Goal: Task Accomplishment & Management: Complete application form

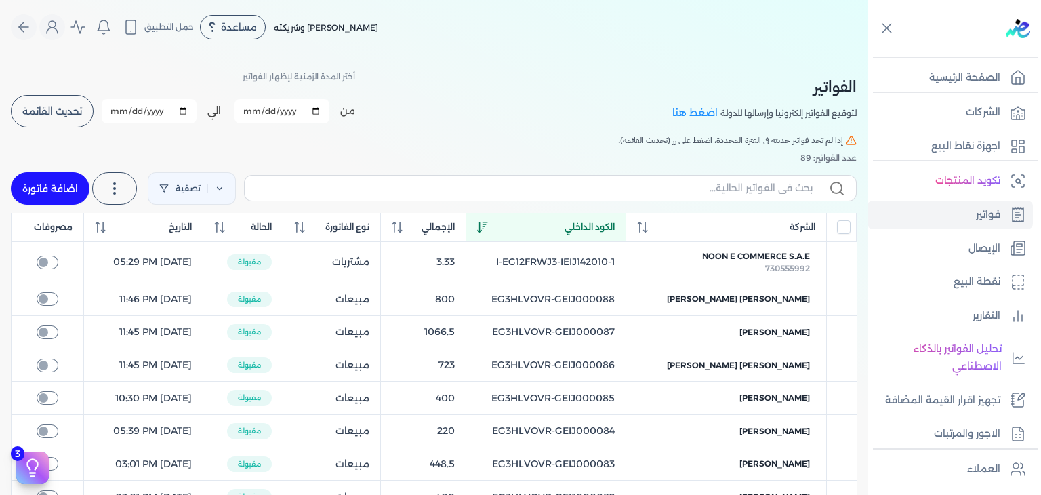
click at [578, 32] on div "كريم محمود ابراهيم الدقلة وشريكته مساعدة خدمة العملاء دليل المستخدم حمل التطبيق…" at bounding box center [439, 27] width 857 height 26
click at [990, 69] on p "الصفحة الرئيسية" at bounding box center [964, 78] width 71 height 18
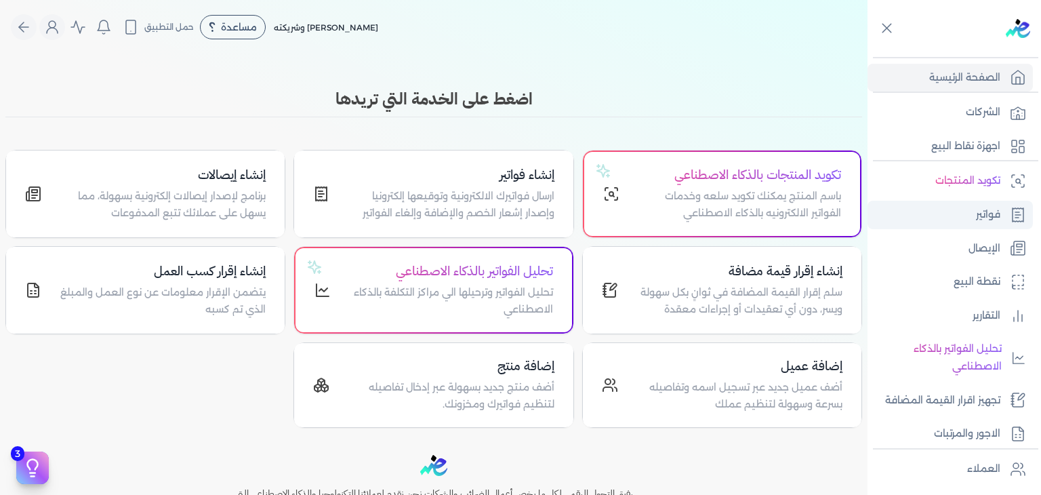
click at [993, 218] on p "فواتير" at bounding box center [988, 215] width 24 height 18
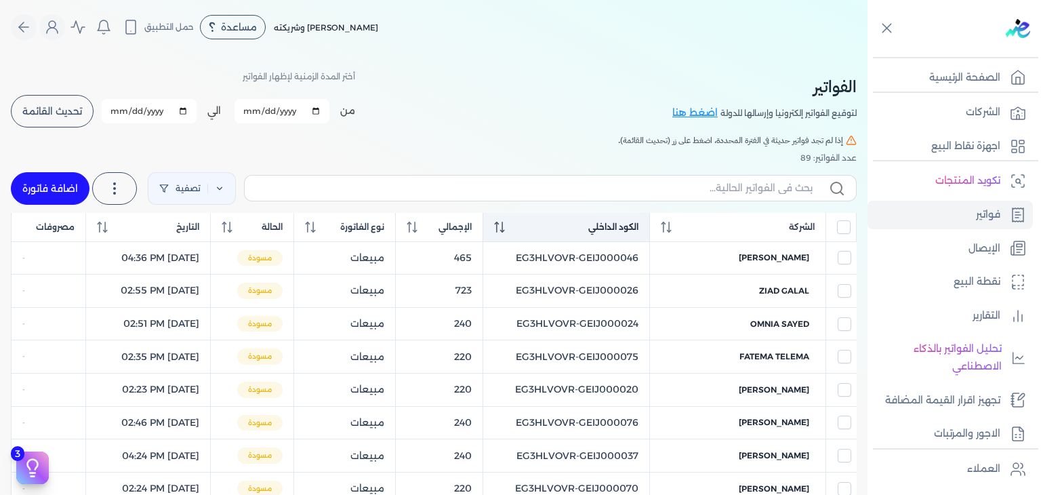
click at [505, 228] on icon at bounding box center [499, 227] width 11 height 11
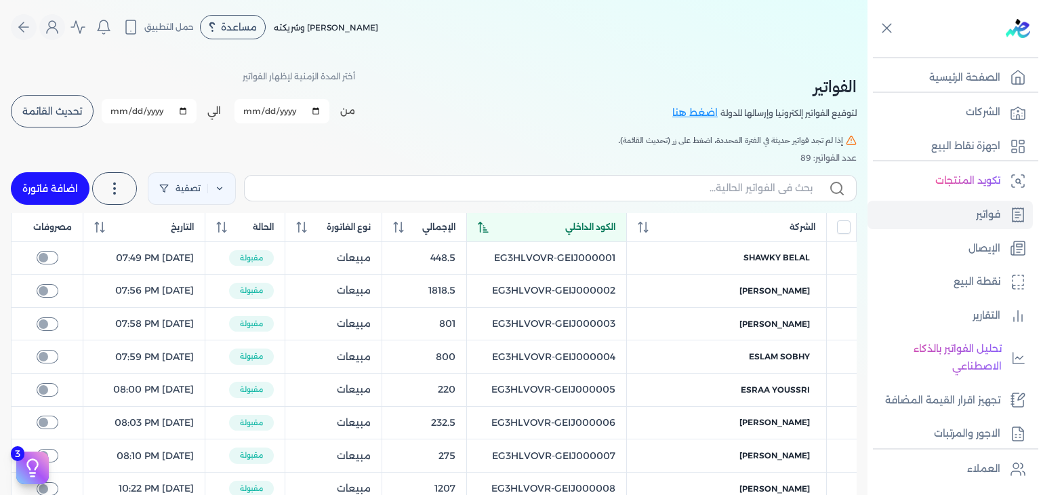
click at [511, 235] on th "الكود الداخلي" at bounding box center [547, 227] width 160 height 29
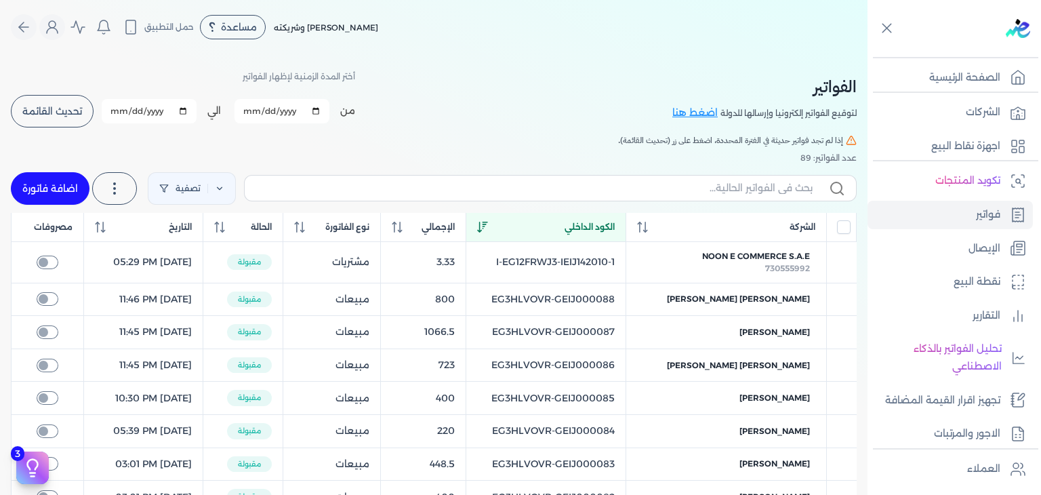
click at [58, 194] on link "اضافة فاتورة" at bounding box center [50, 188] width 79 height 33
click at [587, 190] on input "text" at bounding box center [534, 188] width 557 height 14
paste input "EG3HLVOVR-GEIJ000089"
type input "EG3HLVOVR-GEIJ000089"
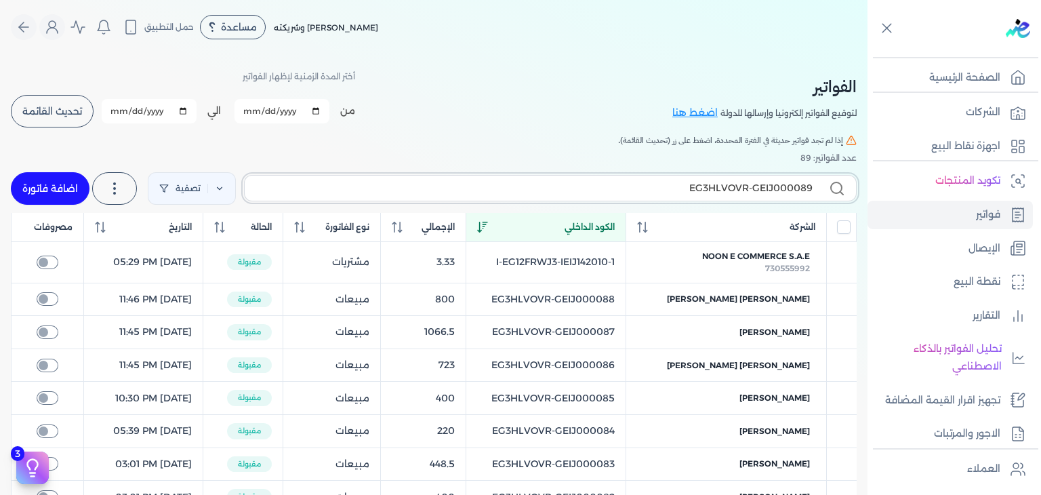
checkbox input "false"
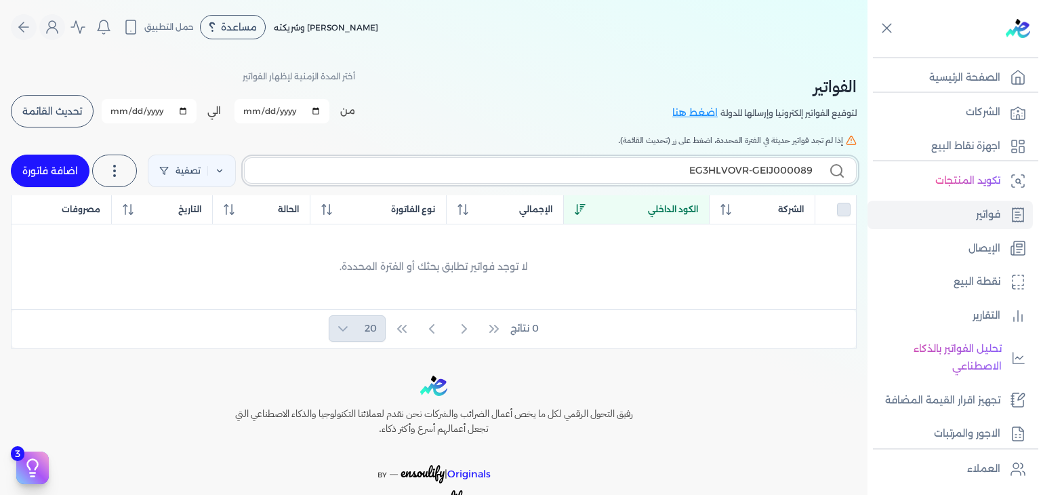
type input "EG3HLVOVR-GEIJ000089"
click at [75, 166] on link "اضافة فاتورة" at bounding box center [50, 171] width 79 height 33
select select "EGP"
select select "B"
select select "EGS"
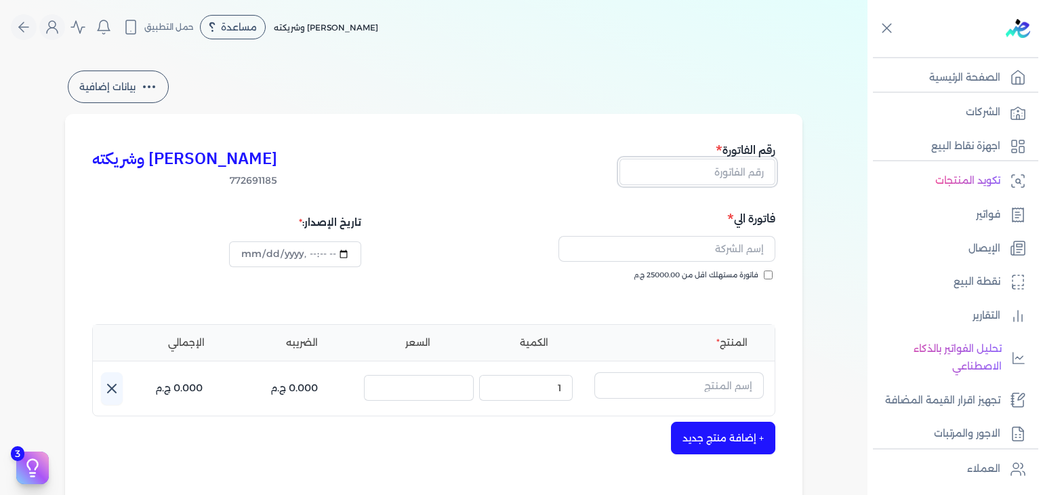
drag, startPoint x: 759, startPoint y: 178, endPoint x: 762, endPoint y: 202, distance: 23.9
click at [759, 178] on input "text" at bounding box center [698, 172] width 156 height 26
paste input "EG3HLVOVR-GEIJ000089"
type input "EG3HLVOVR-GEIJ000089"
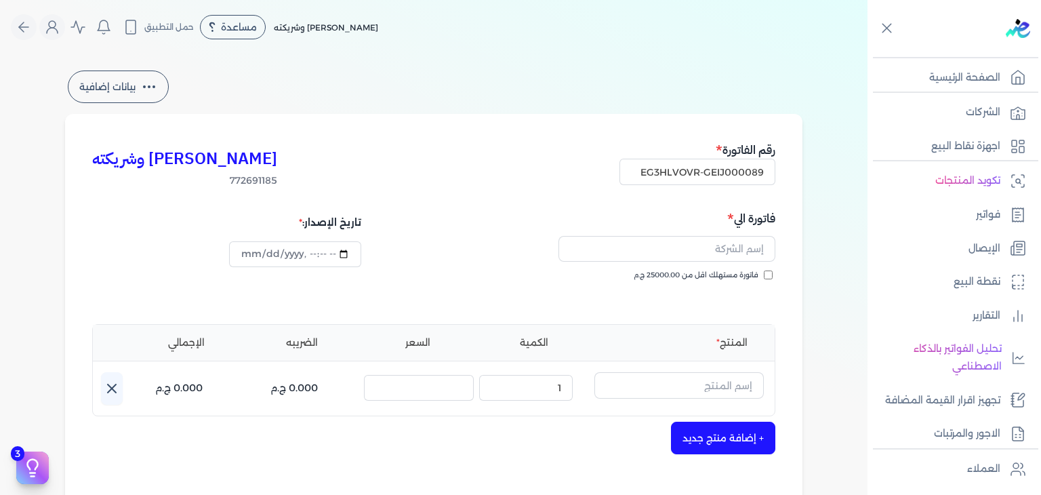
click at [767, 275] on input "فاتورة مستهلك اقل من 25000.00 ج.م" at bounding box center [768, 274] width 9 height 9
checkbox input "true"
click at [697, 259] on input "text" at bounding box center [667, 249] width 217 height 26
paste input "[PERSON_NAME]"
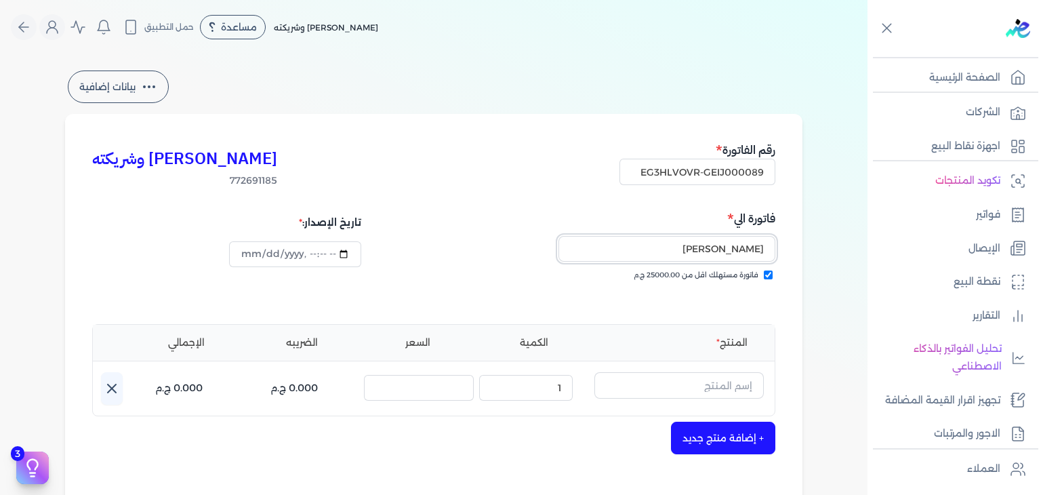
type input "[PERSON_NAME]"
click at [248, 258] on input "datetime-local" at bounding box center [295, 254] width 132 height 26
type input "2025-10-05T21:32:12"
drag, startPoint x: 693, startPoint y: 396, endPoint x: 683, endPoint y: 396, distance: 9.5
click at [693, 396] on input "text" at bounding box center [678, 385] width 169 height 26
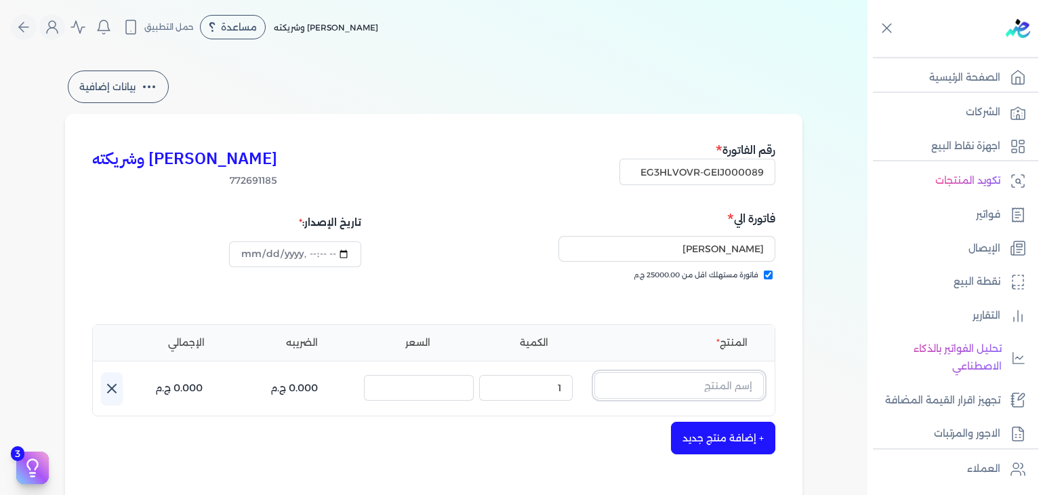
paste input "[PERSON_NAME] - 250 مللي"
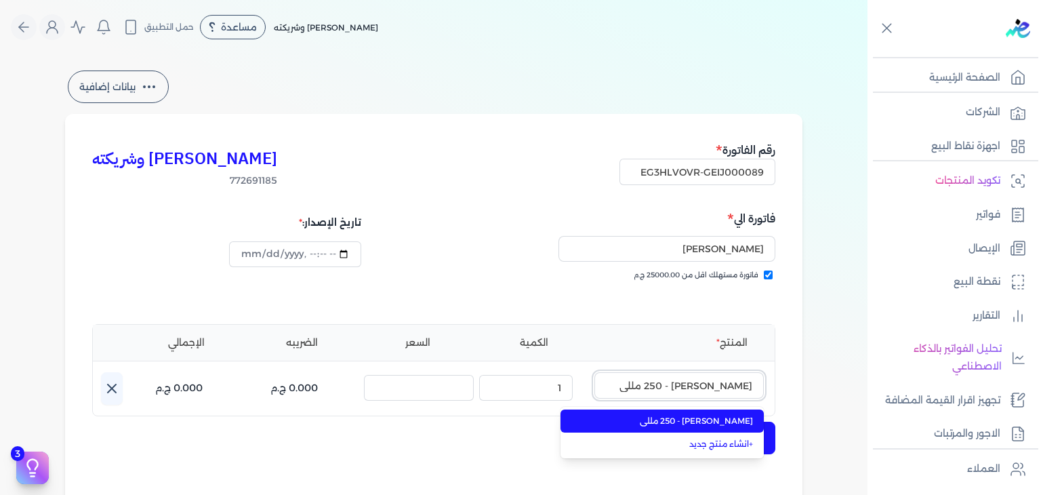
type input "[PERSON_NAME] - 250 مللي"
click at [645, 421] on span "[PERSON_NAME] - 250 مللي" at bounding box center [670, 421] width 165 height 12
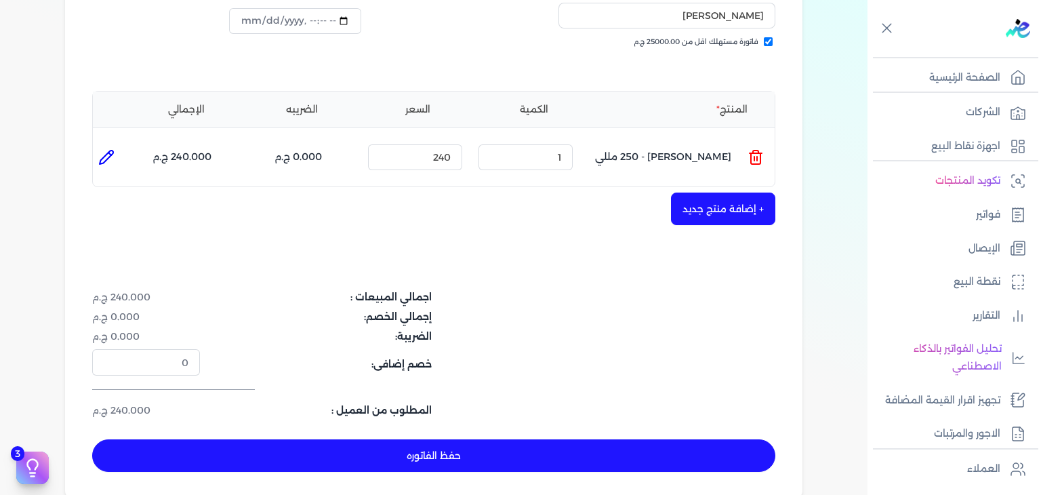
scroll to position [407, 0]
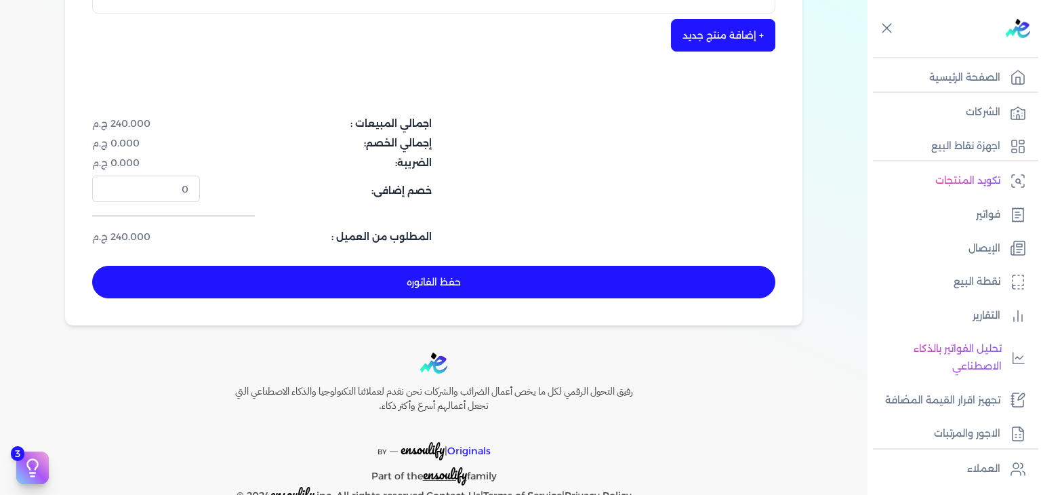
click at [479, 280] on button "حفظ الفاتوره" at bounding box center [433, 282] width 683 height 33
type input "[DATE]"
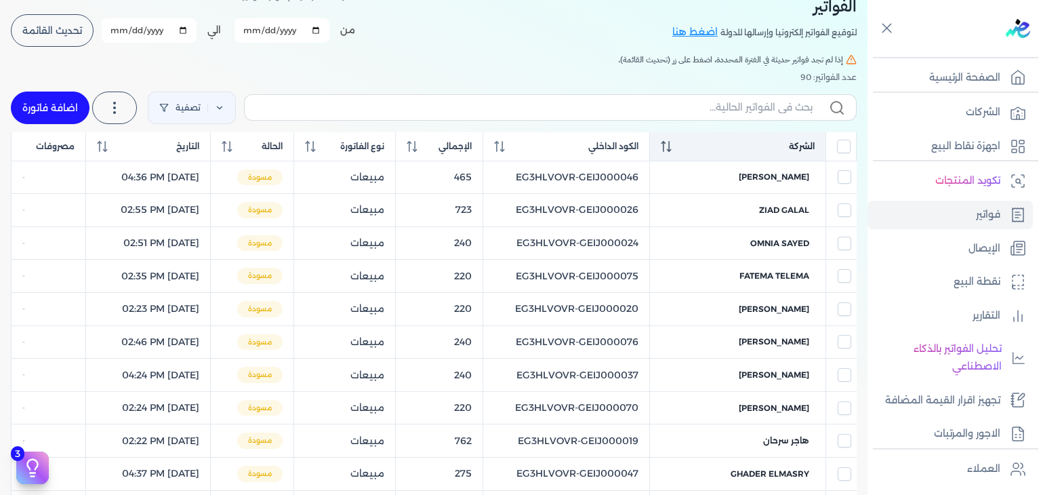
scroll to position [54, 0]
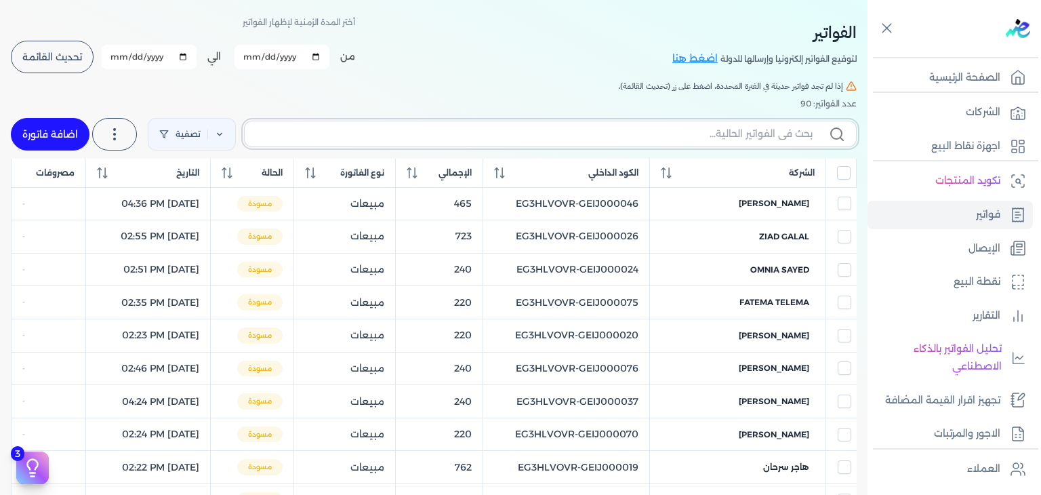
click at [756, 128] on input "text" at bounding box center [534, 134] width 557 height 14
paste input "EG3HLVOVR-GEIJ000089"
type input "EG3HLVOVR-GEIJ000089"
checkbox input "false"
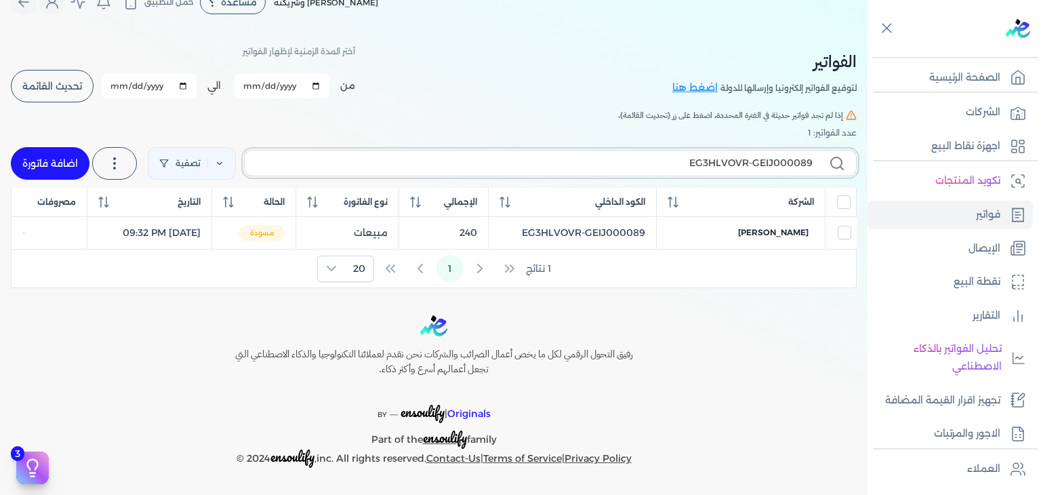
scroll to position [23, 0]
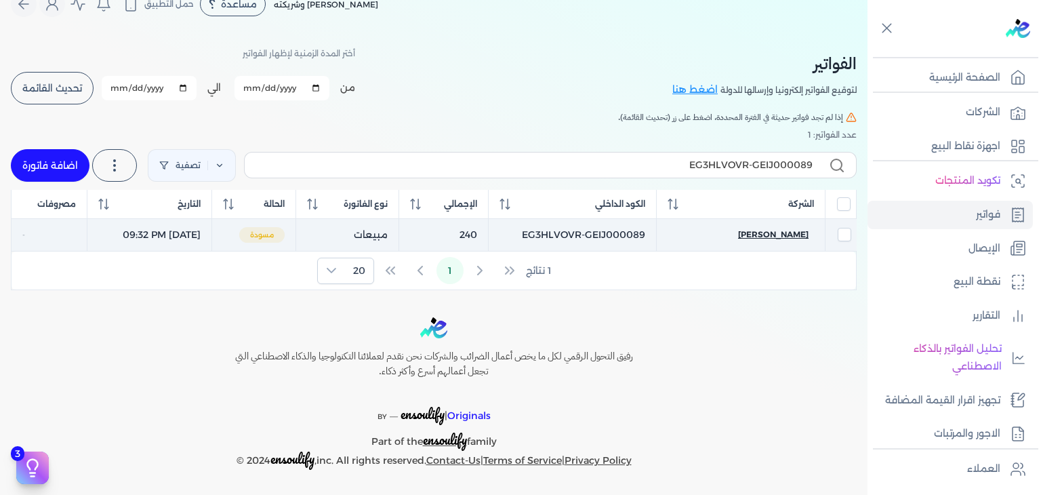
click at [769, 236] on span "[PERSON_NAME]" at bounding box center [773, 234] width 70 height 12
select select "EGP"
select select "B"
select select "EGS"
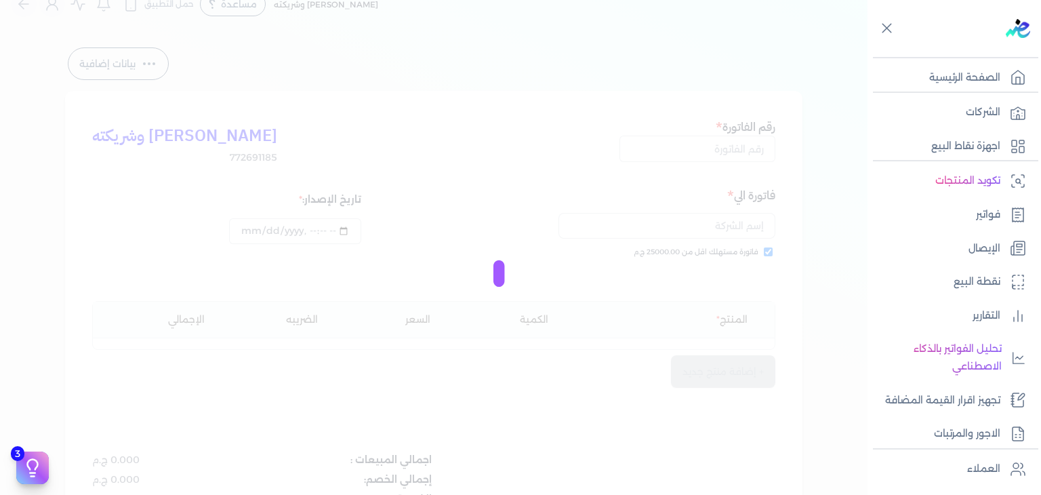
type input "EG3HLVOVR-GEIJ000089"
checkbox input "true"
type input "2025-10-05T21:32:12"
type input "[DATE]"
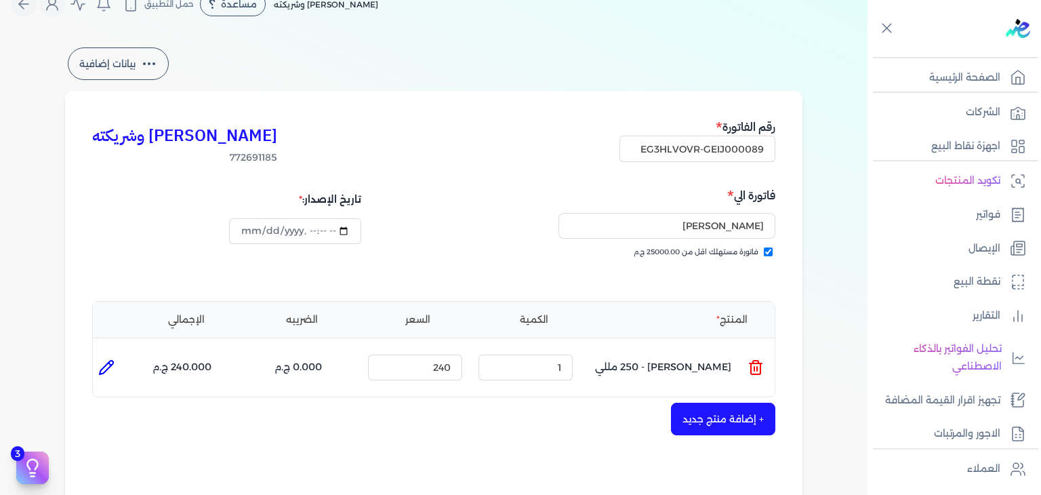
scroll to position [362, 0]
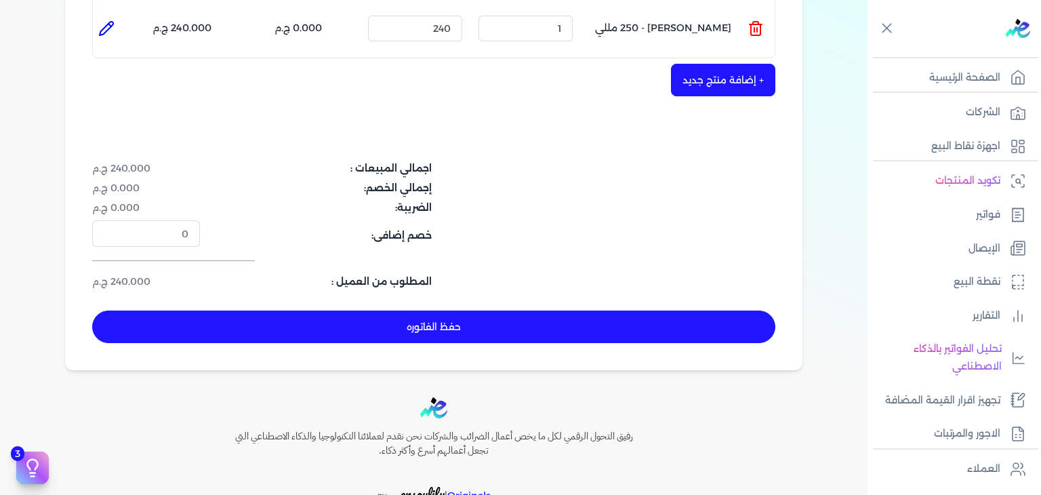
click at [455, 334] on button "حفظ الفاتوره" at bounding box center [433, 326] width 683 height 33
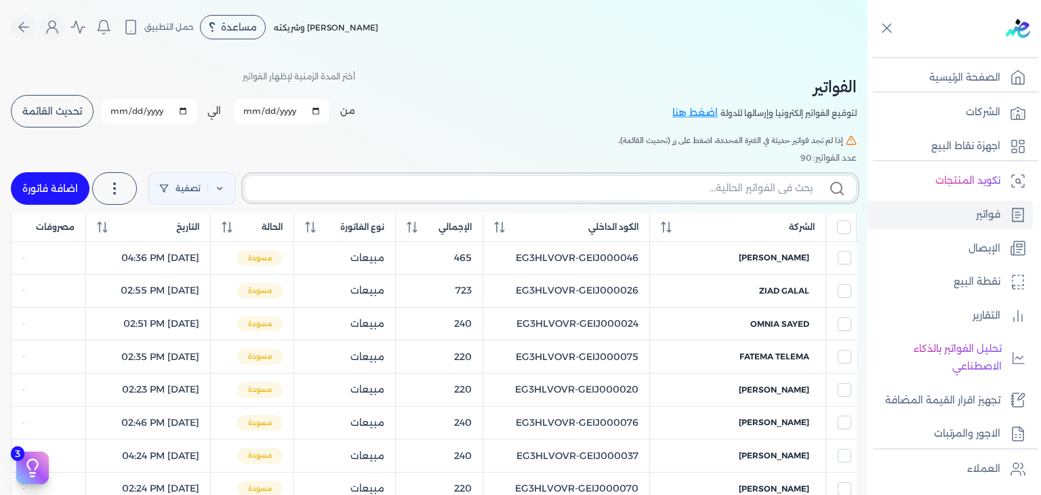
click at [496, 188] on input "text" at bounding box center [534, 188] width 557 height 14
paste input "EG3HLVOVR-GEIJ000090"
type input "EG3HLVOVR-GEIJ000090"
checkbox input "false"
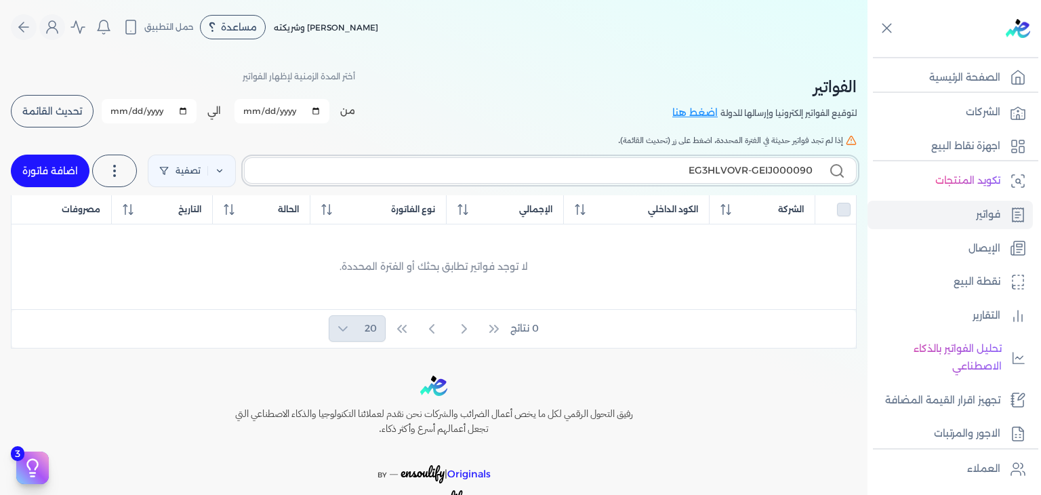
type input "EG3HLVOVR-GEIJ000090"
click at [70, 178] on link "اضافة فاتورة" at bounding box center [50, 171] width 79 height 33
select select "EGP"
select select "B"
select select "EGS"
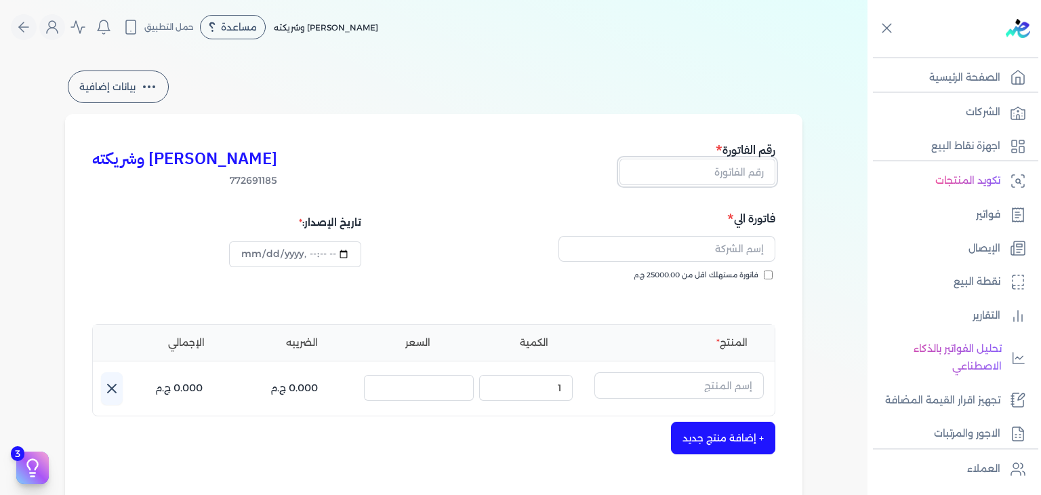
click at [758, 176] on input "text" at bounding box center [698, 172] width 156 height 26
paste input "EG3HLVOVR-GEIJ000090"
type input "EG3HLVOVR-GEIJ000090"
click at [769, 276] on input "فاتورة مستهلك اقل من 25000.00 ج.م" at bounding box center [768, 274] width 9 height 9
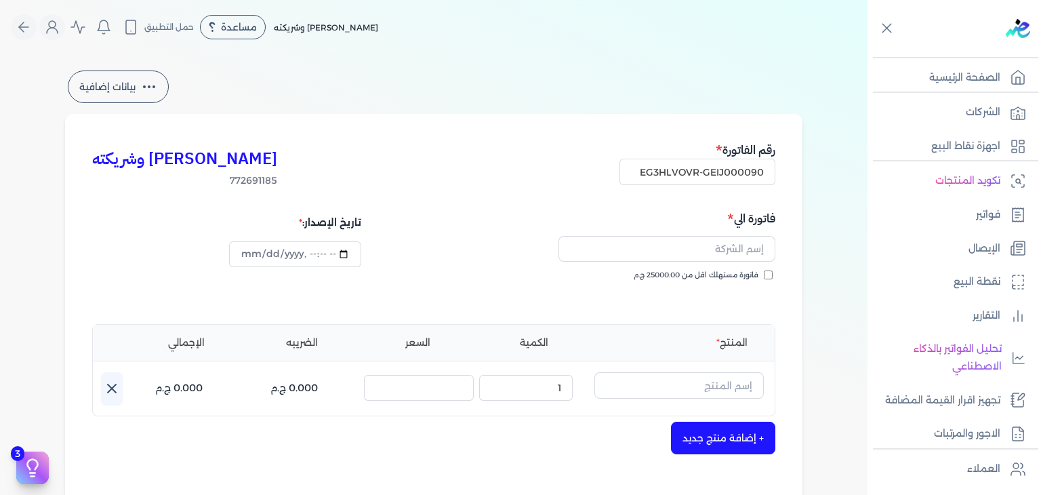
checkbox input "true"
click at [709, 254] on input "text" at bounding box center [667, 249] width 217 height 26
paste input "karim gamal"
type input "karim gamal"
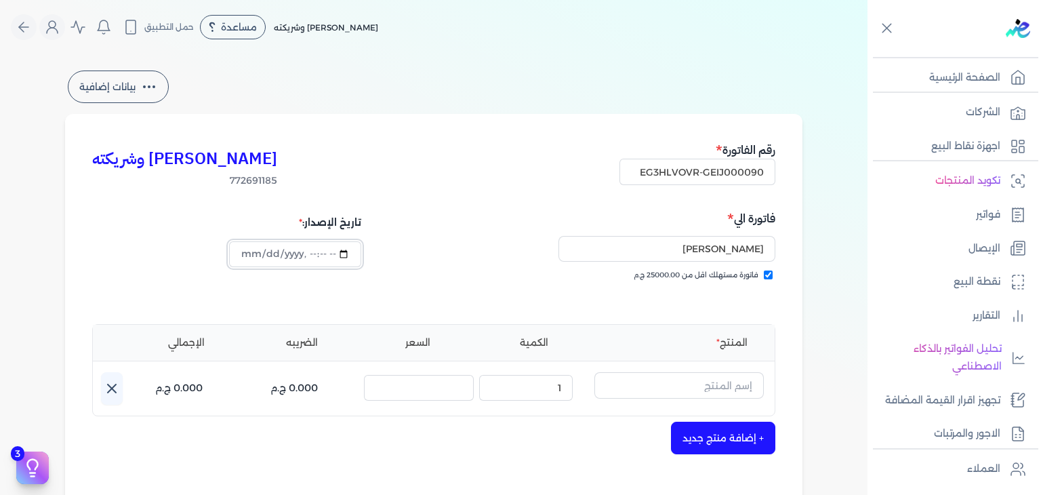
click at [251, 253] on input "datetime-local" at bounding box center [295, 254] width 132 height 26
type input "2025-10-05T21:33:16"
click at [251, 251] on input "datetime-local" at bounding box center [295, 254] width 132 height 26
type input "2025-10-06T21:33:16"
click at [724, 390] on input "text" at bounding box center [678, 385] width 169 height 26
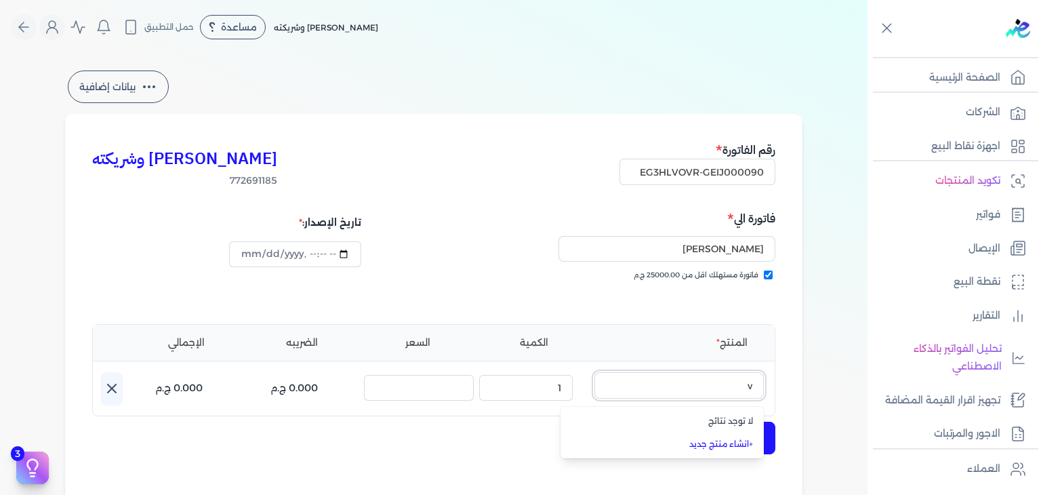
paste input "جريت ايفنت رذاذ معطر رجالي - 250 مللي"
type input "جريت ايفنت رذاذ معطر رجالي - 250 مللي"
type input "2025-10-08T21:33:47"
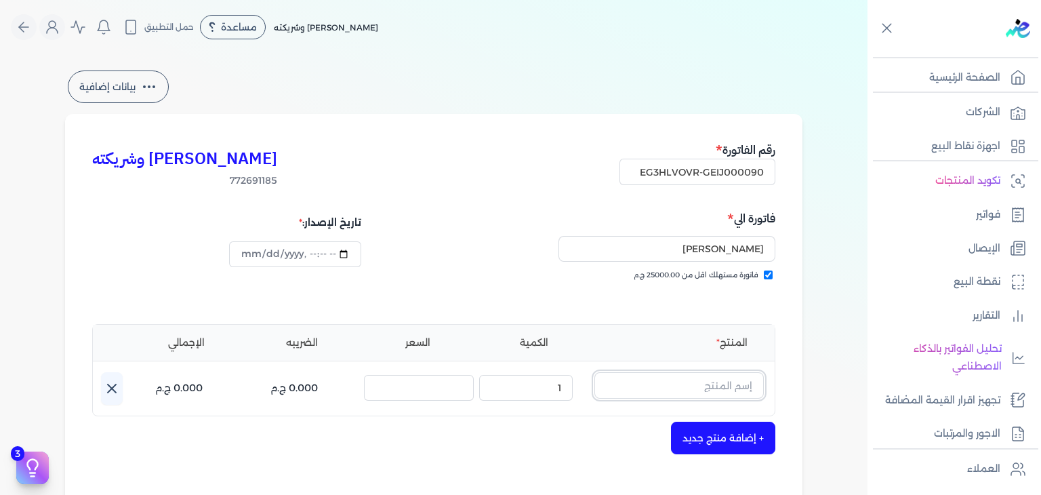
paste input "فينتاج امبرور رذاذ معطر رجالي - 250 مللي"
type input "فينتاج امبرور رذاذ معطر رجالي - 250 مللي"
click at [721, 171] on input "EG3HLVOVR-GEIJ000090" at bounding box center [698, 172] width 156 height 26
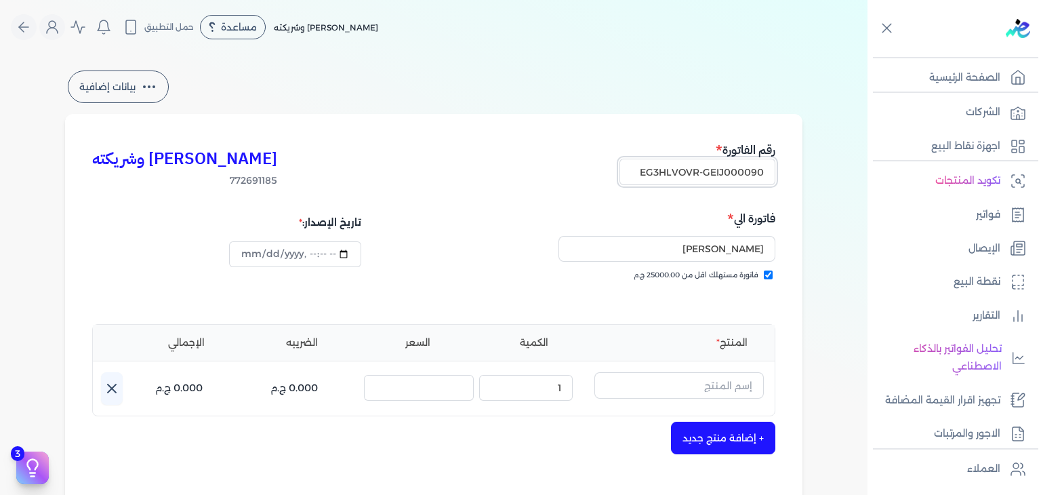
paste input "1"
type input "EG3HLVOVR-GEIJ000091"
click at [705, 243] on input "karim gamal" at bounding box center [667, 249] width 217 height 26
paste input "lamiaa bahaa"
type input "lamiaa bahaa"
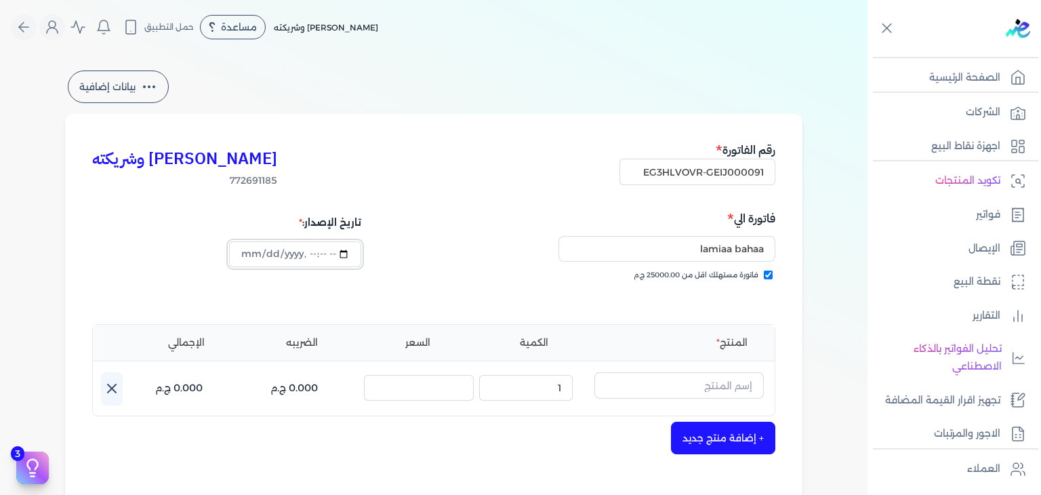
click at [252, 261] on input "datetime-local" at bounding box center [295, 254] width 132 height 26
type input "2025-10-06T21:33:47"
click at [681, 380] on input "text" at bounding box center [678, 385] width 169 height 26
paste input "إيديال رذاذ عطري منعش نسائي - 250 مللي"
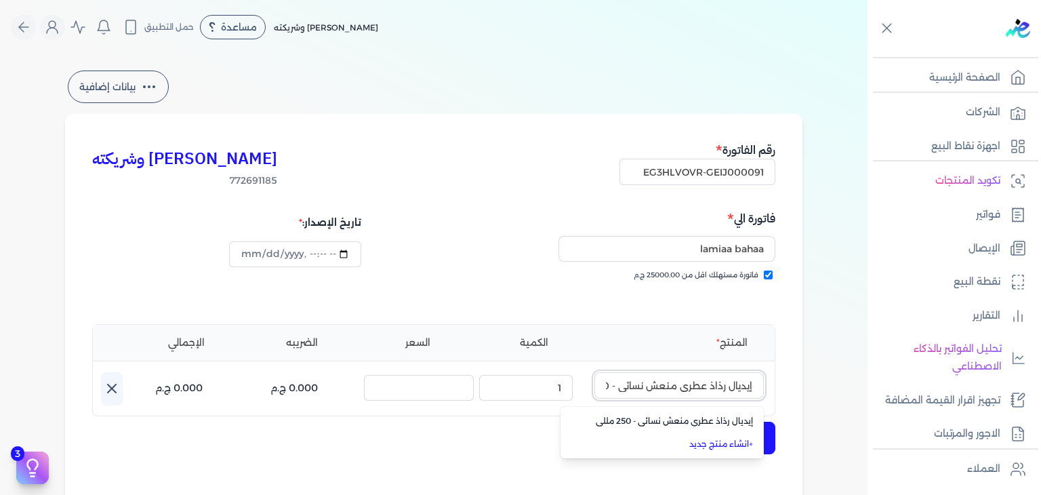
scroll to position [0, -38]
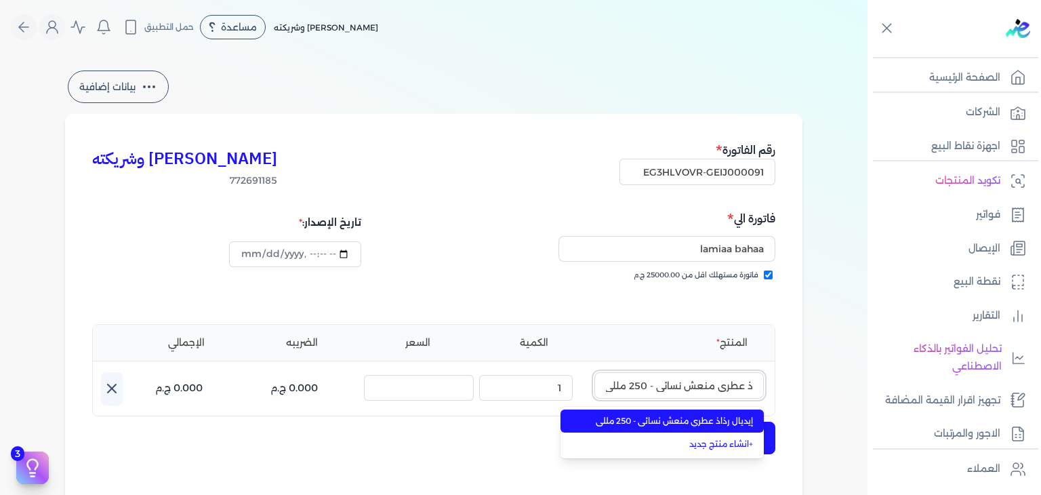
type input "إيديال رذاذ عطري منعش نسائي - 250 مللي"
click at [685, 418] on span "إيديال رذاذ عطري منعش نسائي - 250 مللي" at bounding box center [670, 421] width 165 height 12
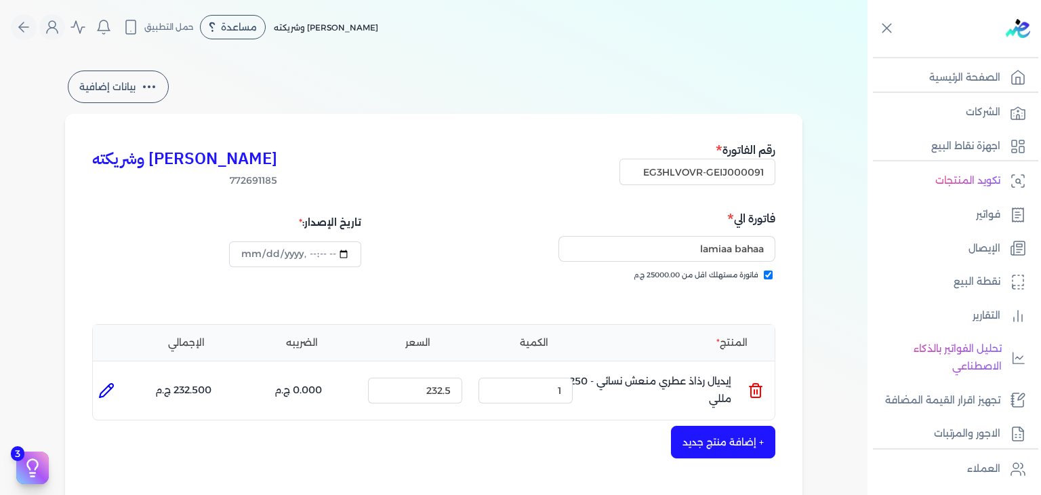
scroll to position [339, 0]
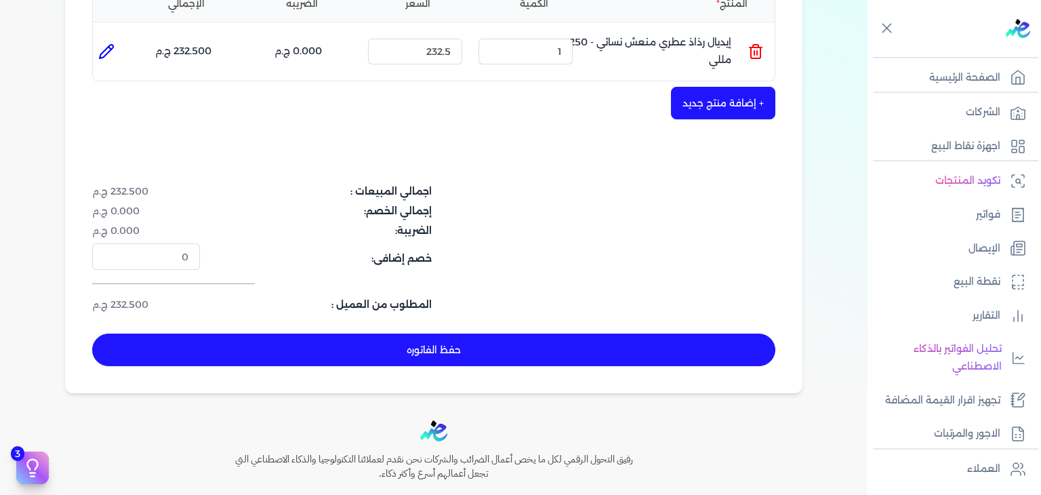
drag, startPoint x: 532, startPoint y: 361, endPoint x: 570, endPoint y: 382, distance: 43.7
click at [533, 360] on button "حفظ الفاتوره" at bounding box center [433, 350] width 683 height 33
type input "[DATE]"
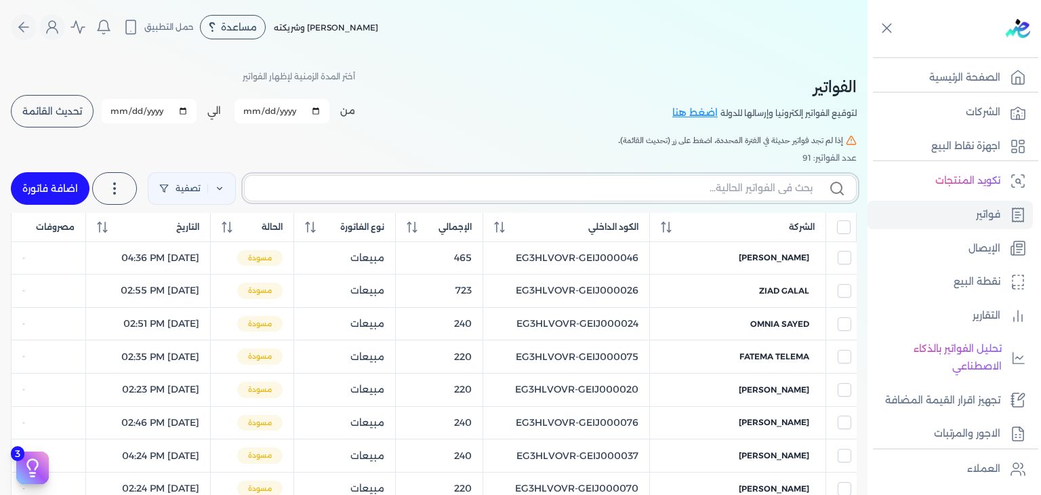
click at [703, 192] on input "text" at bounding box center [534, 188] width 557 height 14
paste input "EG3HLVOVR-GEIJ000091"
type input "EG3HLVOVR-GEIJ000091"
checkbox input "false"
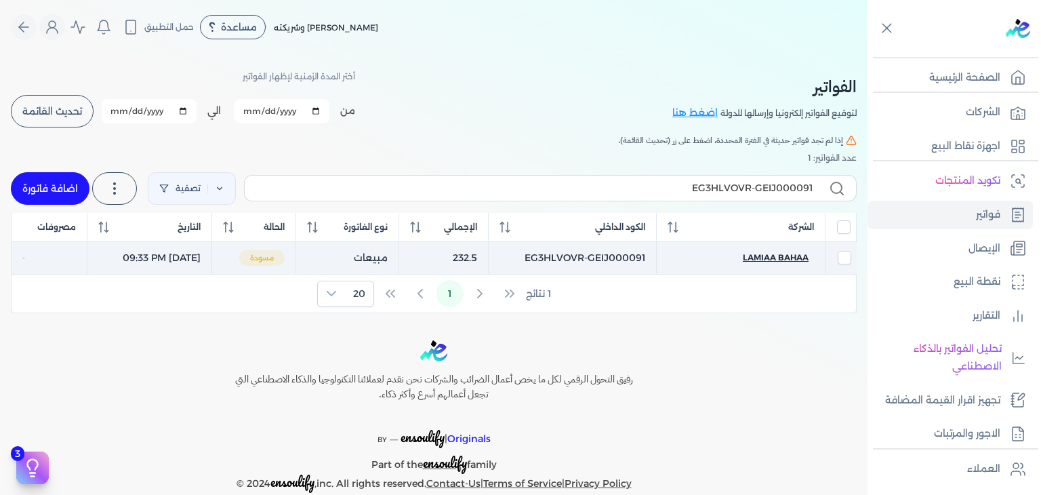
click at [770, 260] on span "lamiaa bahaa" at bounding box center [776, 257] width 66 height 12
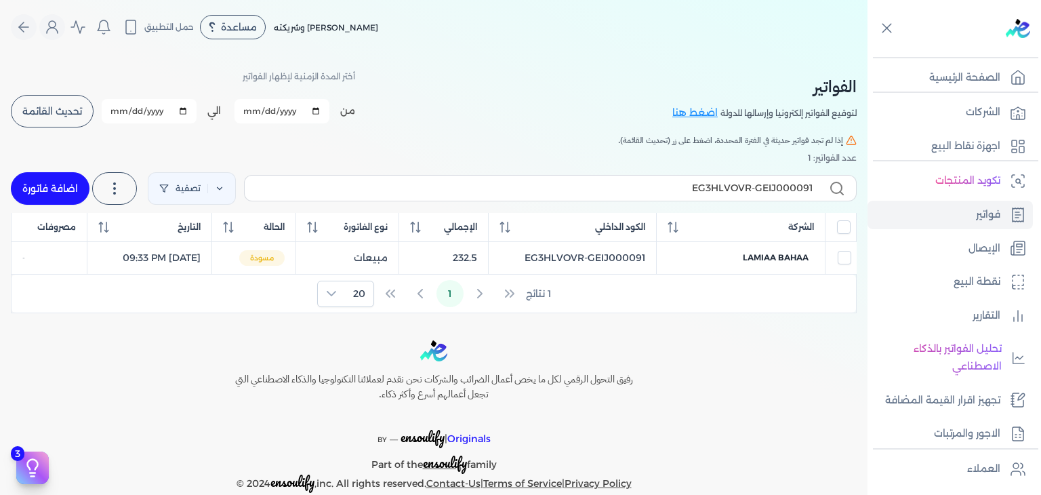
select select "EGP"
select select "B"
select select "EGS"
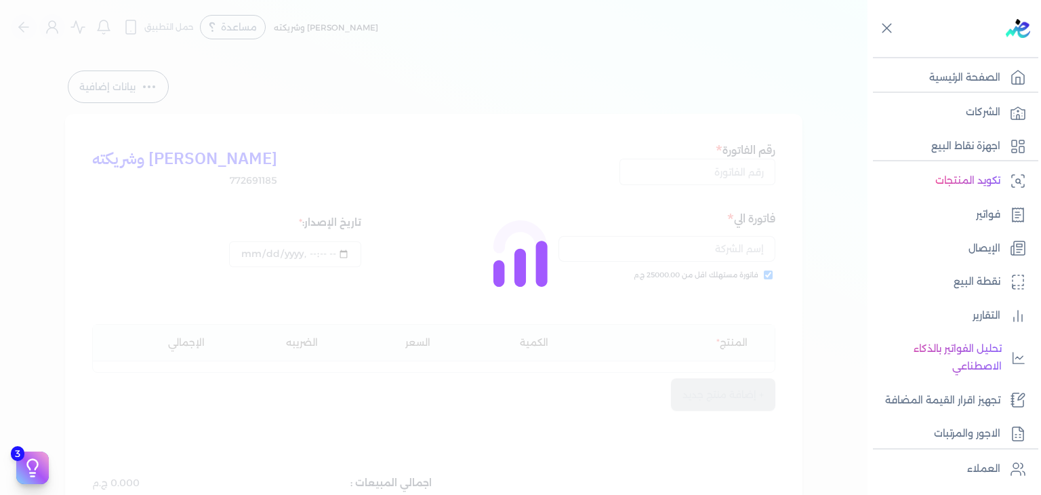
type input "EG3HLVOVR-GEIJ000091"
checkbox input "true"
type input "2025-10-06T21:33:47"
type input "[DATE]"
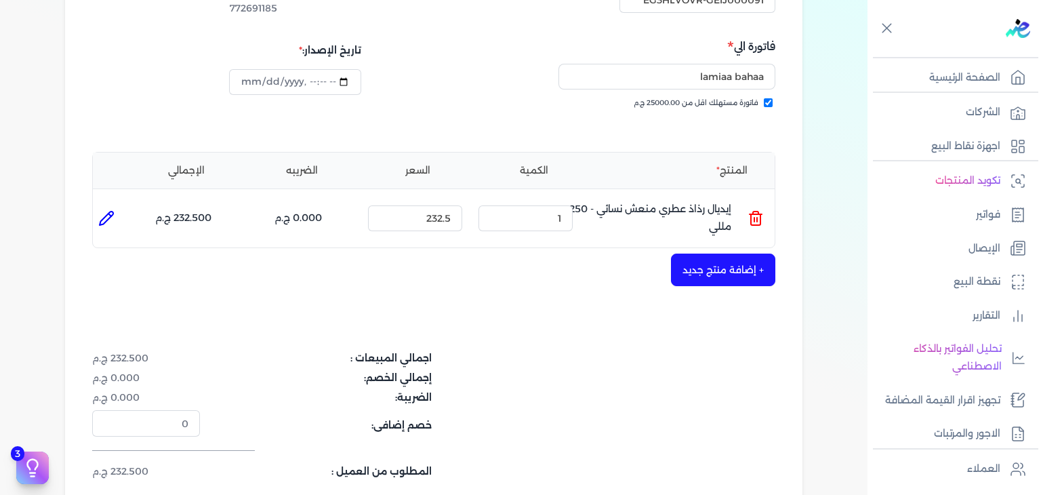
scroll to position [339, 0]
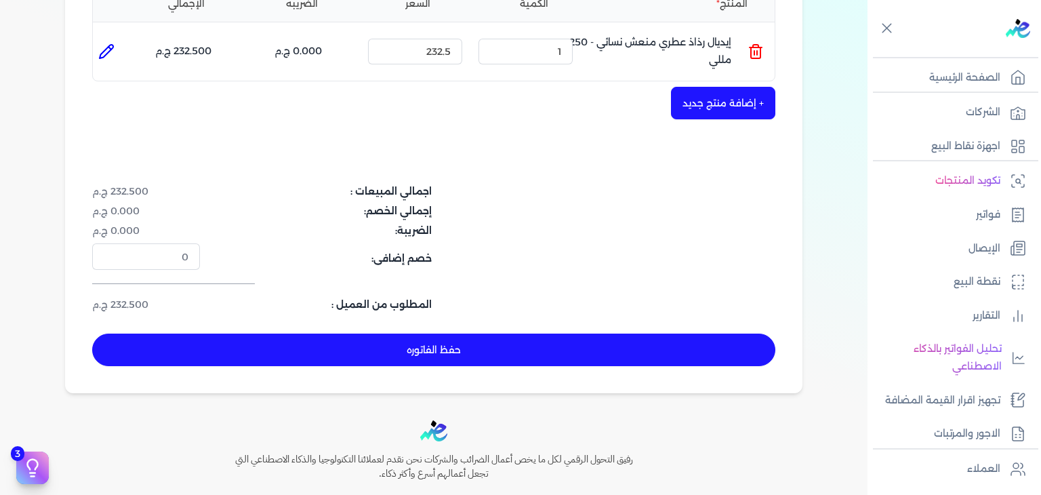
click at [390, 354] on button "حفظ الفاتوره" at bounding box center [433, 350] width 683 height 33
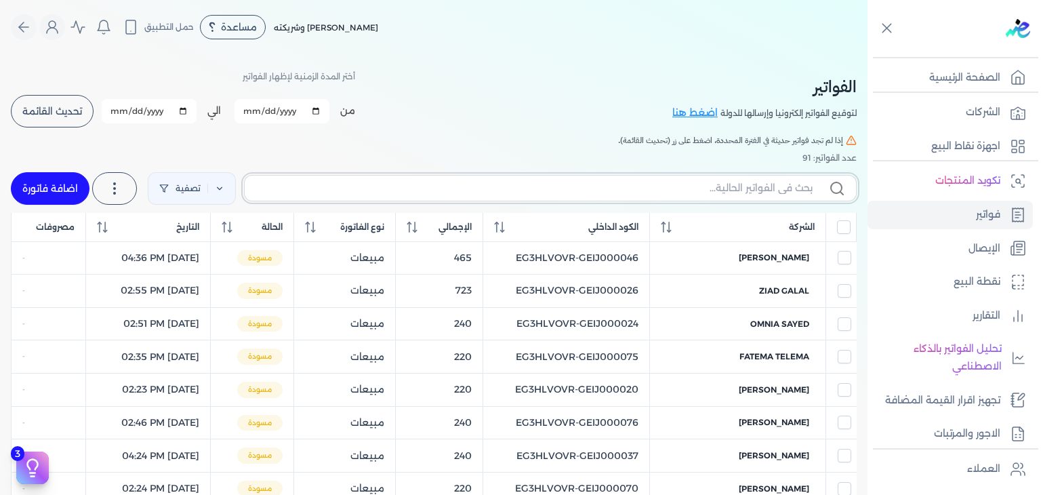
click at [519, 185] on input "text" at bounding box center [534, 188] width 557 height 14
paste input "EG3HLVOVR-GEIJ000092"
type input "EG3HLVOVR-GEIJ000092"
checkbox input "false"
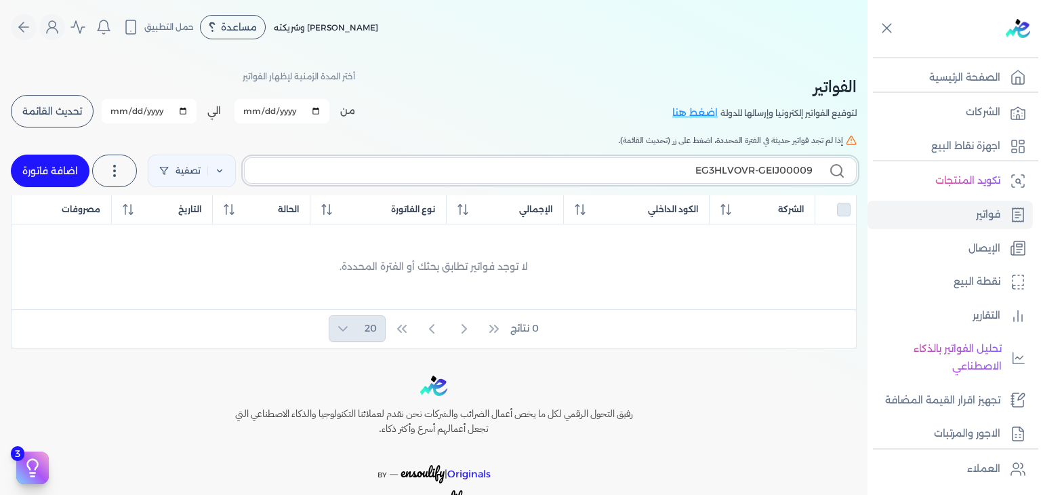
type input "EG3HLVOVR-GEIJ000091"
checkbox input "false"
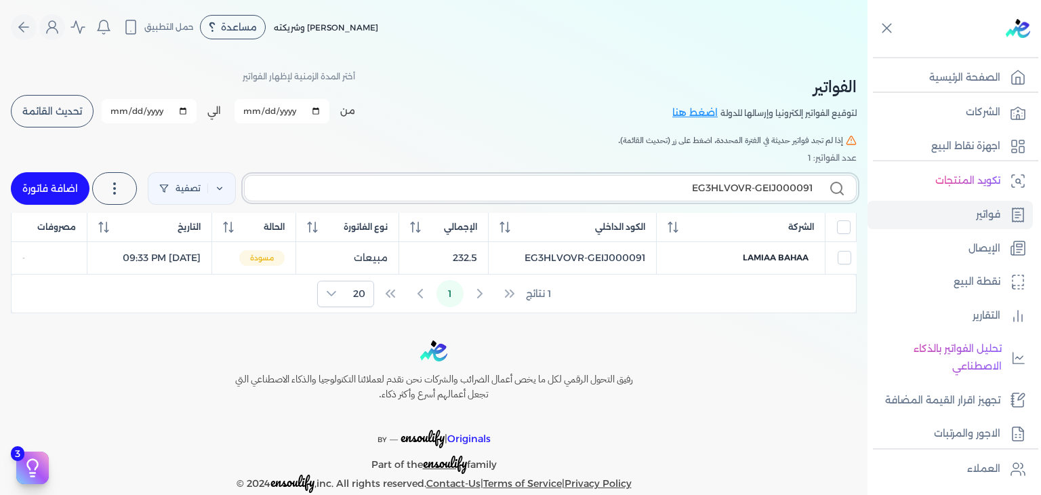
type input "EG3HLVOVR-GEIJ000091"
click at [68, 186] on link "اضافة فاتورة" at bounding box center [50, 188] width 79 height 33
select select "EGP"
select select "B"
select select "EGS"
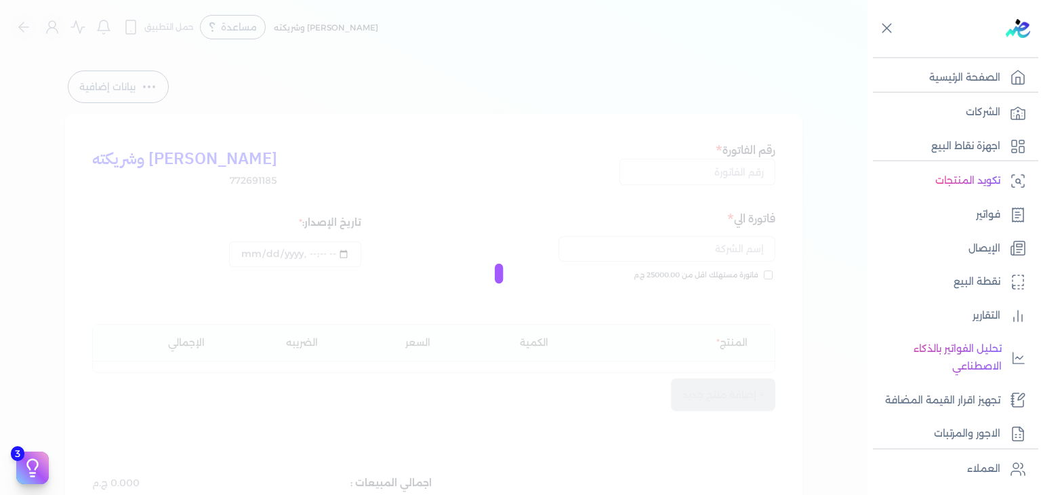
type input "2025-10-08T21:40:10"
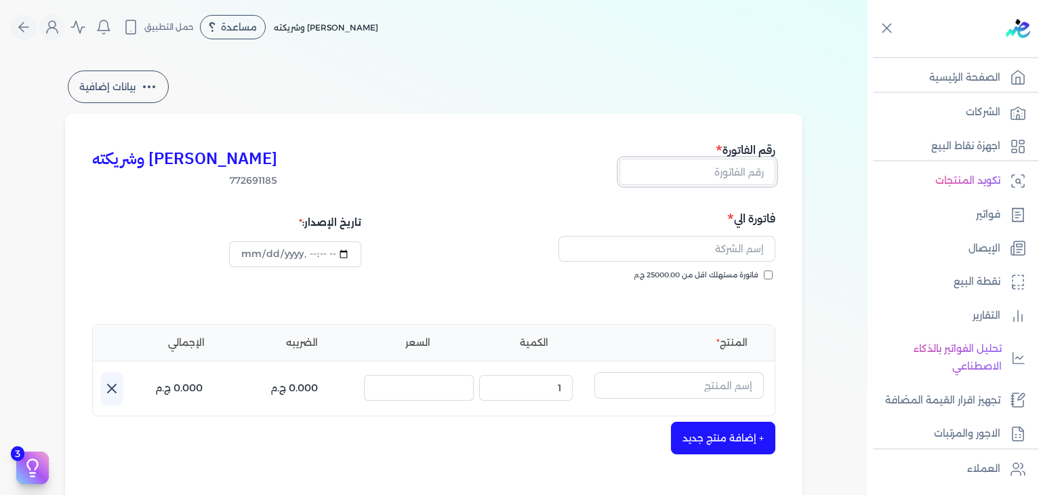
drag, startPoint x: 754, startPoint y: 180, endPoint x: 780, endPoint y: 217, distance: 44.4
click at [754, 180] on input "text" at bounding box center [698, 172] width 156 height 26
paste input "EG3HLVOVR-GEIJ000092"
type input "EG3HLVOVR-GEIJ000092"
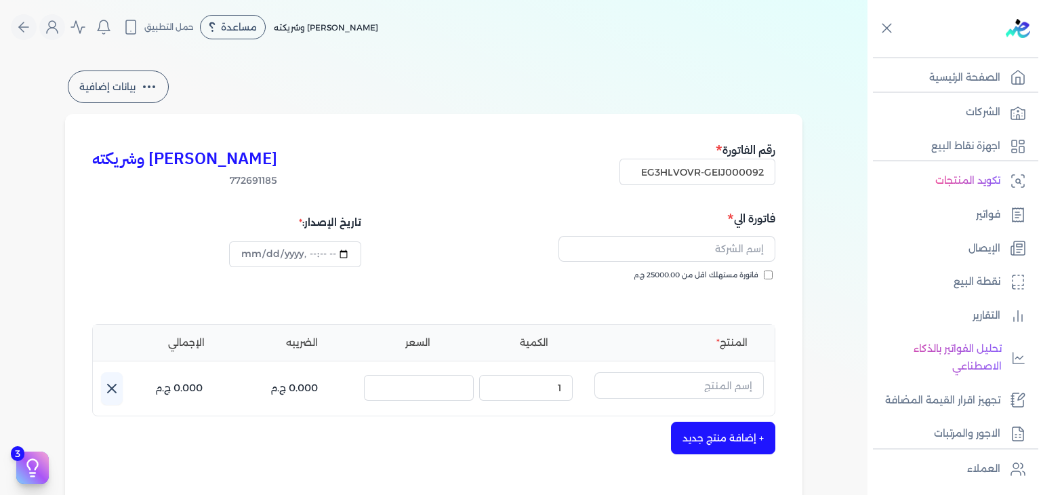
click at [773, 277] on input "فاتورة مستهلك اقل من 25000.00 ج.م" at bounding box center [768, 274] width 9 height 9
checkbox input "true"
click at [732, 243] on input "text" at bounding box center [667, 249] width 217 height 26
paste input "[PERSON_NAME]"
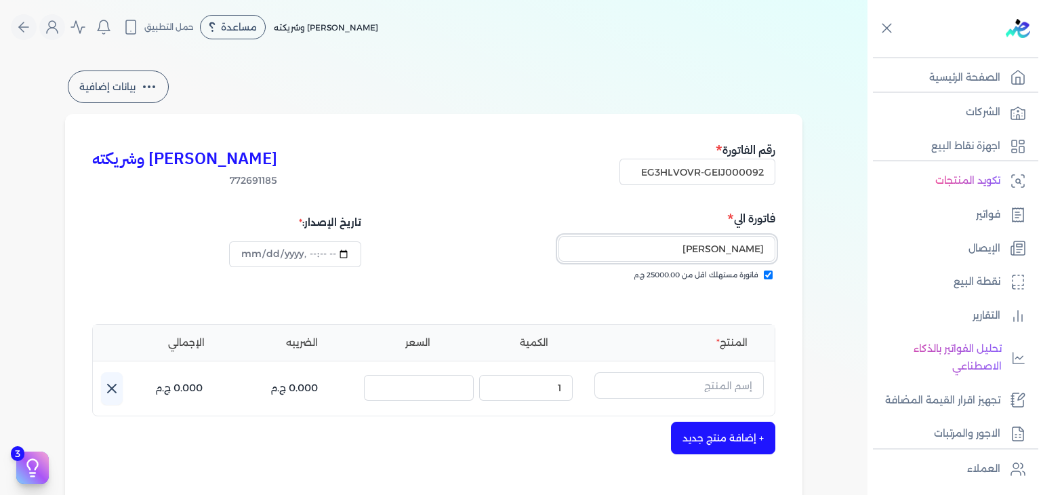
type input "[PERSON_NAME]"
click at [246, 250] on input "datetime-local" at bounding box center [295, 254] width 132 height 26
type input "2025-10-06T21:40:10"
click at [665, 383] on input "text" at bounding box center [678, 385] width 169 height 26
paste input "خمرة رذاذ عطري منعش نسائي - 250 مللي"
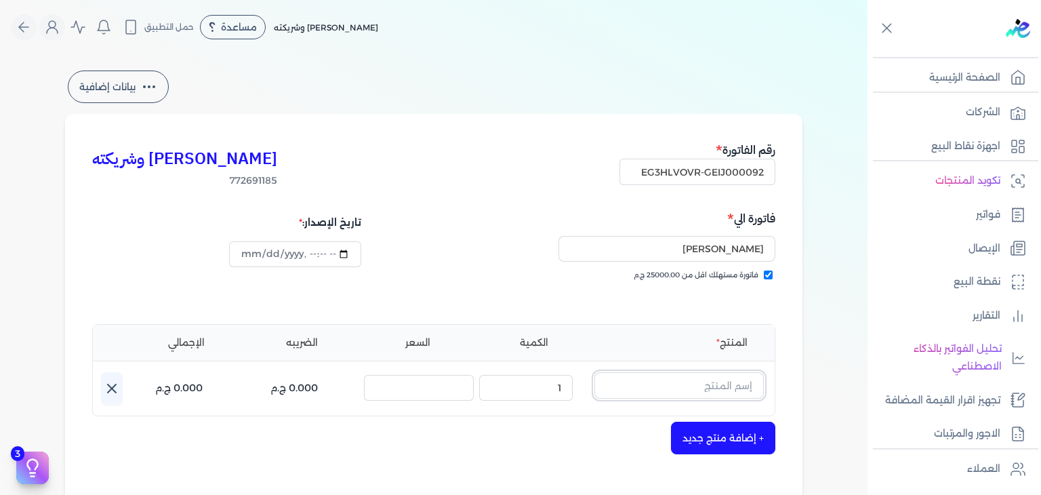
type input "خمرة رذاذ عطري منعش نسائي - 250 مللي"
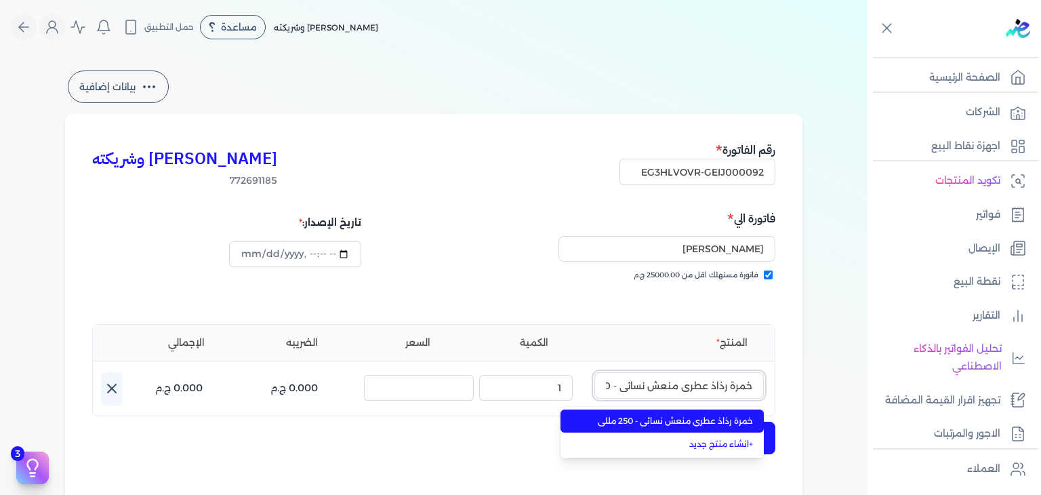
scroll to position [0, -36]
click at [676, 420] on span "خمرة رذاذ عطري منعش نسائي - 250 مللي" at bounding box center [670, 421] width 165 height 12
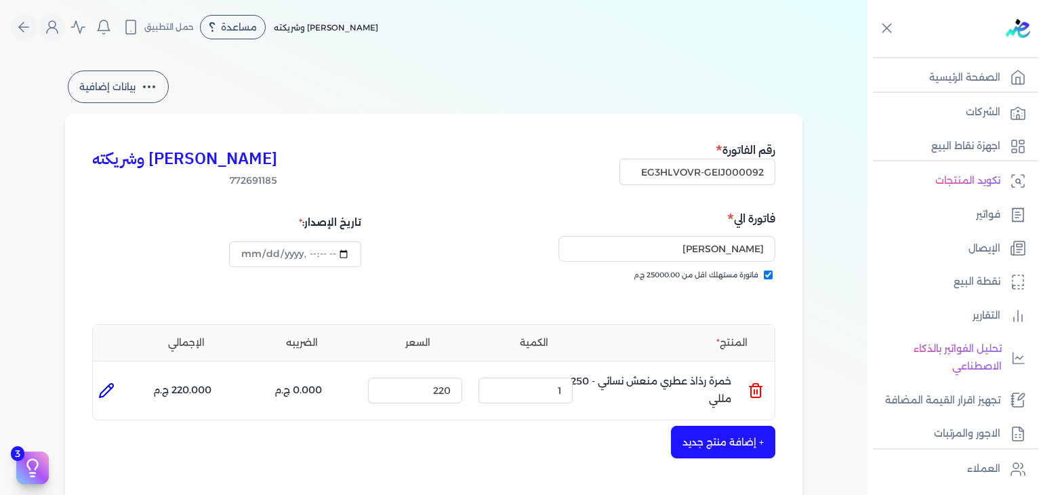
scroll to position [271, 0]
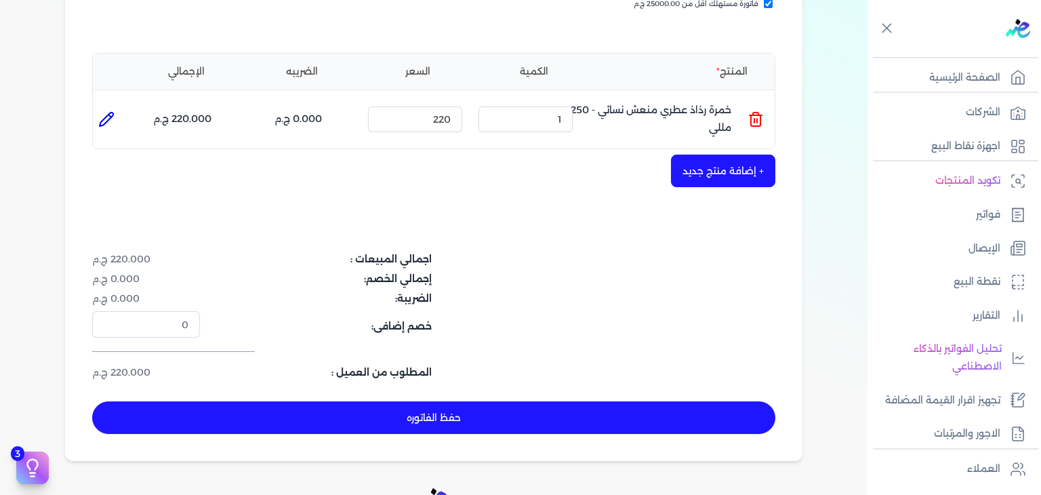
click at [530, 407] on button "حفظ الفاتوره" at bounding box center [433, 417] width 683 height 33
type input "[DATE]"
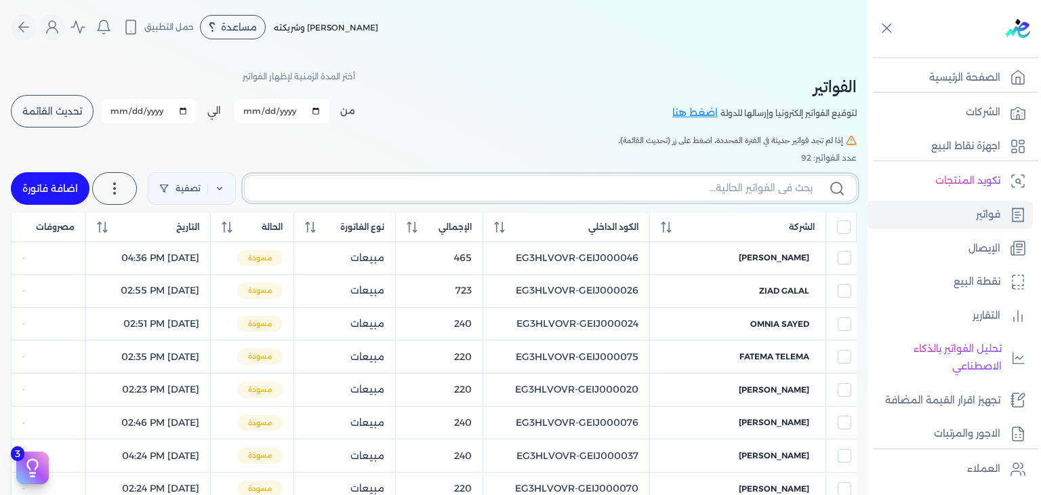
click at [747, 189] on input "text" at bounding box center [534, 188] width 557 height 14
paste input "EG3HLVOVR-GEIJ000092"
type input "EG3HLVOVR-GEIJ000092"
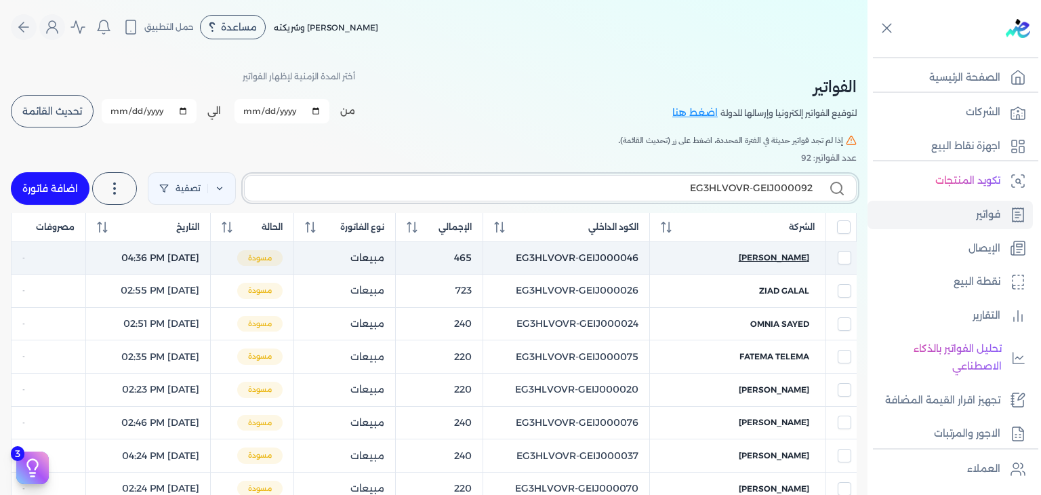
checkbox input "false"
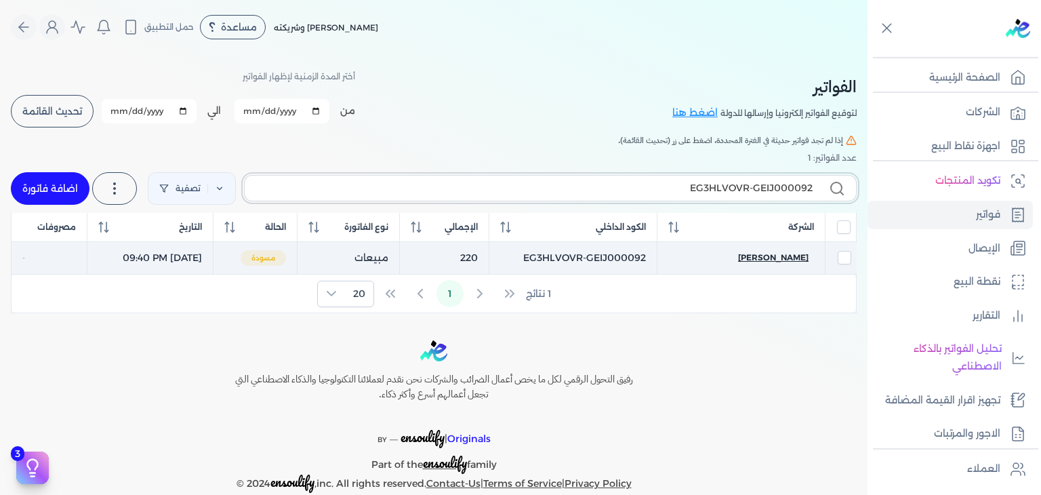
type input "EG3HLVOVR-GEIJ000092"
click at [763, 258] on span "[PERSON_NAME]" at bounding box center [773, 257] width 70 height 12
select select "EGP"
select select "B"
select select "EGS"
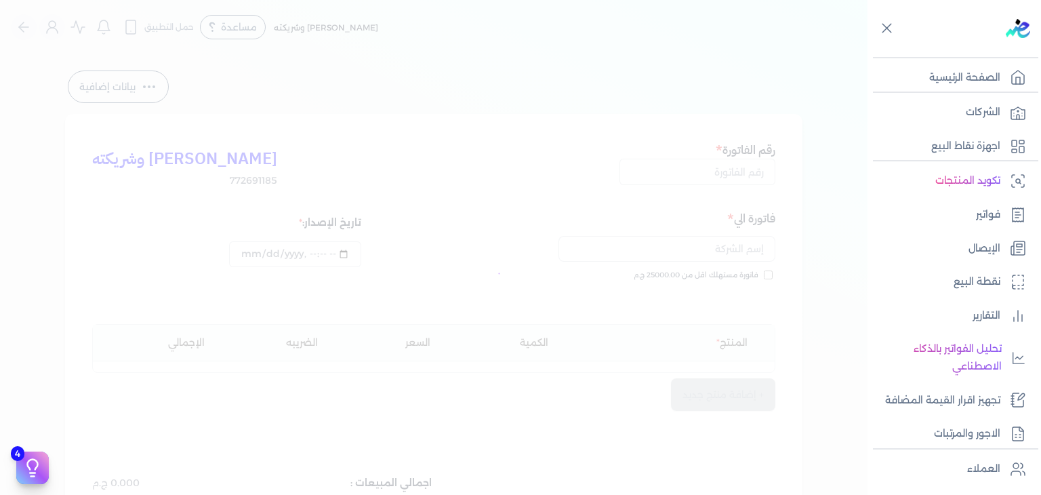
type input "2025-10-08T21:40:41"
type input "EG3HLVOVR-GEIJ000092"
checkbox input "true"
type input "2025-10-06T21:40:10"
type input "[DATE]"
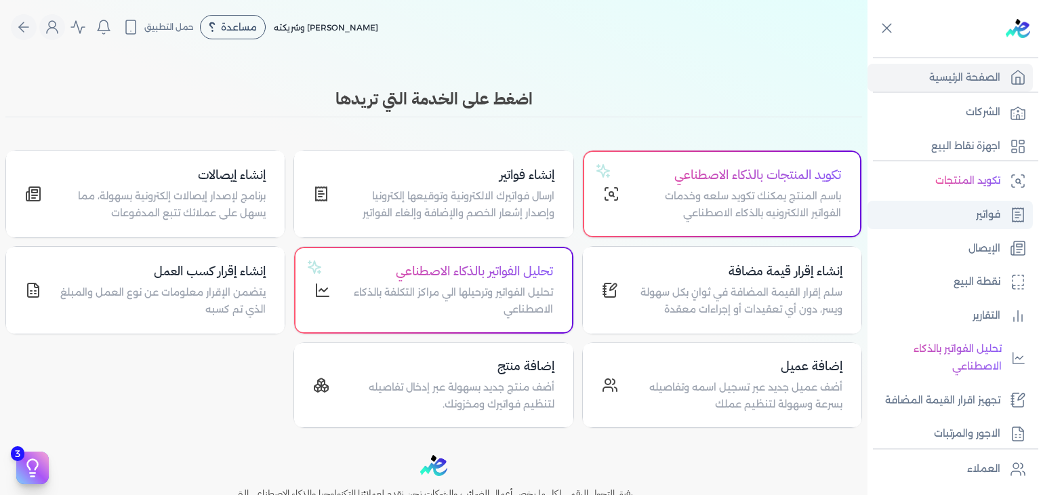
click at [991, 213] on p "فواتير" at bounding box center [988, 215] width 24 height 18
click at [512, 213] on p "ارسال فواتيرك الالكترونية وتوقيعها إلكترونيا وإصدار إشعار الخصم والإضافة وإلغاء…" at bounding box center [450, 205] width 208 height 35
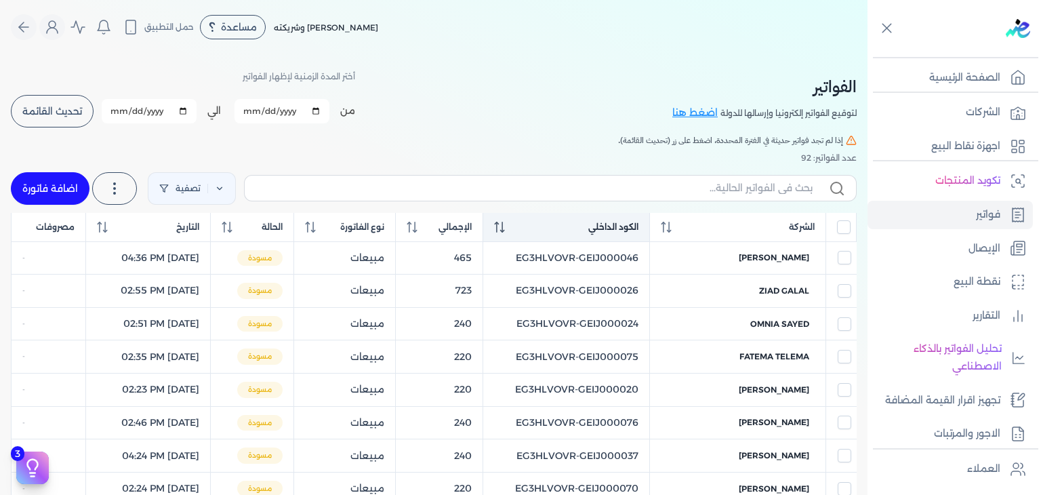
click at [505, 223] on icon at bounding box center [499, 227] width 11 height 11
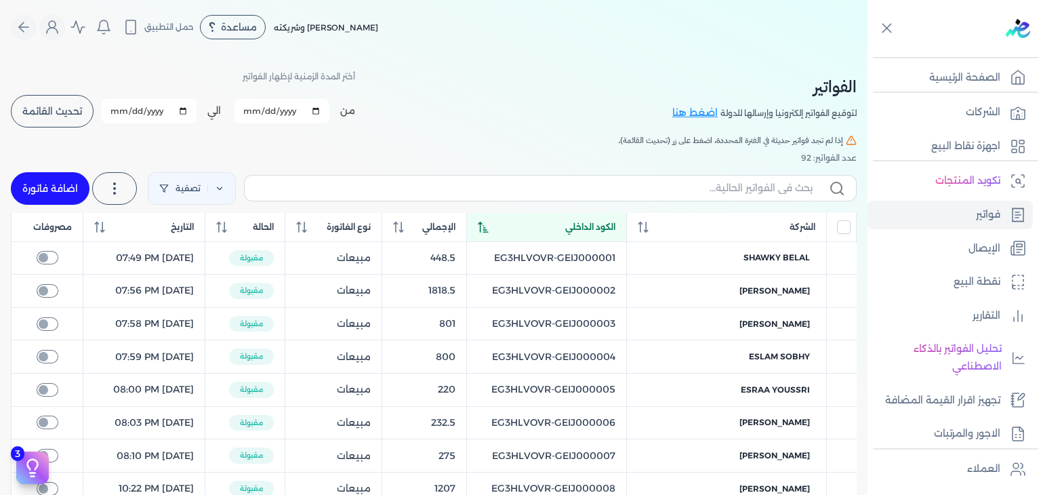
click at [489, 228] on icon at bounding box center [483, 227] width 11 height 11
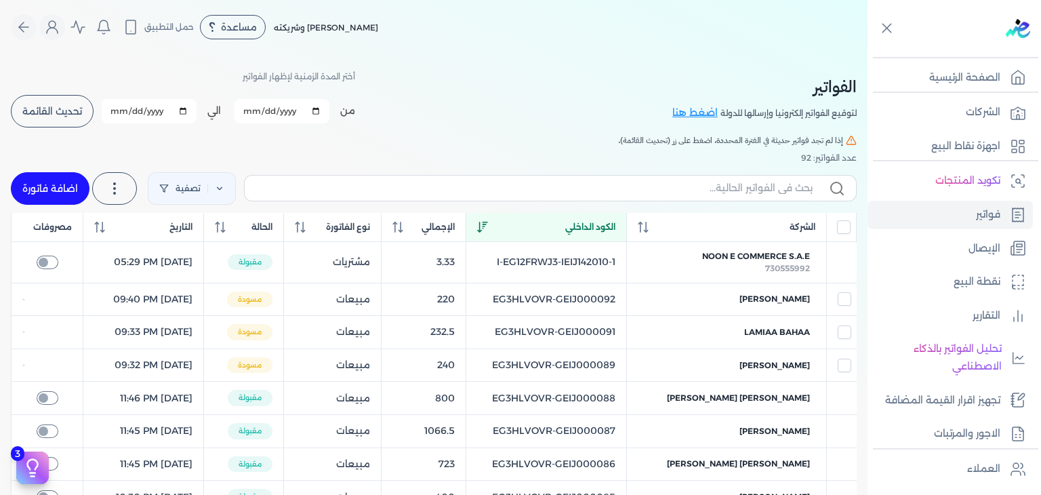
click at [78, 192] on link "اضافة فاتورة" at bounding box center [50, 188] width 79 height 33
select select "EGP"
select select "B"
select select "EGS"
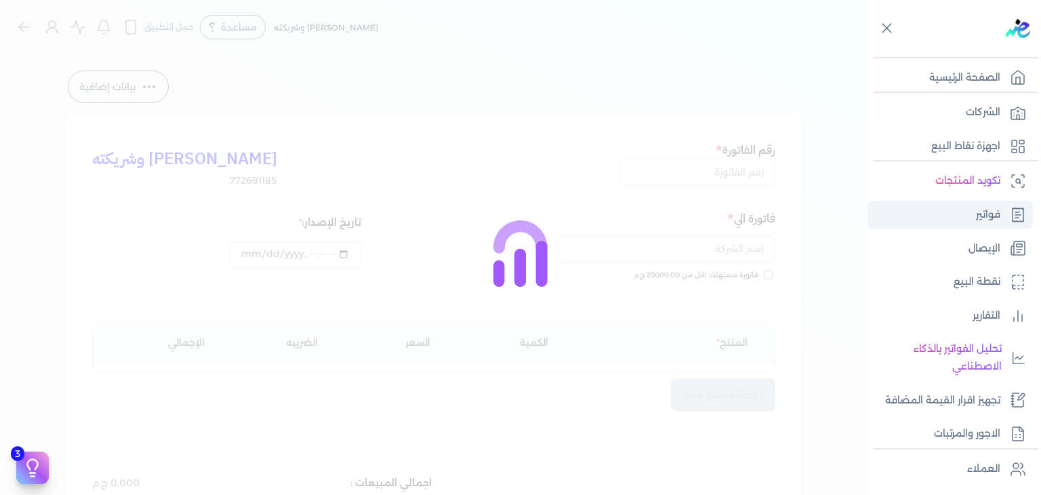
click at [971, 219] on link "فواتير" at bounding box center [950, 215] width 165 height 28
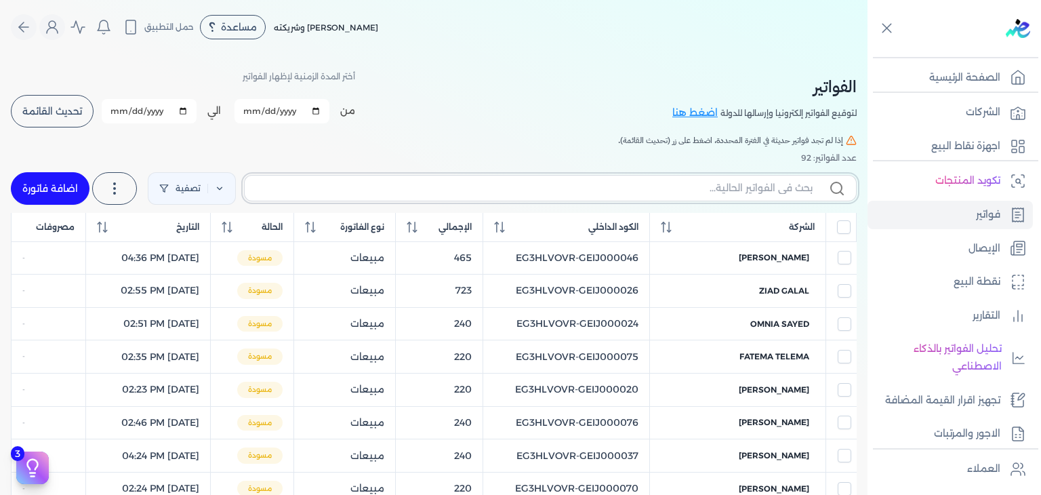
click at [767, 191] on input "text" at bounding box center [534, 188] width 557 height 14
paste input "EG3HLVOVR-GEIJ000092"
type input "EG3HLVOVR-GEIJ000092"
checkbox input "false"
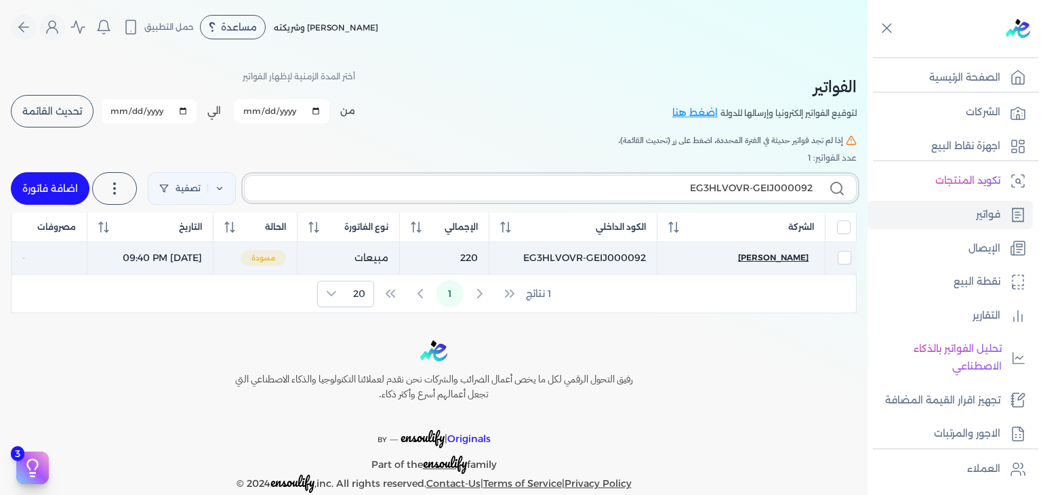
type input "EG3HLVOVR-GEIJ000092"
click at [774, 255] on span "[PERSON_NAME]" at bounding box center [773, 257] width 70 height 12
select select "EGP"
select select "B"
select select "EGS"
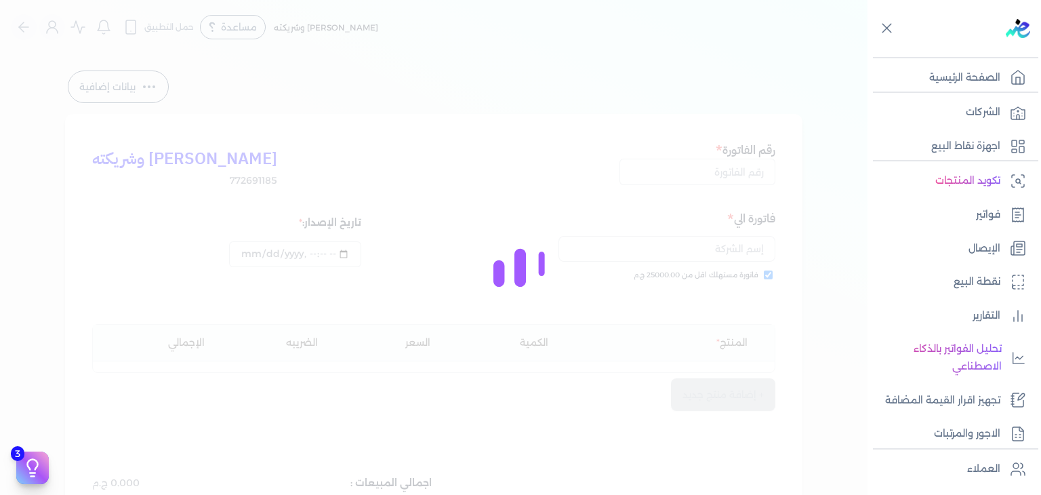
type input "EG3HLVOVR-GEIJ000092"
checkbox input "true"
type input "2025-10-06T21:40:10"
type input "[DATE]"
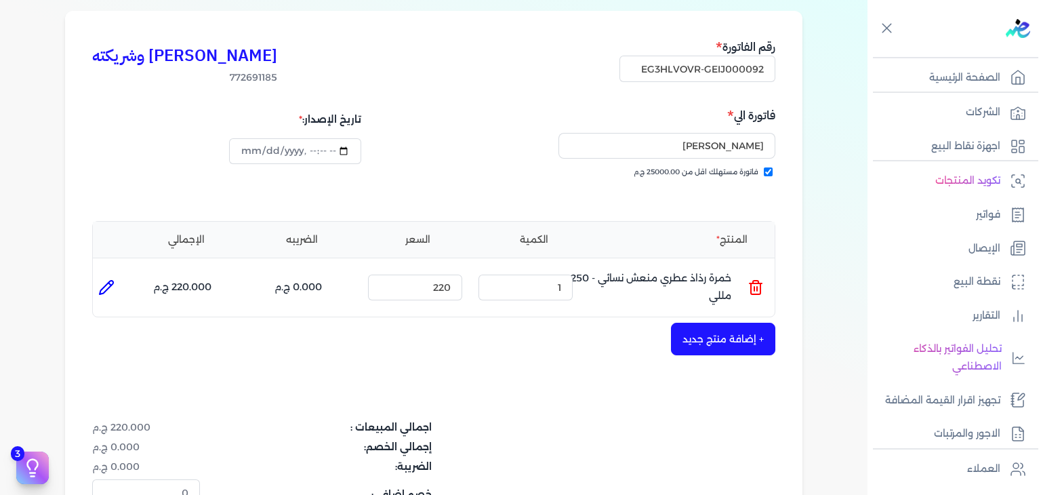
scroll to position [271, 0]
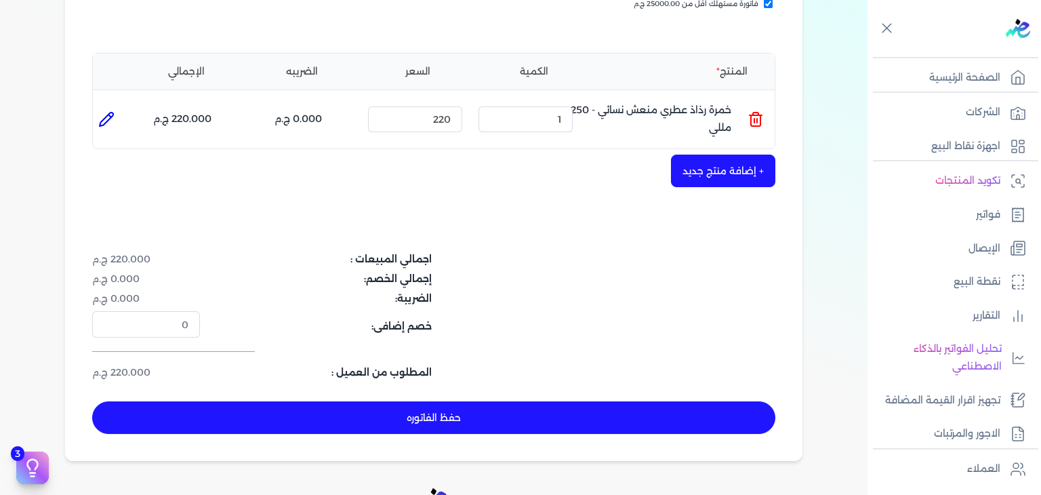
click at [450, 417] on button "حفظ الفاتوره" at bounding box center [433, 417] width 683 height 33
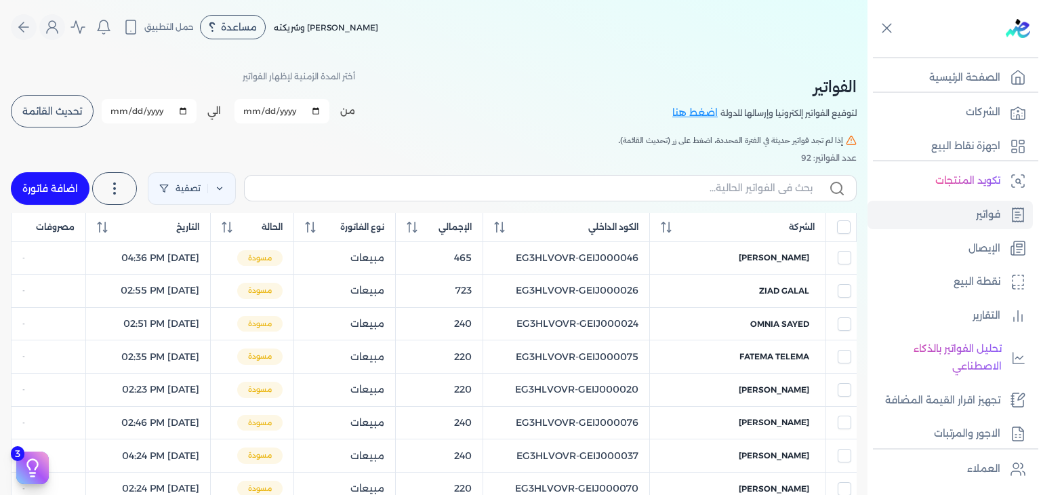
click at [612, 197] on label at bounding box center [550, 188] width 613 height 26
click at [612, 195] on input "text" at bounding box center [534, 188] width 557 height 14
click at [615, 190] on input "text" at bounding box center [534, 188] width 557 height 14
paste input "EG3HLVOVR-GEIJ000093"
type input "EG3HLVOVR-GEIJ000093"
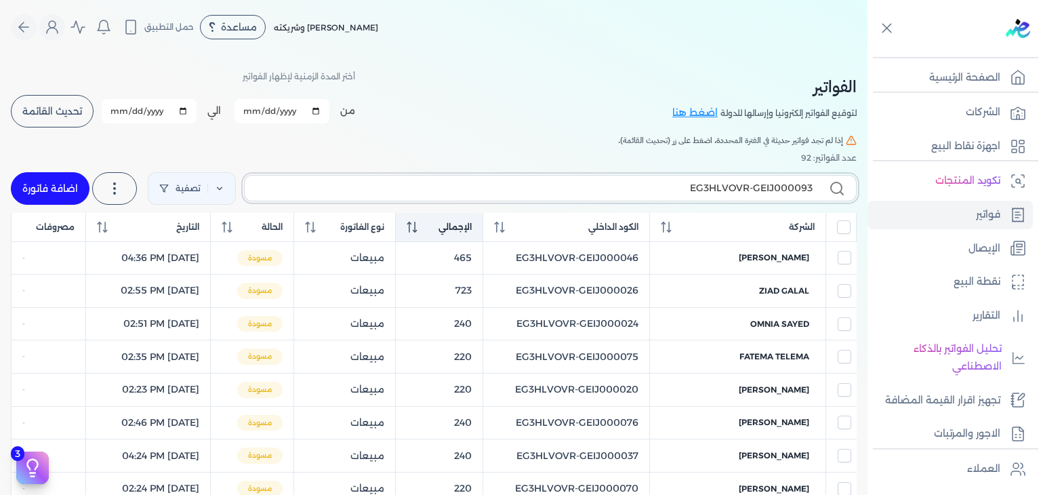
checkbox input "false"
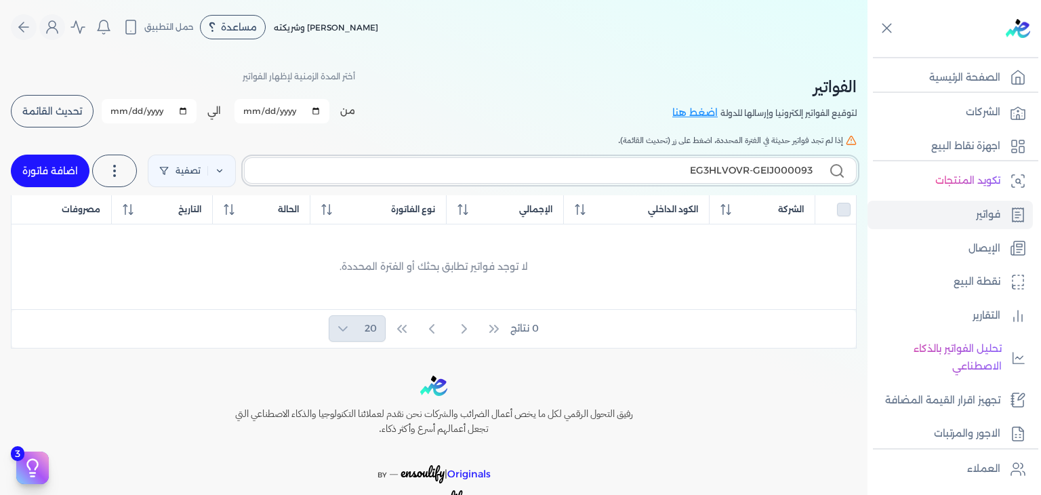
type input "EG3HLVOVR-GEIJ000093"
click at [64, 171] on link "اضافة فاتورة" at bounding box center [50, 171] width 79 height 33
select select "EGP"
select select "B"
select select "EGS"
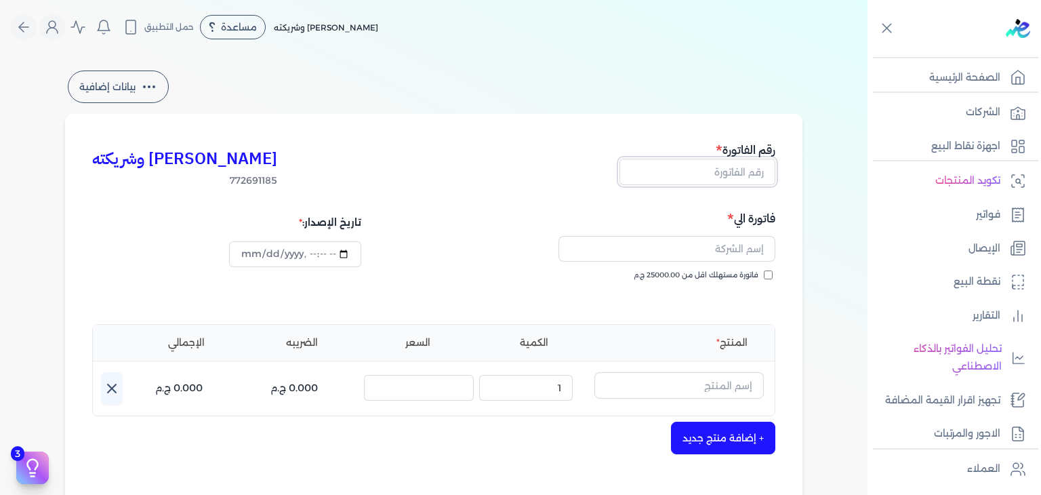
click at [712, 172] on input "text" at bounding box center [698, 172] width 156 height 26
paste input "EG3HLVOVR-GEIJ000093"
type input "EG3HLVOVR-GEIJ000093"
click at [771, 275] on input "فاتورة مستهلك اقل من 25000.00 ج.م" at bounding box center [768, 274] width 9 height 9
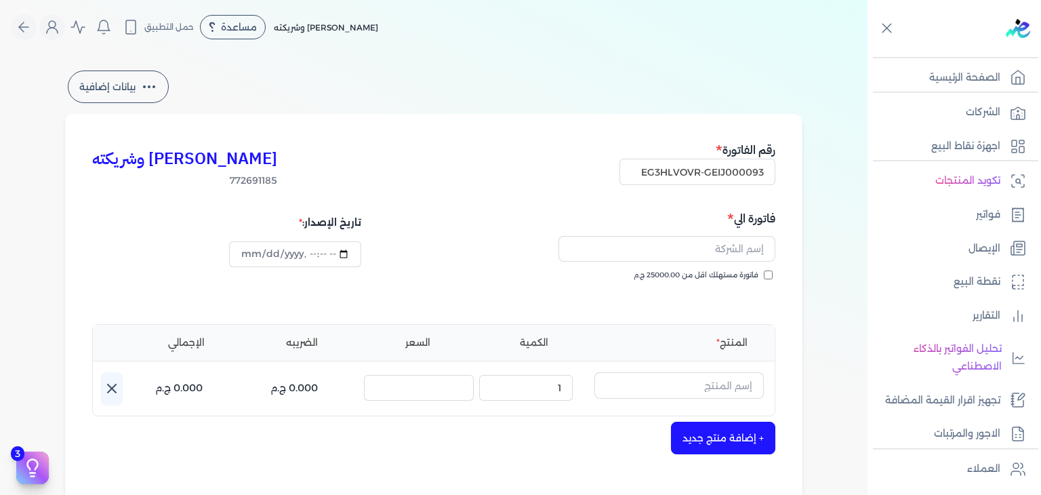
checkbox input "true"
drag, startPoint x: 742, startPoint y: 254, endPoint x: 735, endPoint y: 254, distance: 6.8
click at [742, 254] on input "text" at bounding box center [667, 249] width 217 height 26
paste input "[PERSON_NAME]"
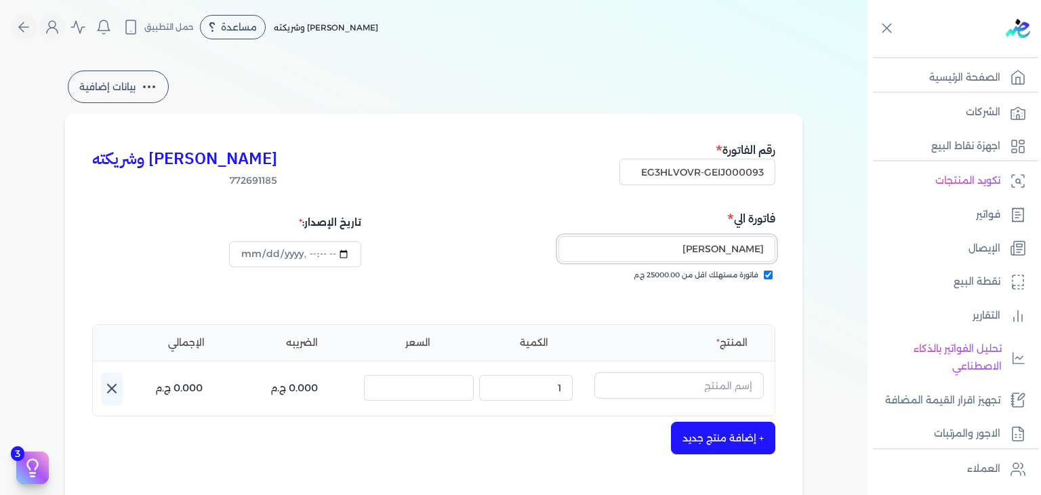
type input "[PERSON_NAME]"
type input "2025-10-06T21:45:31"
click at [680, 391] on input "text" at bounding box center [678, 385] width 169 height 26
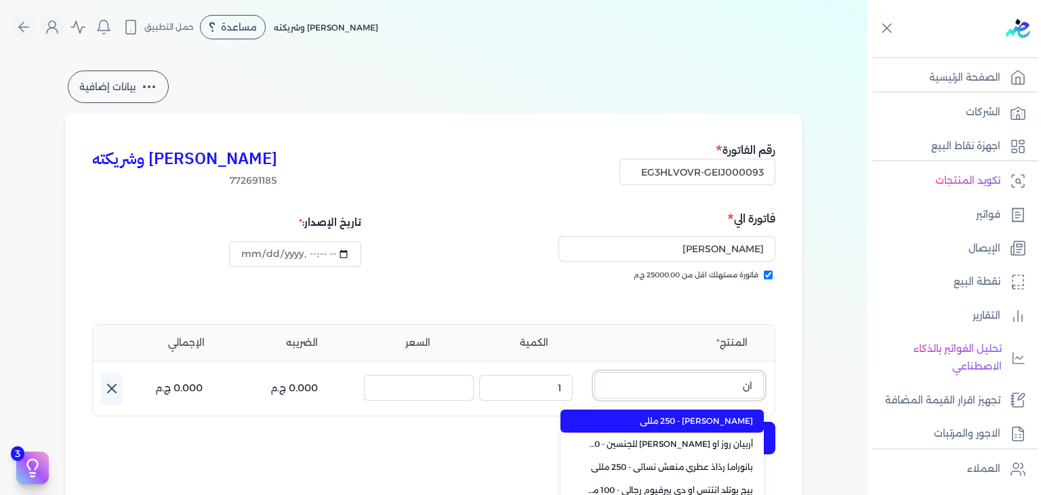
type input "انف"
click at [675, 424] on span "انفينسبل او دي بيرفيوم رجالي - 100 مللي" at bounding box center [670, 421] width 165 height 12
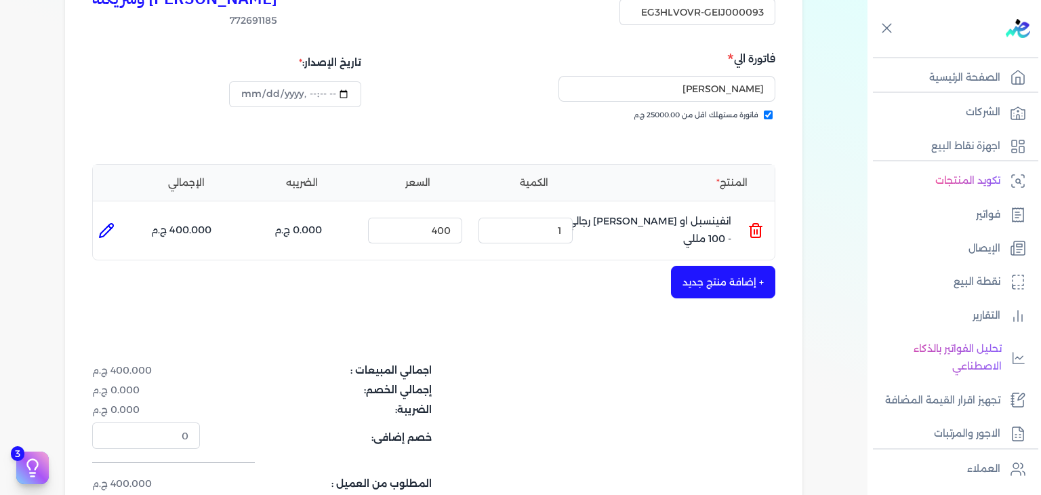
scroll to position [271, 0]
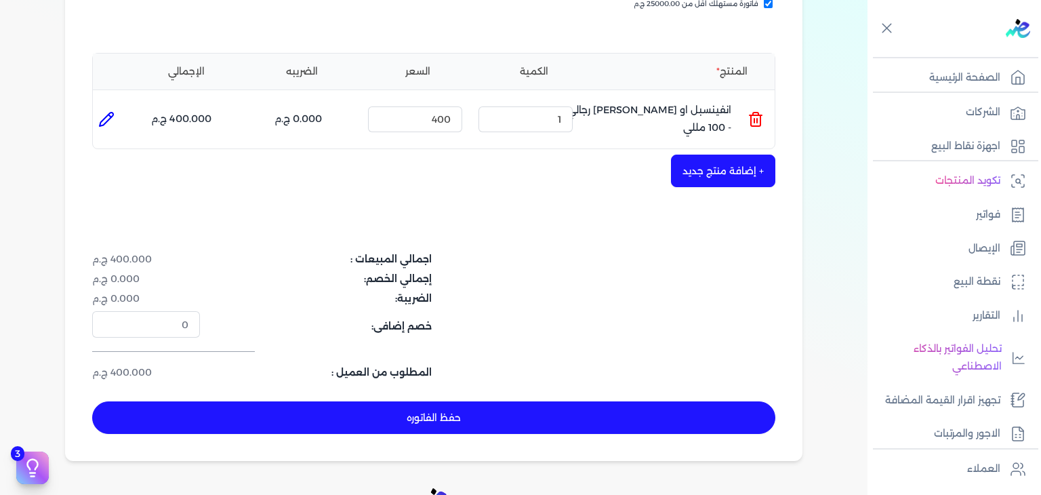
click at [590, 422] on button "حفظ الفاتوره" at bounding box center [433, 417] width 683 height 33
type input "[DATE]"
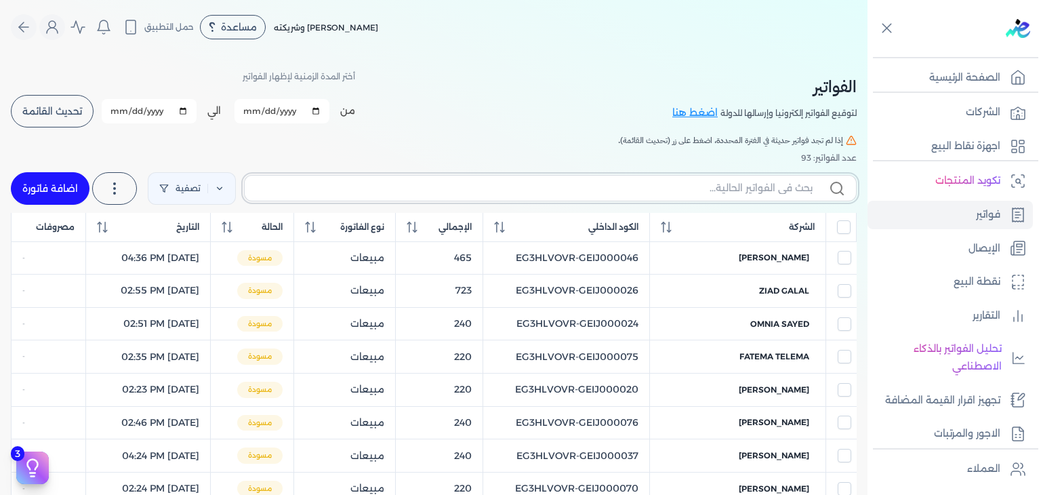
click at [634, 185] on input "text" at bounding box center [534, 188] width 557 height 14
paste input "EG3HLVOVR-GEIJ000093"
type input "EG3HLVOVR-GEIJ000093"
checkbox input "false"
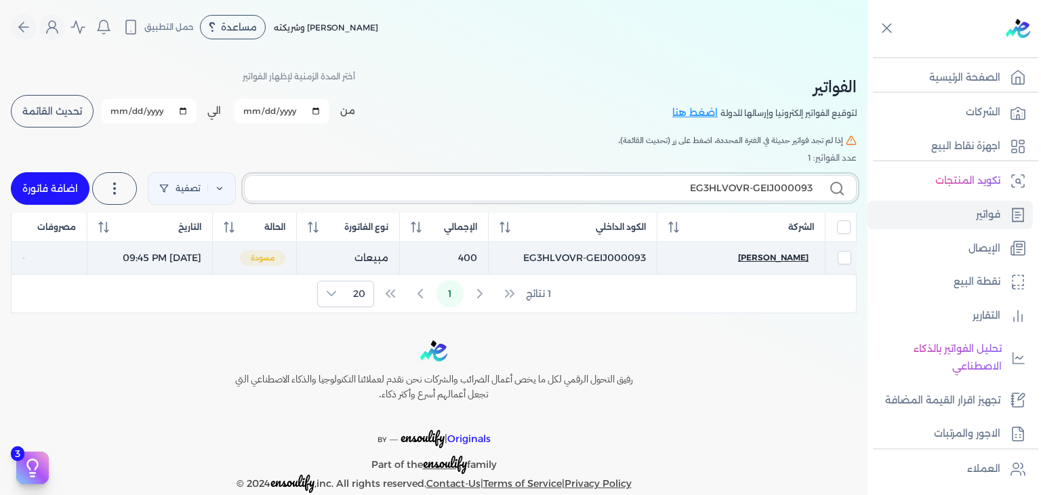
type input "EG3HLVOVR-GEIJ000093"
click at [769, 254] on span "[PERSON_NAME]" at bounding box center [773, 257] width 70 height 12
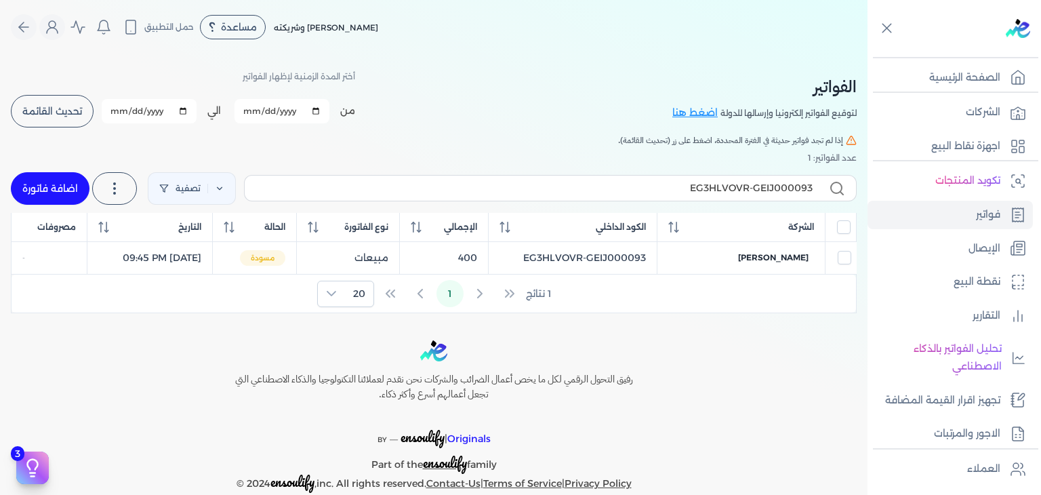
select select "EGP"
select select "B"
select select "EGS"
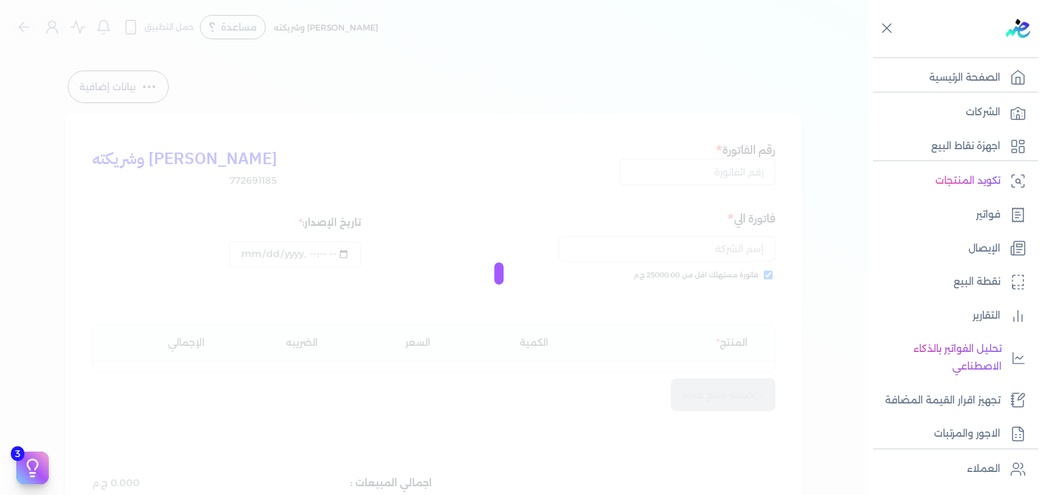
type input "EG3HLVOVR-GEIJ000093"
checkbox input "true"
type input "2025-10-06T21:45:31"
type input "[DATE]"
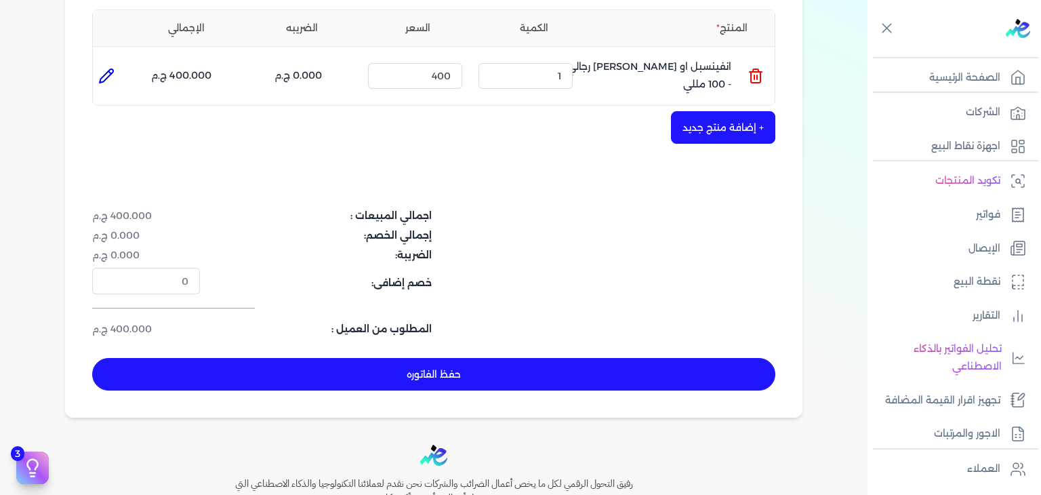
scroll to position [407, 0]
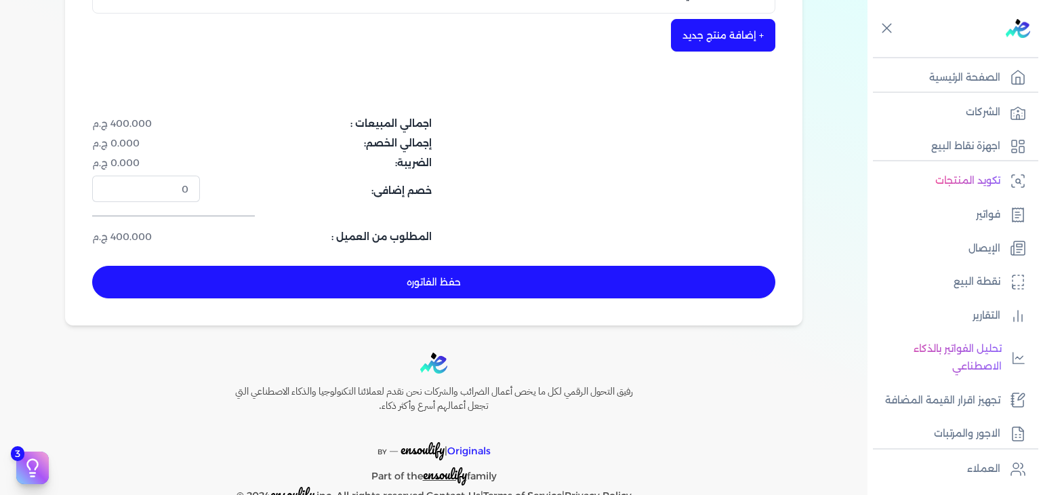
click at [527, 285] on button "حفظ الفاتوره" at bounding box center [433, 282] width 683 height 33
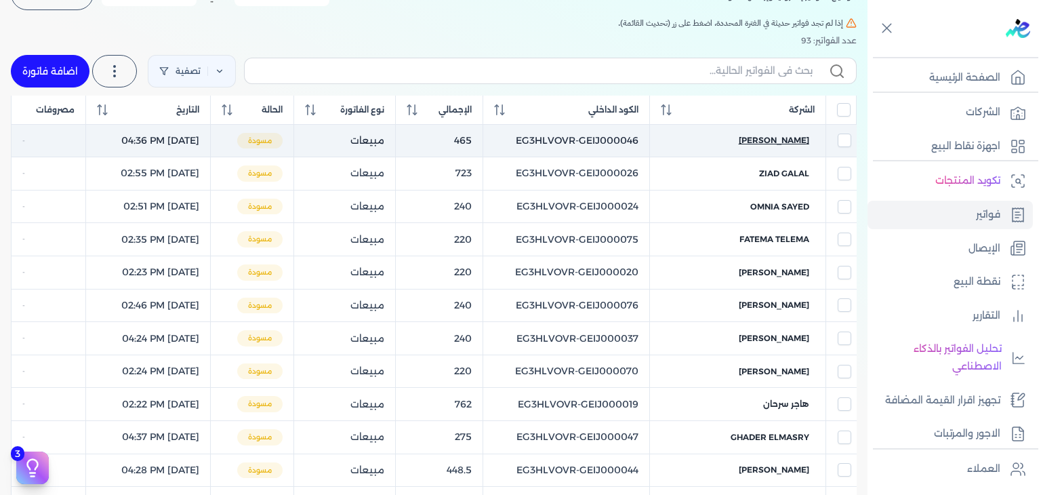
scroll to position [54, 0]
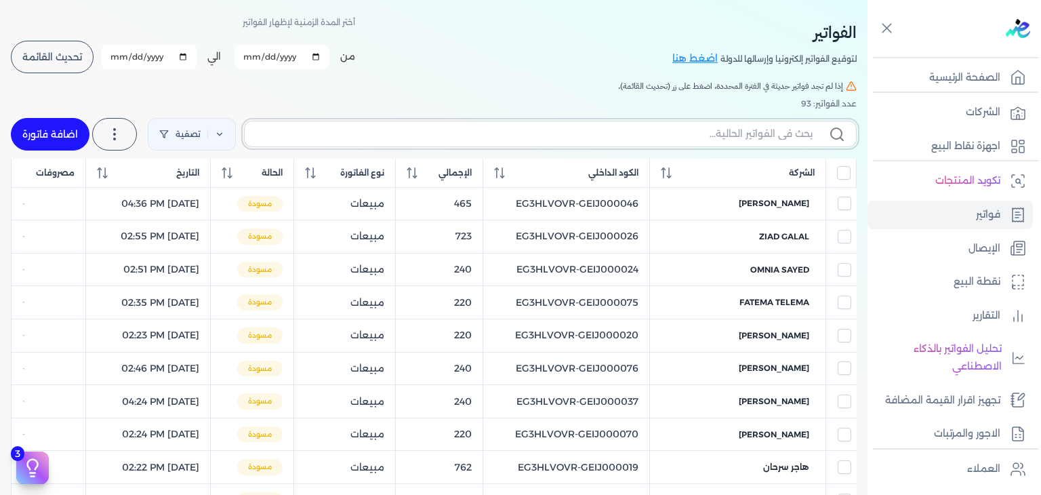
click at [702, 127] on input "text" at bounding box center [534, 134] width 557 height 14
paste input "EG3HLVOVR-GEIJ000094"
type input "EG3HLVOVR-GEIJ000094"
checkbox input "false"
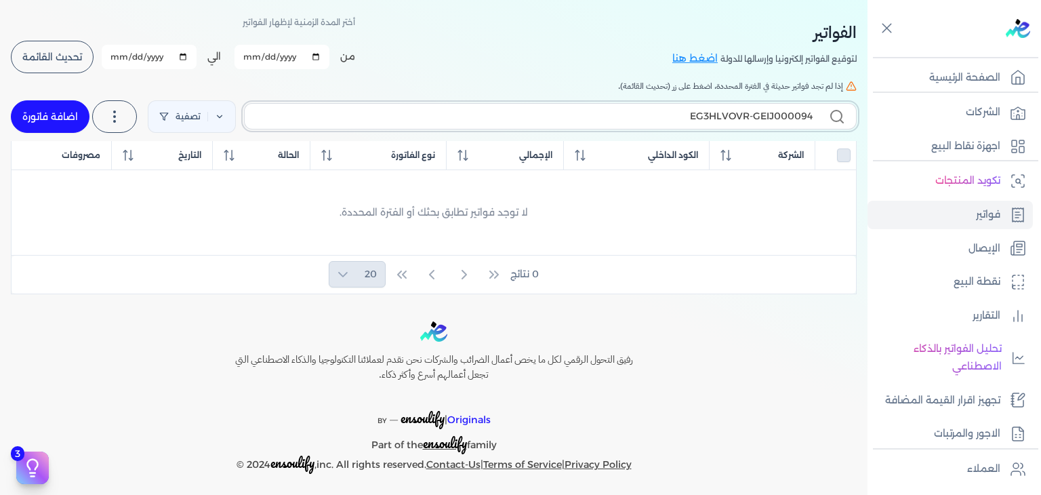
type input "EG3HLVOVR-GEIJ000094"
click at [14, 104] on div "الفواتير لتوقيع الفواتير إلكترونيا وإرسالها للدولة اضغط هنا أختر المدة الزمنية …" at bounding box center [434, 147] width 868 height 294
click at [38, 115] on link "اضافة فاتورة" at bounding box center [50, 116] width 79 height 33
select select "EGP"
select select "B"
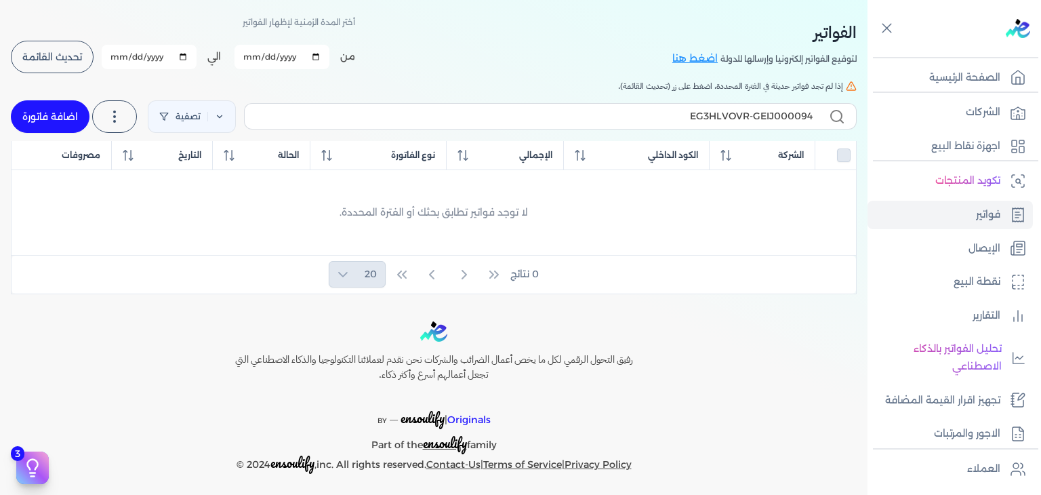
select select "EGS"
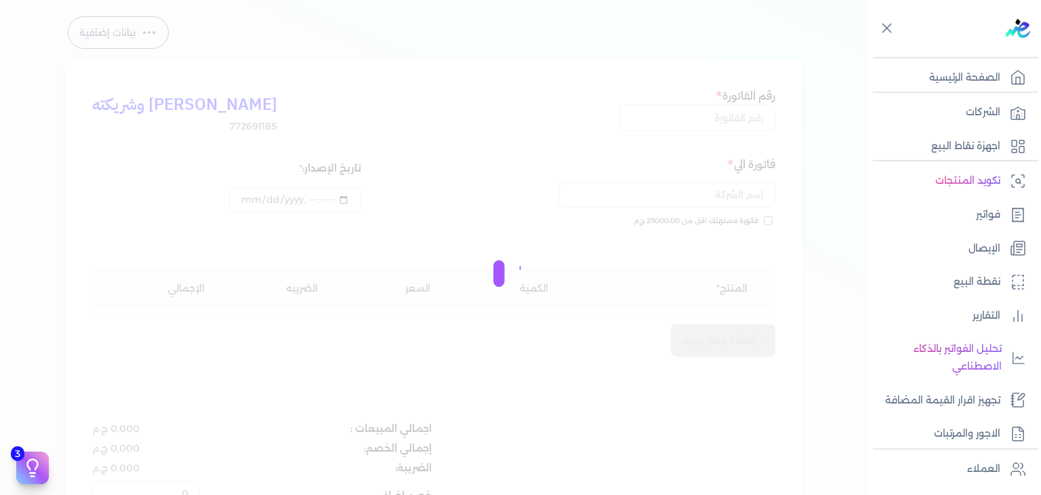
click at [746, 117] on div at bounding box center [520, 247] width 1041 height 495
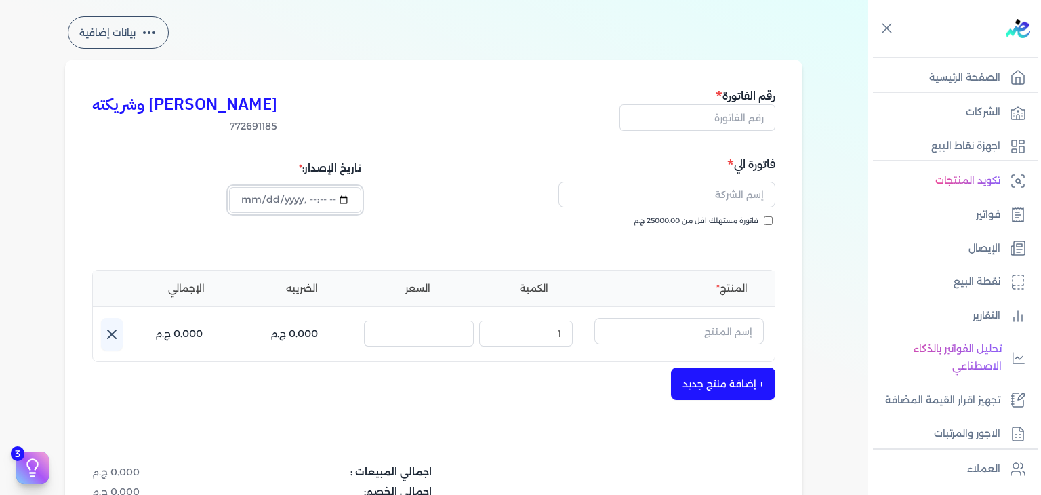
click at [243, 199] on input "datetime-local" at bounding box center [295, 200] width 132 height 26
type input "2025-10-06T21:47:04"
click at [761, 115] on input "text" at bounding box center [698, 117] width 156 height 26
paste input "EG3HLVOVR-GEIJ000094"
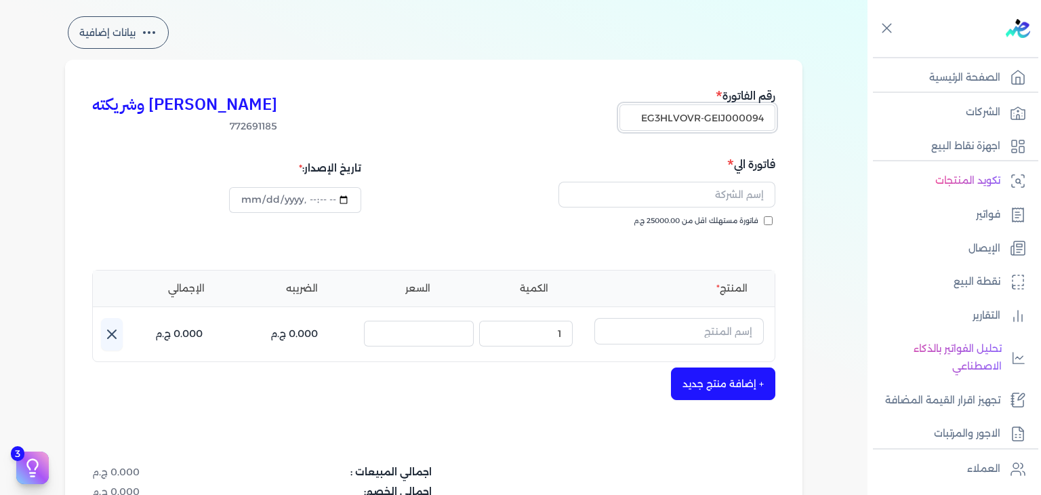
type input "EG3HLVOVR-GEIJ000094"
click at [770, 223] on input "فاتورة مستهلك اقل من 25000.00 ج.م" at bounding box center [768, 220] width 9 height 9
checkbox input "true"
click at [674, 190] on input "text" at bounding box center [667, 195] width 217 height 26
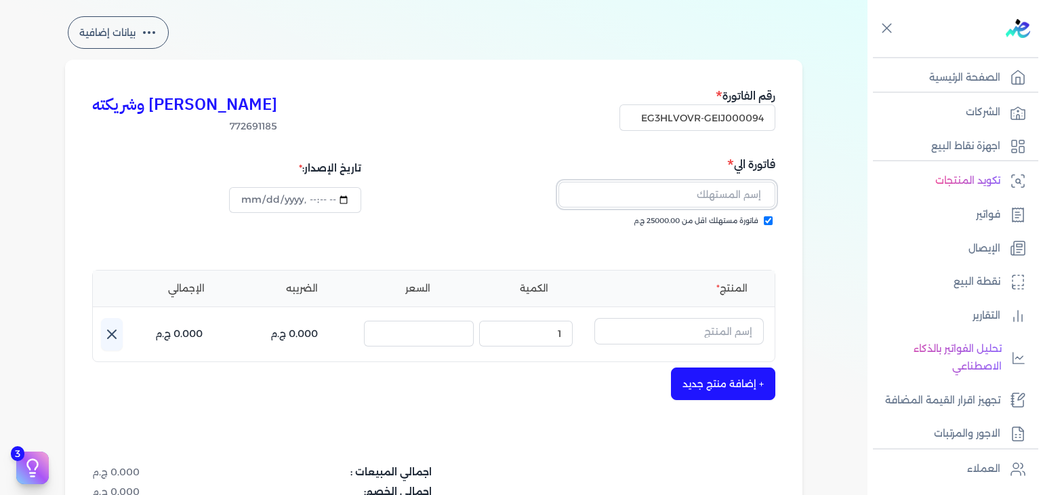
paste input "najia dahi"
type input "najia dahi"
click at [637, 336] on input "text" at bounding box center [678, 331] width 169 height 26
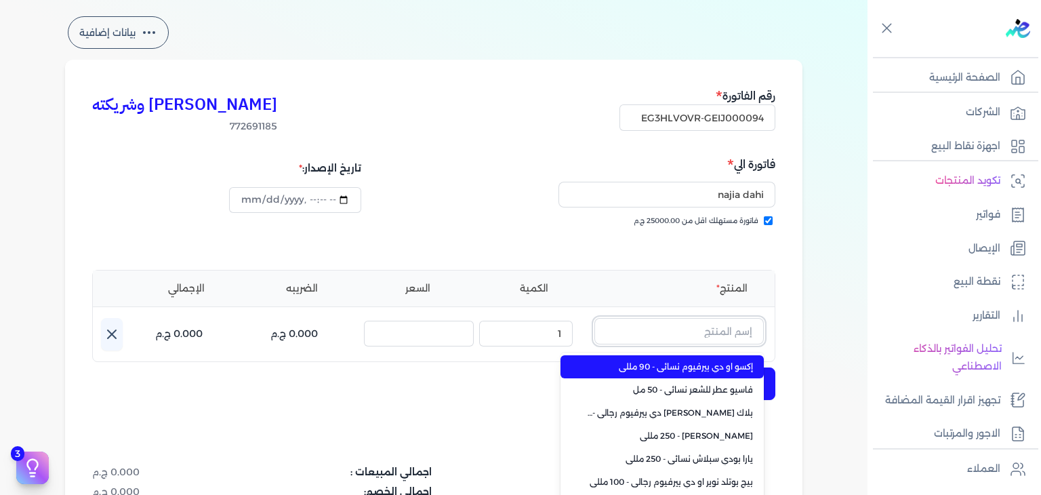
paste input "فاسيو او دي بيرفيوم نسائي - 50 مللي"
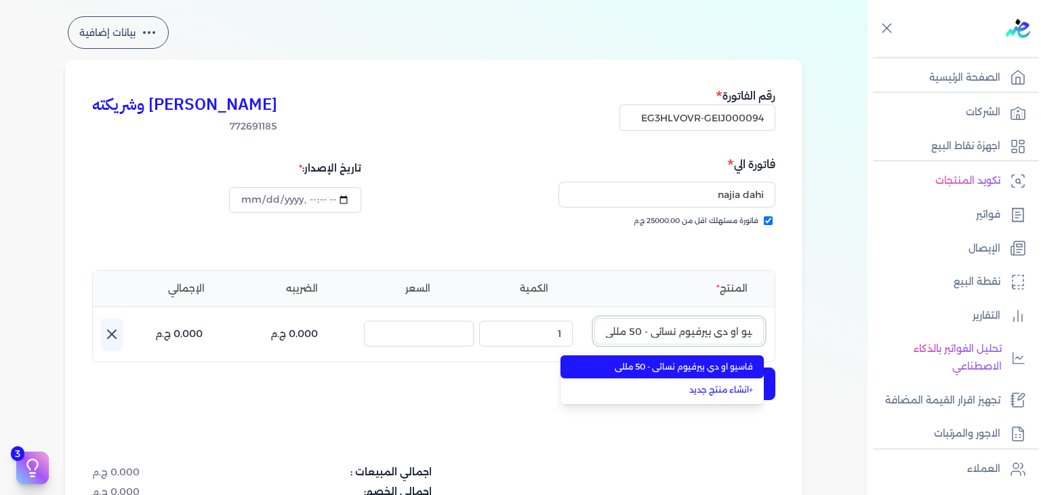
type input "فاسيو او دي بيرفيوم نسائي - 50 مللي"
click at [651, 367] on span "فاسيو او دي بيرفيوم نسائي - 50 مللي" at bounding box center [670, 367] width 165 height 12
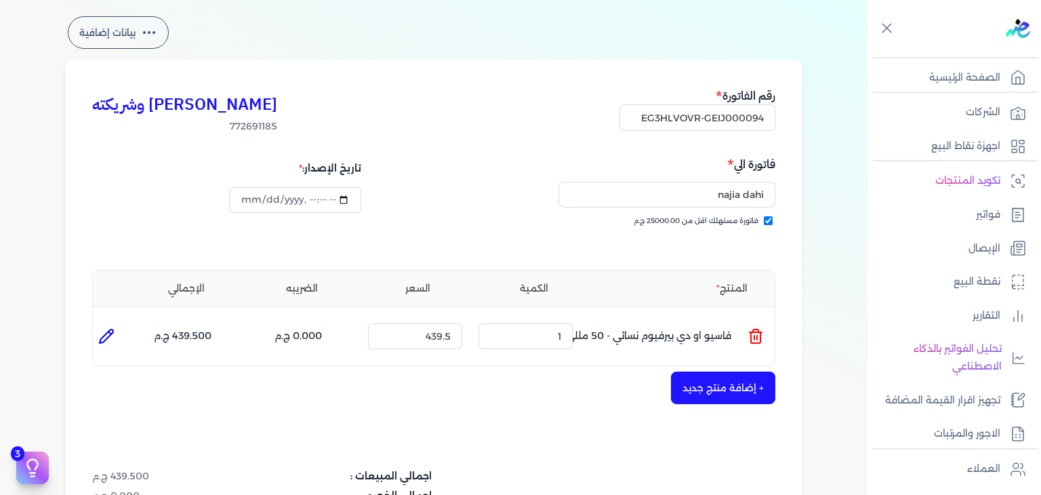
scroll to position [258, 0]
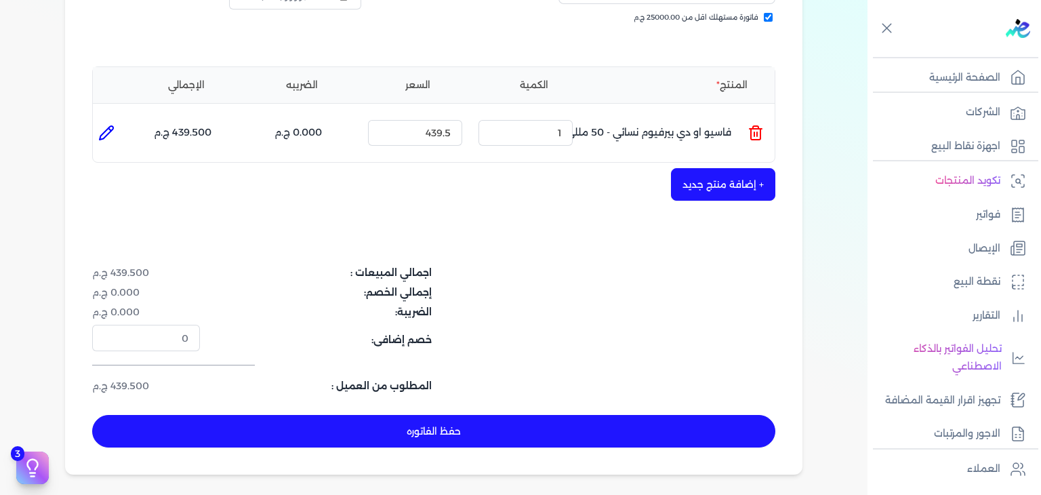
click at [506, 416] on button "حفظ الفاتوره" at bounding box center [433, 431] width 683 height 33
type input "[DATE]"
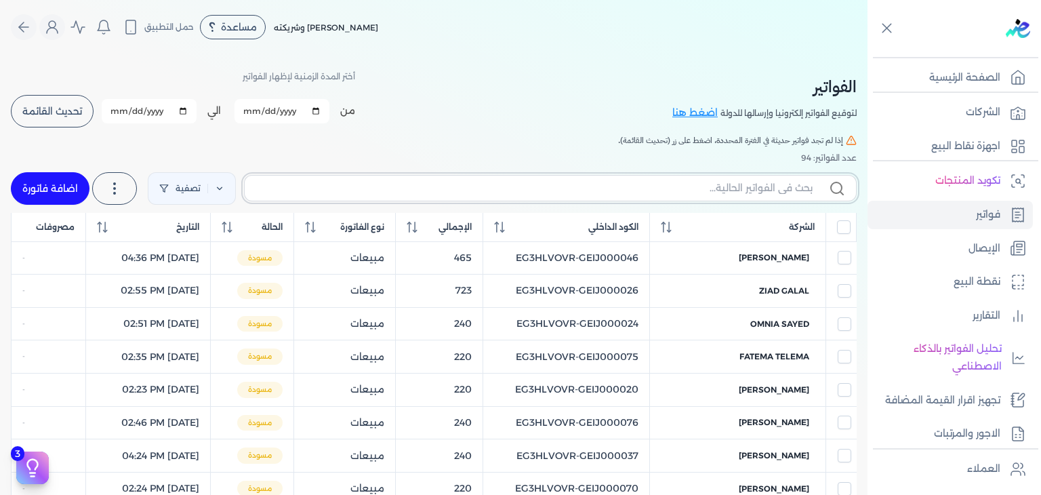
click at [697, 191] on input "text" at bounding box center [534, 188] width 557 height 14
paste input "EG3HLVOVR-GEIJ000094"
type input "EG3HLVOVR-GEIJ000094"
checkbox input "false"
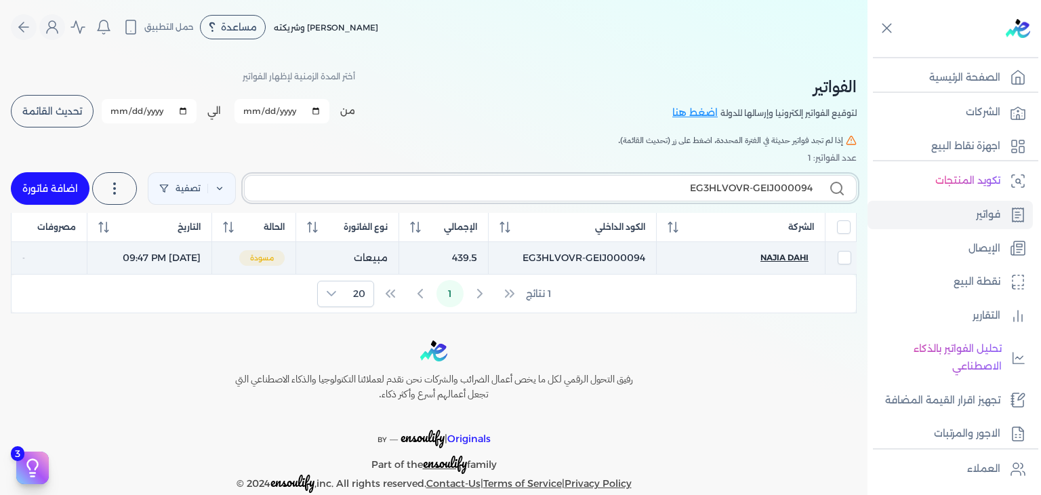
type input "EG3HLVOVR-GEIJ000094"
click at [789, 258] on span "najia dahi" at bounding box center [785, 257] width 48 height 12
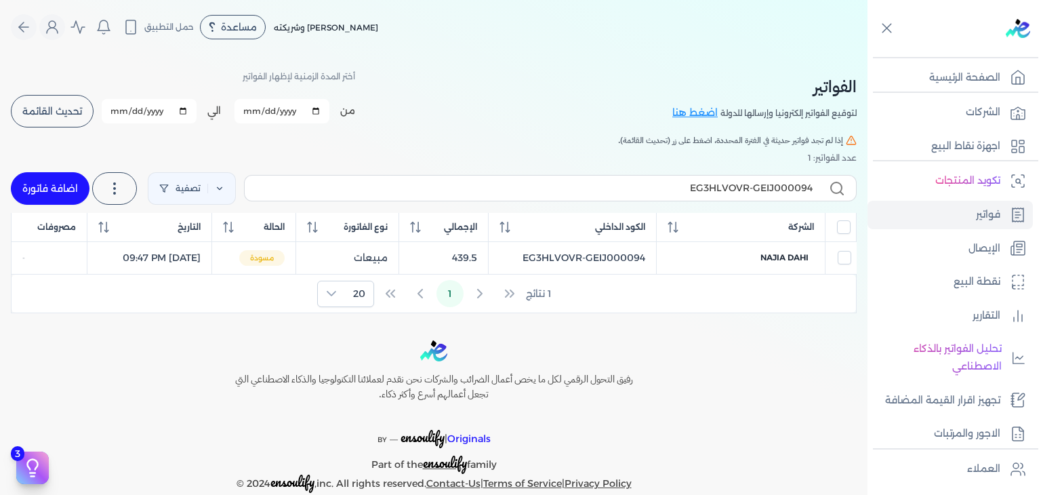
select select "EGP"
select select "B"
select select "EGS"
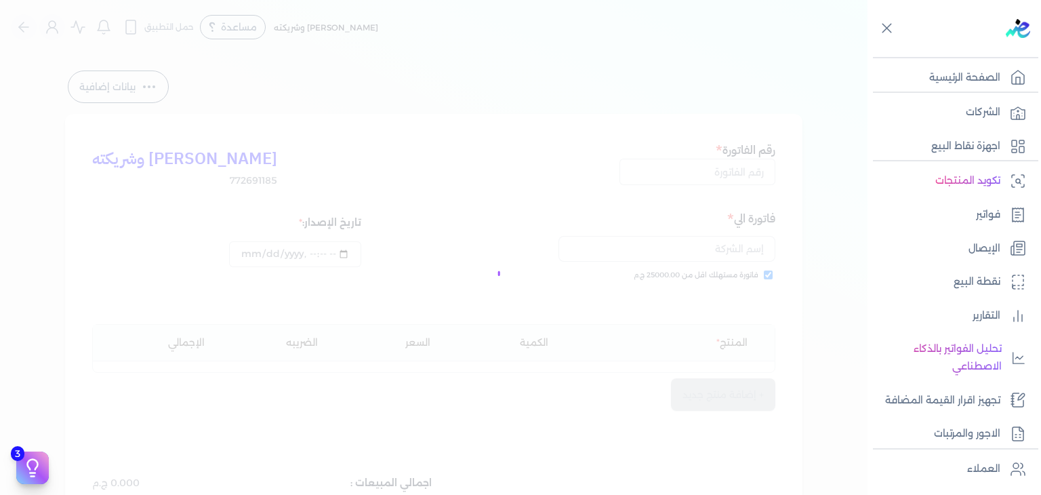
type input "EG3HLVOVR-GEIJ000094"
checkbox input "true"
type input "2025-10-06T21:47:04"
type input "[DATE]"
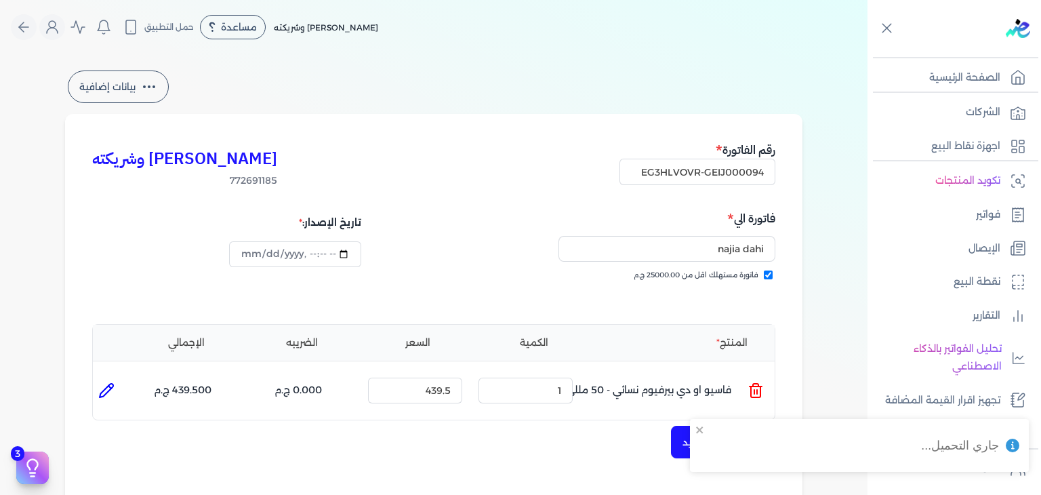
type input "2025-10-08T21:47:34"
drag, startPoint x: 244, startPoint y: 251, endPoint x: 282, endPoint y: 310, distance: 69.6
click at [244, 252] on input "datetime-local" at bounding box center [295, 254] width 132 height 26
type input "2025-10-06T21:47:34"
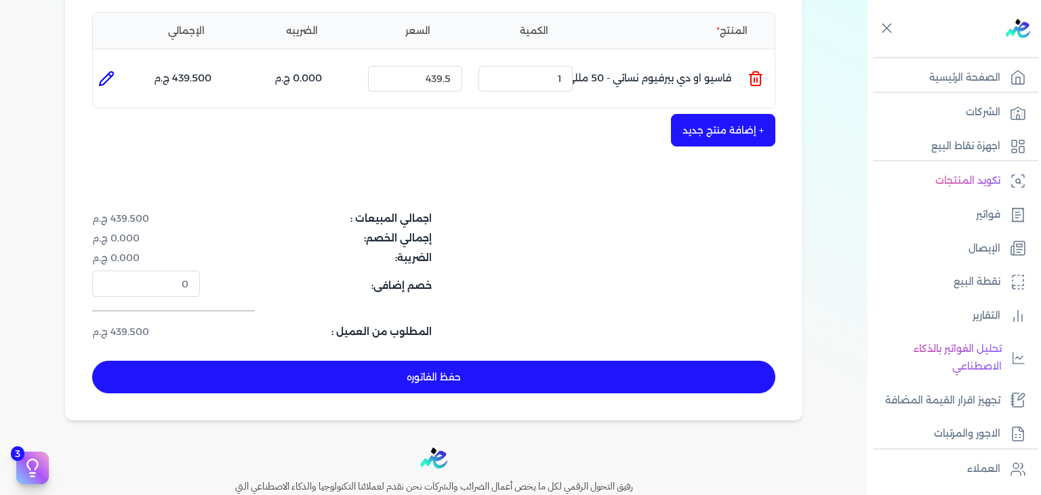
scroll to position [407, 0]
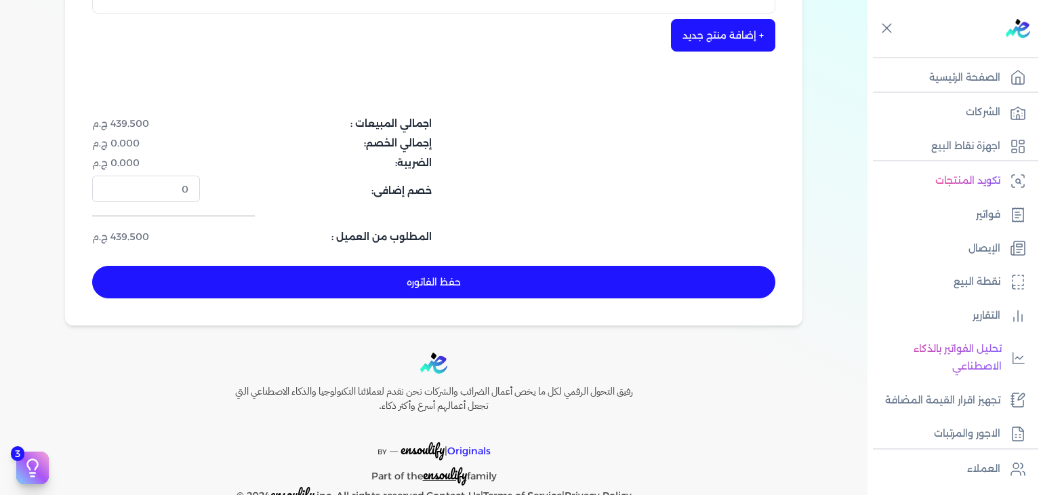
click at [460, 301] on div "كريم محمود ابراهيم الدقلة وشريكته 772691185 رقم الفاتورة EG3HLVOVR-GEIJ000094 ف…" at bounding box center [434, 16] width 738 height 618
drag, startPoint x: 472, startPoint y: 278, endPoint x: 586, endPoint y: 376, distance: 150.4
click at [477, 281] on button "حفظ الفاتوره" at bounding box center [433, 282] width 683 height 33
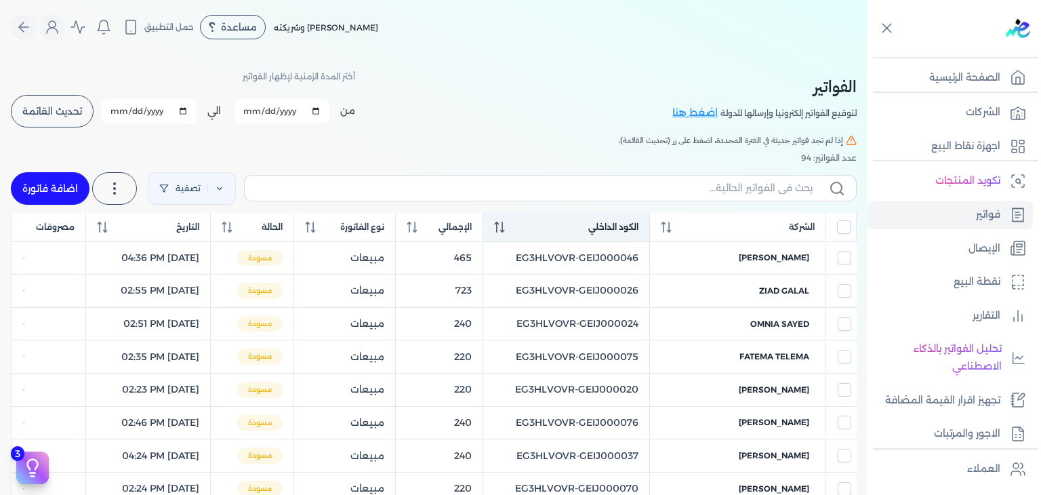
click at [505, 221] on span at bounding box center [499, 227] width 11 height 12
click at [523, 223] on div "الكود الداخلي" at bounding box center [566, 227] width 144 height 12
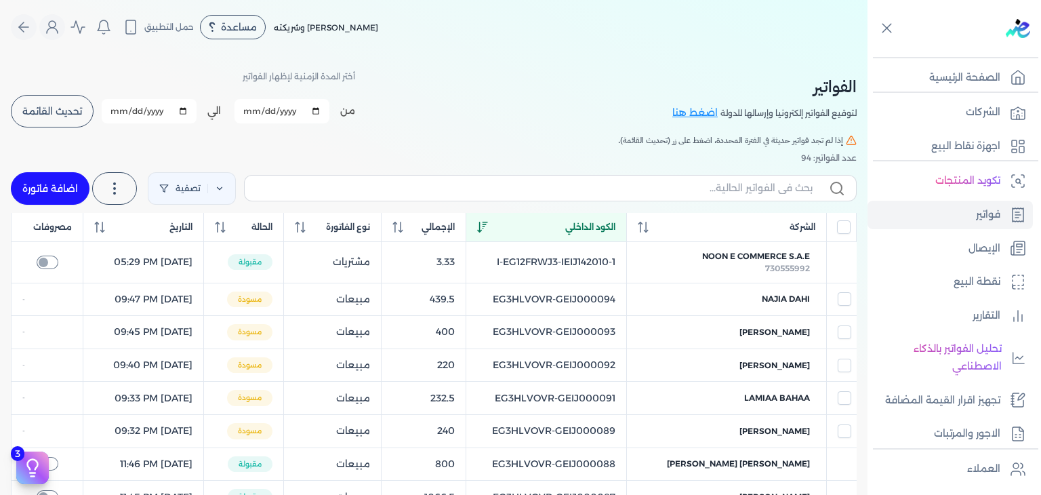
click at [69, 183] on link "اضافة فاتورة" at bounding box center [50, 188] width 79 height 33
select select "EGP"
select select "B"
select select "EGS"
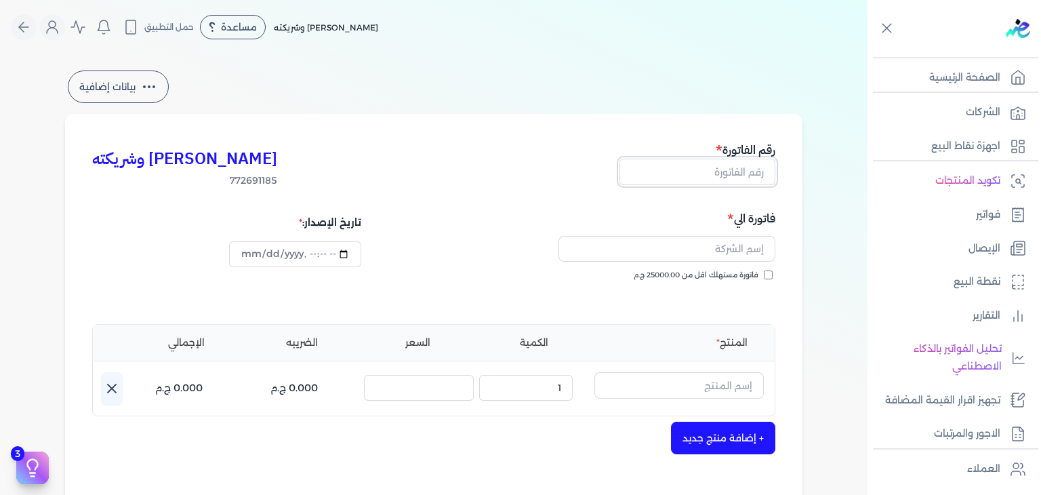
click at [727, 175] on input "text" at bounding box center [698, 172] width 156 height 26
paste input "EG3HLVOVR-GEIJ000095"
type input "EG3HLVOVR-GEIJ000095"
click at [772, 275] on input "فاتورة مستهلك اقل من 25000.00 ج.م" at bounding box center [768, 274] width 9 height 9
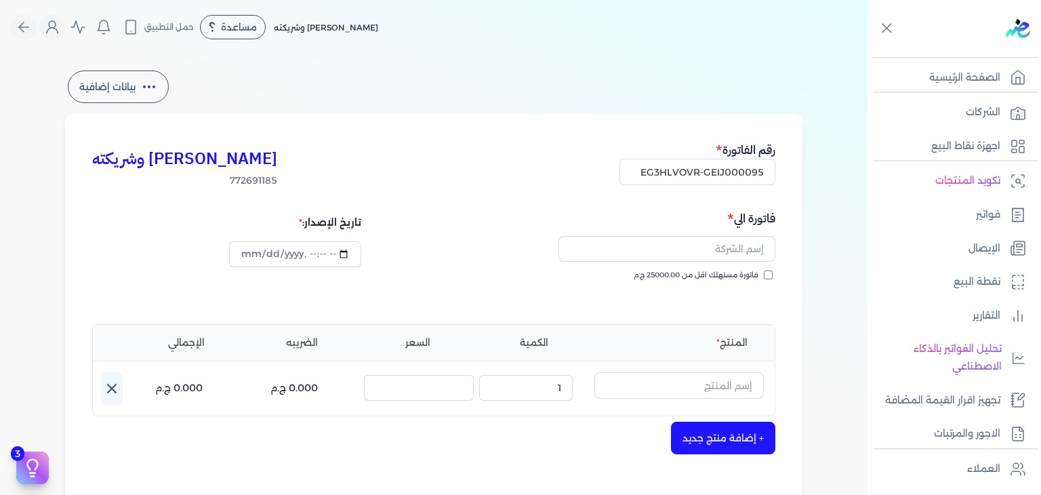
checkbox input "true"
click at [245, 254] on input "datetime-local" at bounding box center [295, 254] width 132 height 26
click at [733, 245] on input "text" at bounding box center [667, 249] width 217 height 26
paste input "ملك [PERSON_NAME]"
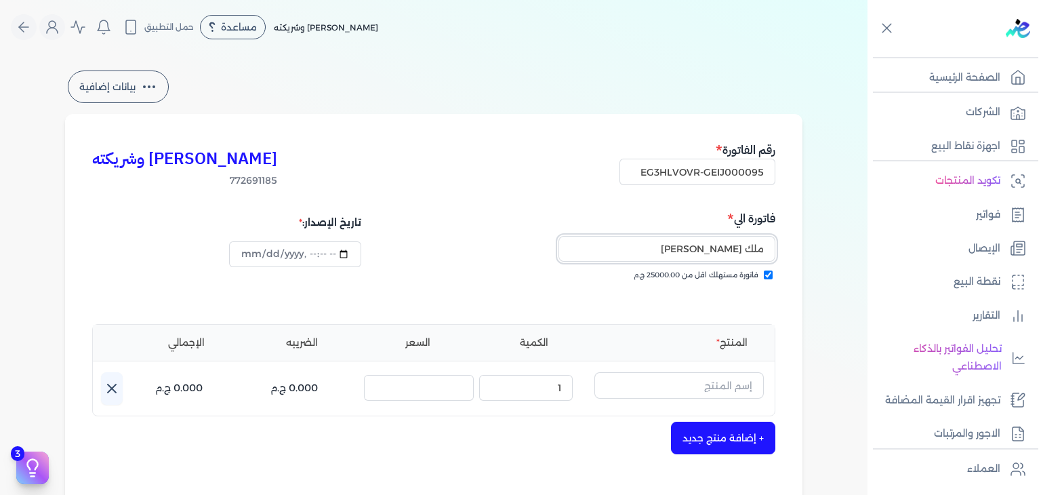
type input "ملك [PERSON_NAME]"
click at [252, 255] on input "datetime-local" at bounding box center [295, 254] width 132 height 26
type input "[DATE]T21:48:07"
click at [678, 406] on div "المنتج الكمية السعر الضريبه الإجمالي اسم المنتج : الكمية : 1 السعر : الضريبه : …" at bounding box center [433, 370] width 683 height 92
click at [681, 386] on input "text" at bounding box center [678, 385] width 169 height 26
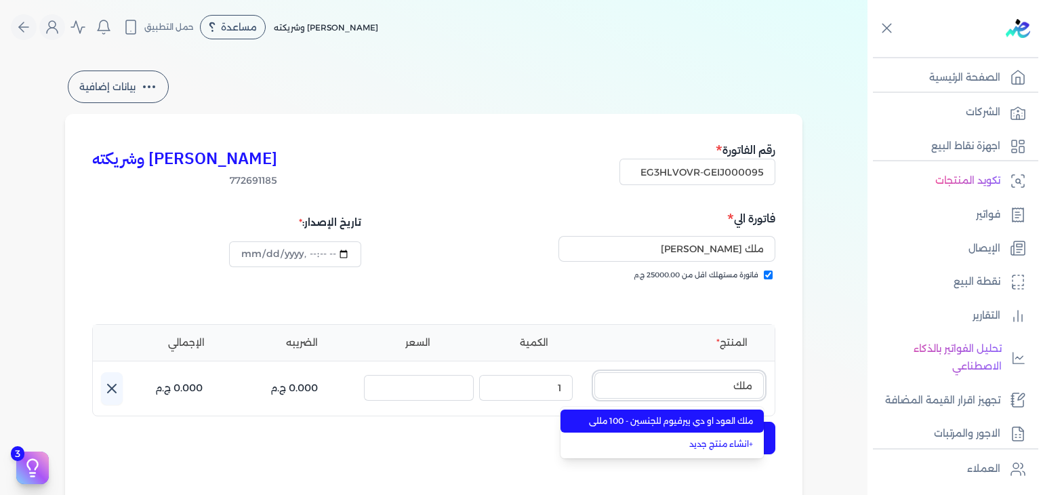
type input "ملك"
click at [665, 418] on span "ملك العود او دي بيرفيوم للجنسين - 100 مللي" at bounding box center [670, 421] width 165 height 12
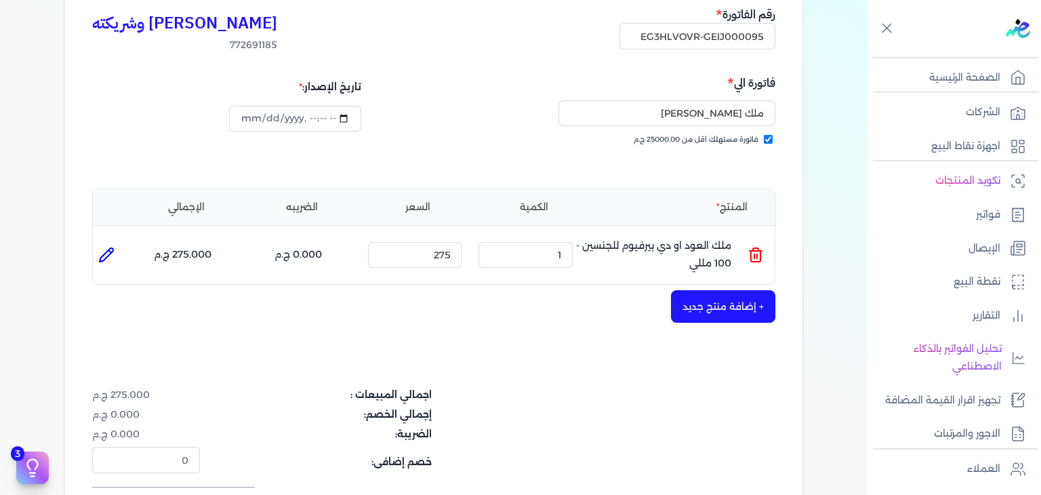
scroll to position [203, 0]
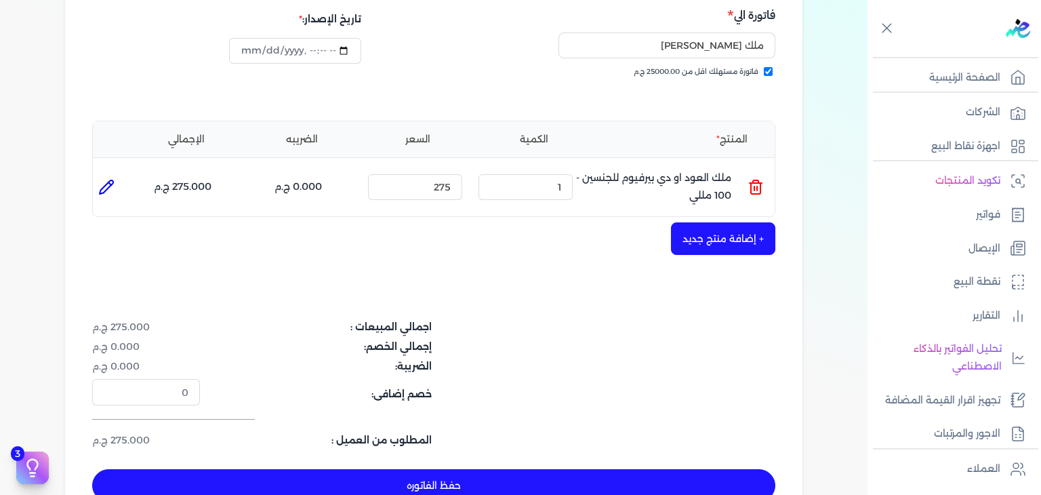
click at [566, 484] on button "حفظ الفاتوره" at bounding box center [433, 485] width 683 height 33
type input "[DATE]"
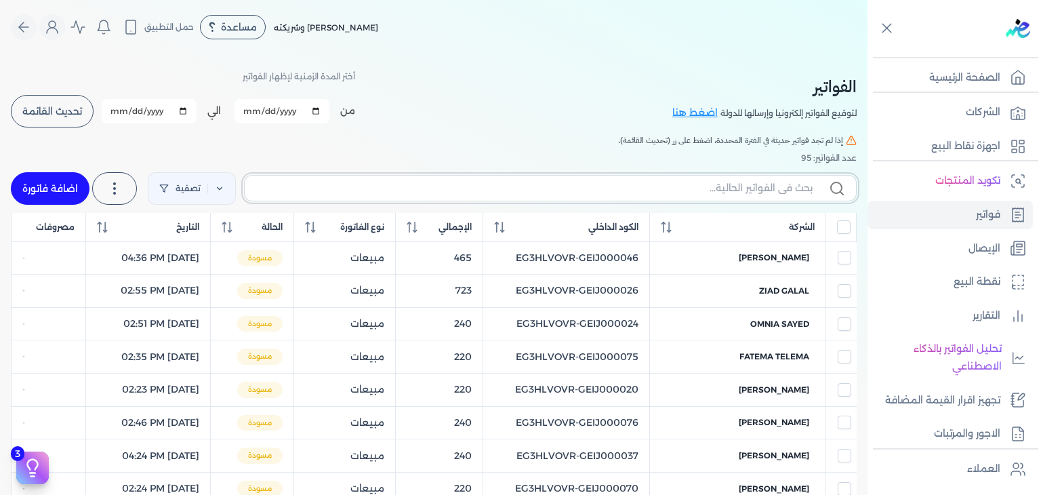
click at [610, 187] on input "text" at bounding box center [534, 188] width 557 height 14
paste input "EG3HLVOVR-GEIJ000095"
type input "EG3HLVOVR-GEIJ000095"
checkbox input "false"
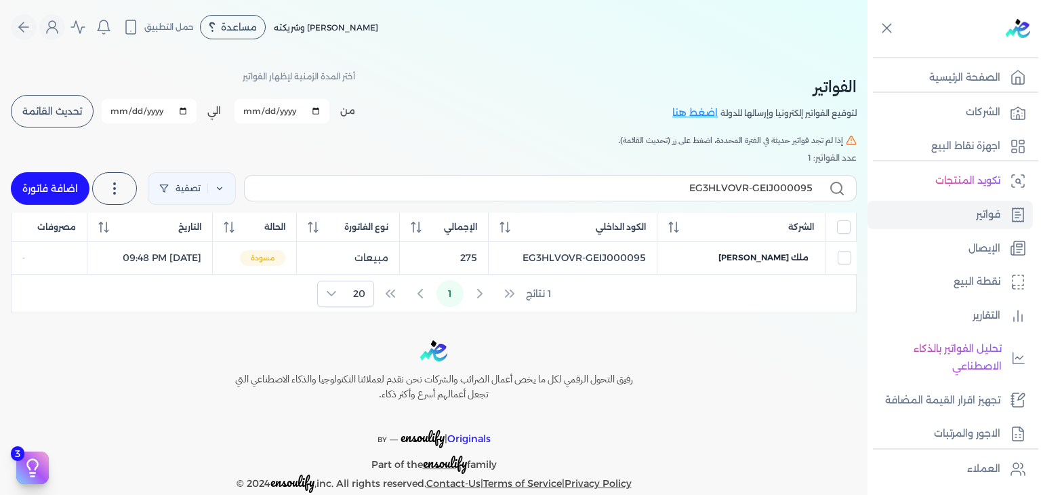
click at [785, 260] on span "ملك [PERSON_NAME]" at bounding box center [764, 257] width 90 height 12
select select "EGP"
select select "B"
select select "EGS"
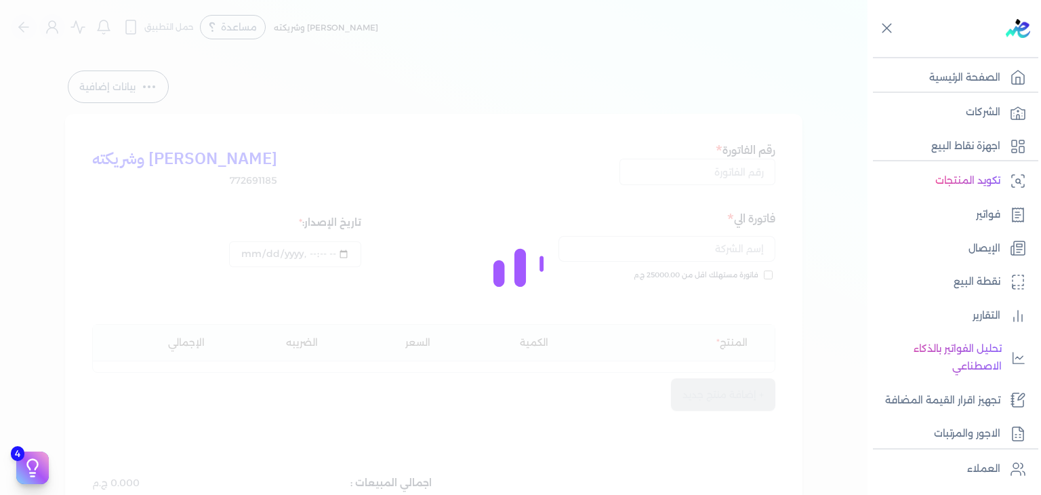
type input "2025-10-08T21:49:09"
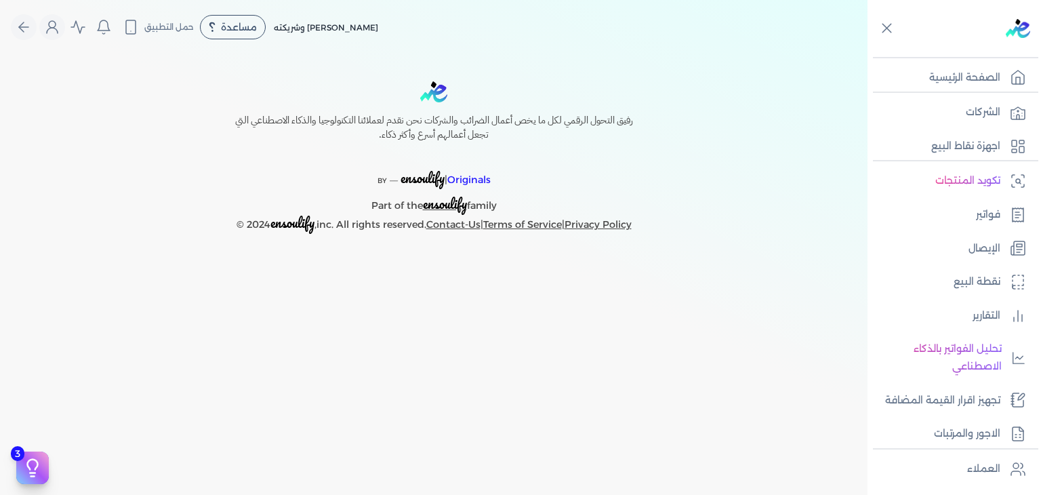
select select "EGP"
select select "B"
select select "EGS"
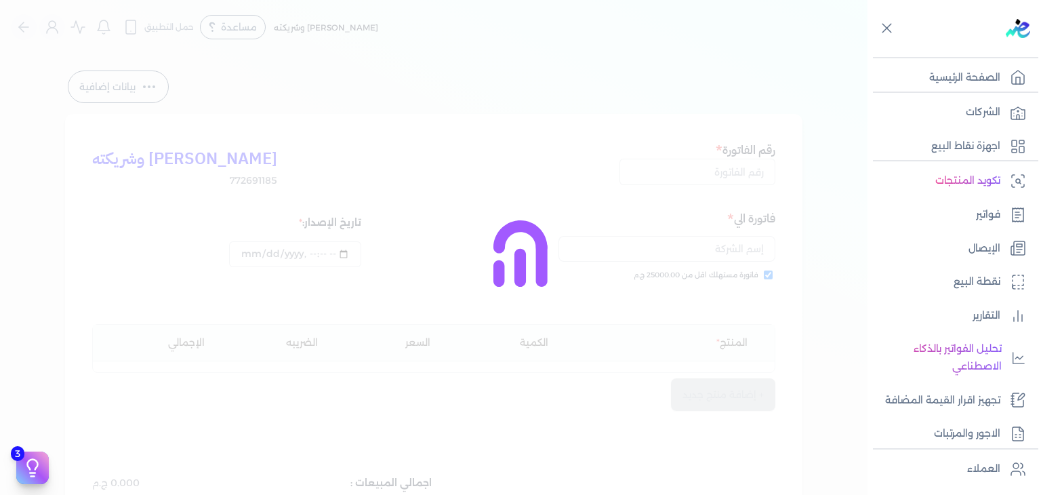
type input "EG3HLVOVR-GEIJ000095"
checkbox input "true"
type input "[DATE]T21:48:07"
type input "[DATE]"
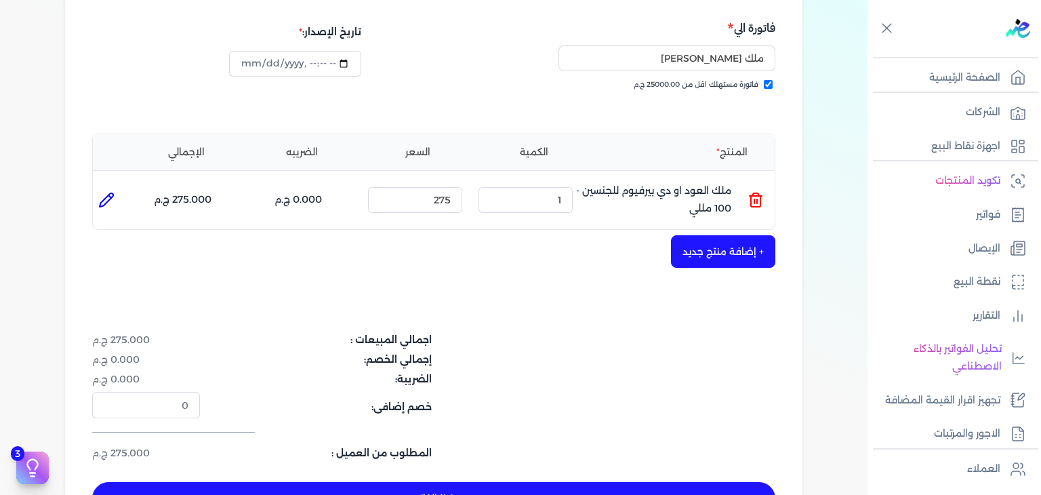
scroll to position [271, 0]
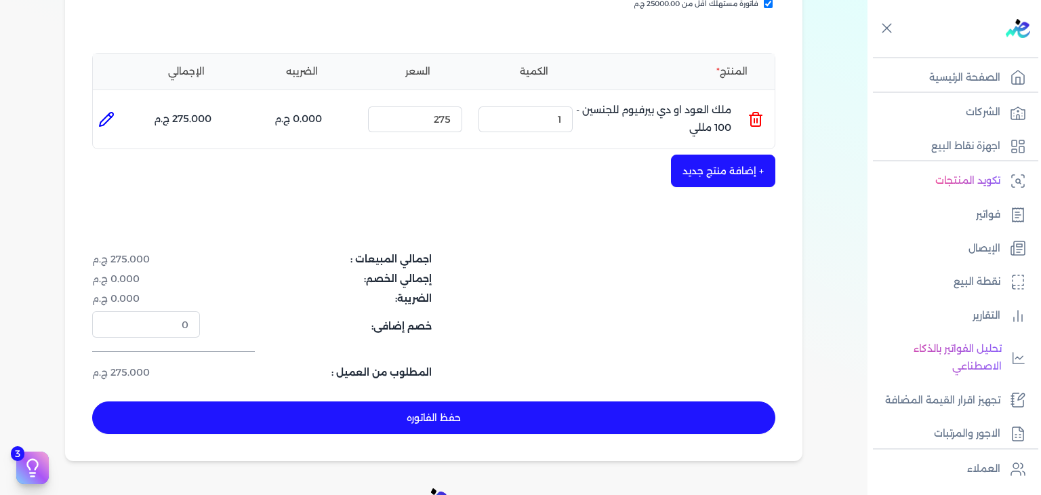
click at [435, 413] on button "حفظ الفاتوره" at bounding box center [433, 417] width 683 height 33
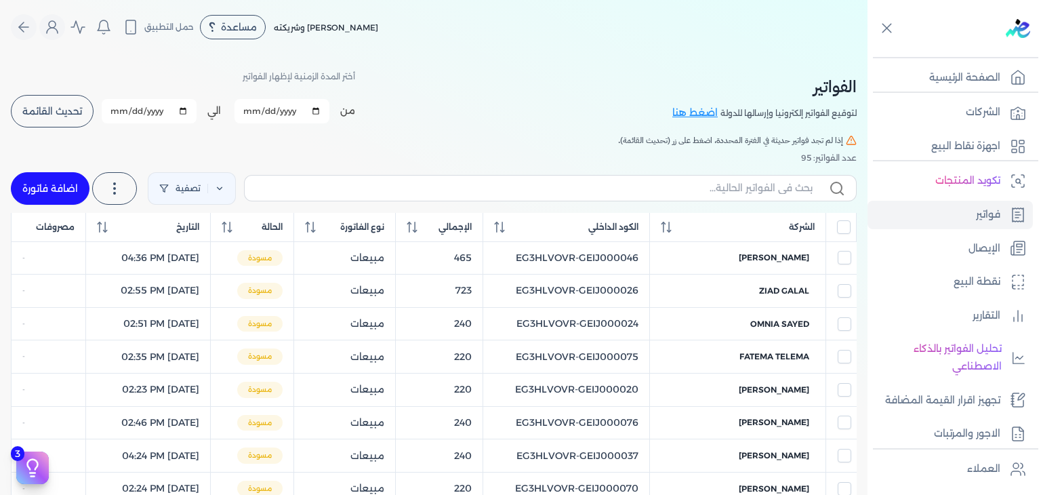
click at [640, 196] on label at bounding box center [550, 188] width 613 height 26
click at [640, 195] on input "text" at bounding box center [534, 188] width 557 height 14
paste input "EG3HLVOVR-GEIJ000096"
type input "EG3HLVOVR-GEIJ000096"
checkbox input "false"
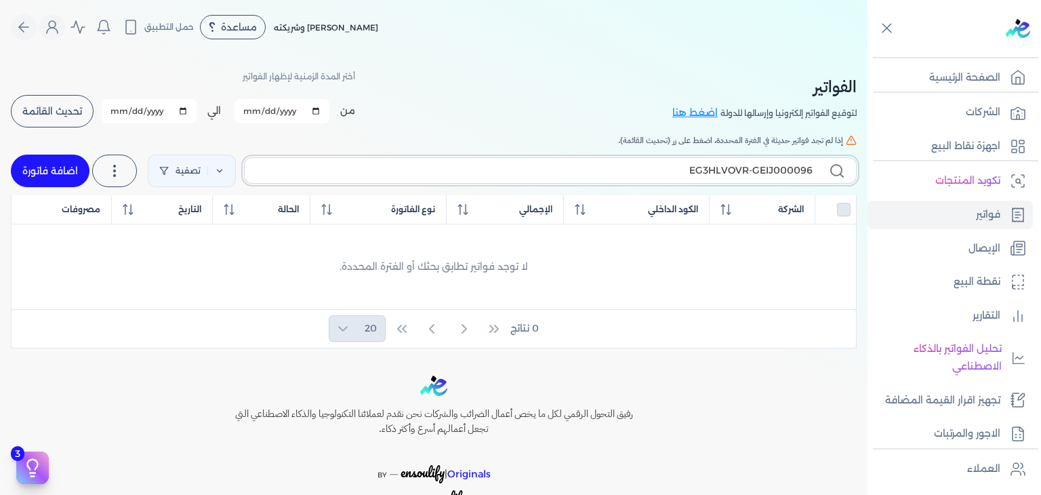
type input "EG3HLVOVR-GEIJ000096"
drag, startPoint x: 51, startPoint y: 167, endPoint x: 727, endPoint y: 268, distance: 683.9
click at [52, 167] on link "اضافة فاتورة" at bounding box center [50, 171] width 79 height 33
select select "EGP"
select select "B"
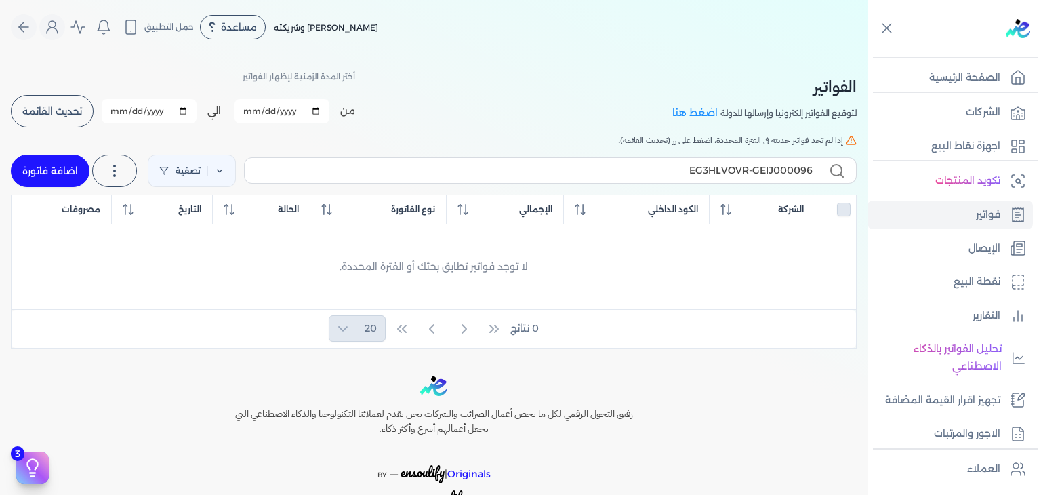
select select "EGS"
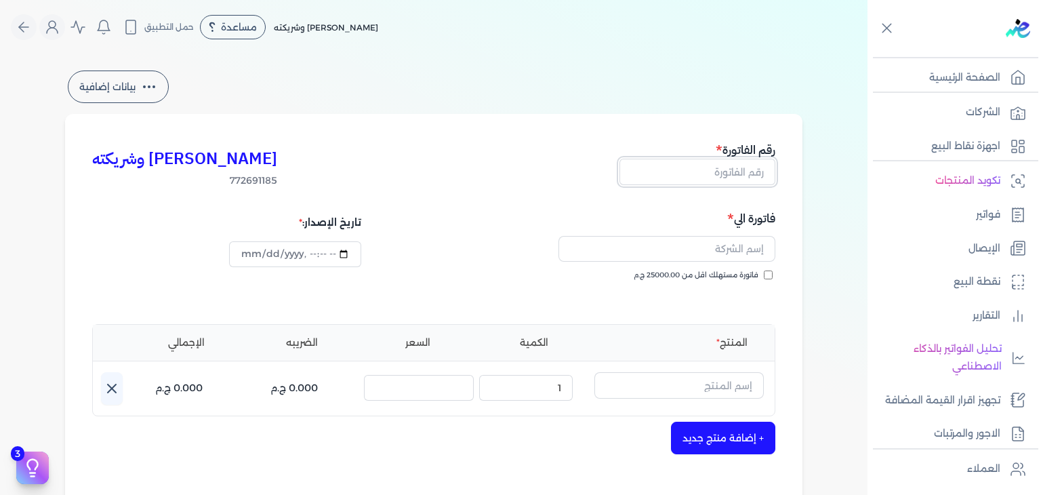
click at [733, 167] on input "text" at bounding box center [698, 172] width 156 height 26
paste input "EG3HLVOVR-GEIJ000096"
type input "EG3HLVOVR-GEIJ000096"
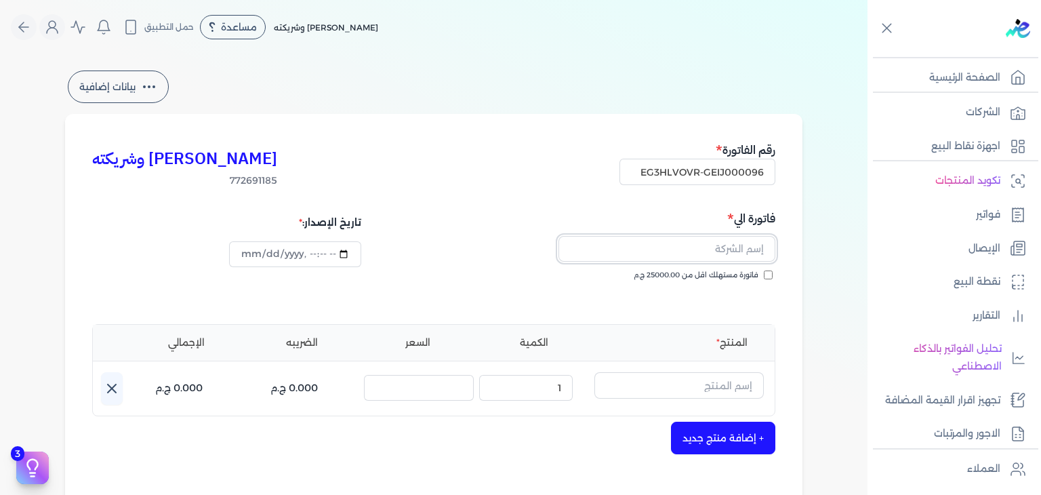
click at [657, 239] on input "text" at bounding box center [667, 249] width 217 height 26
drag, startPoint x: 809, startPoint y: 265, endPoint x: 784, endPoint y: 273, distance: 25.5
click at [809, 265] on div "بيانات إضافية [PERSON_NAME] وشريكته 772691185 رقم الفاتورة EG3HLVOVR-GEIJ000096…" at bounding box center [433, 398] width 781 height 660
click at [770, 275] on input "فاتورة مستهلك اقل من 25000.00 ج.م" at bounding box center [768, 274] width 9 height 9
checkbox input "true"
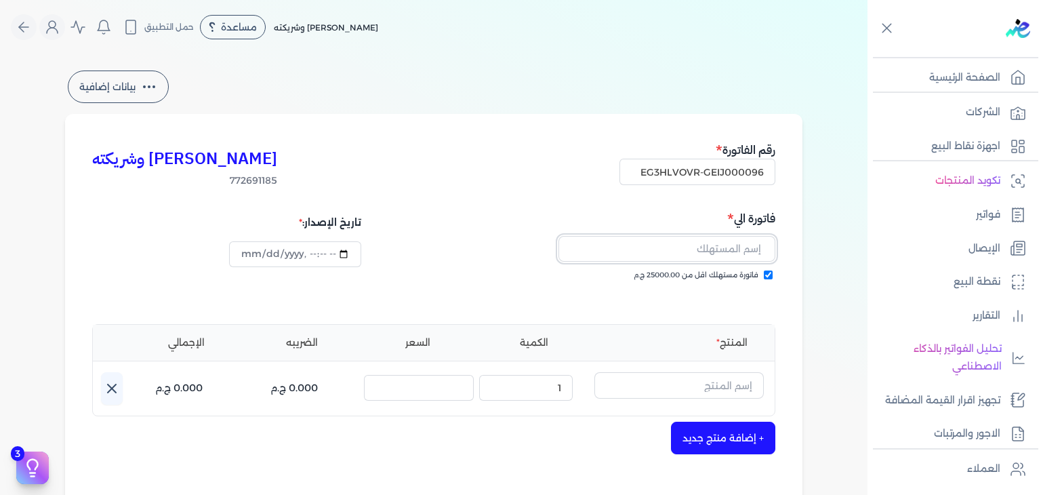
click at [740, 248] on input "text" at bounding box center [667, 249] width 217 height 26
paste input "[PERSON_NAME]"
type input "[PERSON_NAME]"
click at [252, 255] on input "datetime-local" at bounding box center [295, 254] width 132 height 26
type input "[DATE]T21:49:53"
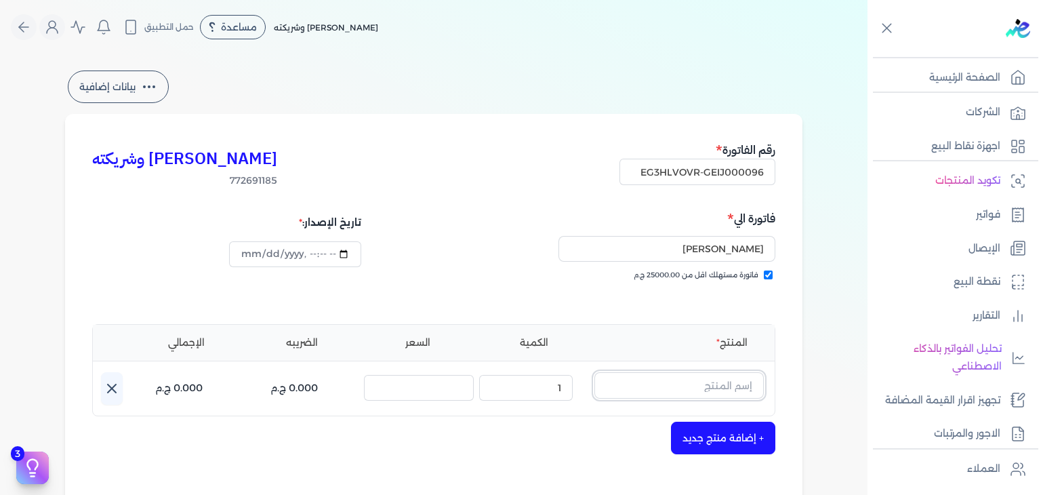
click at [737, 382] on input "text" at bounding box center [678, 385] width 169 height 26
paste input "بيلوفد شيري رذاذ عطري منعش نسائي - 250 مللي"
type input "بيلوفد شيري رذاذ عطري منعش نسائي - 250 مللي"
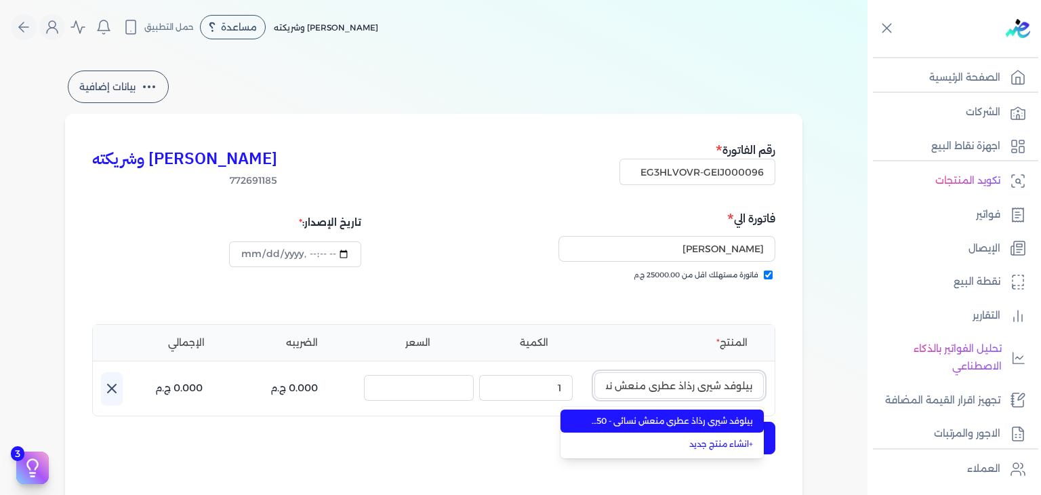
scroll to position [0, -68]
click at [721, 418] on span "بيلوفد شيري رذاذ عطري منعش نسائي - 250 مللي" at bounding box center [670, 421] width 165 height 12
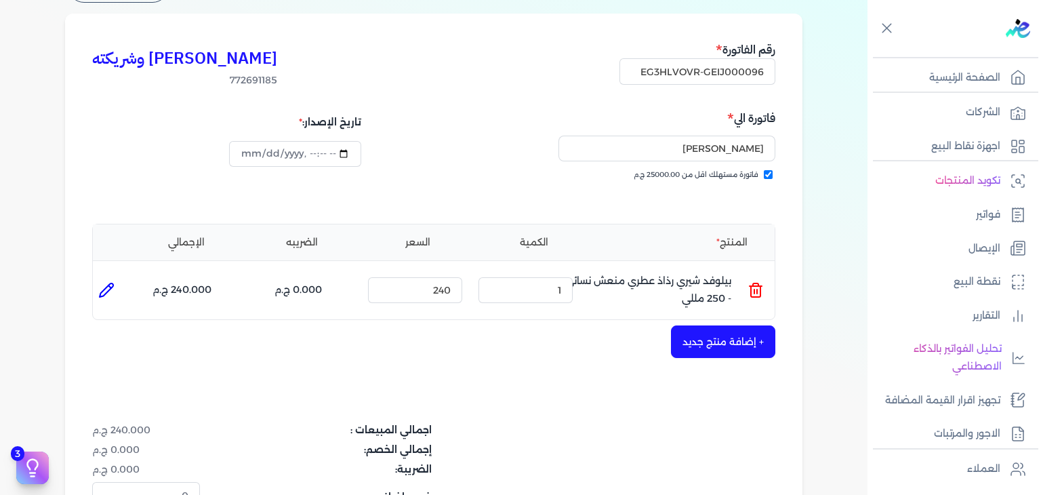
scroll to position [203, 0]
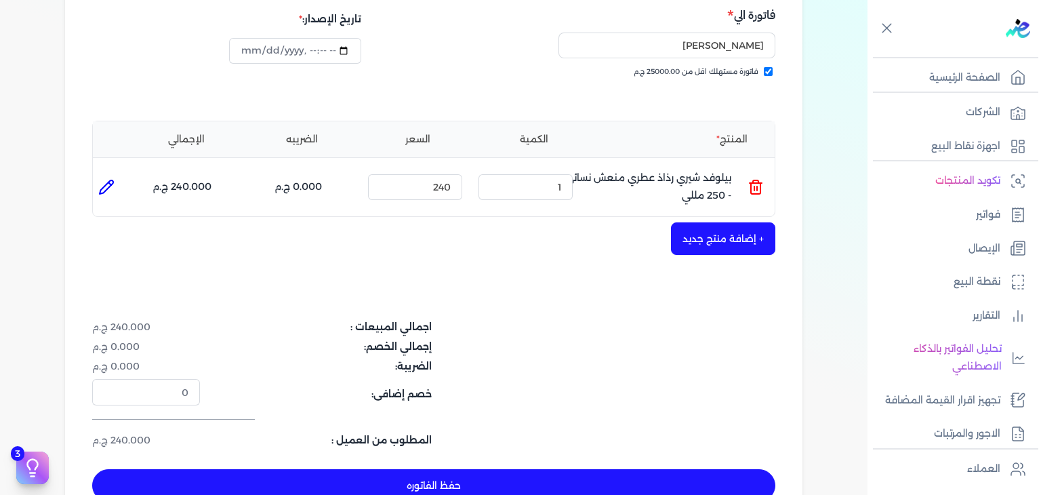
click at [578, 478] on button "حفظ الفاتوره" at bounding box center [433, 485] width 683 height 33
type input "[DATE]"
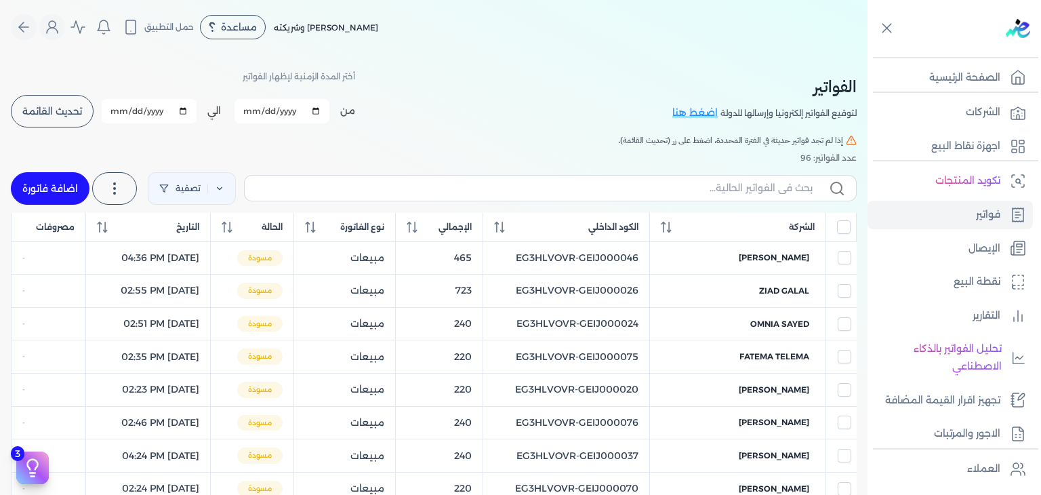
drag, startPoint x: 710, startPoint y: 173, endPoint x: 712, endPoint y: 190, distance: 17.7
click at [710, 174] on div "تصفية استخرج العملاء استخرج المنتجات اضافة فاتورة" at bounding box center [434, 188] width 846 height 49
click at [712, 190] on input "text" at bounding box center [534, 188] width 557 height 14
paste input "EG3HLVOVR-GEIJ000096"
type input "EG3HLVOVR-GEIJ000096"
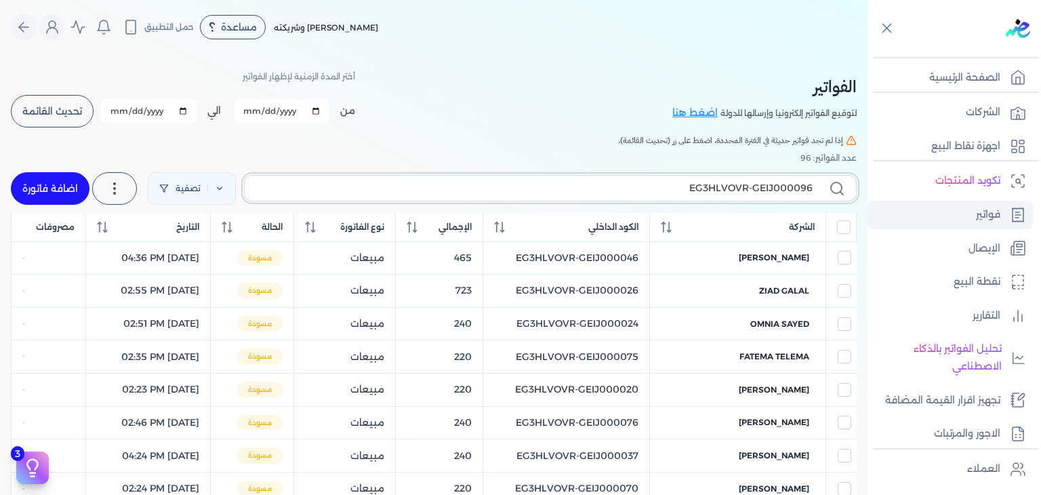
checkbox input "false"
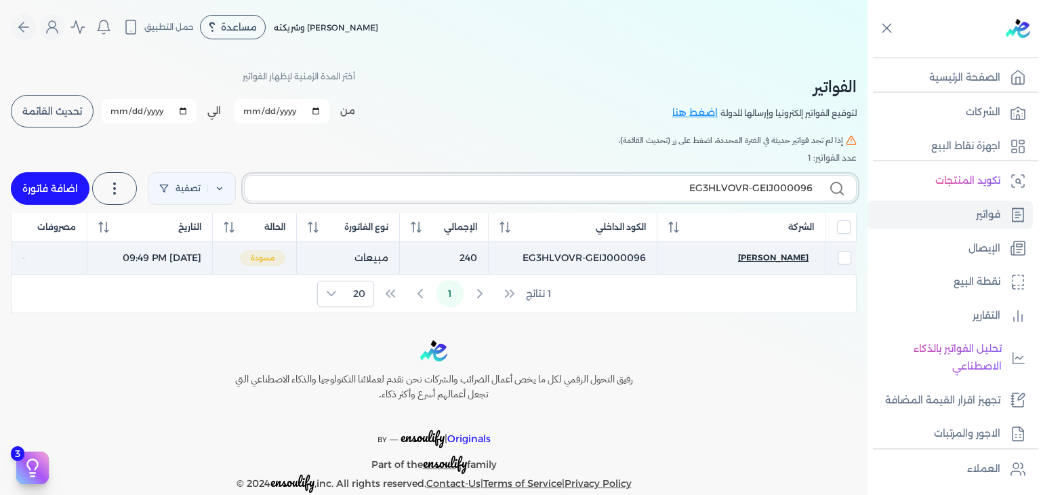
type input "EG3HLVOVR-GEIJ000096"
click at [792, 260] on span "[PERSON_NAME]" at bounding box center [773, 257] width 70 height 12
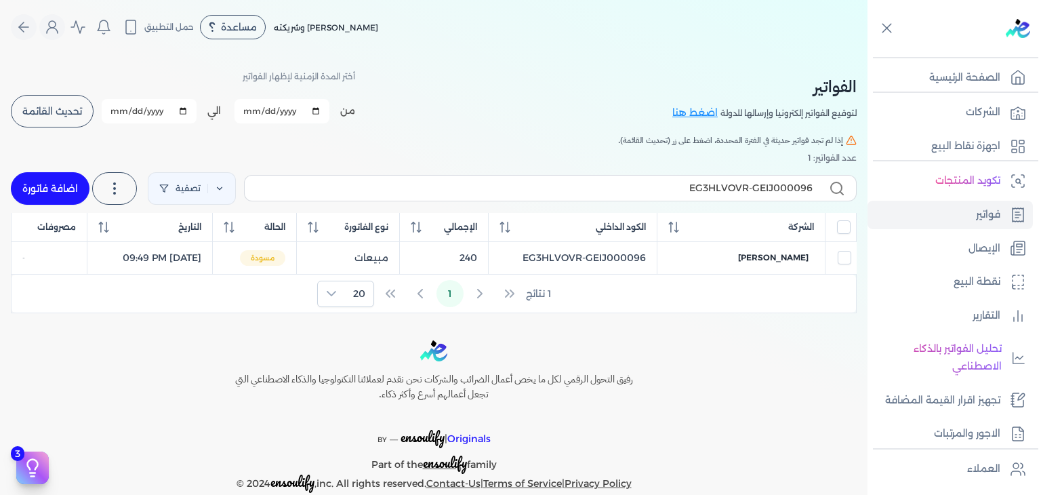
select select "EGP"
select select "B"
select select "EGS"
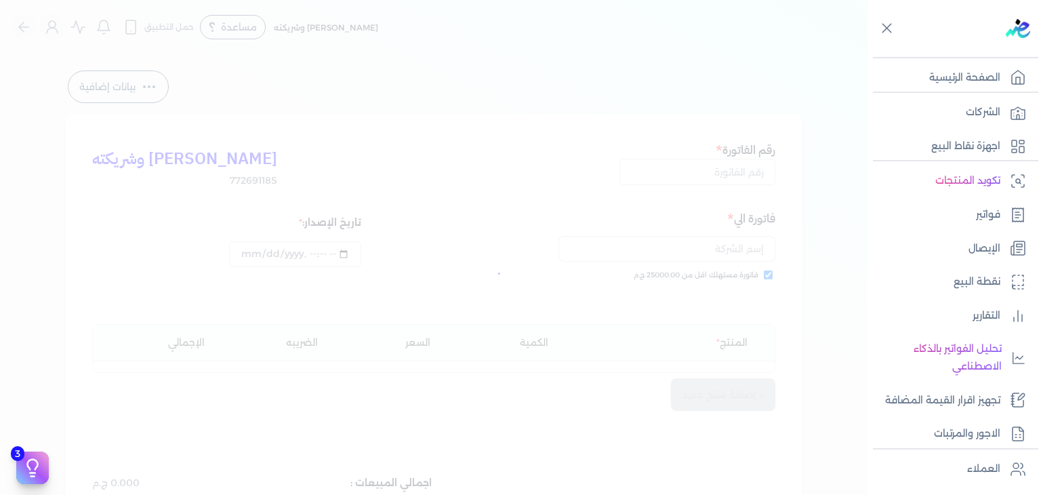
type input "EG3HLVOVR-GEIJ000096"
checkbox input "true"
type input "[DATE]T21:49:53"
type input "[DATE]"
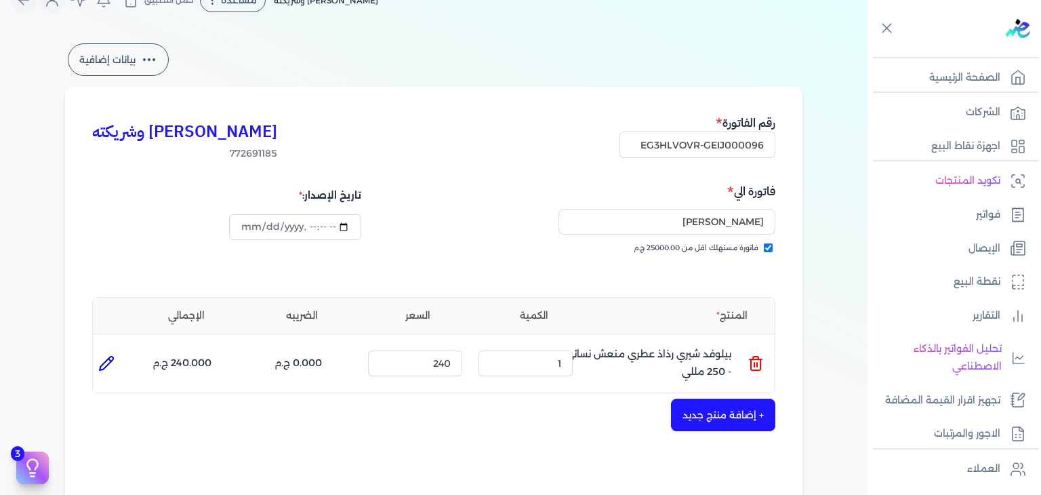
scroll to position [271, 0]
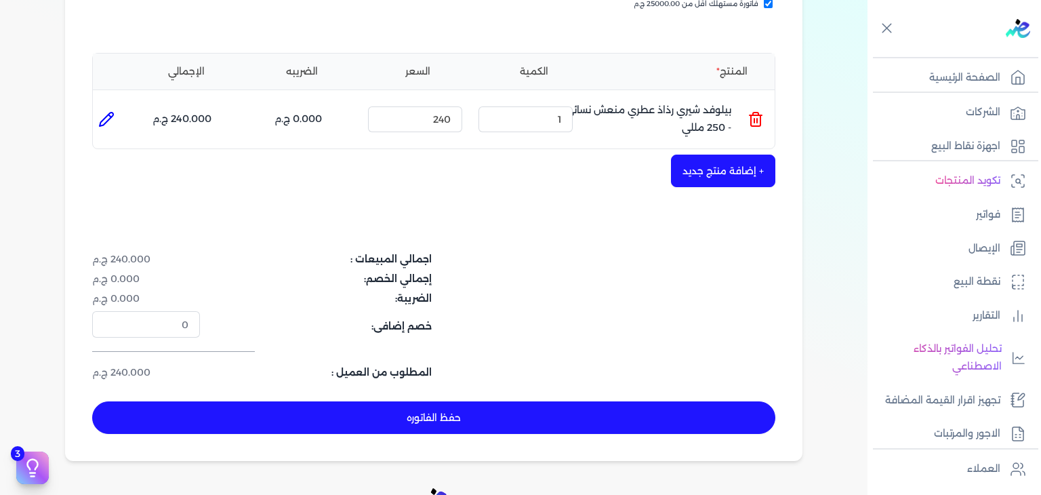
click at [527, 429] on button "حفظ الفاتوره" at bounding box center [433, 417] width 683 height 33
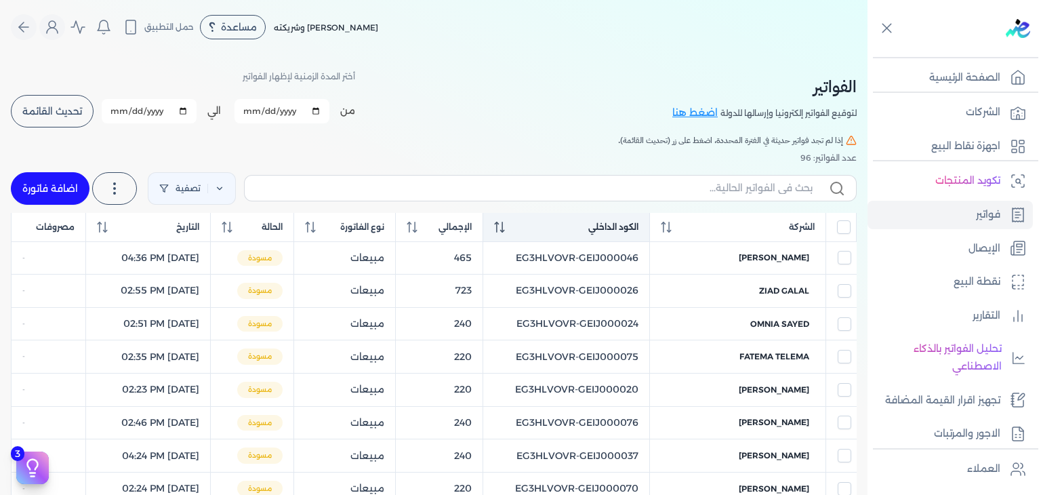
click at [505, 232] on icon at bounding box center [499, 227] width 11 height 11
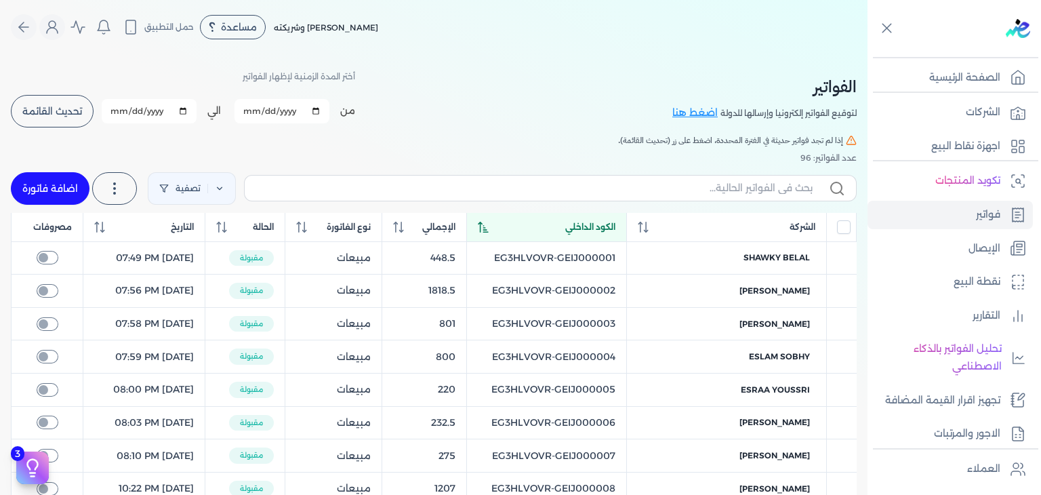
click at [518, 230] on div "الكود الداخلي" at bounding box center [547, 227] width 138 height 12
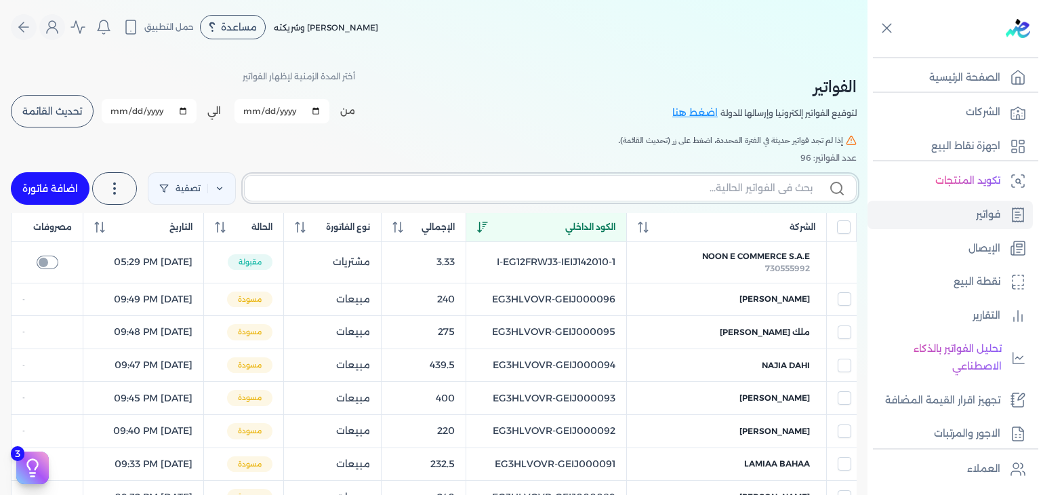
click at [636, 190] on input "text" at bounding box center [534, 188] width 557 height 14
paste input "EG3HLVOVR-GEIJ000097"
type input "EG3HLVOVR-GEIJ000097"
checkbox input "false"
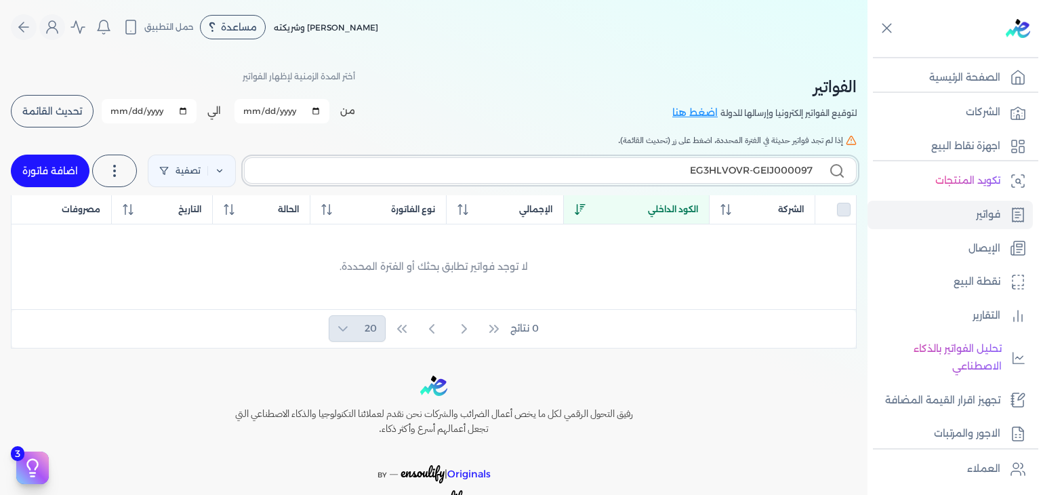
type input "EG3HLVOVR-GEIJ000097"
click at [85, 171] on link "اضافة فاتورة" at bounding box center [50, 171] width 79 height 33
select select "EGP"
select select "B"
select select "EGS"
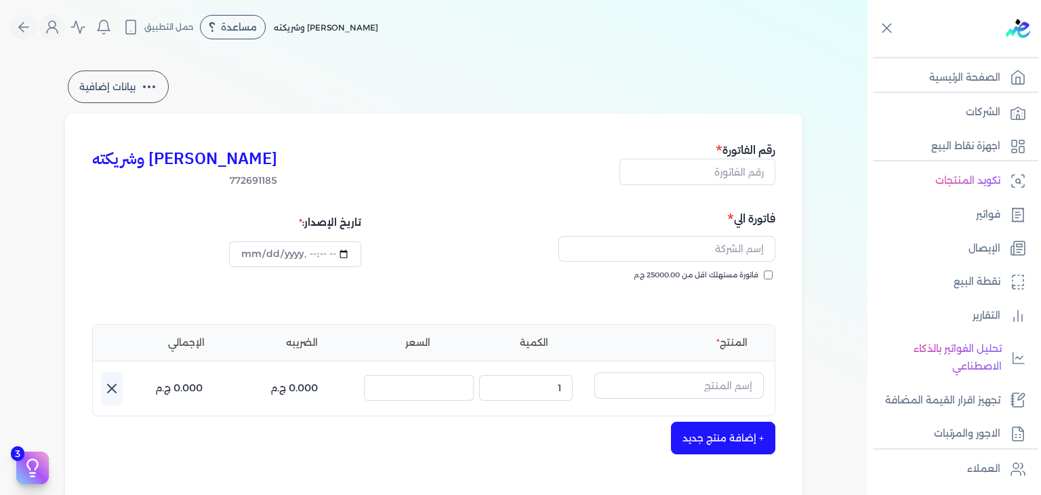
click at [770, 277] on input "فاتورة مستهلك اقل من 25000.00 ج.م" at bounding box center [768, 274] width 9 height 9
checkbox input "true"
click at [706, 178] on input "text" at bounding box center [698, 172] width 156 height 26
paste input "EG3HLVOVR-GEIJ000097"
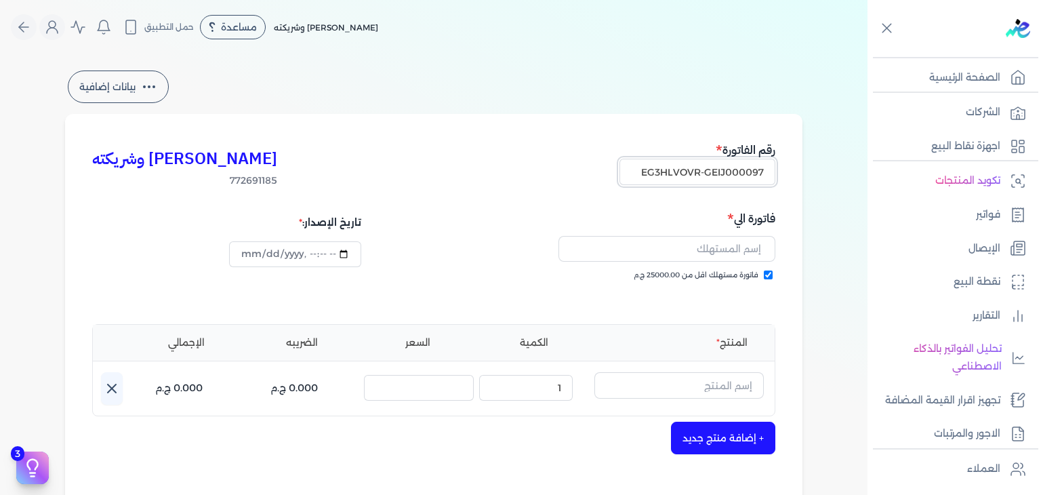
type input "EG3HLVOVR-GEIJ000097"
click at [251, 256] on input "datetime-local" at bounding box center [295, 254] width 132 height 26
type input "[DATE]T21:51:56"
drag, startPoint x: 731, startPoint y: 251, endPoint x: 733, endPoint y: 275, distance: 23.8
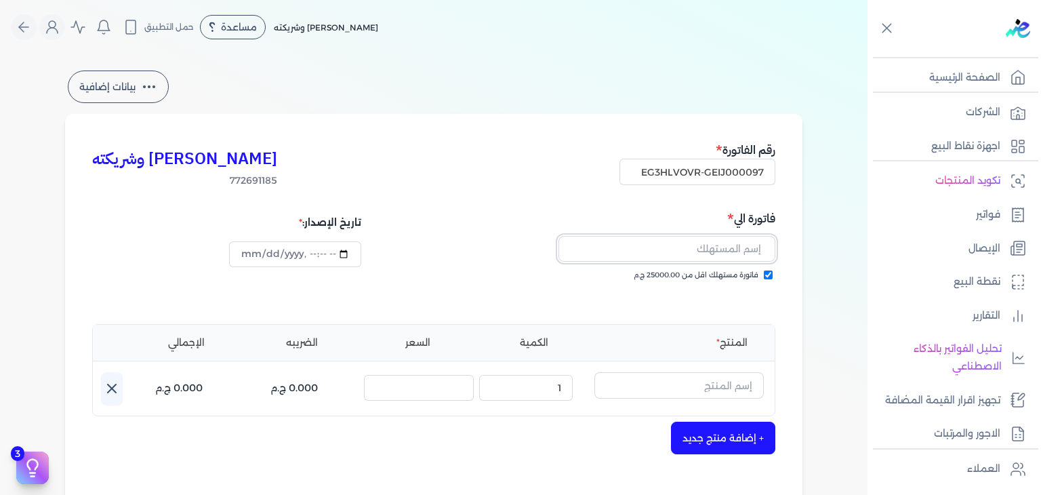
click at [731, 251] on input "text" at bounding box center [667, 249] width 217 height 26
paste input "[PERSON_NAME]"
type input "[PERSON_NAME]"
click at [771, 296] on div "فاتورة مستهلك اقل من 25000.00 ج.م" at bounding box center [607, 289] width 332 height 38
type input "[DATE]T21:52:27"
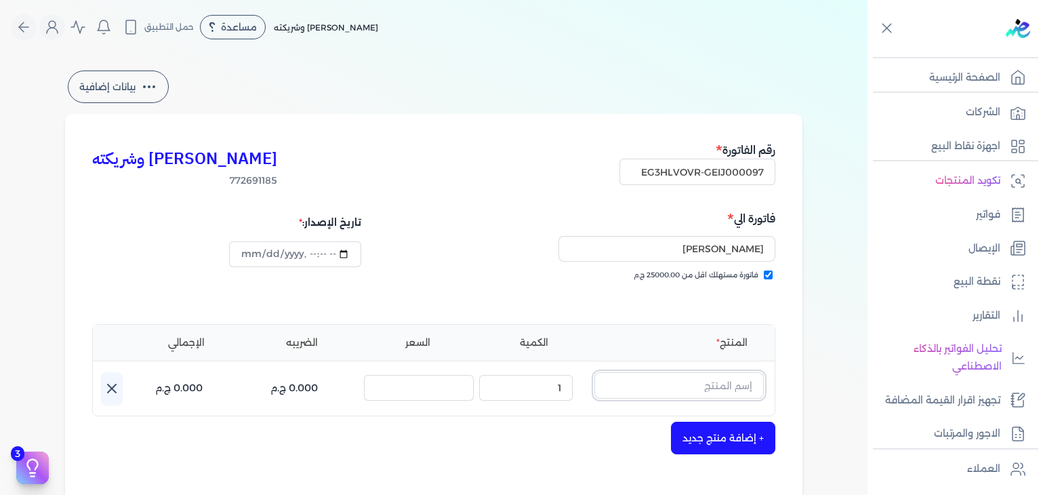
click at [670, 387] on input "text" at bounding box center [678, 385] width 169 height 26
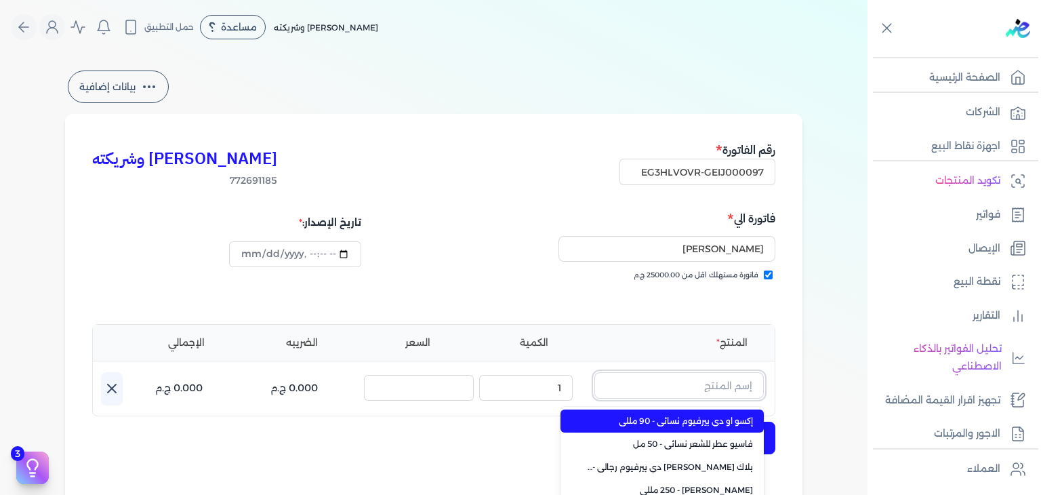
paste input "EG-772691185-EPCF-E-HP-W-50-5"
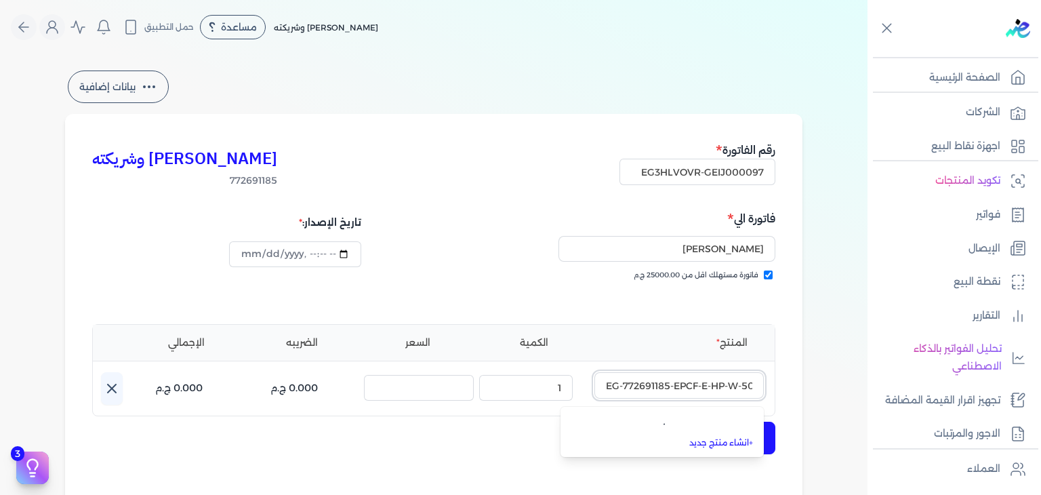
type input "EG-772691185-EPCF-E-HP-W-50-5"
click at [742, 442] on link "+ انشاء منتج جديد" at bounding box center [670, 443] width 165 height 12
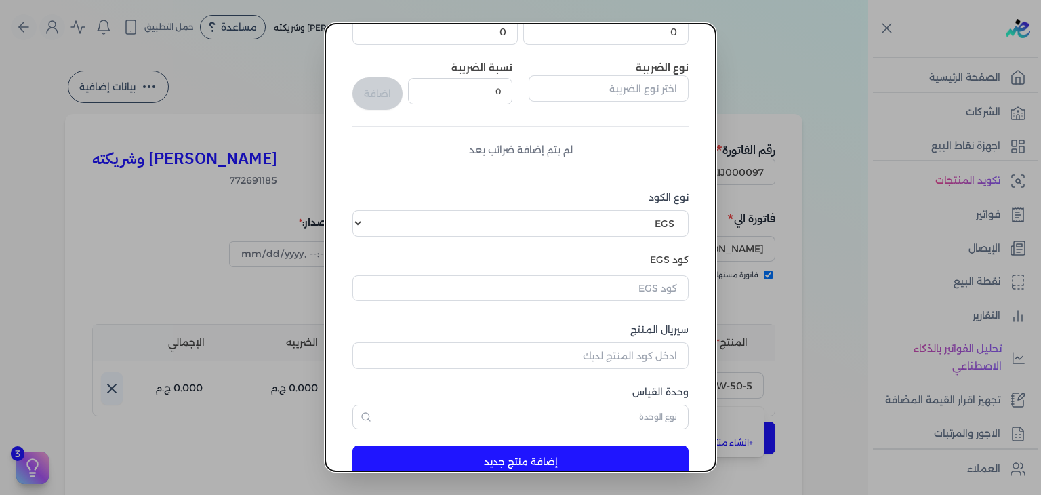
scroll to position [207, 0]
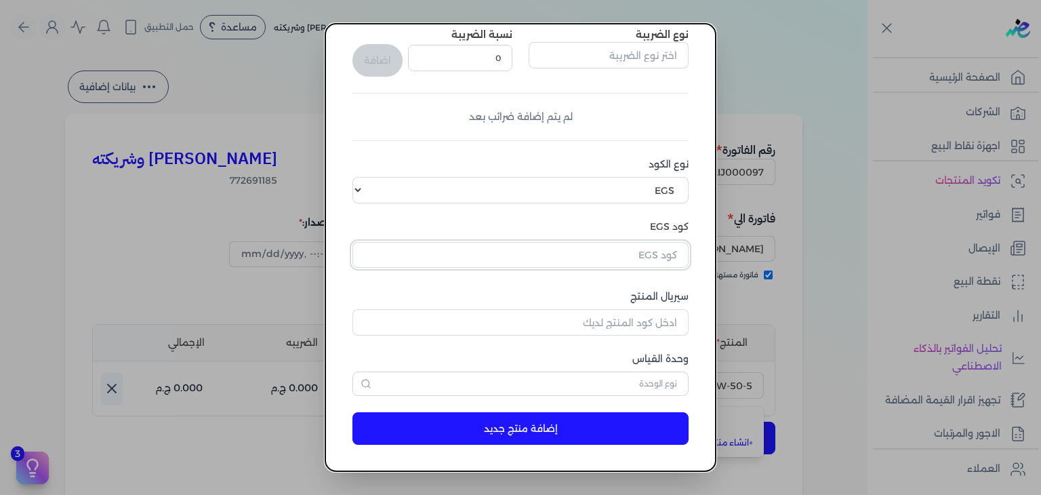
click at [661, 242] on input "text" at bounding box center [520, 255] width 336 height 26
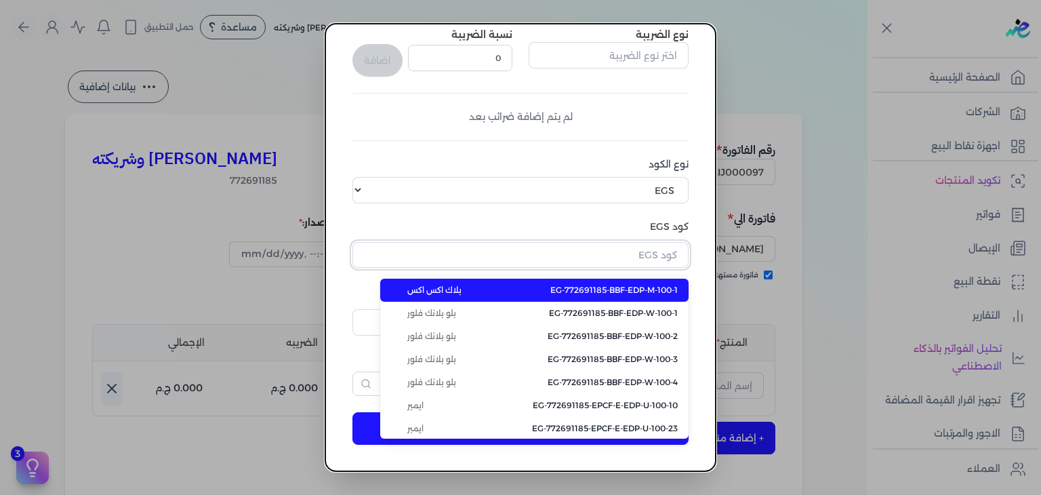
paste input "EG-772691185-EPCF-E-HP-W-50-5"
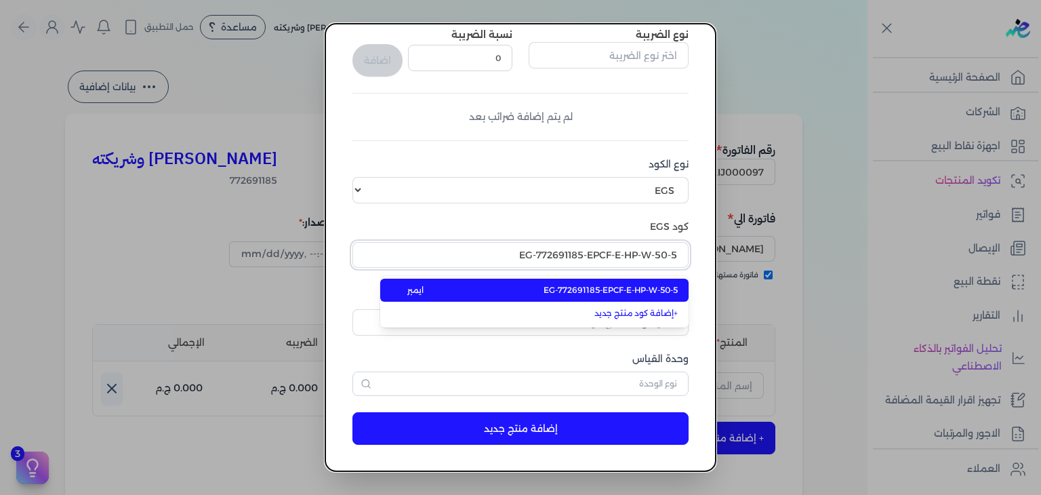
type input "EG-772691185-EPCF-E-HP-W-50-5"
click at [653, 286] on span "EG-772691185-EPCF-E-HP-W-50-5" at bounding box center [611, 290] width 134 height 12
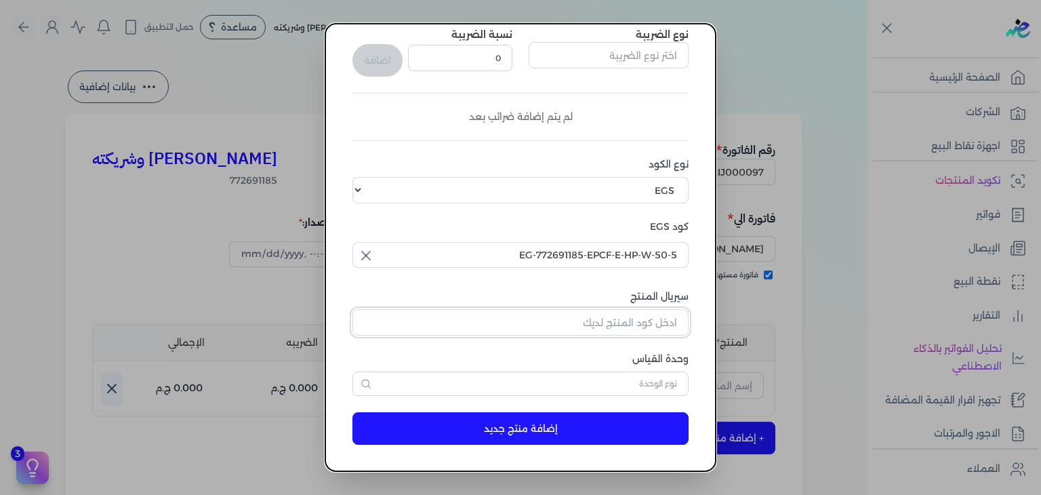
click at [653, 317] on input "سيريال المنتج" at bounding box center [520, 322] width 336 height 26
paste input "Z3C75C59DECBF8FEF2F93Z-1"
type input "Z3C75C59DECBF8FEF2F93Z-1"
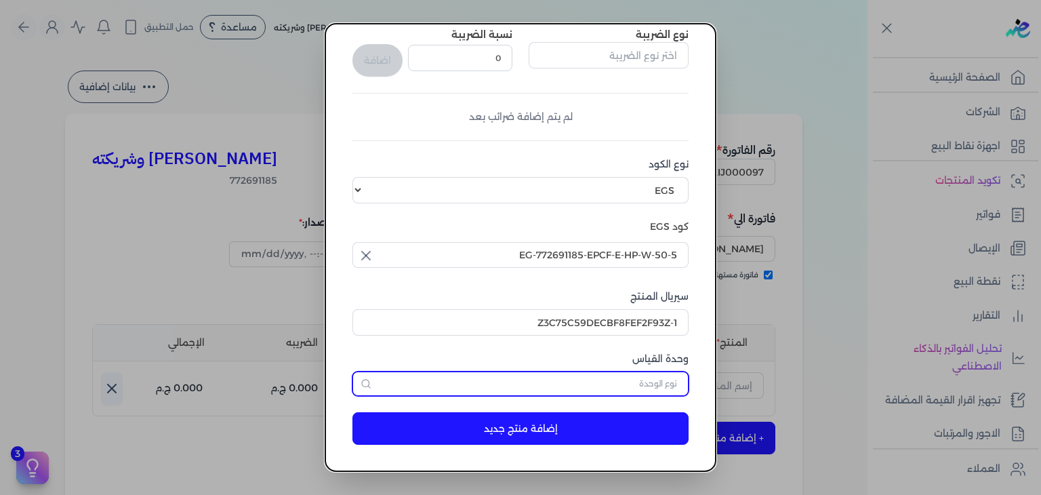
click at [654, 389] on input "text" at bounding box center [520, 383] width 336 height 24
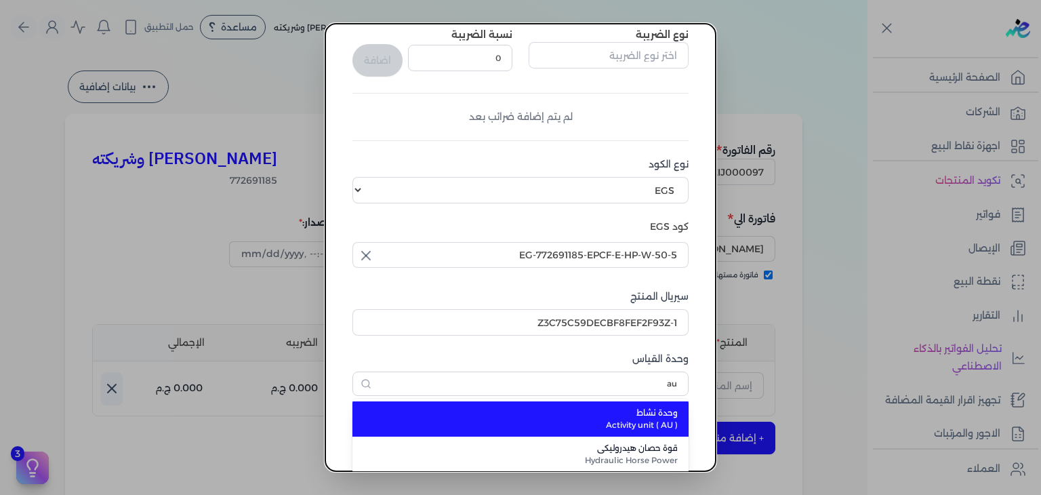
click at [649, 412] on span "وحدة نشاط" at bounding box center [529, 413] width 298 height 12
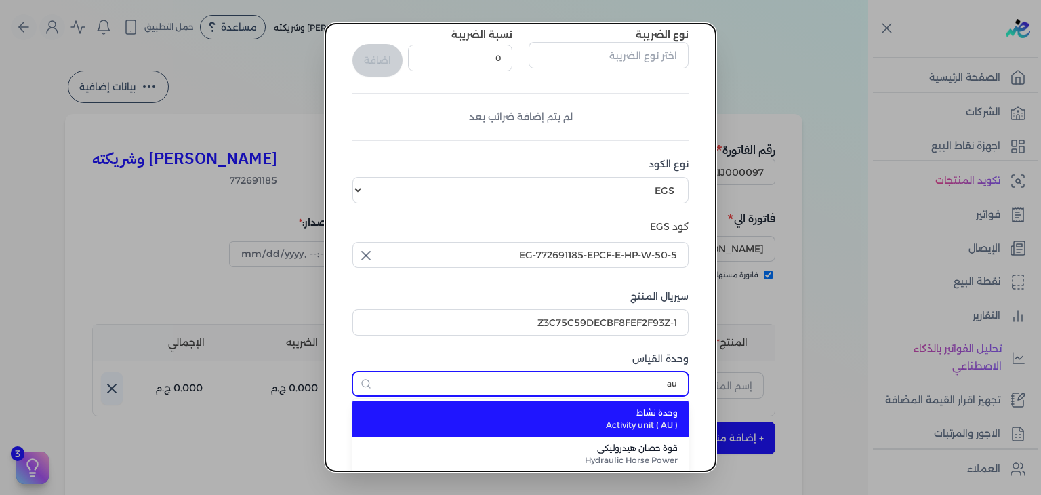
type input "وحدة نشاط"
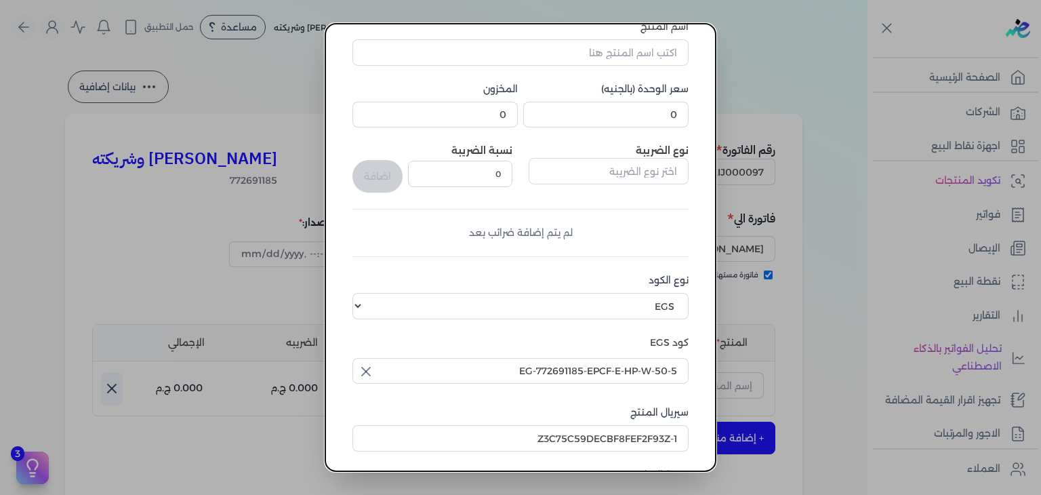
scroll to position [0, 0]
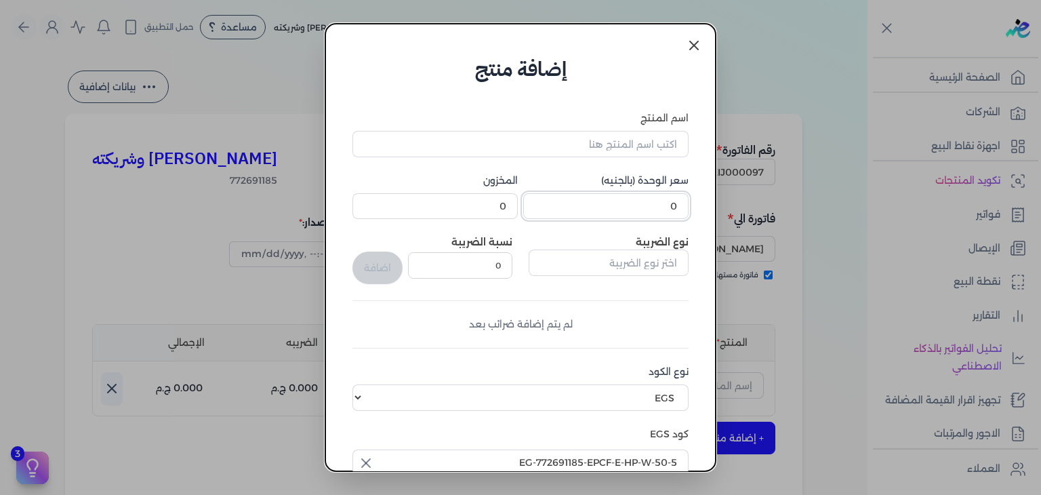
click at [642, 211] on input "0" at bounding box center [605, 206] width 165 height 26
type input "436.5"
click at [547, 156] on input "اسم المنتج" at bounding box center [520, 144] width 336 height 26
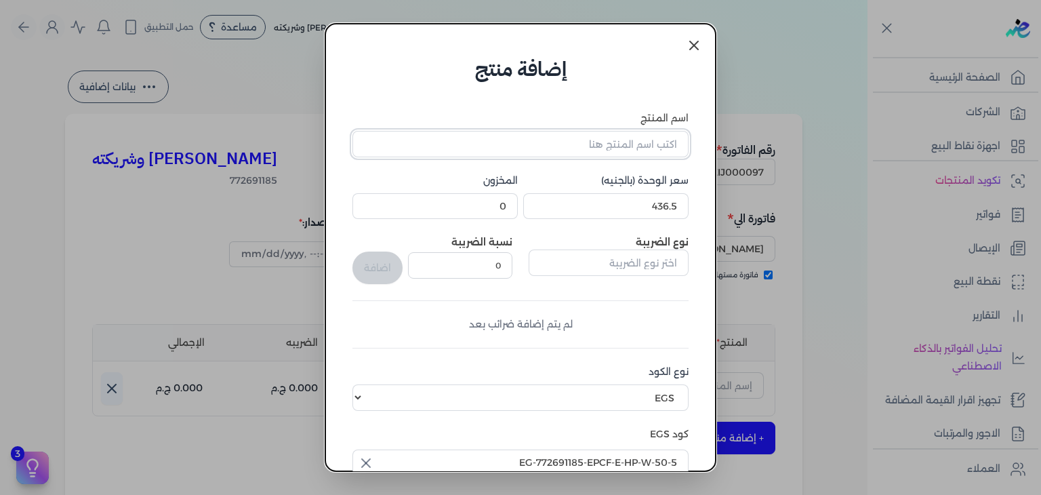
paste input "[PERSON_NAME] عطر للشعر نسائي - 50 مللي"
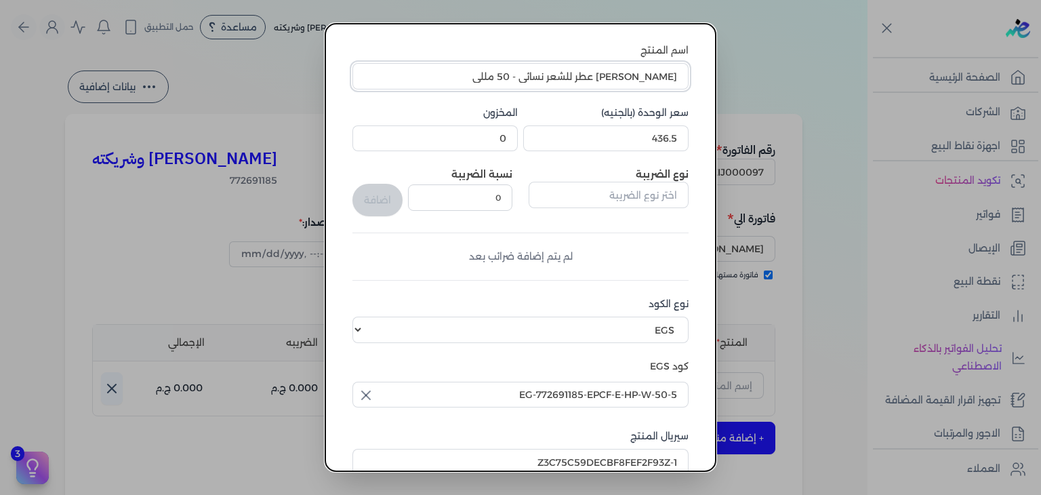
scroll to position [207, 0]
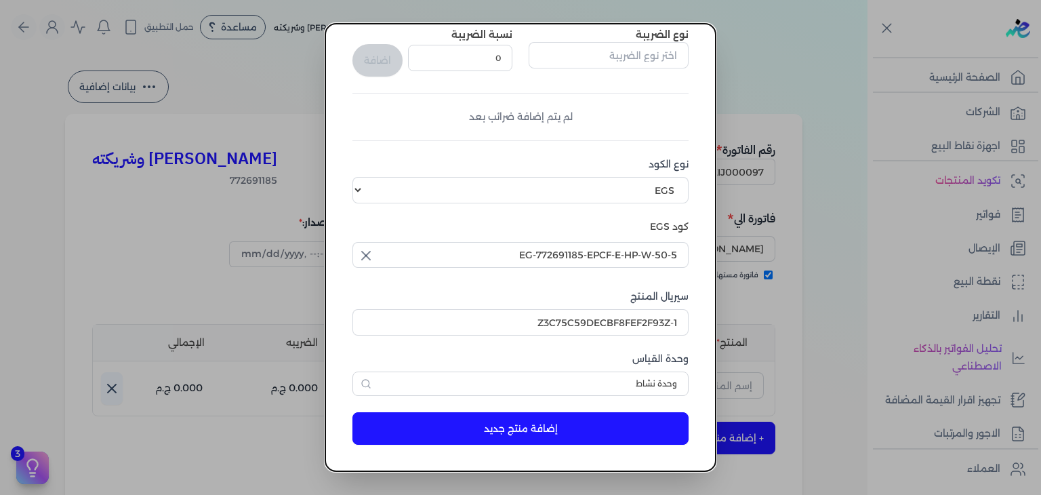
type input "[PERSON_NAME] عطر للشعر نسائي - 50 مللي"
click at [522, 425] on button "إضافة منتج جديد" at bounding box center [520, 428] width 336 height 33
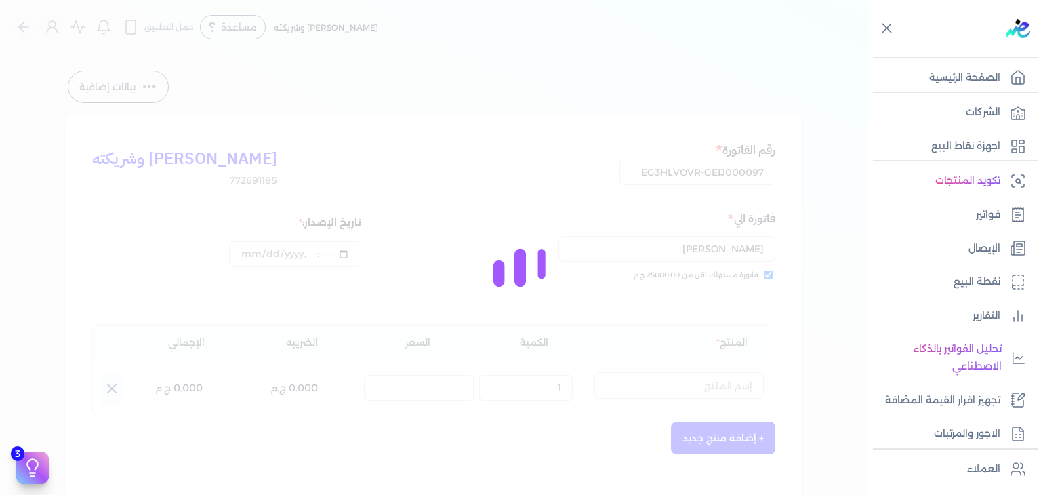
select select "EGS"
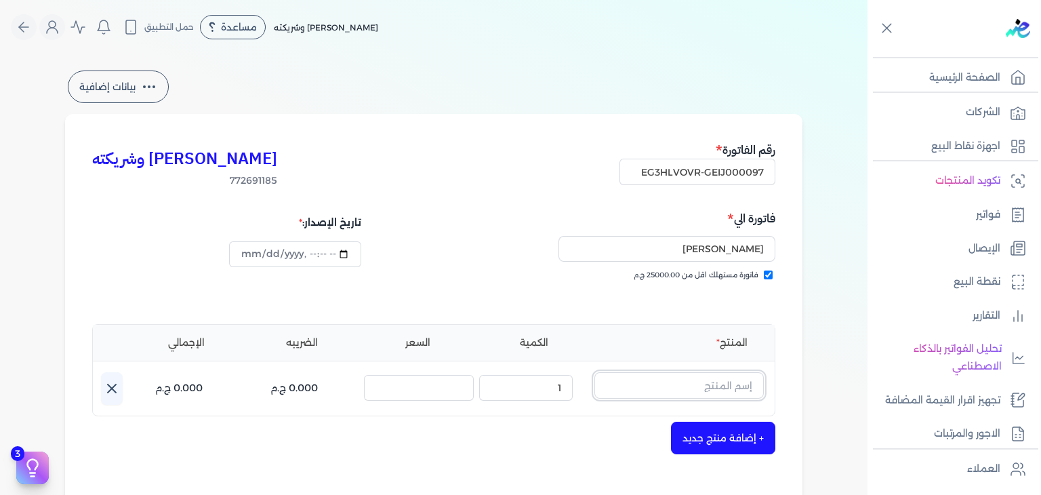
click at [659, 388] on input "text" at bounding box center [678, 385] width 169 height 26
click at [656, 388] on input "text" at bounding box center [678, 385] width 169 height 26
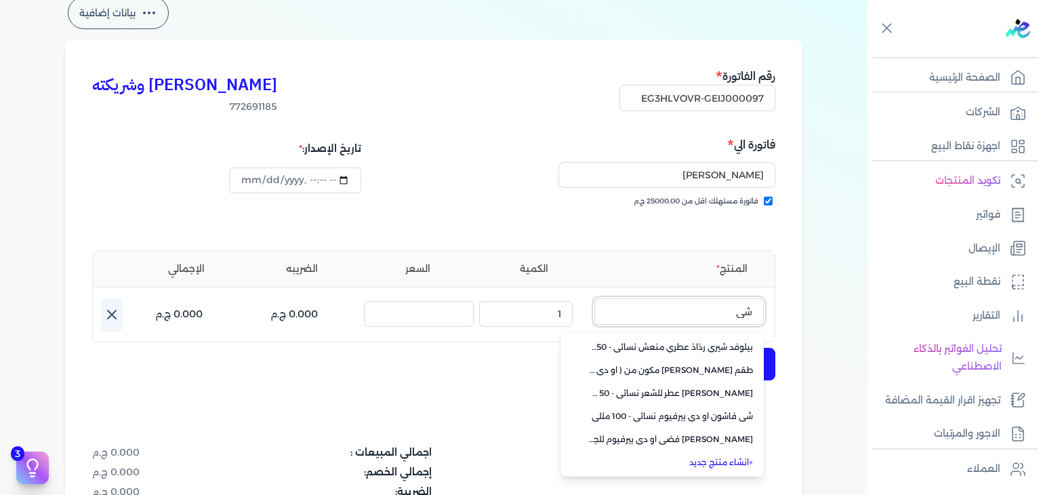
scroll to position [0, 0]
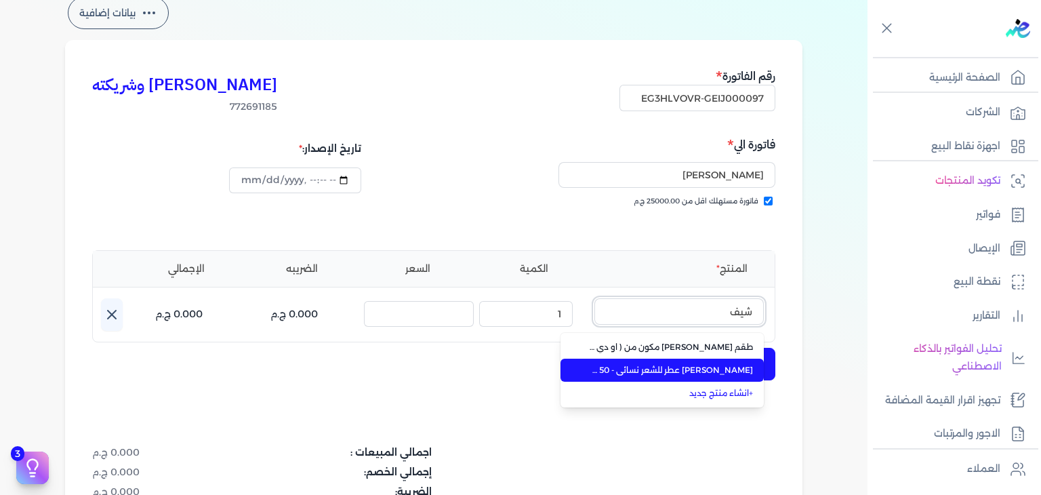
type input "شيف"
click at [704, 366] on span "[PERSON_NAME] عطر للشعر نسائي - 50 مللي" at bounding box center [670, 370] width 165 height 12
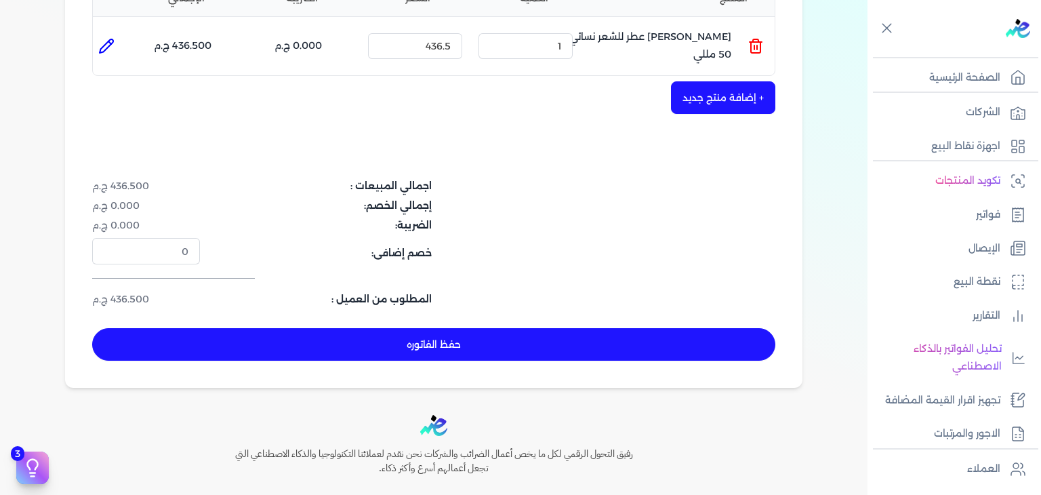
scroll to position [345, 0]
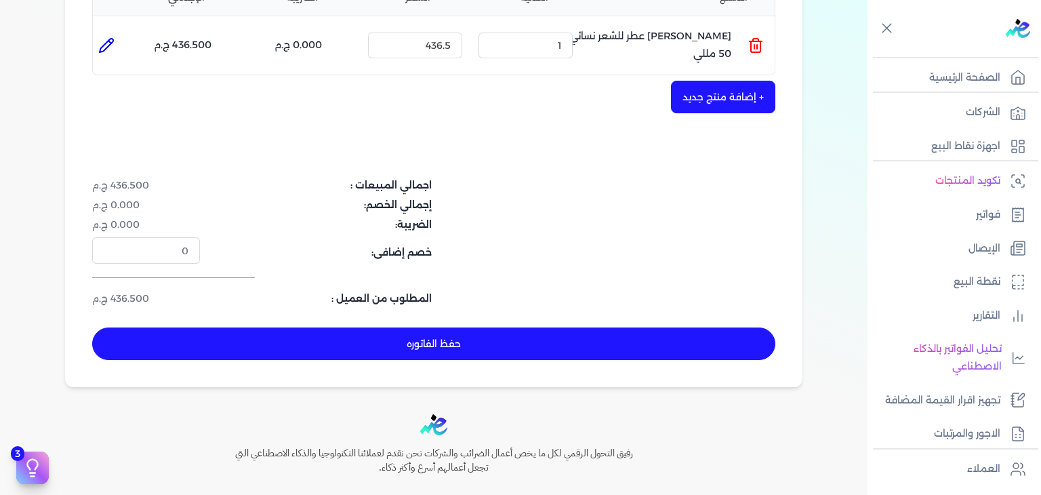
click at [607, 350] on button "حفظ الفاتوره" at bounding box center [433, 343] width 683 height 33
type input "[DATE]"
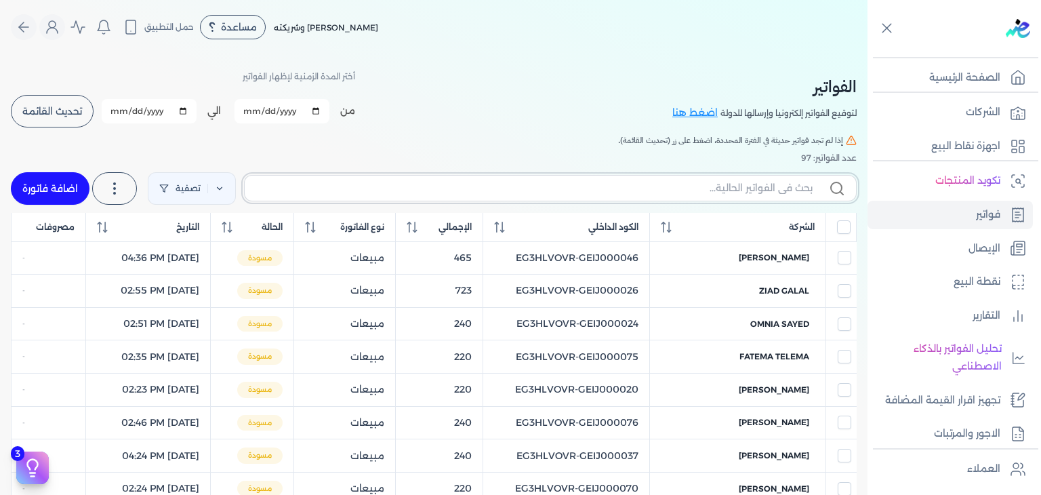
click at [580, 185] on input "text" at bounding box center [534, 188] width 557 height 14
paste input "EG3HLVOVR-GEIJ000097"
type input "EG3HLVOVR-GEIJ000097"
checkbox input "false"
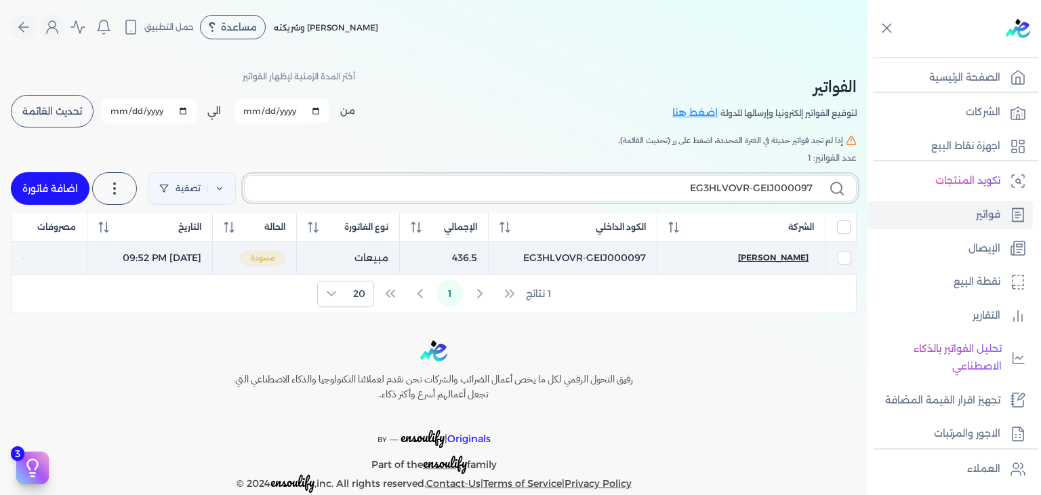
type input "EG3HLVOVR-GEIJ000097"
click at [782, 256] on span "[PERSON_NAME]" at bounding box center [773, 257] width 70 height 12
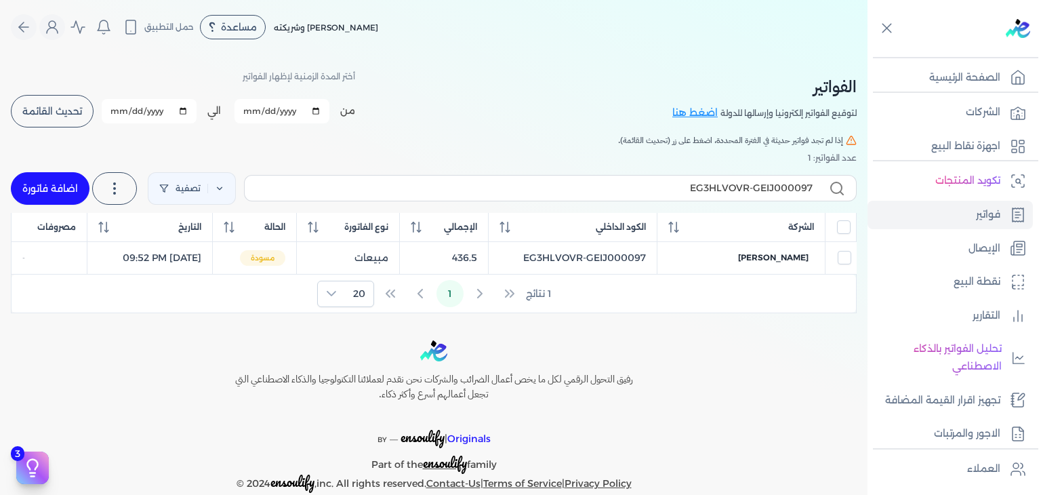
select select "EGP"
select select "B"
select select "EGS"
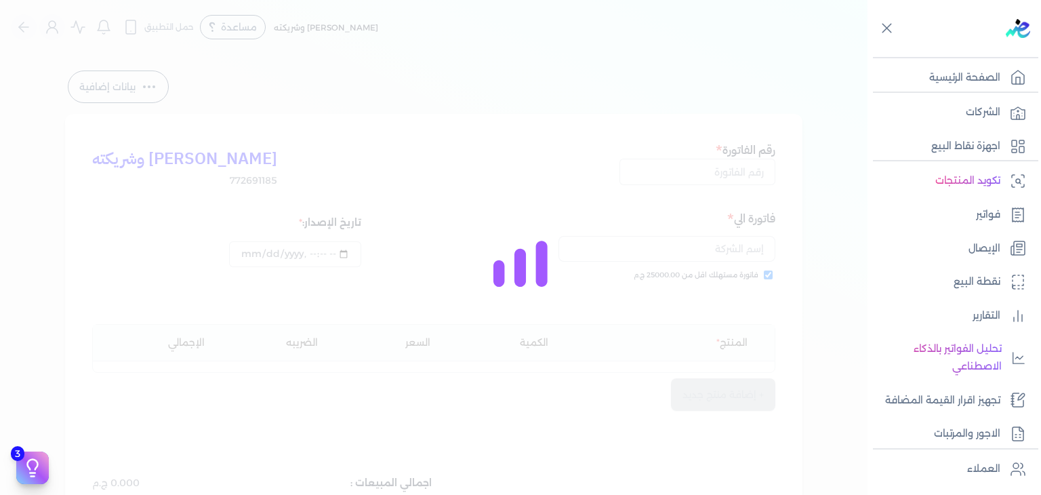
type input "EG3HLVOVR-GEIJ000097"
checkbox input "true"
type input "[DATE]T21:52:27"
type input "[DATE]"
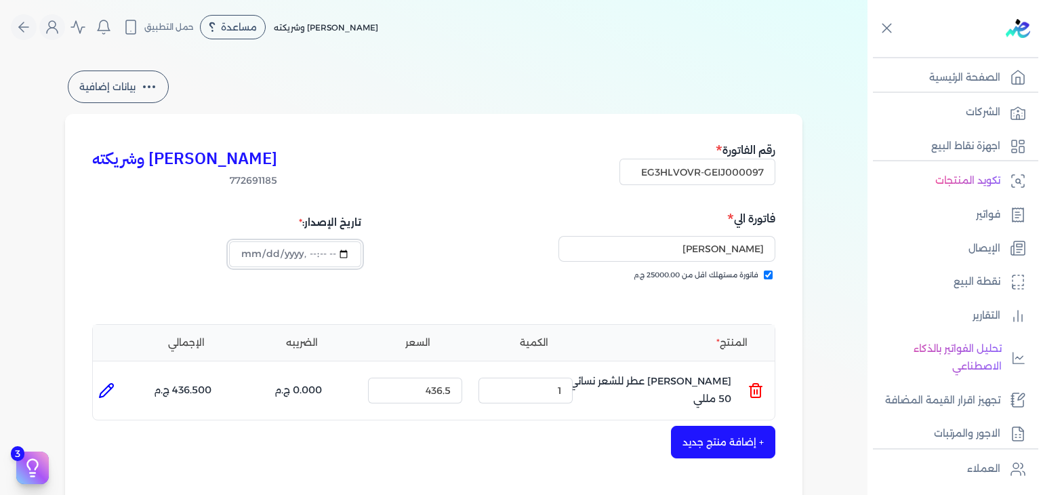
click at [258, 262] on input "datetime-local" at bounding box center [295, 254] width 132 height 26
type input "[DATE]T21:52:27"
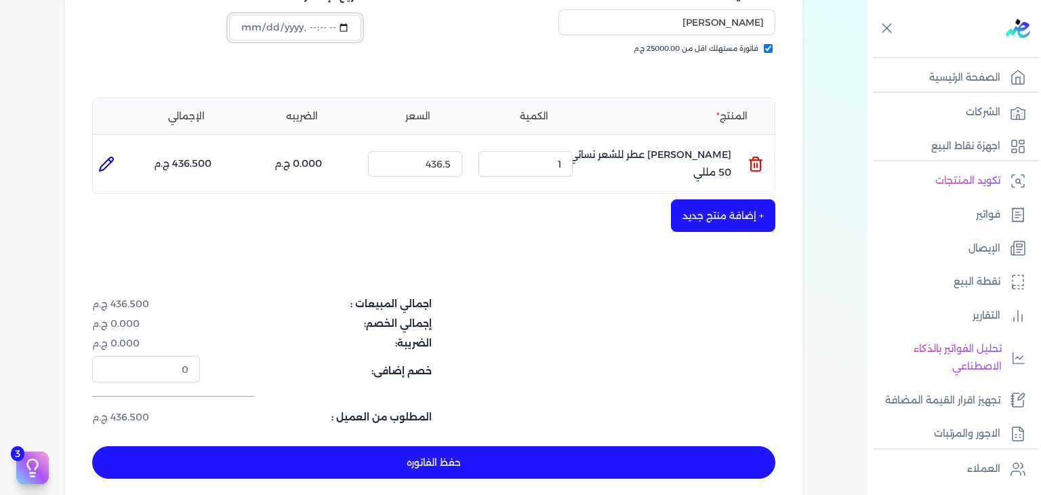
scroll to position [339, 0]
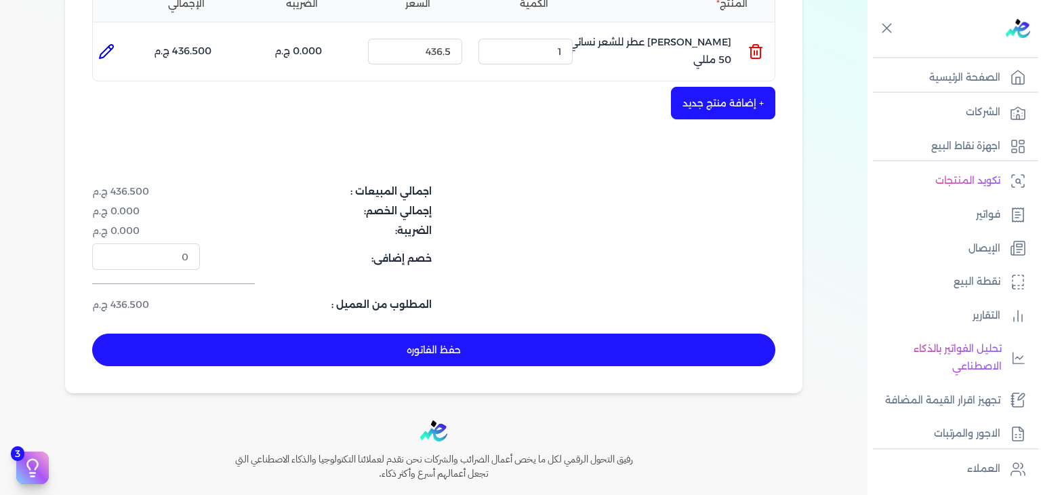
click at [426, 357] on button "حفظ الفاتوره" at bounding box center [433, 350] width 683 height 33
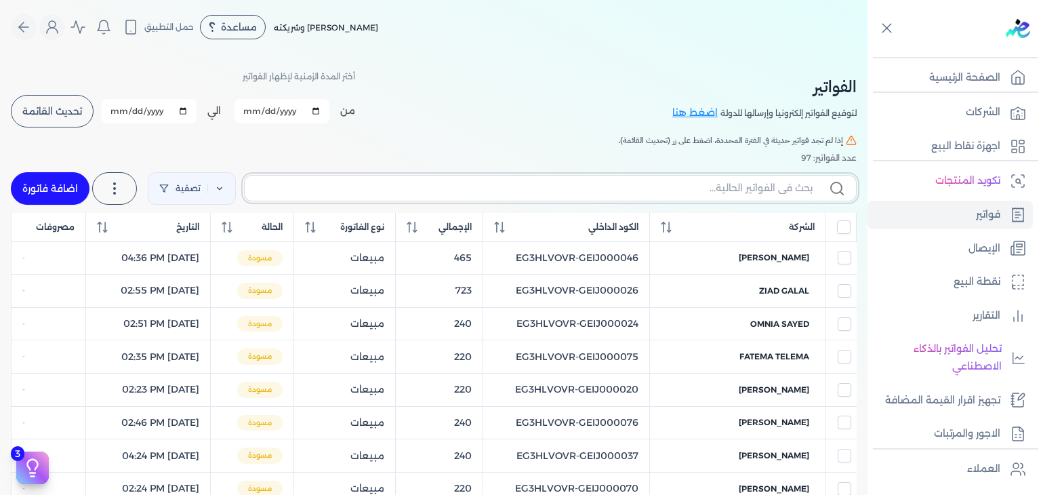
click at [415, 181] on input "text" at bounding box center [534, 188] width 557 height 14
paste input "EG3HLVOVR-GEIJ000098"
type input "EG3HLVOVR-GEIJ000098"
checkbox input "false"
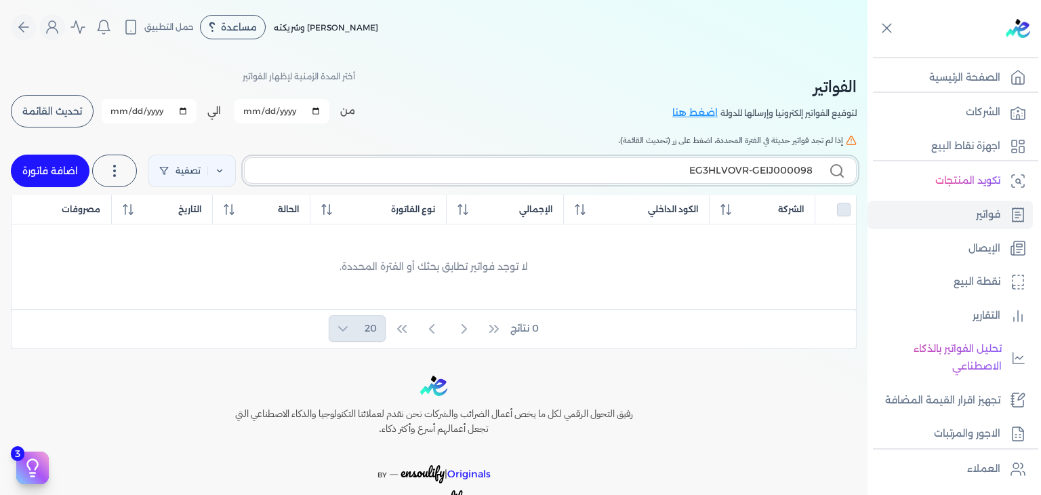
type input "EG3HLVOVR-GEIJ000098"
click at [68, 160] on link "اضافة فاتورة" at bounding box center [50, 171] width 79 height 33
select select "EGP"
select select "B"
select select "EGS"
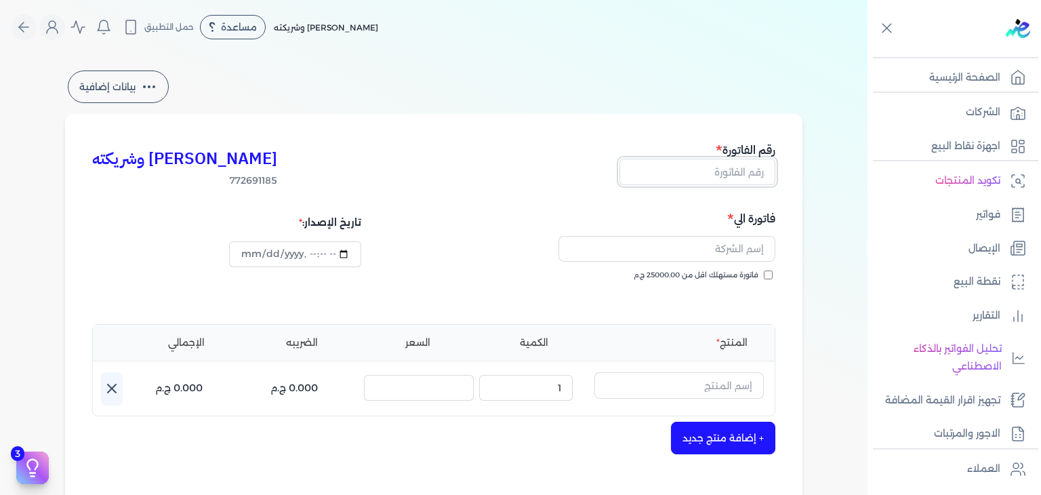
click at [763, 174] on input "text" at bounding box center [698, 172] width 156 height 26
paste input "EG3HLVOVR-GEIJ000098"
type input "EG3HLVOVR-GEIJ000098"
click at [769, 275] on input "فاتورة مستهلك اقل من 25000.00 ج.م" at bounding box center [768, 274] width 9 height 9
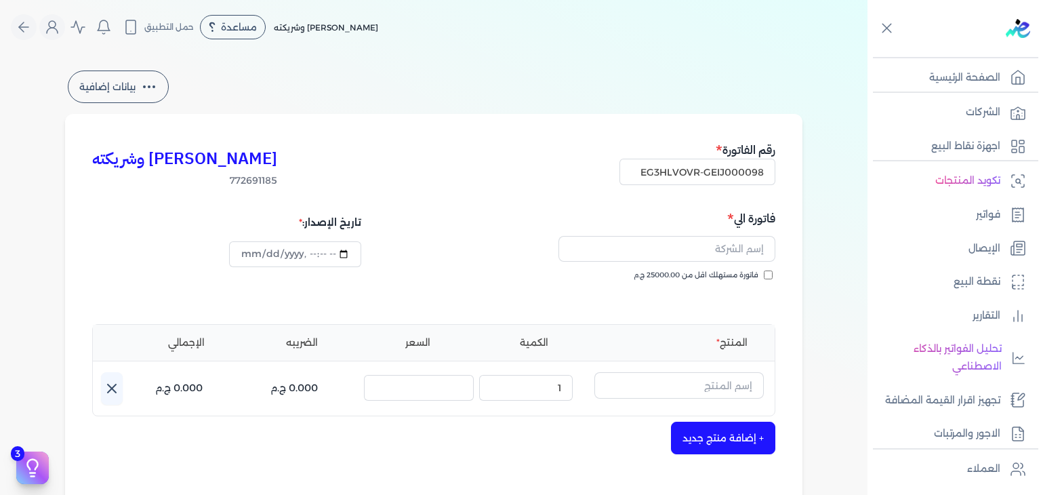
checkbox input "true"
drag, startPoint x: 747, startPoint y: 250, endPoint x: 743, endPoint y: 258, distance: 9.1
click at [747, 250] on input "text" at bounding box center [667, 249] width 217 height 26
paste input "[PERSON_NAME]"
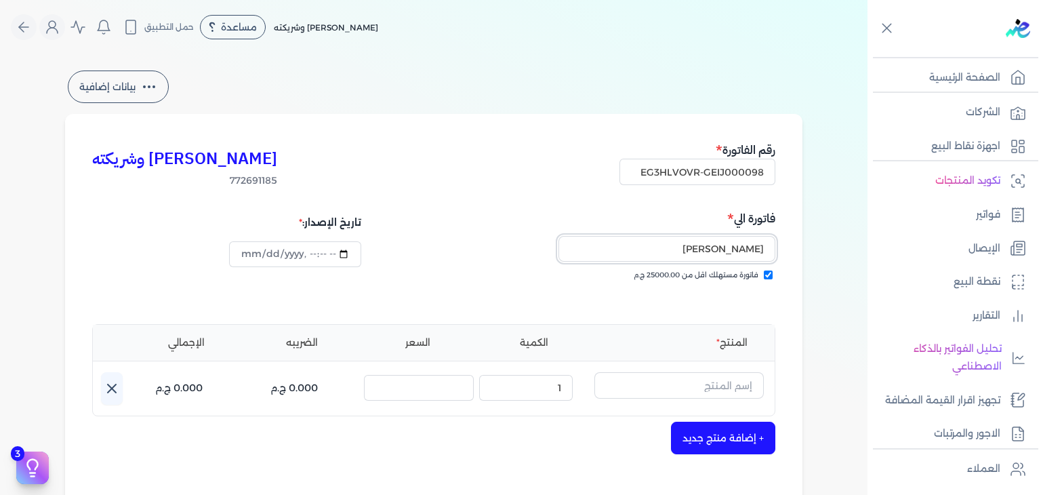
type input "[PERSON_NAME]"
click at [252, 258] on input "datetime-local" at bounding box center [295, 254] width 132 height 26
type input "[DATE]T21:56:31"
click at [637, 391] on input "text" at bounding box center [678, 385] width 169 height 26
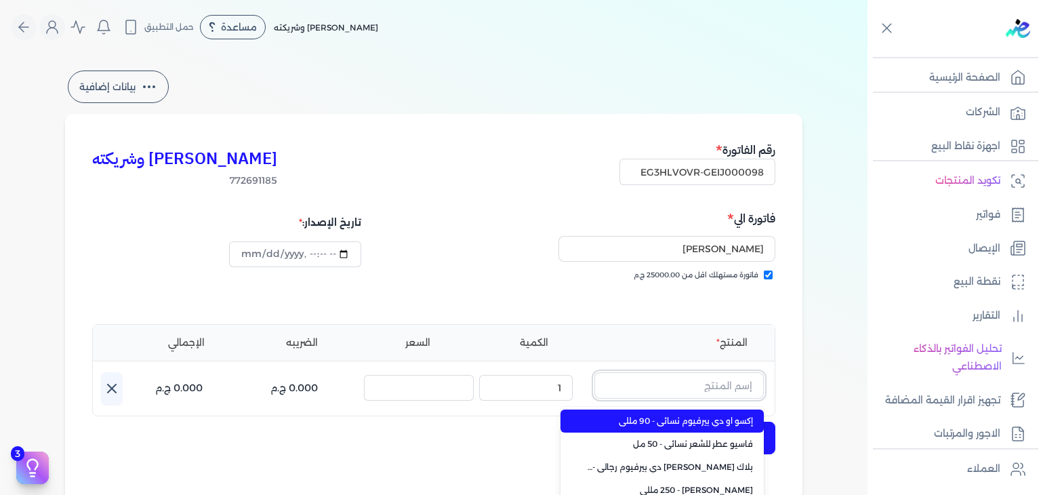
paste input "طقم هدايا ابيك ادفنشر مكون من ( او دي تواليت 100مللي - سبراي بيرفيوم 200مللي) ر…"
type input "طقم هدايا ابيك ادفنشر مكون من ( او دي تواليت 100مللي - سبراي بيرفيوم 200مللي) ر…"
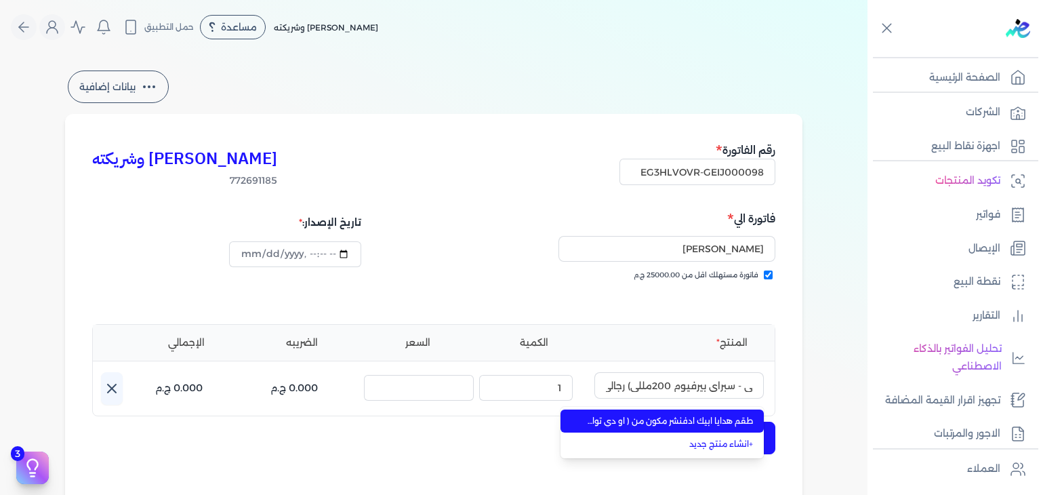
click at [635, 418] on span "طقم هدايا ابيك ادفنشر مكون من ( او دي تواليت 100مللي - سبراي بيرفيوم 200مللي) ر…" at bounding box center [670, 421] width 165 height 12
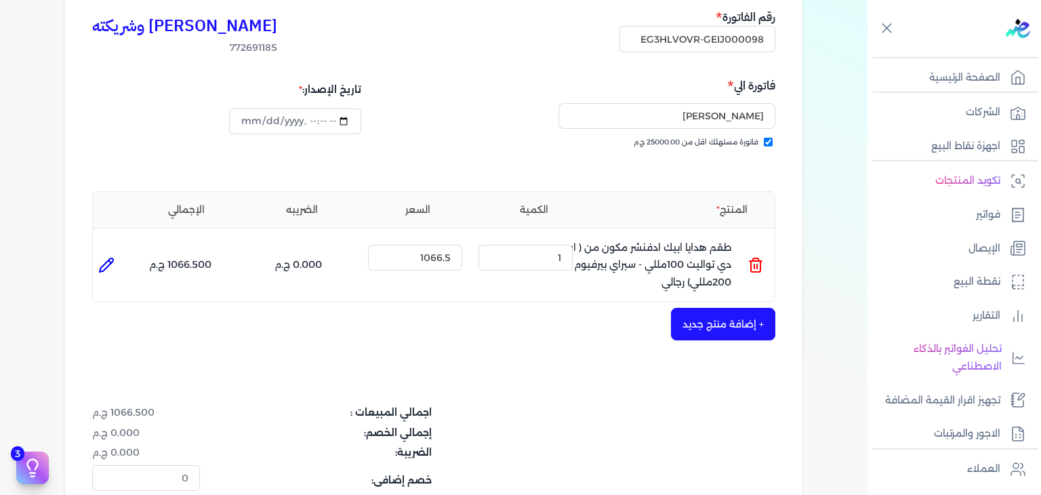
scroll to position [271, 0]
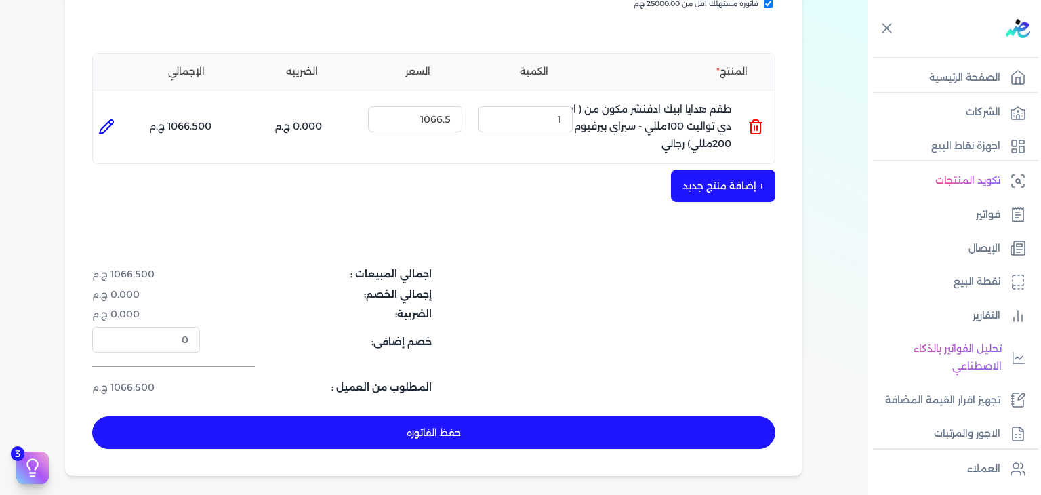
click at [602, 439] on button "حفظ الفاتوره" at bounding box center [433, 432] width 683 height 33
type input "[DATE]"
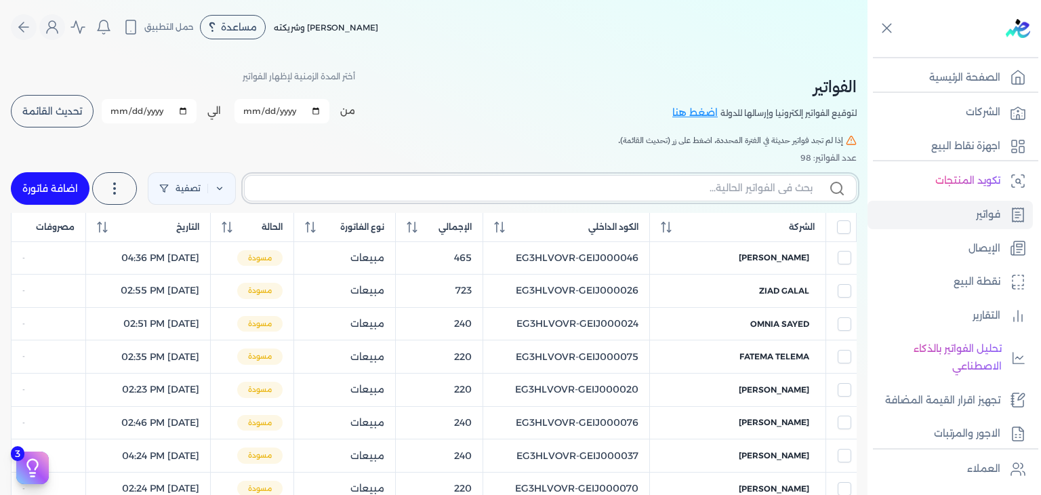
click at [752, 187] on input "text" at bounding box center [534, 188] width 557 height 14
paste input "EG3HLVOVR-GEIJ000098"
type input "EG3HLVOVR-GEIJ000098"
checkbox input "false"
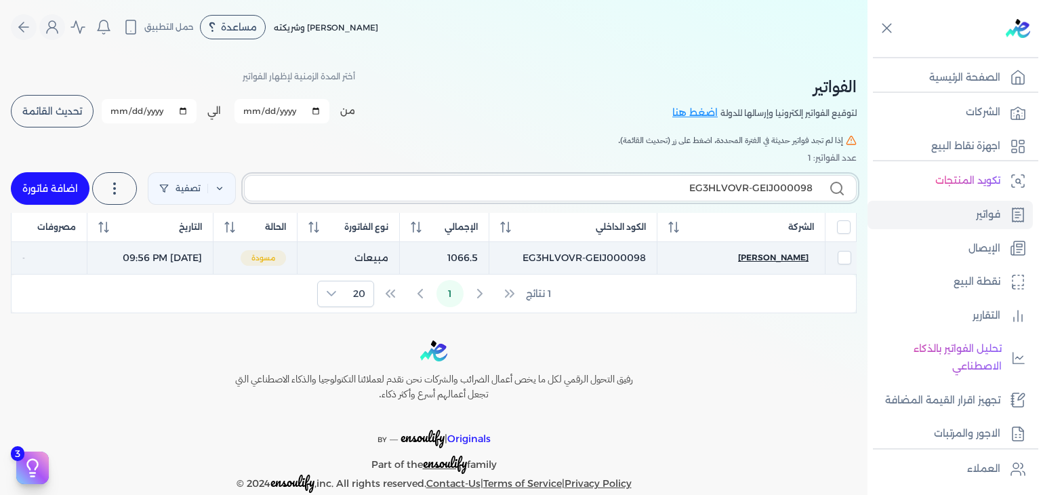
type input "EG3HLVOVR-GEIJ000098"
click at [771, 258] on span "[PERSON_NAME]" at bounding box center [773, 257] width 70 height 12
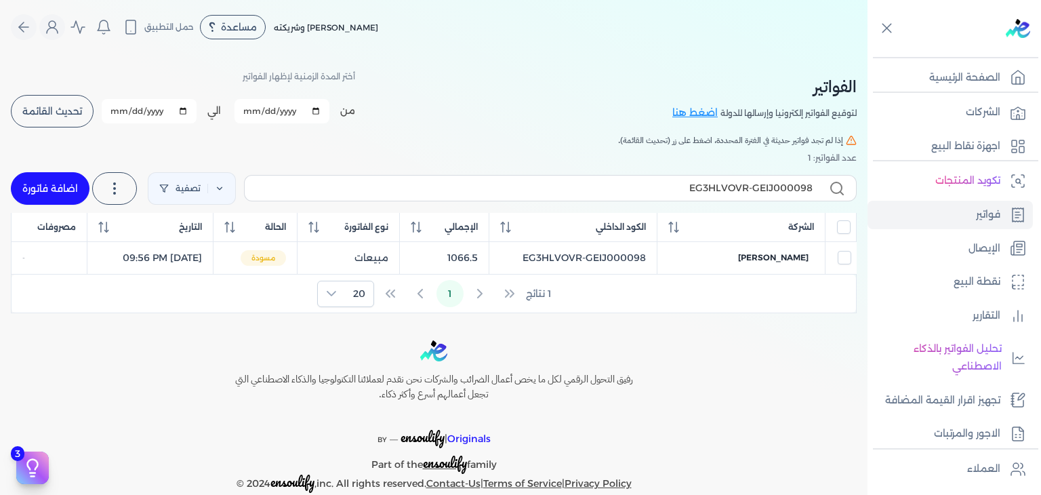
select select "EGP"
select select "B"
select select "EGS"
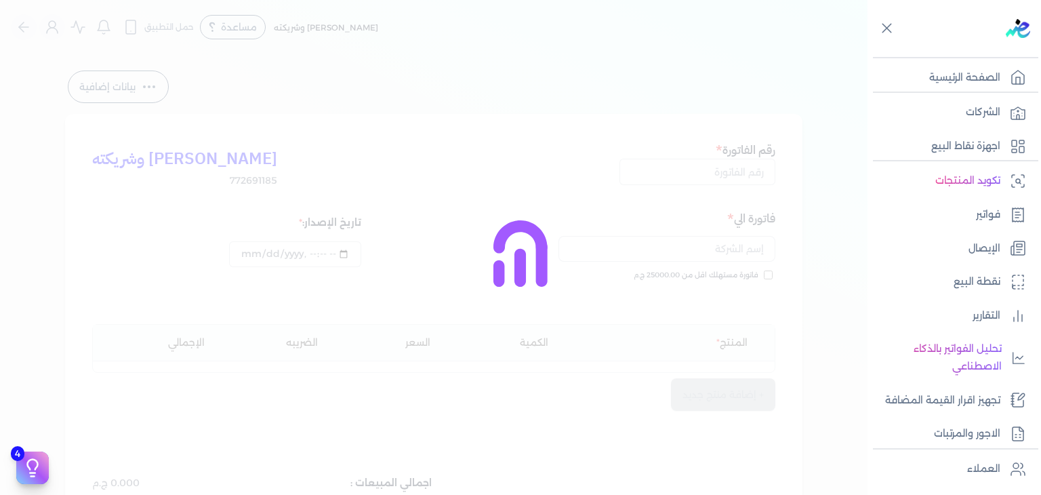
type input "[DATE]T21:57:04"
type input "EG3HLVOVR-GEIJ000098"
checkbox input "true"
type input "[DATE]T21:56:31"
type input "[DATE]"
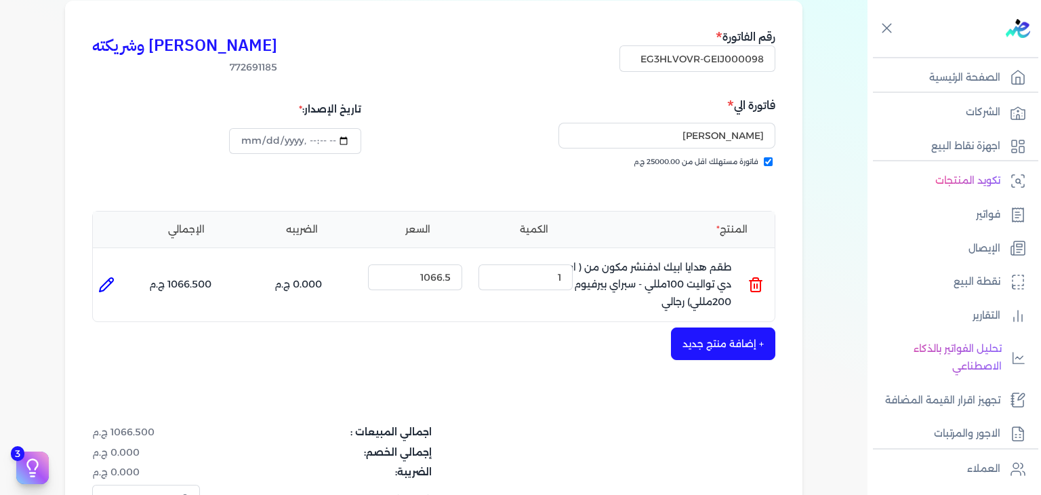
scroll to position [271, 0]
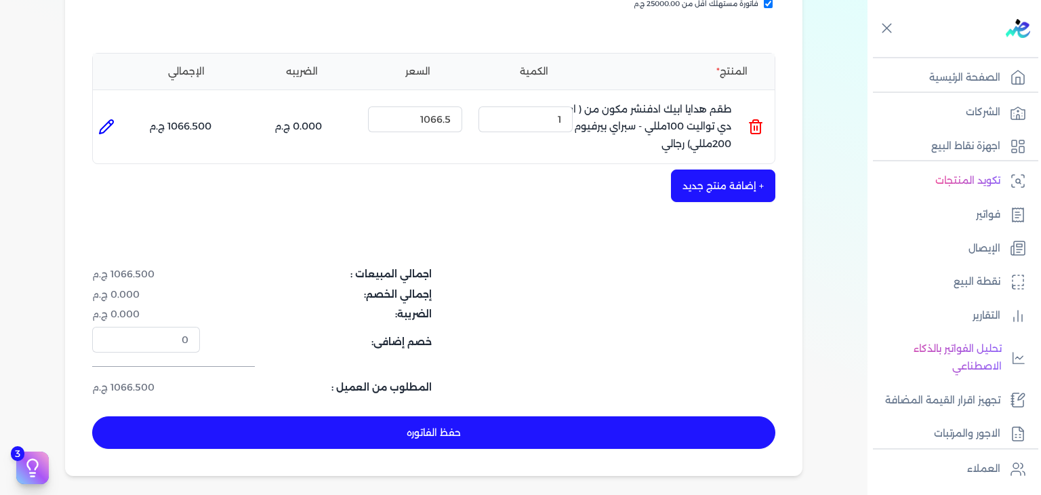
click at [458, 431] on button "حفظ الفاتوره" at bounding box center [433, 432] width 683 height 33
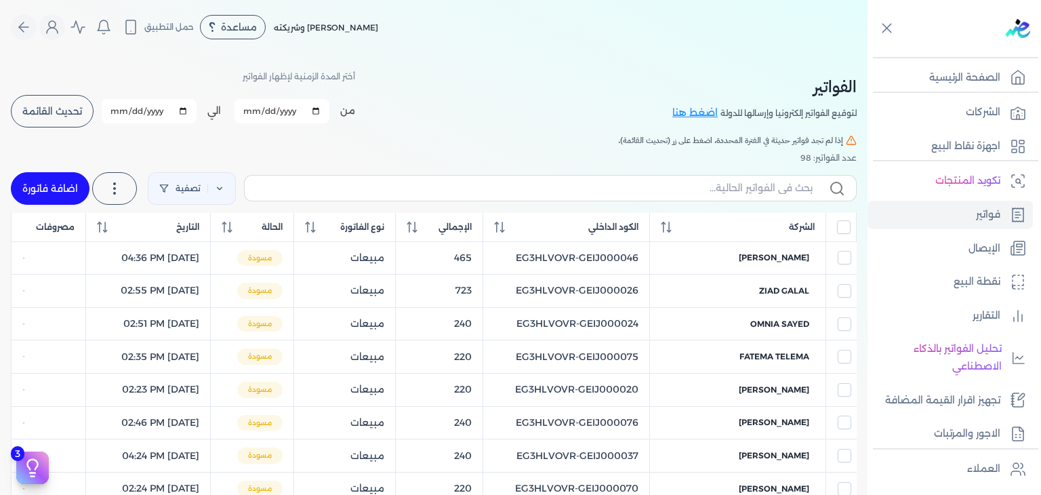
click at [761, 177] on label at bounding box center [550, 188] width 613 height 26
click at [761, 181] on input "text" at bounding box center [534, 188] width 557 height 14
paste input "EG3HLVOVR-GEIJ000100"
type input "EG3HLVOVR-GEIJ000100"
checkbox input "false"
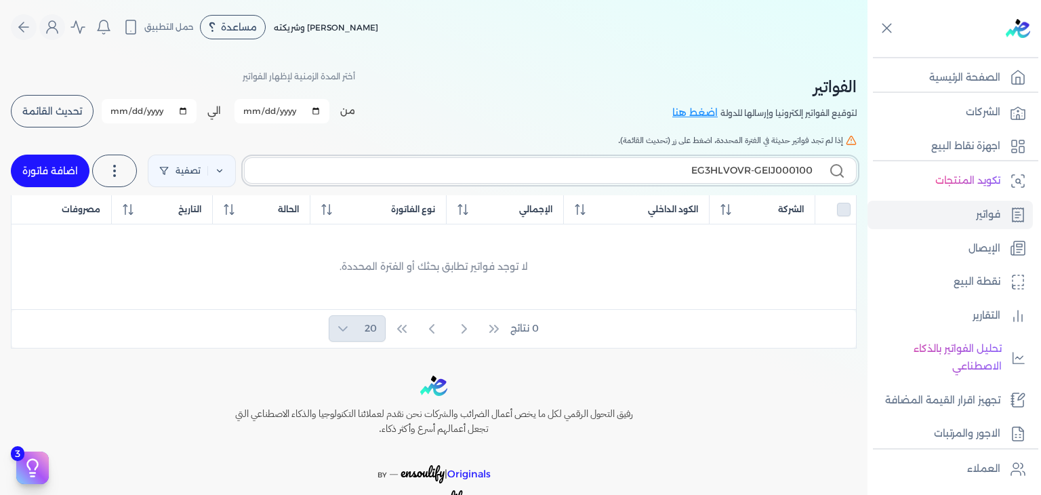
type input "EG3HLVOVR-GEIJ000100"
click at [63, 170] on link "اضافة فاتورة" at bounding box center [50, 171] width 79 height 33
select select "EGP"
select select "B"
select select "EGS"
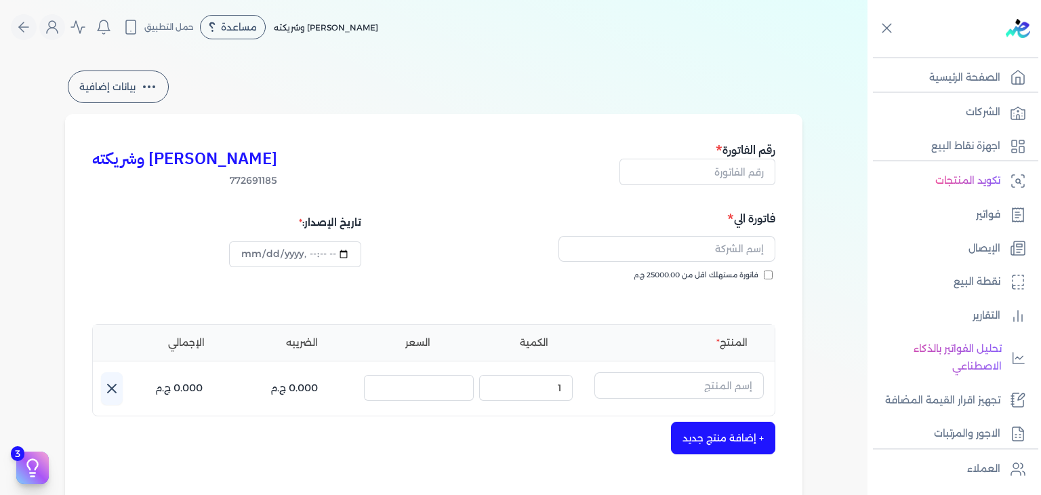
click at [770, 275] on input "فاتورة مستهلك اقل من 25000.00 ج.م" at bounding box center [768, 274] width 9 height 9
checkbox input "true"
click at [715, 172] on input "text" at bounding box center [698, 172] width 156 height 26
paste input "EG3HLVOVR-GEIJ000100"
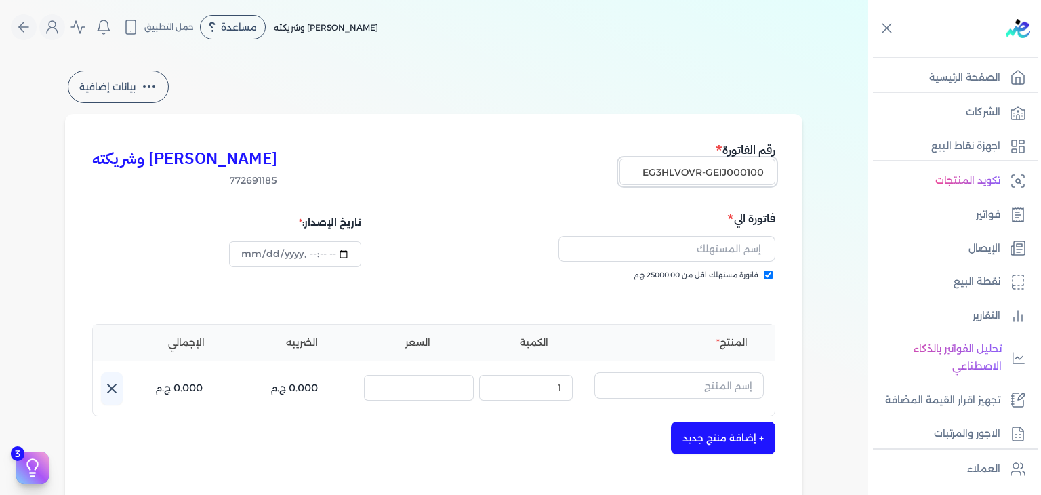
type input "EG3HLVOVR-GEIJ000100"
click at [666, 256] on input "text" at bounding box center [667, 249] width 217 height 26
paste input "[PERSON_NAME]"
type input "[PERSON_NAME]"
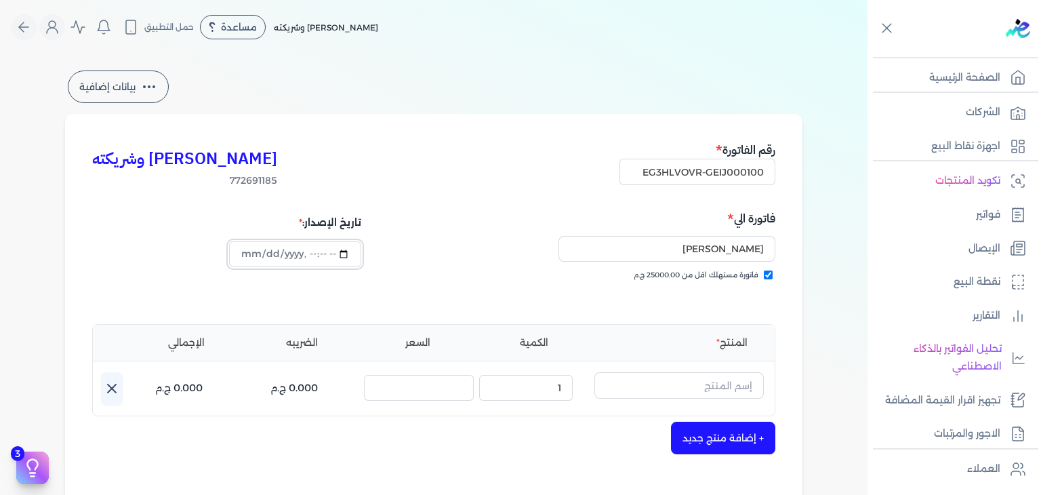
type input "[DATE]T21:57:54"
click at [632, 386] on input "text" at bounding box center [678, 385] width 169 height 26
paste input "كورال او دي بيرفيوم نسائي - 95 مللي"
type input "كورال او دي بيرفيوم نسائي - 95 مللي"
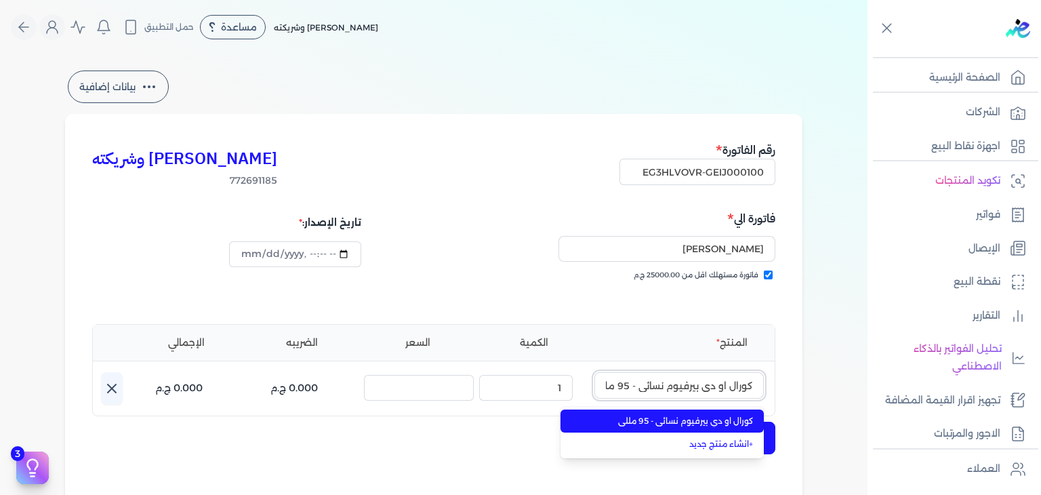
scroll to position [0, -11]
click at [690, 418] on span "كورال او دي بيرفيوم نسائي - 95 مللي" at bounding box center [670, 421] width 165 height 12
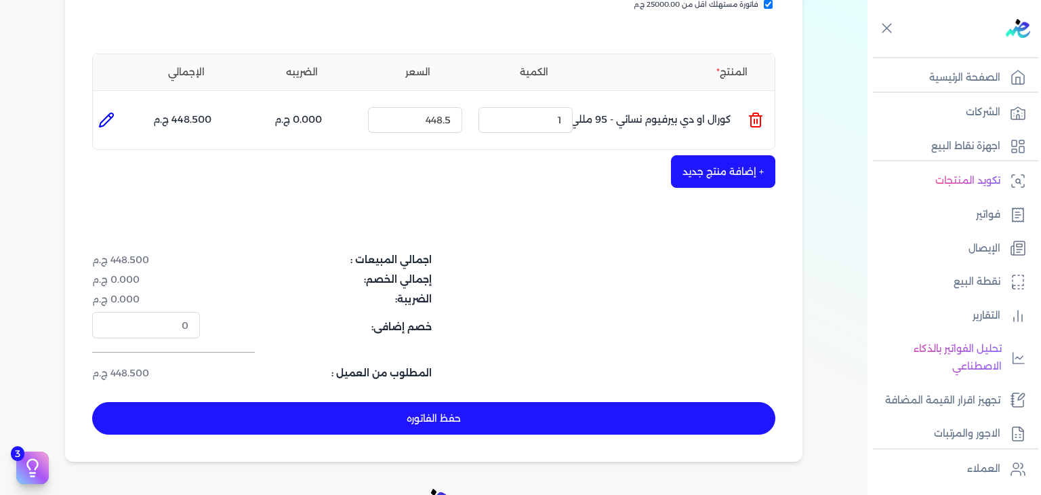
scroll to position [271, 0]
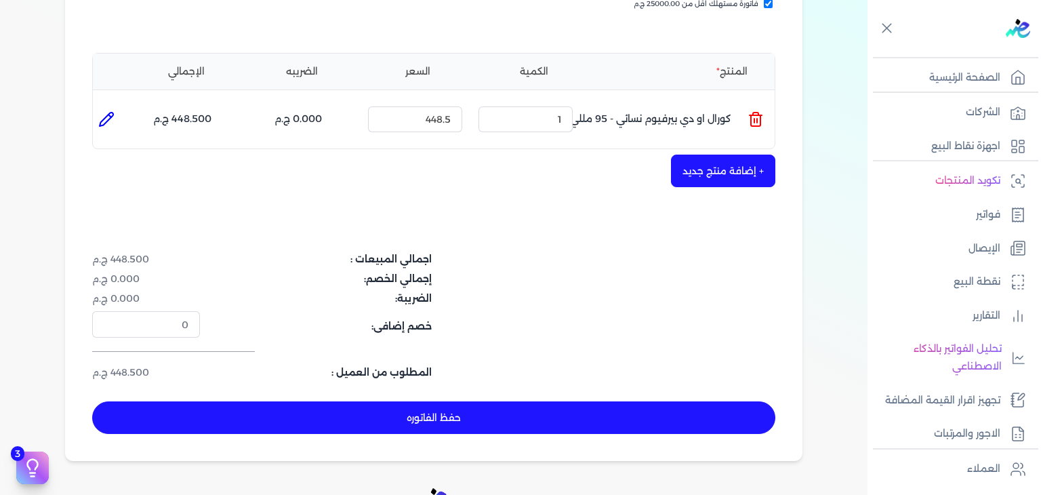
click at [561, 419] on button "حفظ الفاتوره" at bounding box center [433, 417] width 683 height 33
type input "[DATE]"
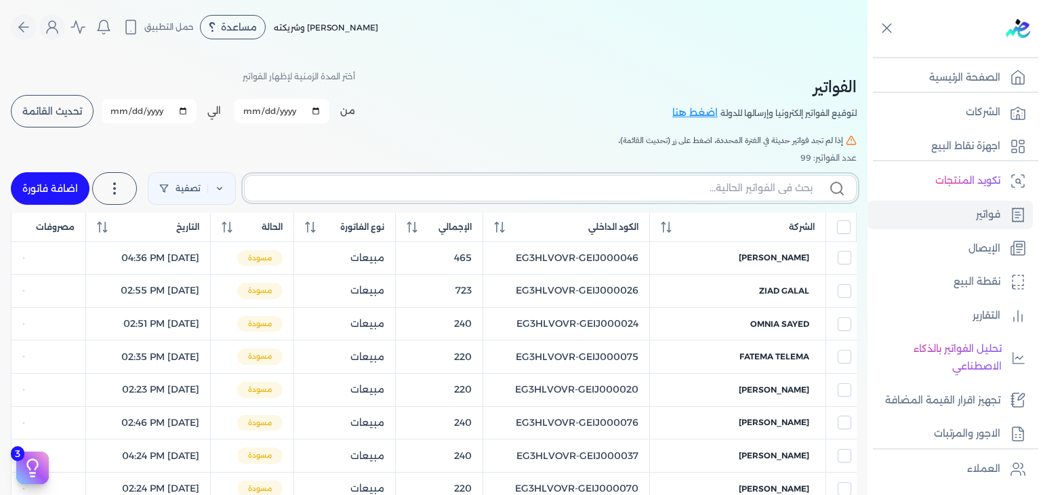
click at [531, 195] on input "text" at bounding box center [534, 188] width 557 height 14
paste input "EG3HLVOVR-GEIJ000100"
type input "EG3HLVOVR-GEIJ000100"
checkbox input "false"
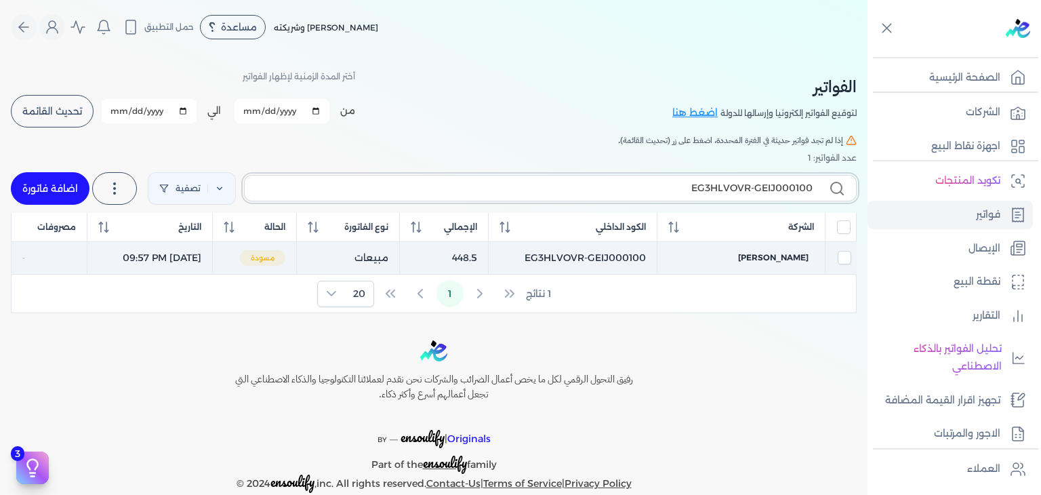
type input "EG3HLVOVR-GEIJ000100"
click at [781, 264] on td "[PERSON_NAME]" at bounding box center [741, 257] width 168 height 33
checkbox input "true"
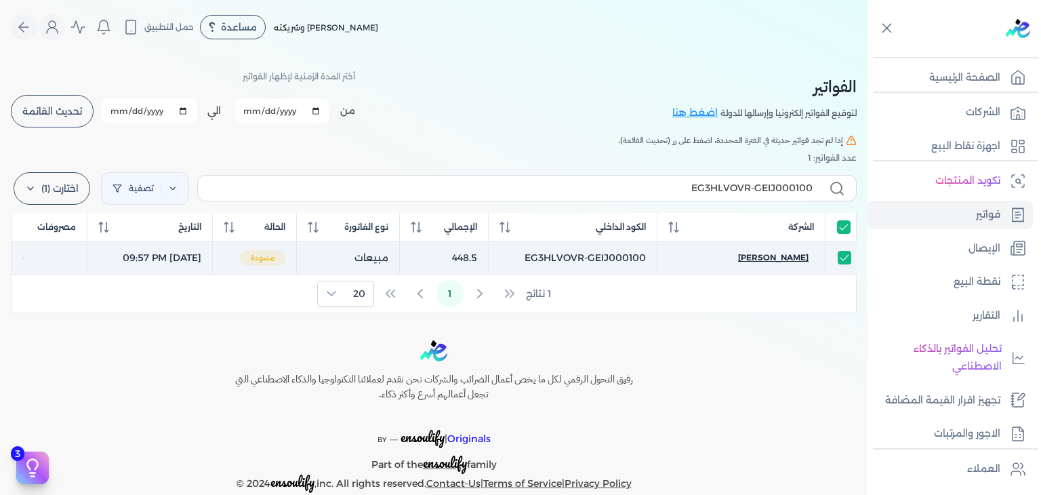
click at [780, 254] on span "[PERSON_NAME]" at bounding box center [773, 257] width 70 height 12
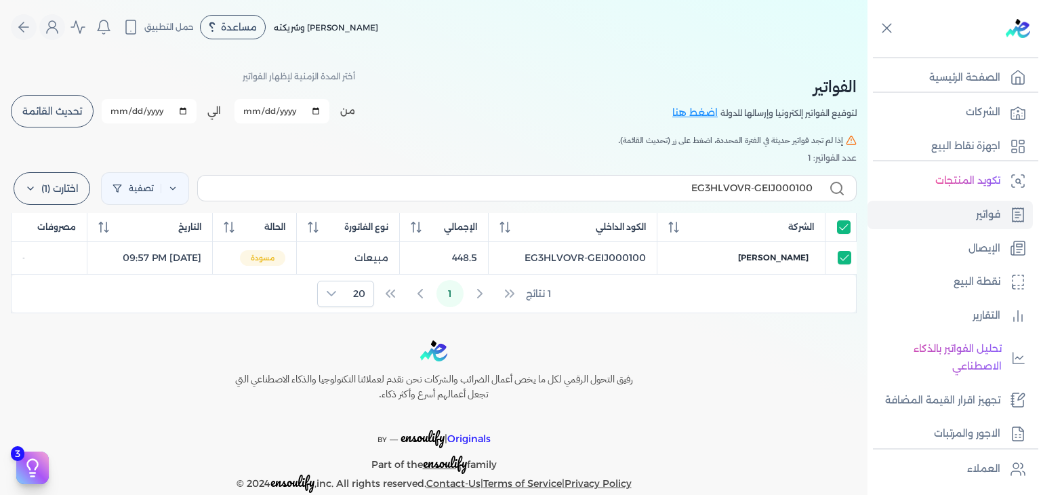
select select "EGP"
select select "B"
select select "EGS"
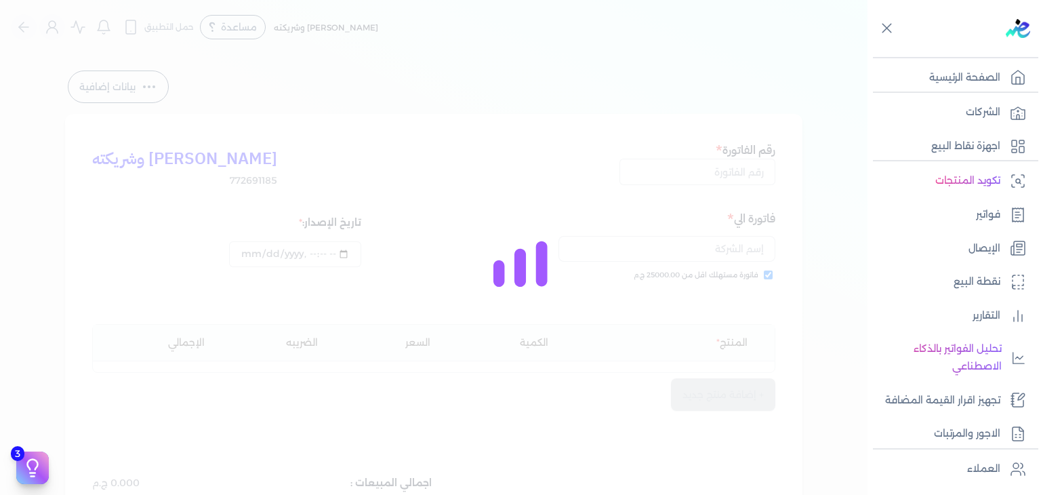
type input "EG3HLVOVR-GEIJ000100"
checkbox input "true"
type input "[DATE]T21:57:54"
type input "[DATE]"
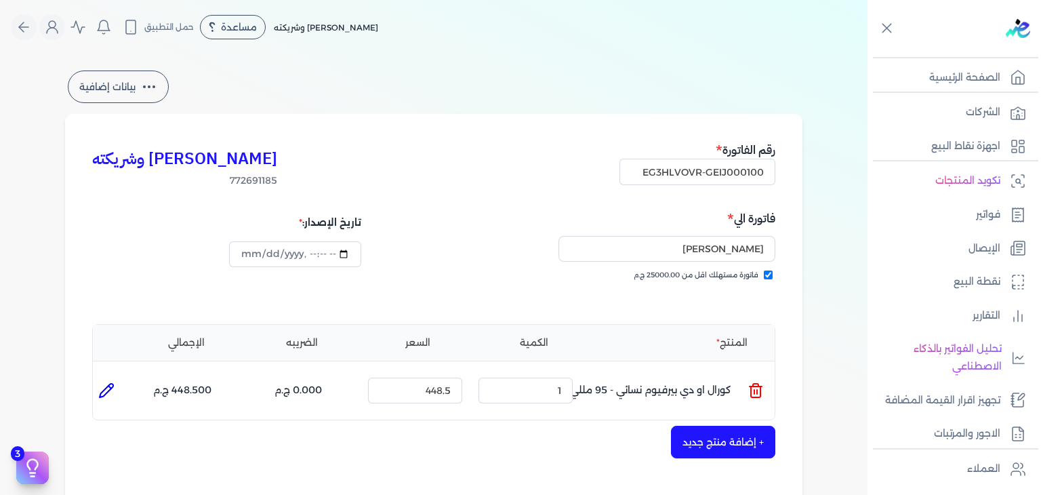
click at [474, 256] on div "[PERSON_NAME]" at bounding box center [607, 249] width 338 height 42
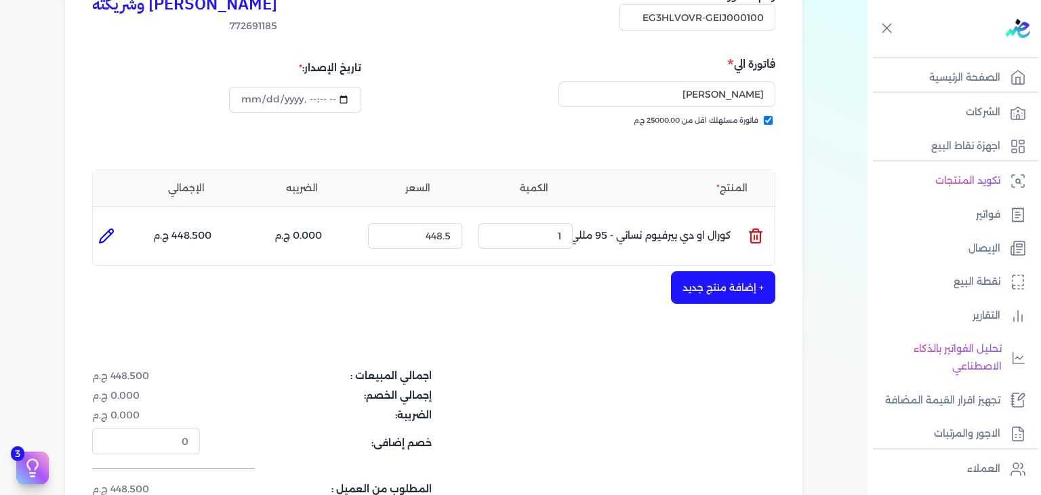
scroll to position [271, 0]
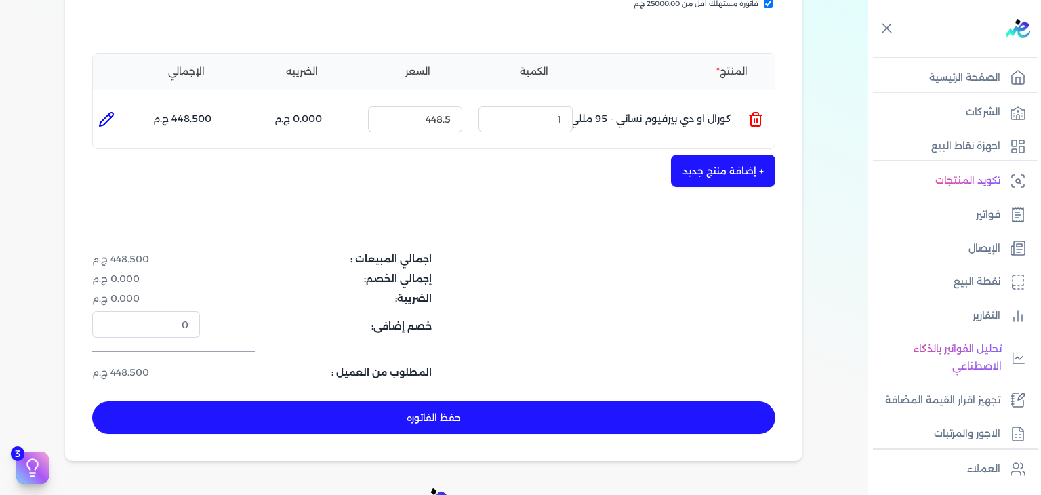
click at [465, 408] on button "حفظ الفاتوره" at bounding box center [433, 417] width 683 height 33
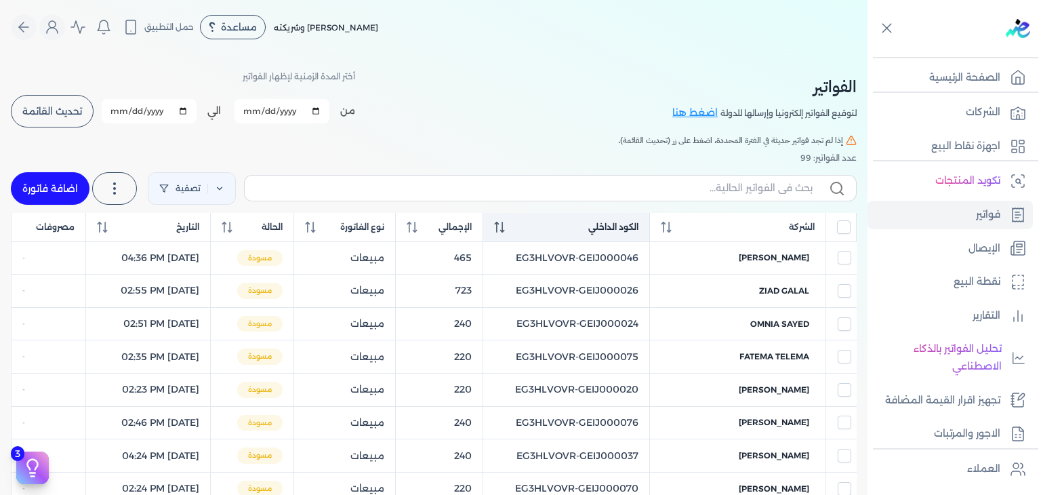
click at [529, 231] on div "الكود الداخلي" at bounding box center [566, 227] width 144 height 12
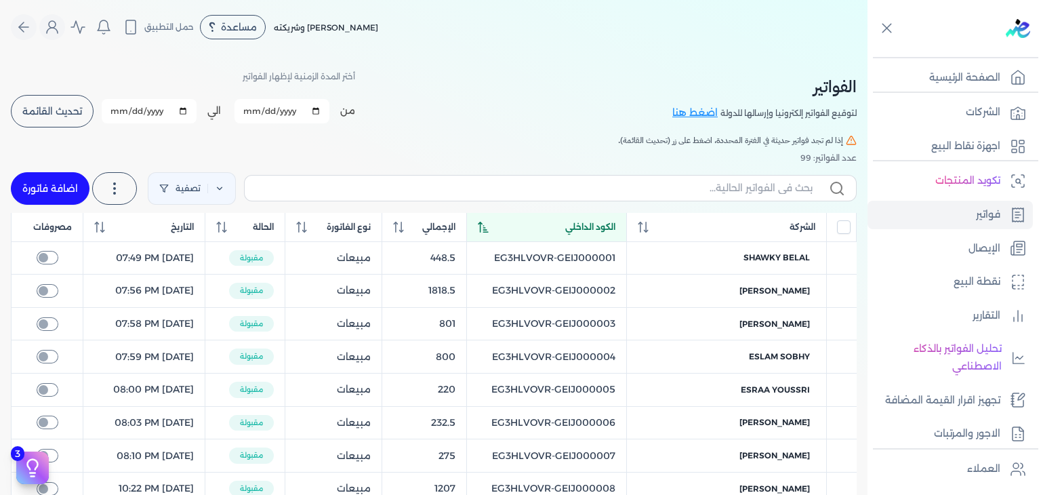
click at [489, 232] on icon at bounding box center [484, 227] width 10 height 11
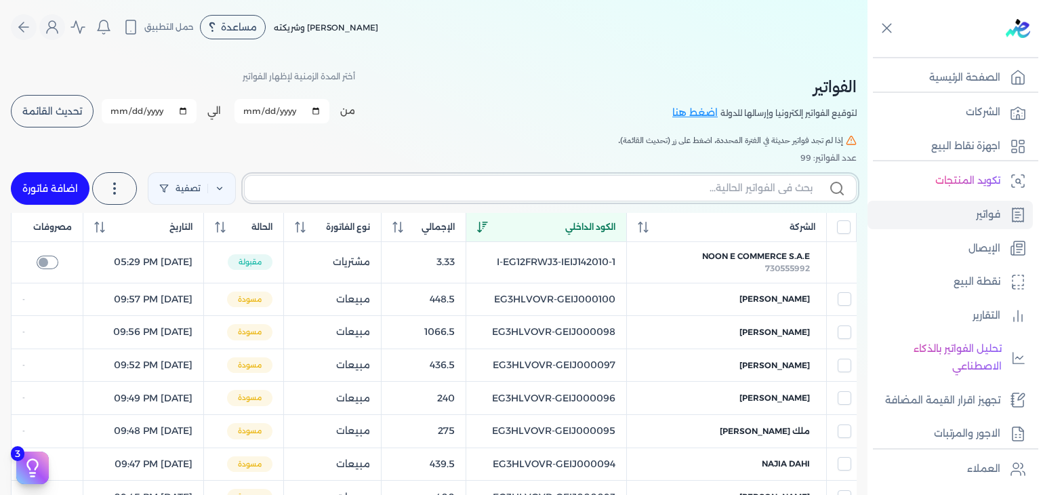
click at [472, 188] on input "text" at bounding box center [534, 188] width 557 height 14
paste input "EG3HLVOVR-GEIJ000101"
type input "EG3HLVOVR-GEIJ000101"
checkbox input "false"
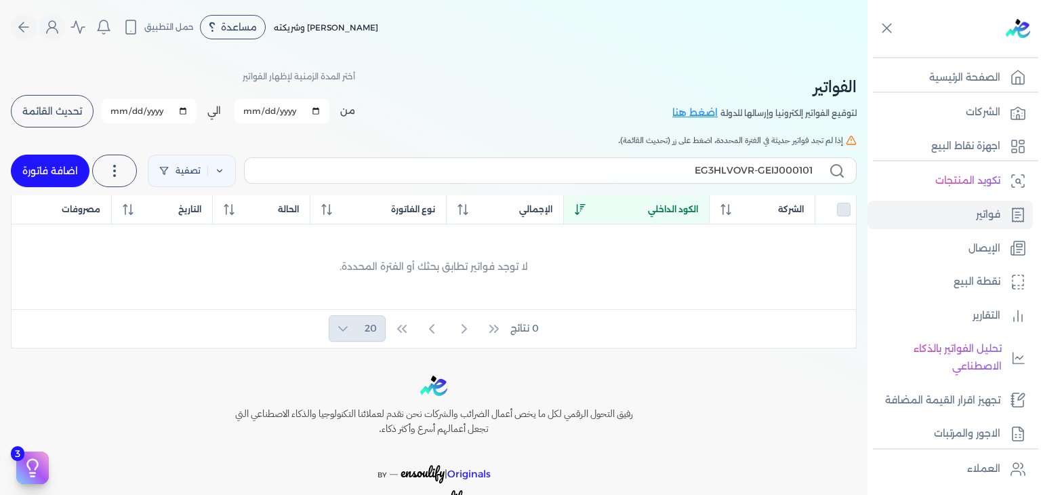
click at [80, 180] on link "اضافة فاتورة" at bounding box center [50, 171] width 79 height 33
select select "EGP"
select select "B"
select select "EGS"
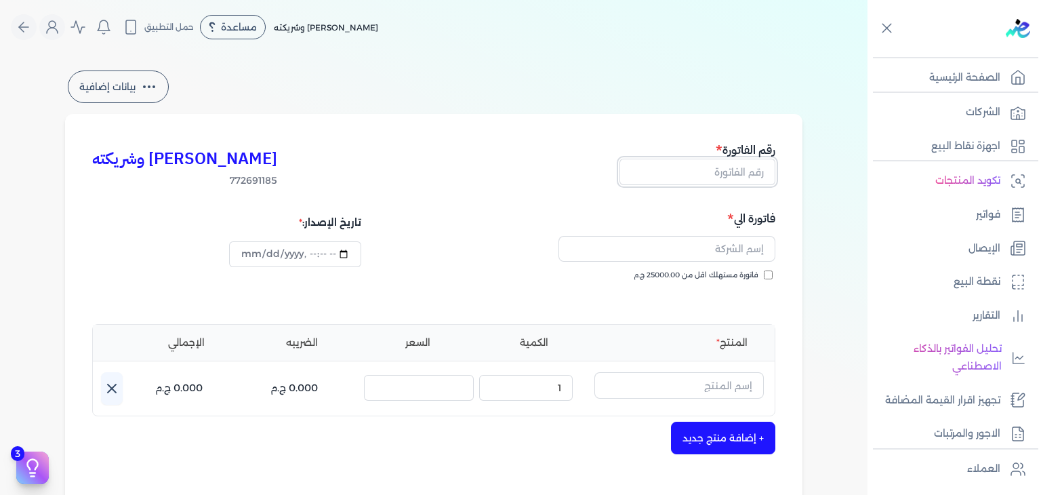
drag, startPoint x: 705, startPoint y: 167, endPoint x: 729, endPoint y: 208, distance: 47.4
click at [705, 167] on input "text" at bounding box center [698, 172] width 156 height 26
paste input "EG3HLVOVR-GEIJ000101"
type input "EG3HLVOVR-GEIJ000101"
click at [767, 273] on input "فاتورة مستهلك اقل من 25000.00 ج.م" at bounding box center [768, 274] width 9 height 9
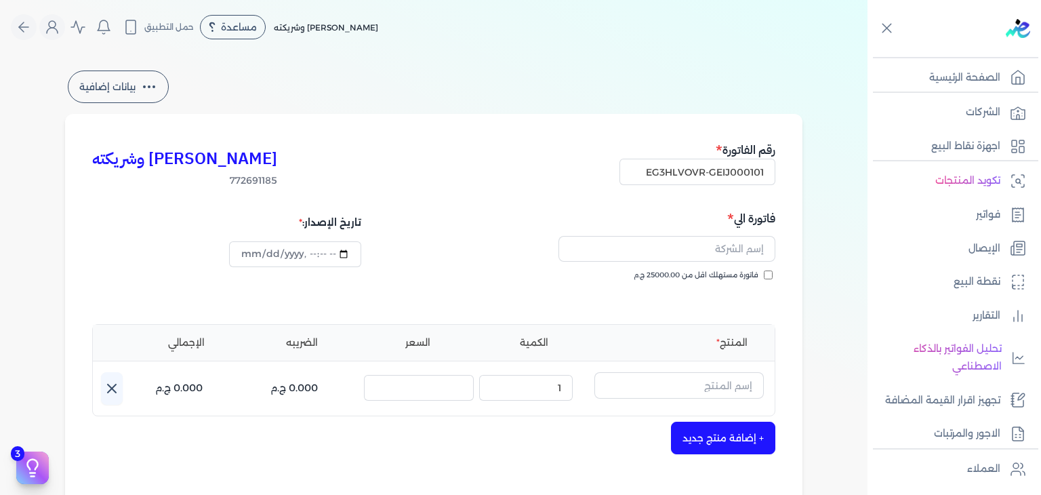
checkbox input "true"
click at [624, 247] on input "text" at bounding box center [667, 249] width 217 height 26
paste input "[PERSON_NAME]"
type input "[PERSON_NAME]"
click at [686, 381] on input "text" at bounding box center [678, 385] width 169 height 26
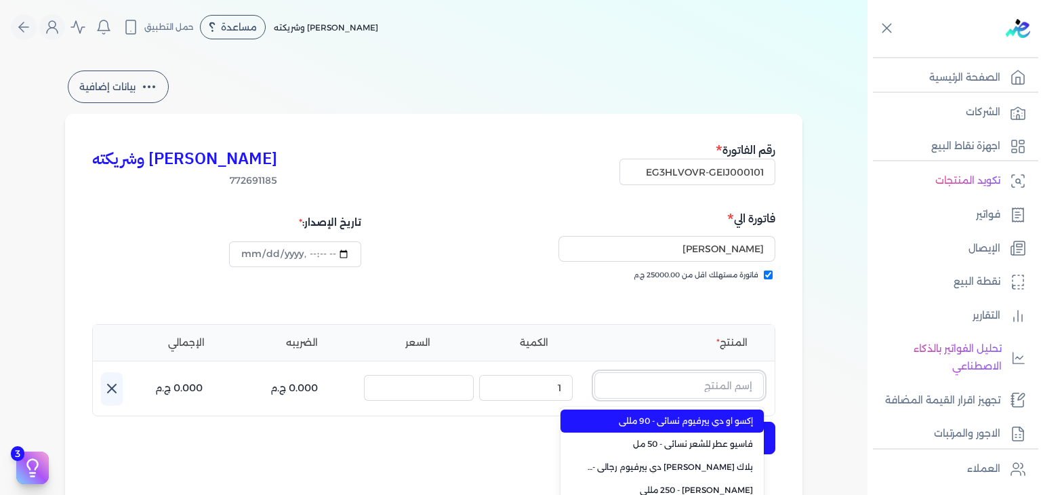
paste input "[PERSON_NAME] إصدار خاص او دي بيرفيوم للجنسين - 100 مللي"
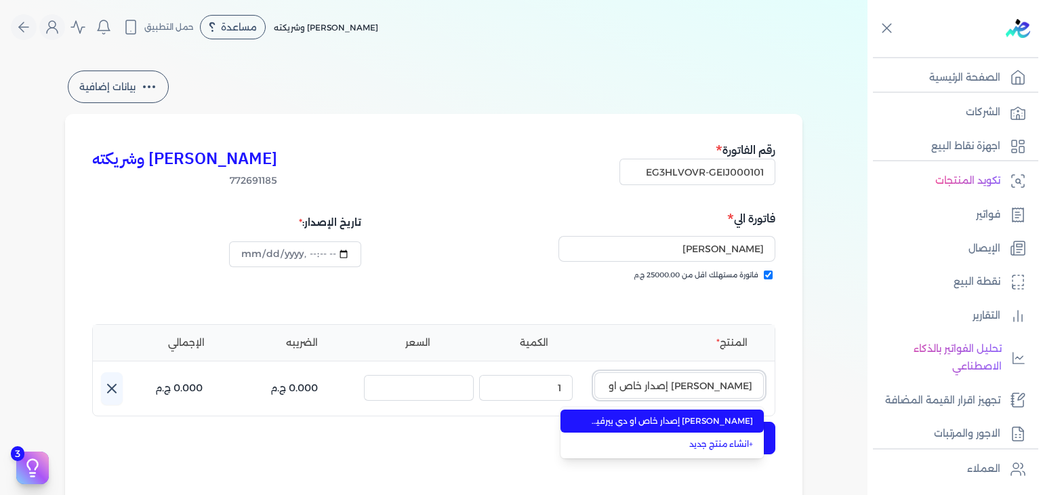
scroll to position [0, -100]
type input "[PERSON_NAME] إصدار خاص او دي بيرفيوم للجنسين - 100 مللي"
click at [683, 422] on span "[PERSON_NAME] إصدار خاص او دي بيرفيوم للجنسين - 100 مللي" at bounding box center [670, 421] width 165 height 12
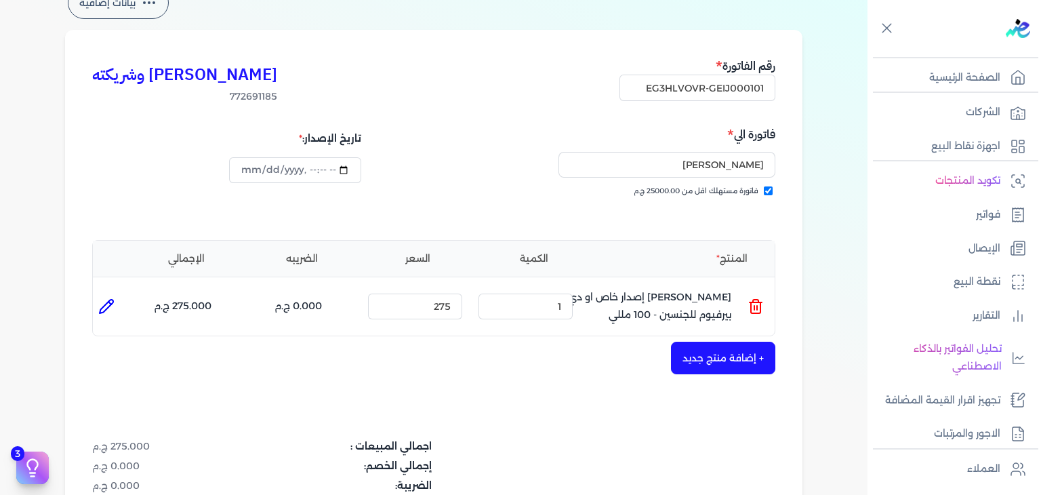
scroll to position [203, 0]
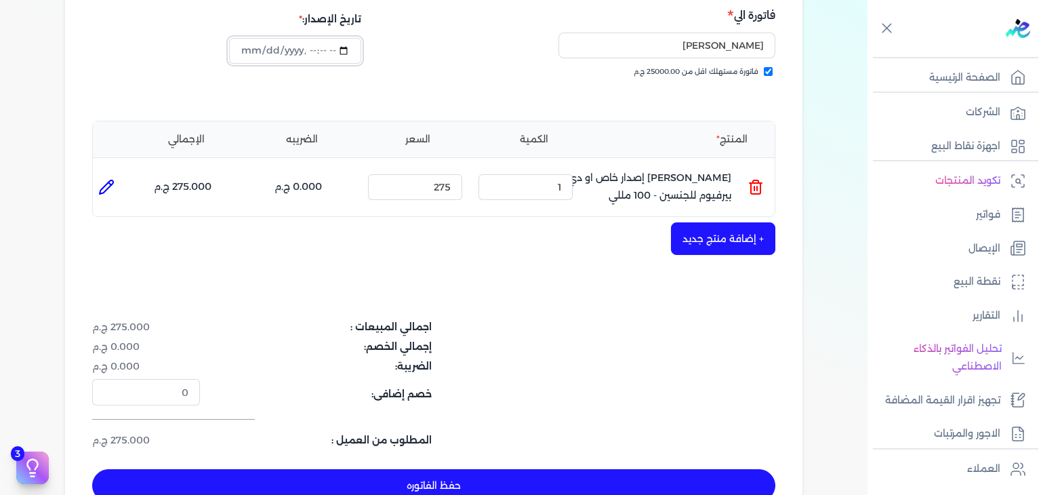
click at [254, 56] on input "datetime-local" at bounding box center [295, 51] width 132 height 26
type input "[DATE]T21:59:08"
click at [432, 481] on button "حفظ الفاتوره" at bounding box center [433, 485] width 683 height 33
type input "[DATE]"
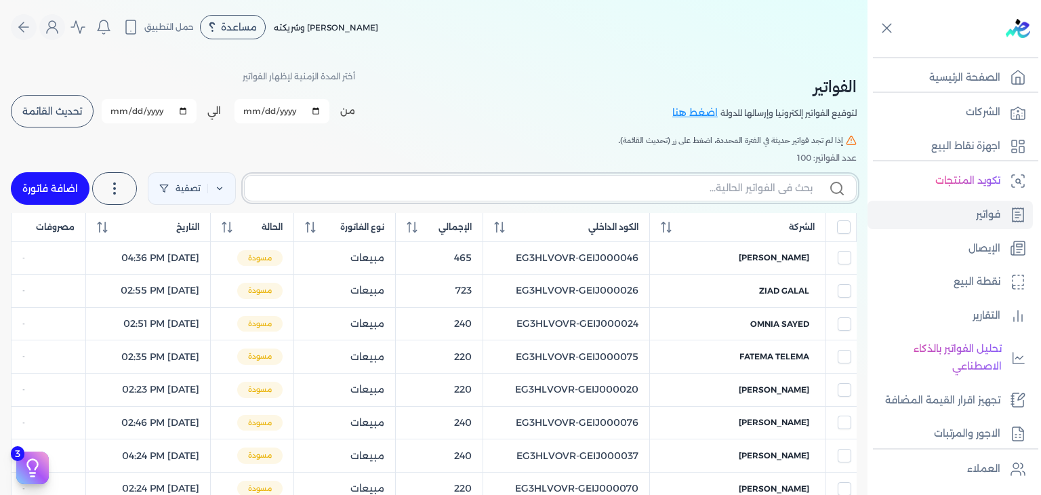
drag, startPoint x: 658, startPoint y: 185, endPoint x: 659, endPoint y: 193, distance: 7.5
click at [658, 185] on input "text" at bounding box center [534, 188] width 557 height 14
paste input "EG3HLVOVR-GEIJ000101"
type input "EG3HLVOVR-GEIJ000101"
checkbox input "false"
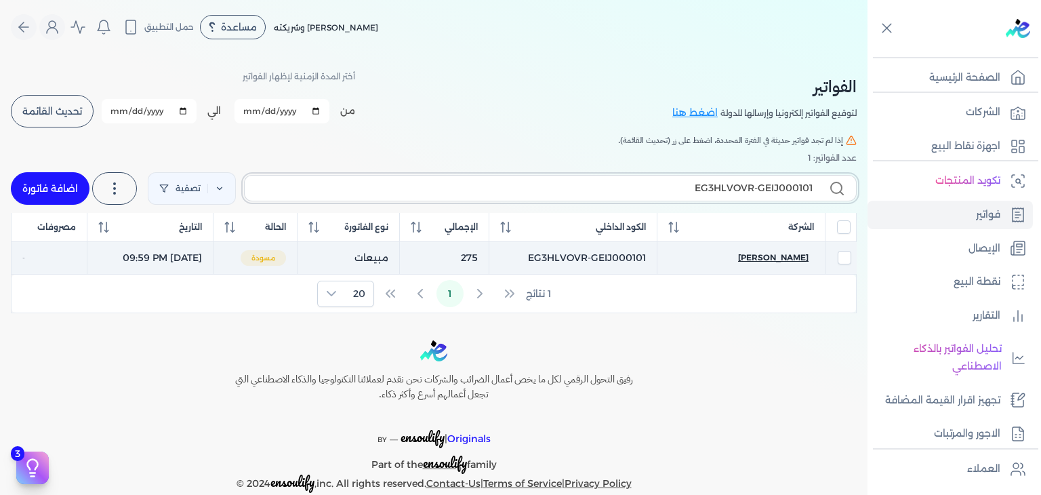
type input "EG3HLVOVR-GEIJ000101"
click at [792, 262] on span "[PERSON_NAME]" at bounding box center [773, 257] width 70 height 12
select select "EGP"
select select "B"
select select "EGS"
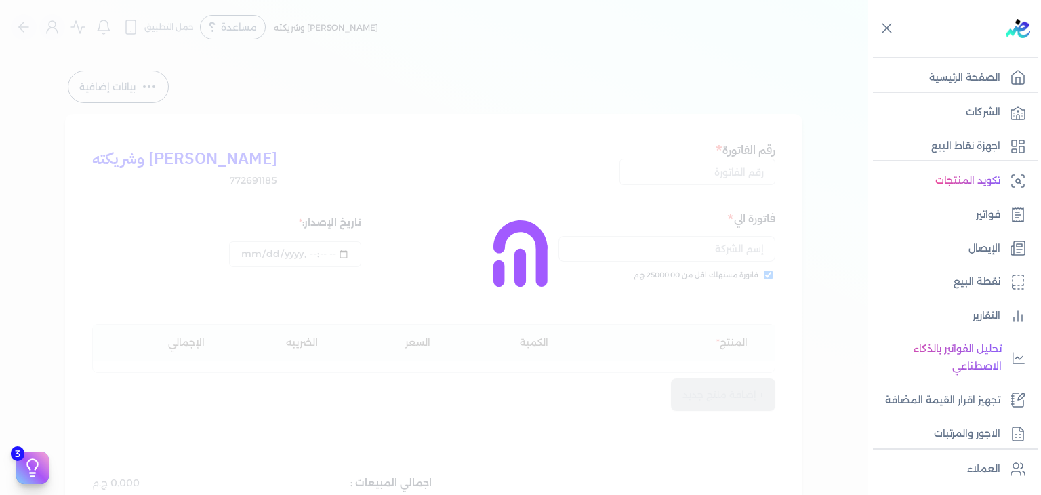
type input "EG3HLVOVR-GEIJ000101"
checkbox input "true"
type input "[DATE]T21:59:08"
type input "[DATE]"
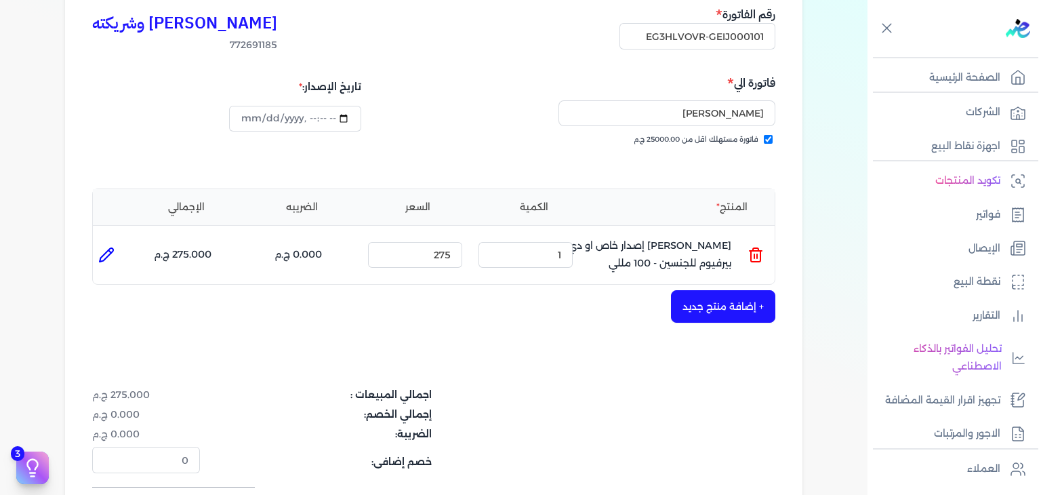
scroll to position [407, 0]
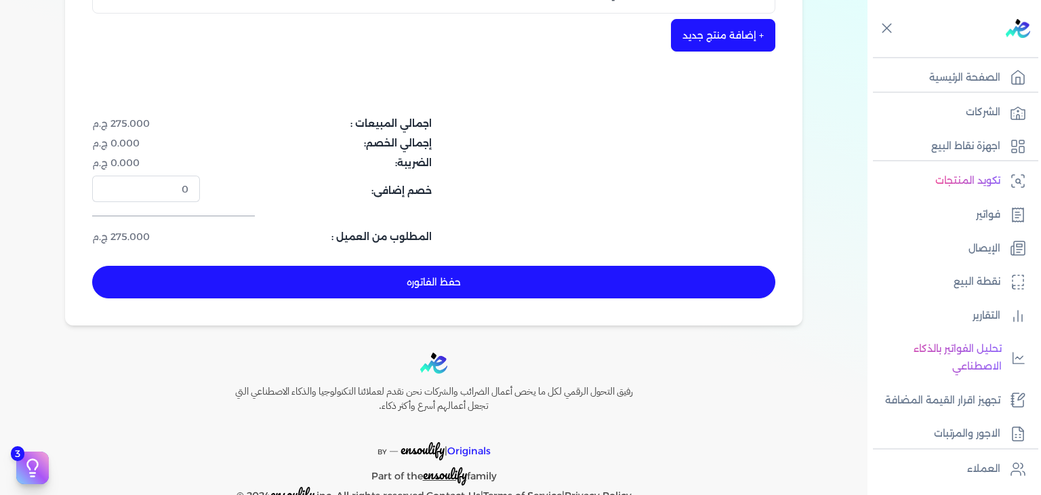
click at [474, 288] on button "حفظ الفاتوره" at bounding box center [433, 282] width 683 height 33
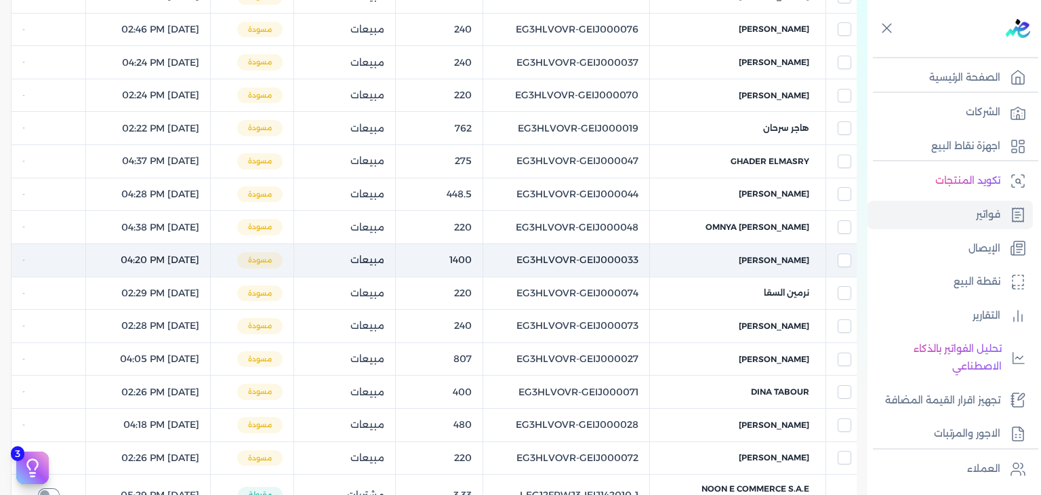
scroll to position [54, 0]
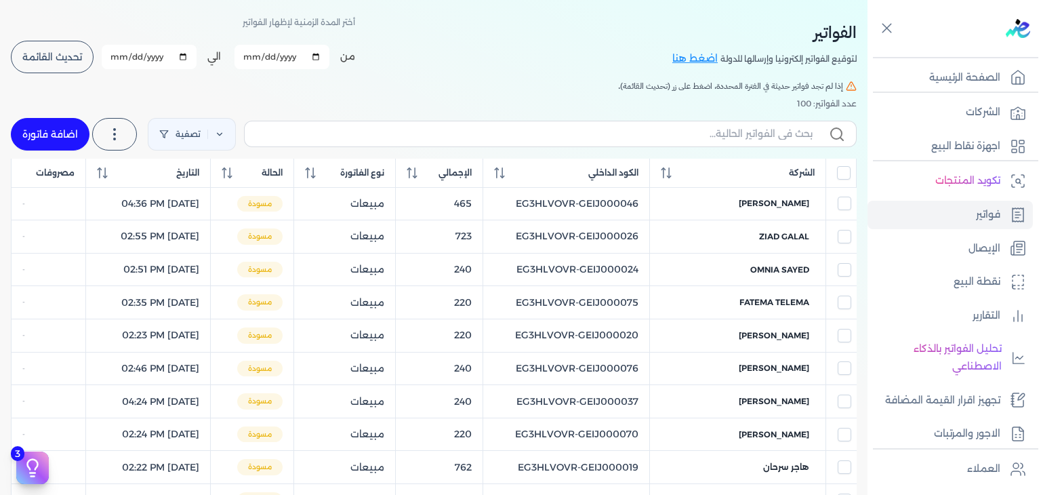
click at [66, 121] on link "اضافة فاتورة" at bounding box center [50, 134] width 79 height 33
select select "EGP"
select select "B"
select select "EGS"
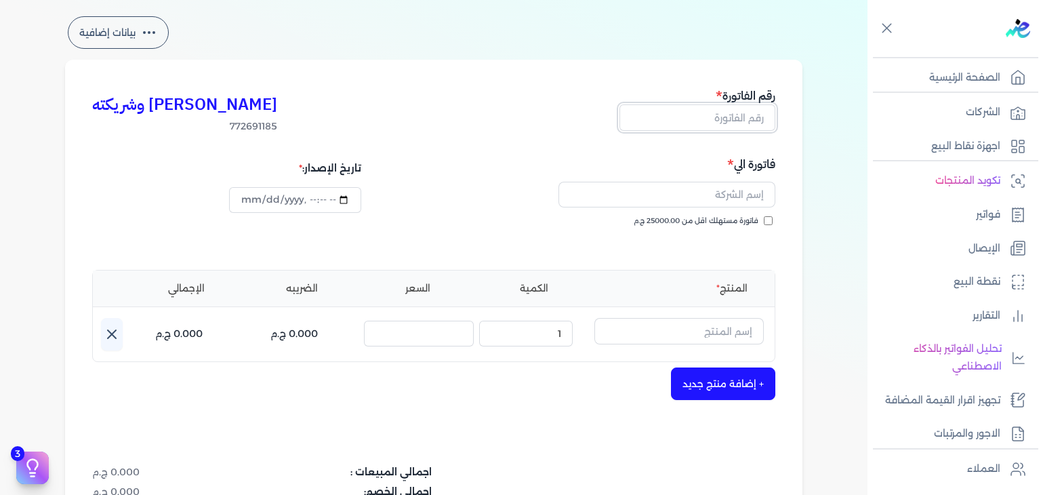
click at [746, 115] on input "text" at bounding box center [698, 117] width 156 height 26
paste input "EG3HLVOVR-GEIJ000102"
type input "EG3HLVOVR-GEIJ000102"
click at [770, 216] on label "فاتورة مستهلك اقل من 25000.00 ج.م" at bounding box center [703, 221] width 139 height 11
click at [770, 216] on input "فاتورة مستهلك اقل من 25000.00 ج.م" at bounding box center [768, 220] width 9 height 9
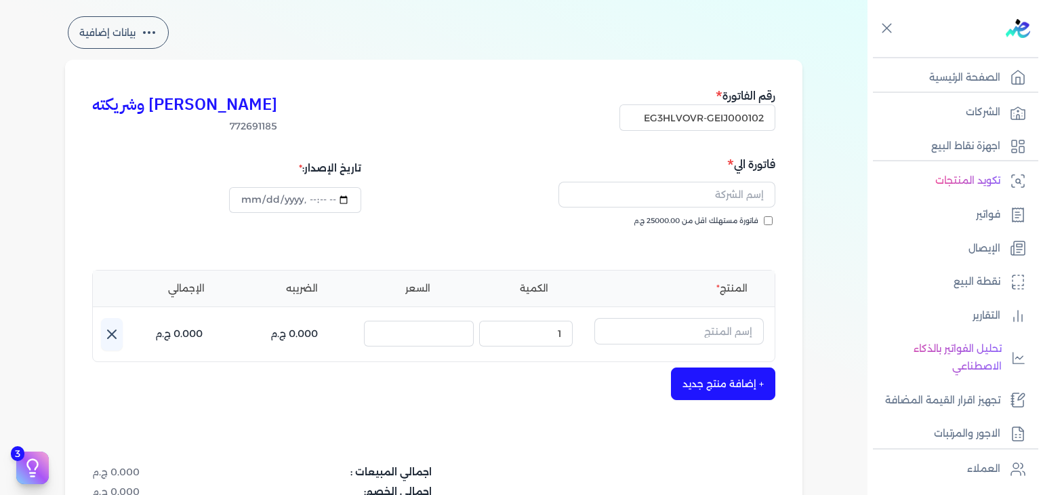
checkbox input "true"
click at [721, 199] on input "text" at bounding box center [667, 195] width 217 height 26
paste input "Nazly elazhary"
type input "Nazly elazhary"
type input "[DATE]T22:00:14"
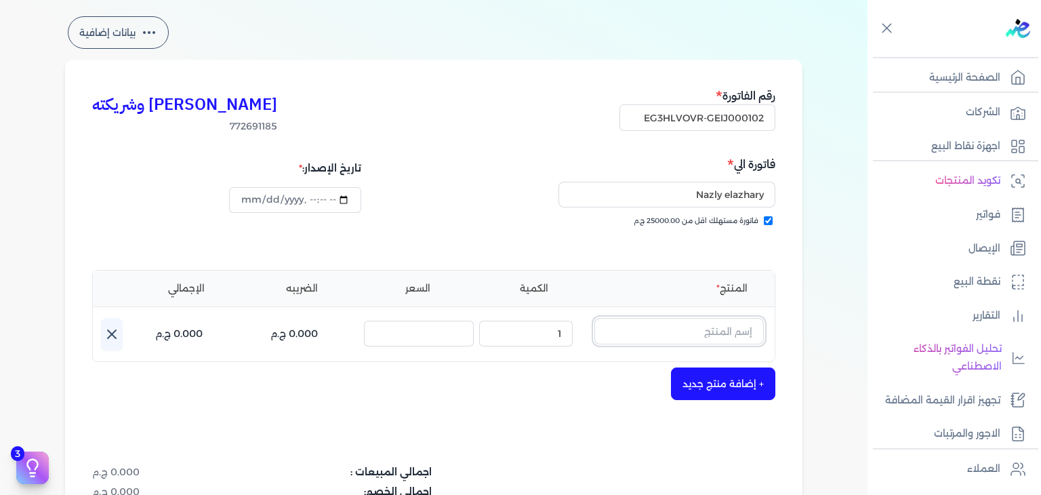
click at [678, 334] on input "text" at bounding box center [678, 331] width 169 height 26
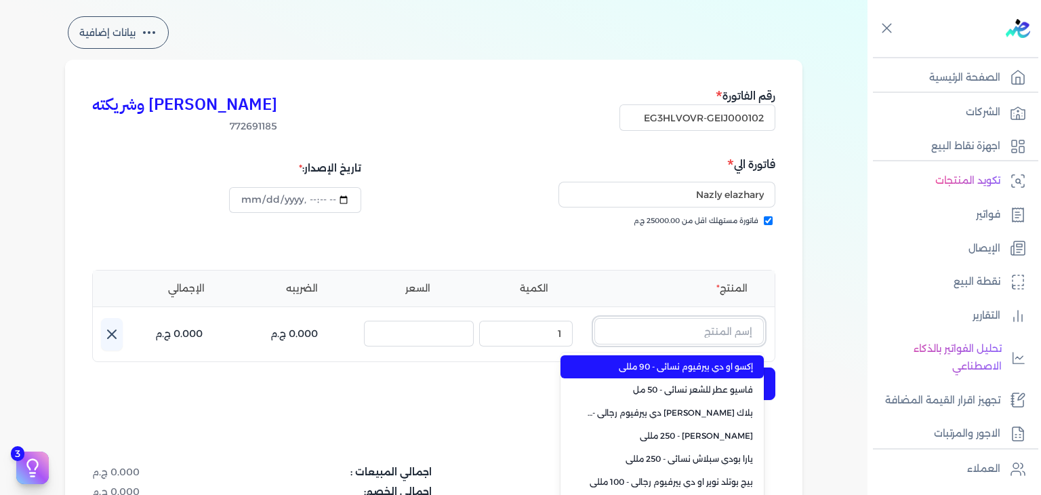
paste input "[PERSON_NAME] معطر نسائي - 250 مللي"
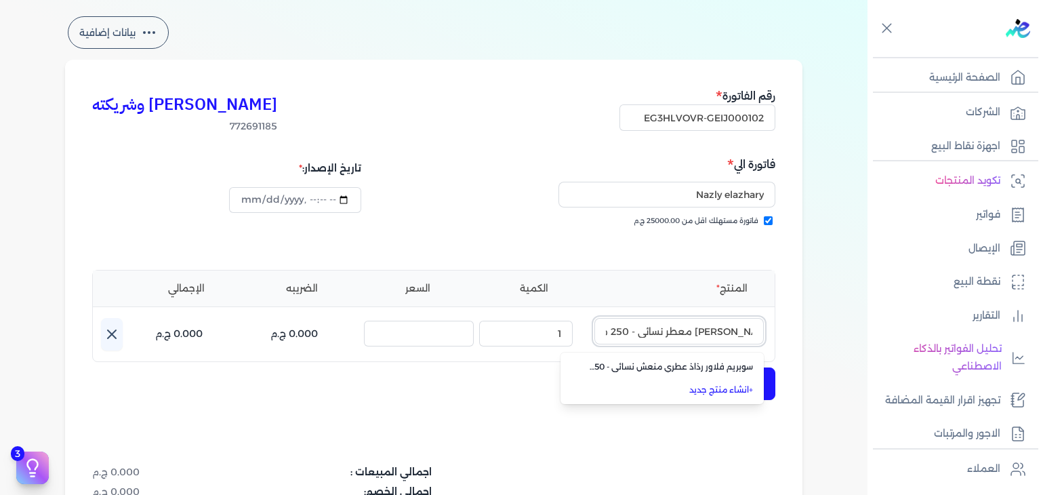
type input "[PERSON_NAME] معطر نسائي - 250 مللي"
type input "[DATE]T22:00:43"
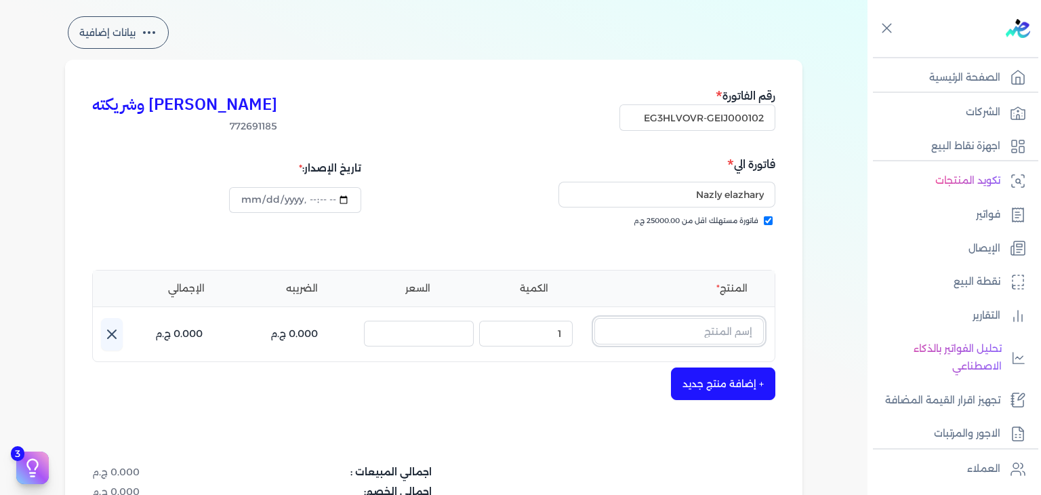
scroll to position [0, 0]
paste input "[PERSON_NAME] معطر نسائي - 250 مللي"
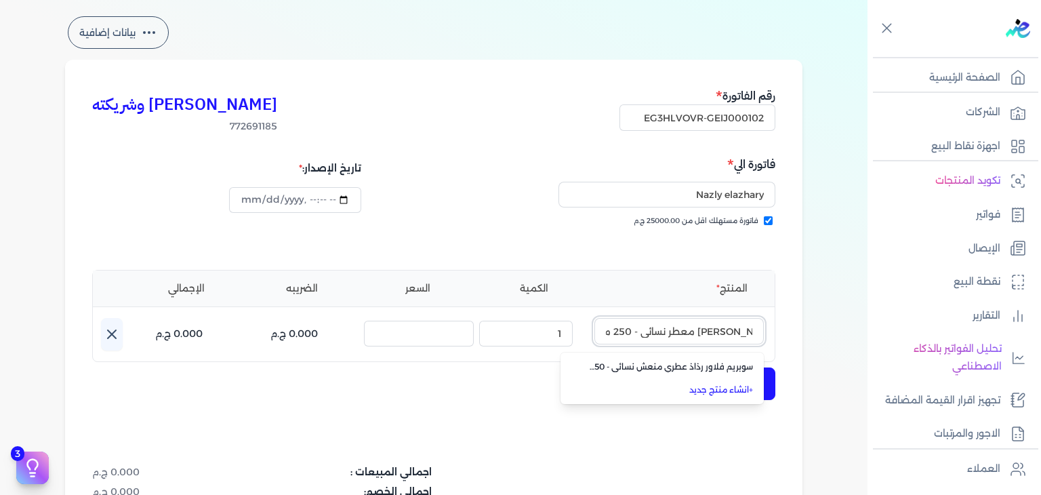
type input "[PERSON_NAME] معطر نسائي - 250 مللي"
click at [697, 386] on link "+ انشاء منتج جديد" at bounding box center [670, 390] width 165 height 12
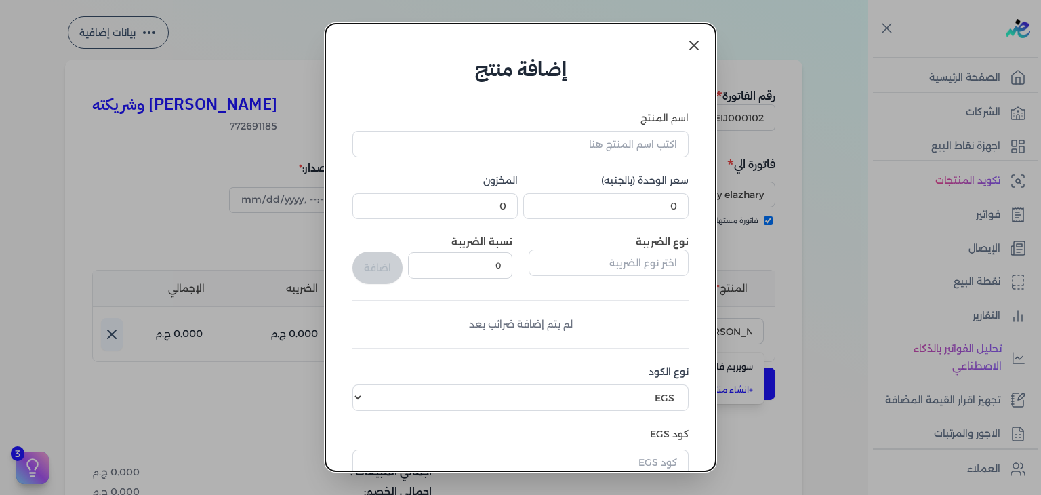
scroll to position [0, 0]
drag, startPoint x: 687, startPoint y: 49, endPoint x: 727, endPoint y: 98, distance: 62.7
click at [687, 49] on icon at bounding box center [694, 45] width 16 height 16
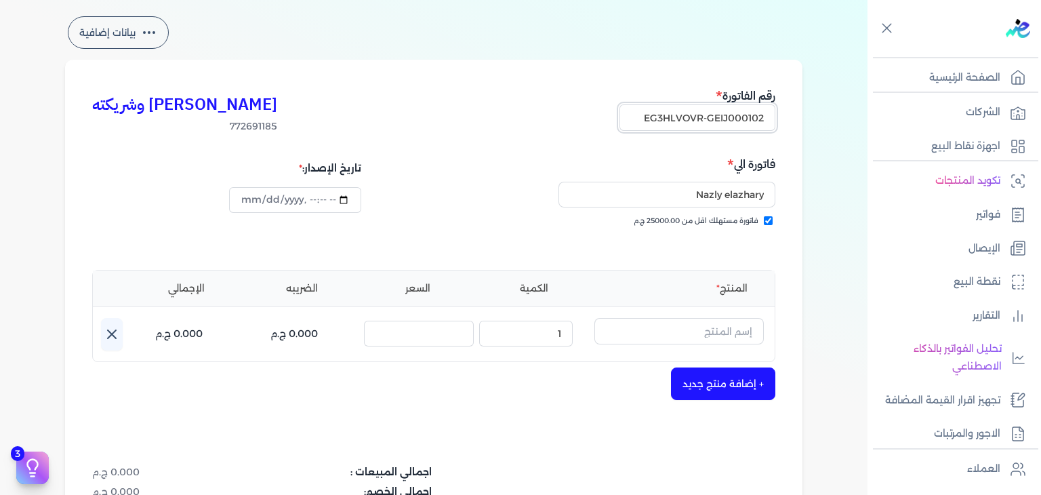
click at [730, 113] on input "EG3HLVOVR-GEIJ000102" at bounding box center [698, 117] width 156 height 26
paste input "3"
type input "EG3HLVOVR-GEIJ000103"
click at [252, 197] on input "datetime-local" at bounding box center [295, 200] width 132 height 26
type input "[DATE]T22:00:43"
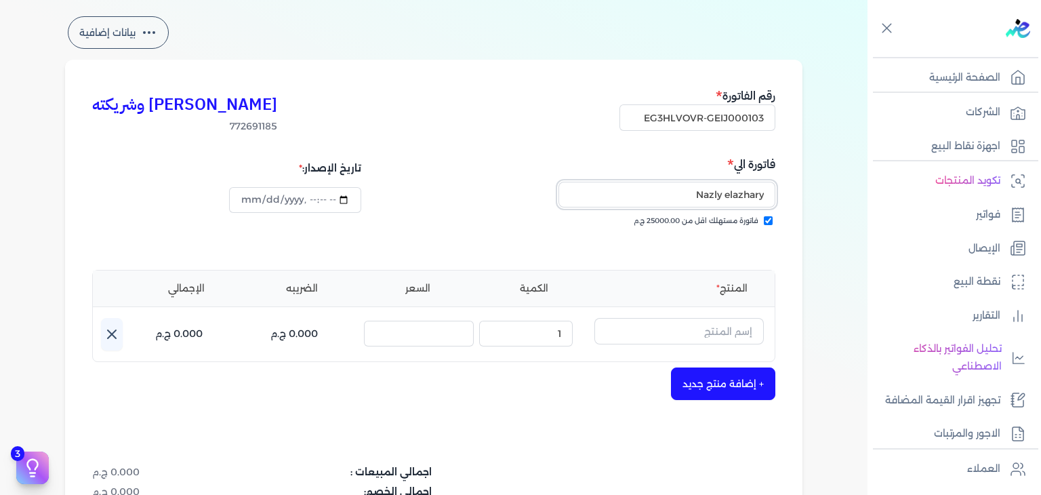
click at [710, 202] on input "Nazly elazhary" at bounding box center [667, 195] width 217 height 26
paste input "شاهندة ضياء"
type input "شاهندة ضياء"
click at [652, 329] on input "text" at bounding box center [678, 331] width 169 height 26
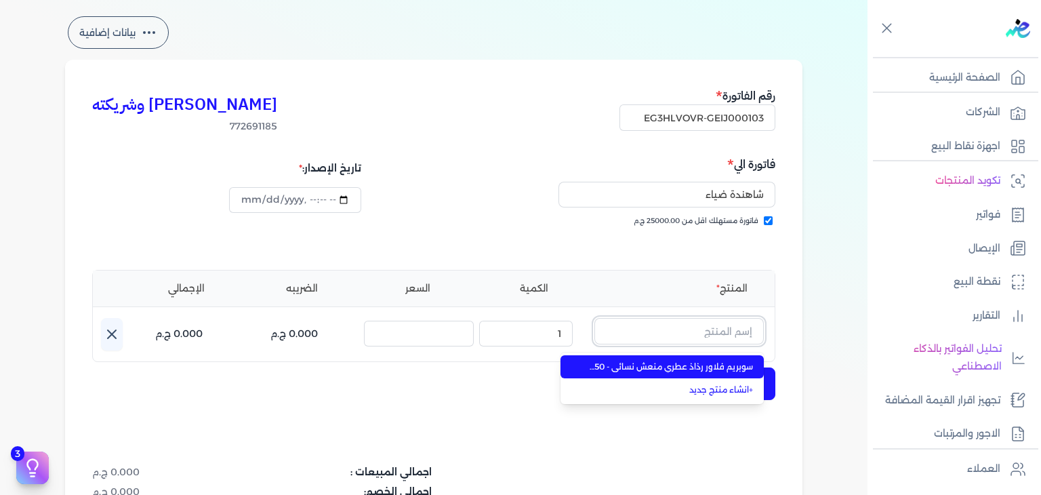
paste input "فلاورت بلوسوم رذاذ عطري منعش نسائي - 250 مللي"
type input "فلاورت بلوسوم رذاذ عطري منعش نسائي - 250 مللي"
click at [693, 367] on span "فلاورت بلوسوم رذاذ عطري منعش نسائي - 250 مللي" at bounding box center [670, 367] width 165 height 12
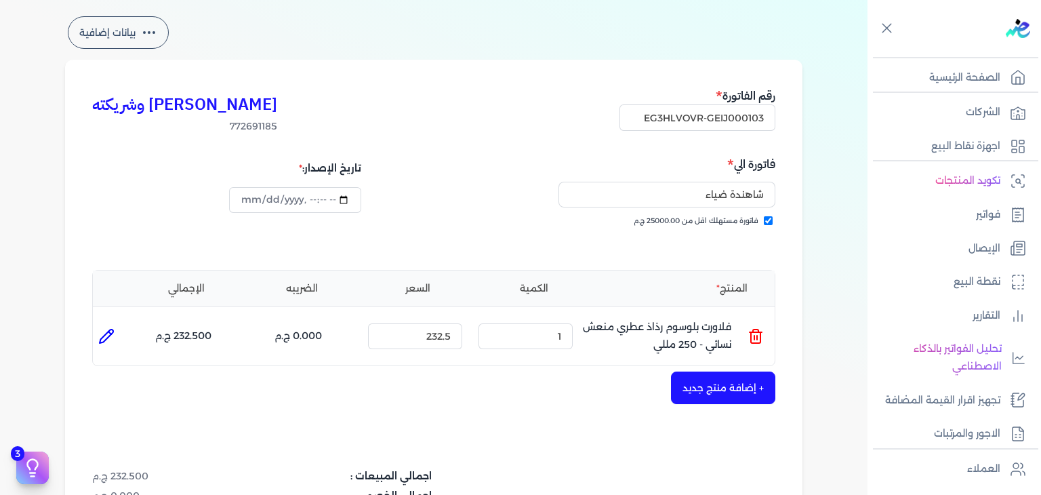
click at [703, 384] on button "+ إضافة منتج جديد" at bounding box center [723, 387] width 104 height 33
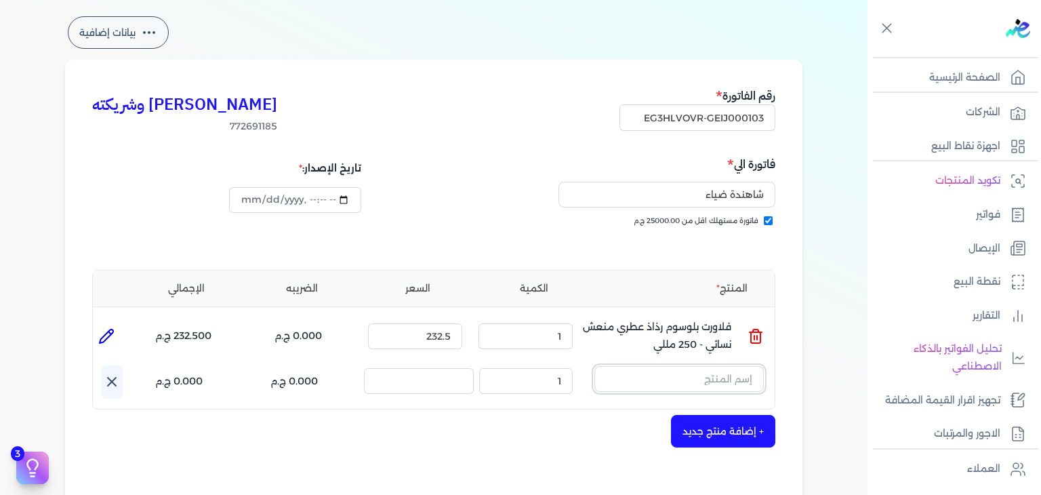
click at [702, 382] on input "text" at bounding box center [678, 379] width 169 height 26
paste input "فلاورت بلوسوم رذاذ عطري منعش نسائي - 250 مللي"
type input "فلاورت بلوسوم رذاذ عطري منعش نسائي - 250 مللي"
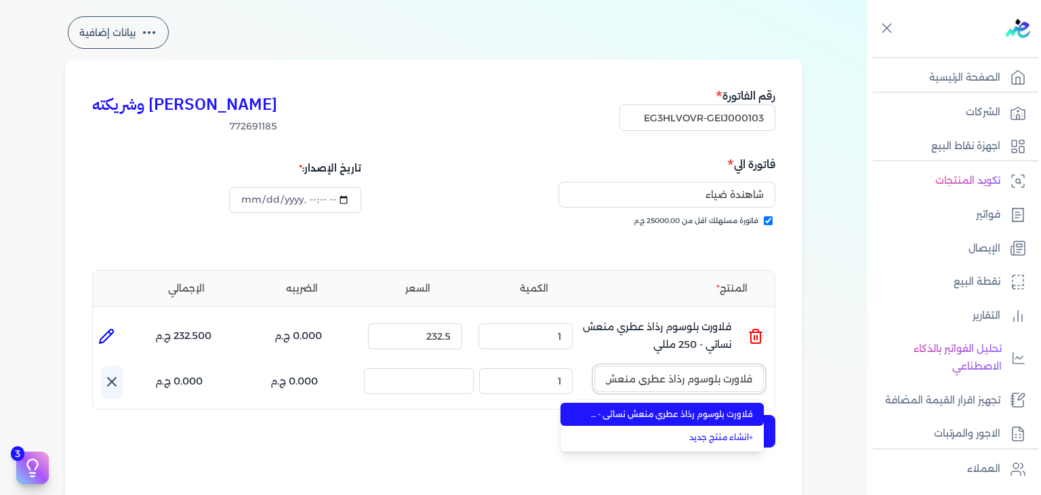
scroll to position [0, -79]
click at [699, 413] on span "فلاورت بلوسوم رذاذ عطري منعش نسائي - 250 مللي" at bounding box center [670, 414] width 165 height 12
type input "2"
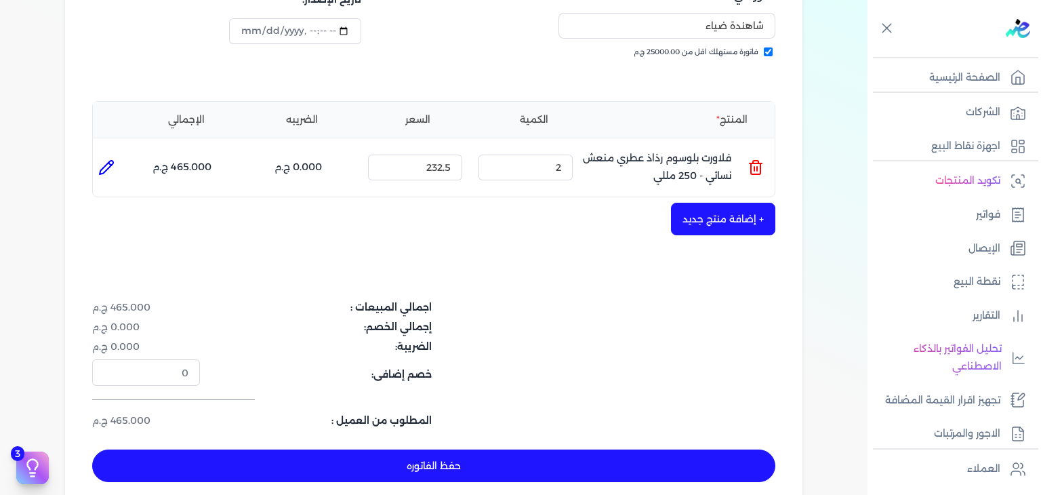
scroll to position [442, 0]
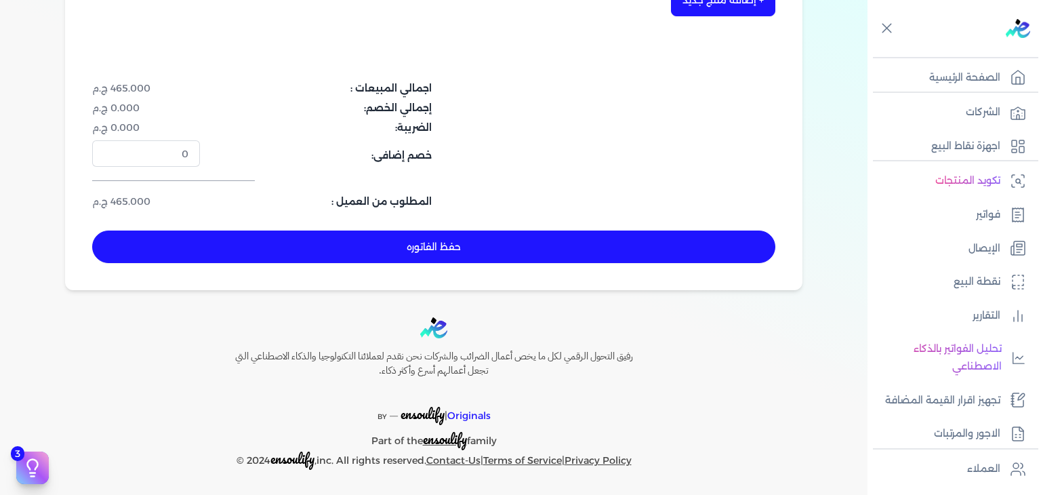
click at [510, 258] on button "حفظ الفاتوره" at bounding box center [433, 246] width 683 height 33
type input "[DATE]"
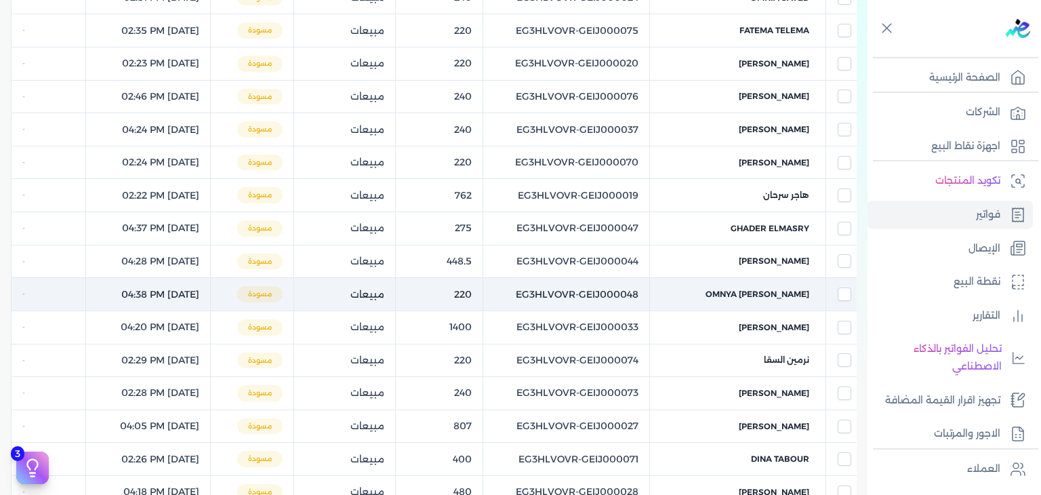
scroll to position [89, 0]
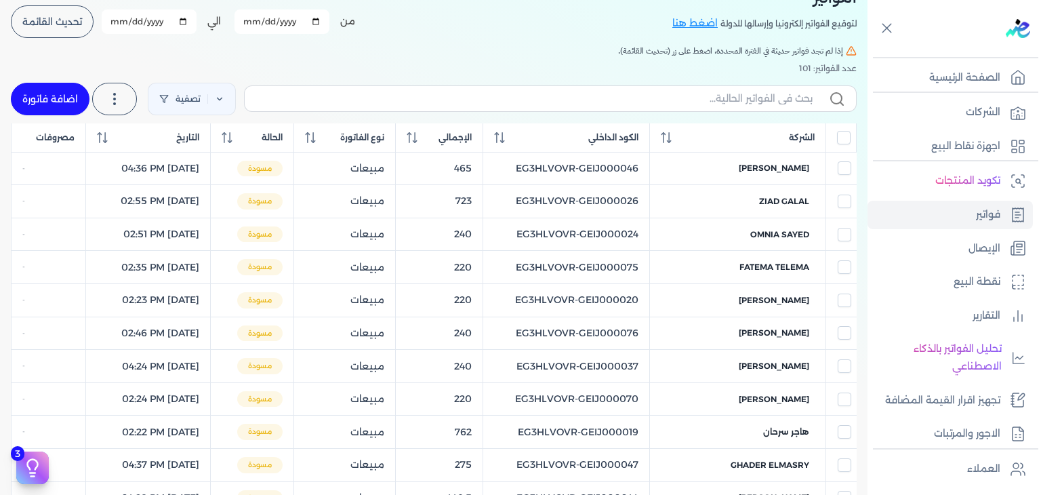
click at [689, 113] on div "تصفية استخرج العملاء استخرج المنتجات اضافة فاتورة" at bounding box center [434, 99] width 846 height 49
click at [691, 109] on label at bounding box center [550, 98] width 613 height 26
click at [691, 106] on input "text" at bounding box center [534, 99] width 557 height 14
paste input "EG3HLVOVR-GEIJ000103"
type input "EG3HLVOVR-GEIJ000103"
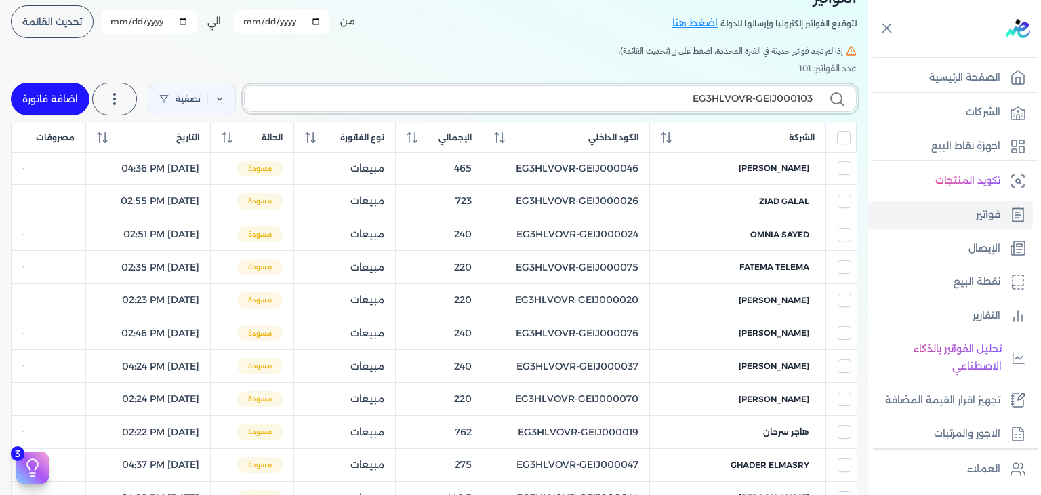
checkbox input "false"
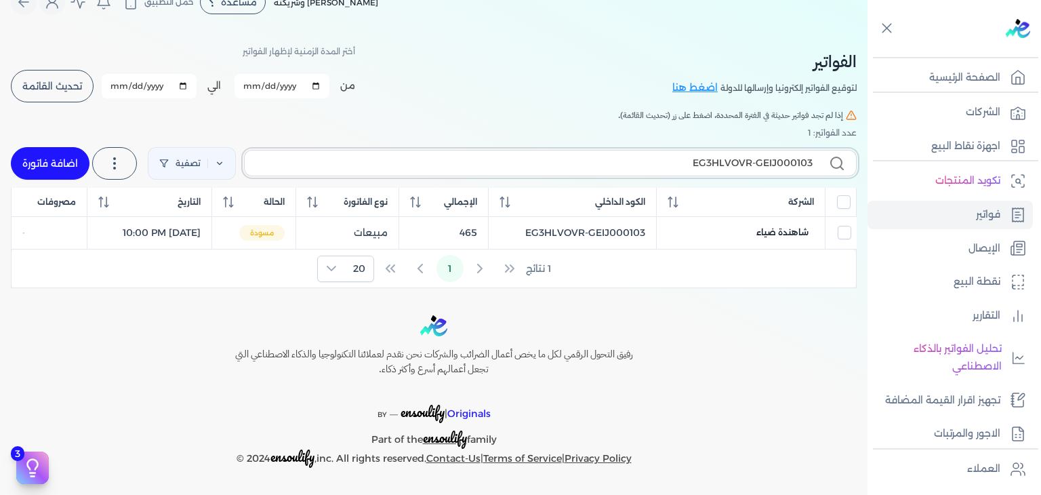
scroll to position [23, 0]
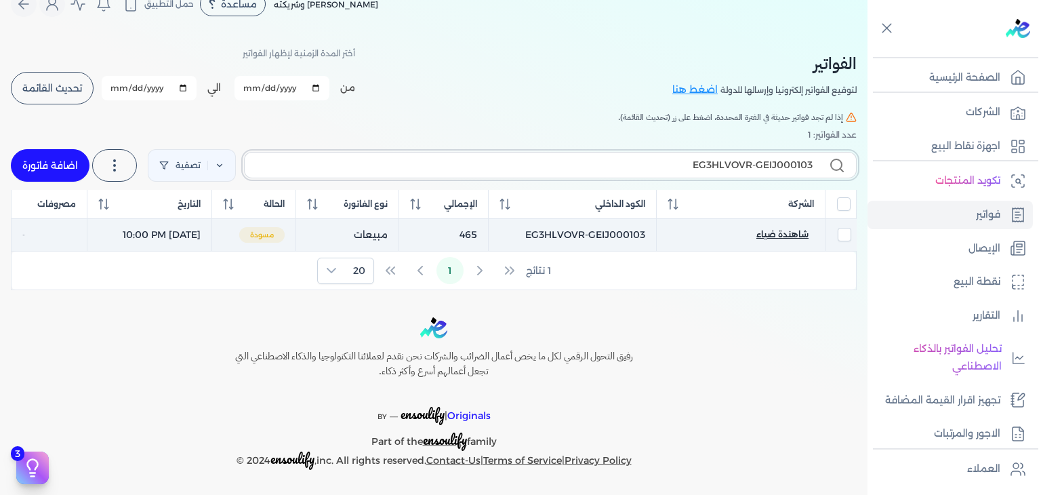
type input "EG3HLVOVR-GEIJ000103"
click at [792, 233] on span "شاهندة ضياء" at bounding box center [783, 234] width 52 height 12
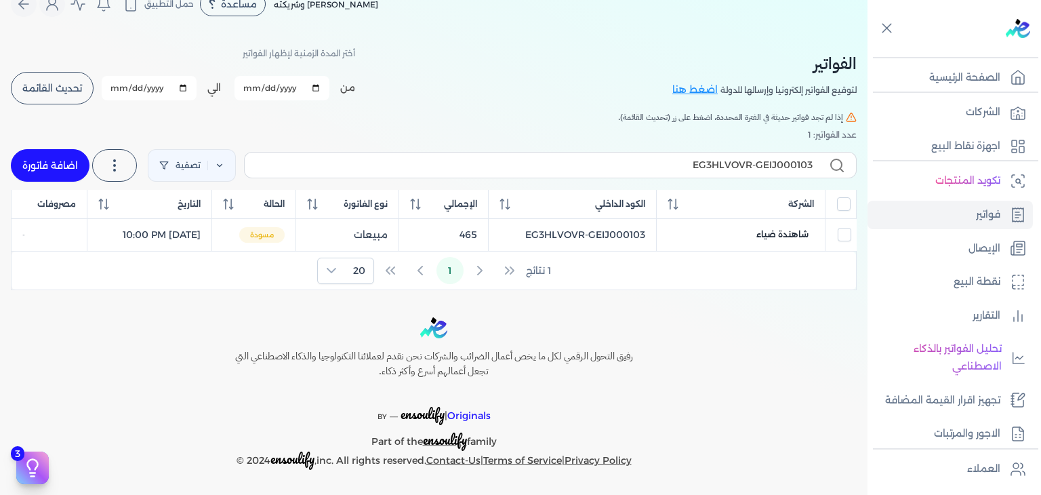
select select "EGP"
select select "B"
select select "EGS"
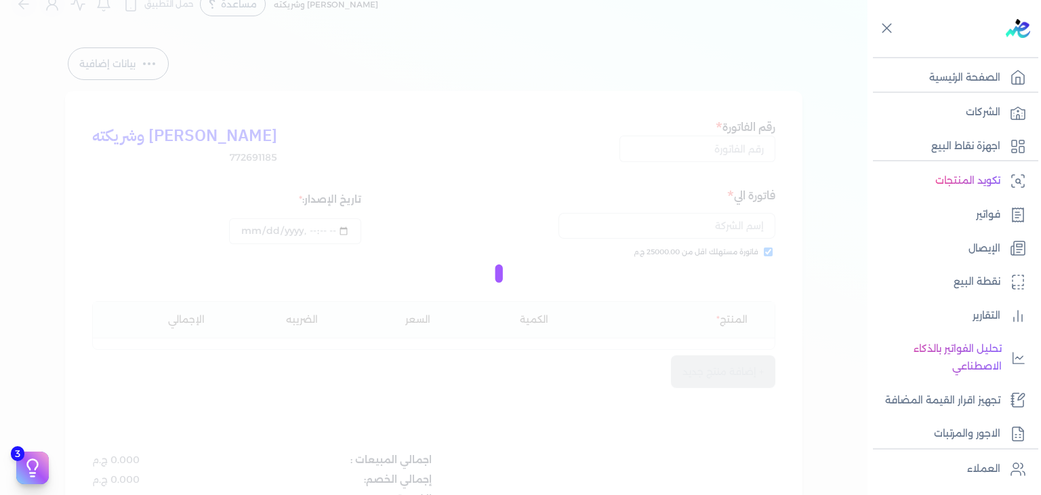
type input "EG3HLVOVR-GEIJ000103"
checkbox input "true"
type input "[DATE]T22:00:43"
type input "[DATE]"
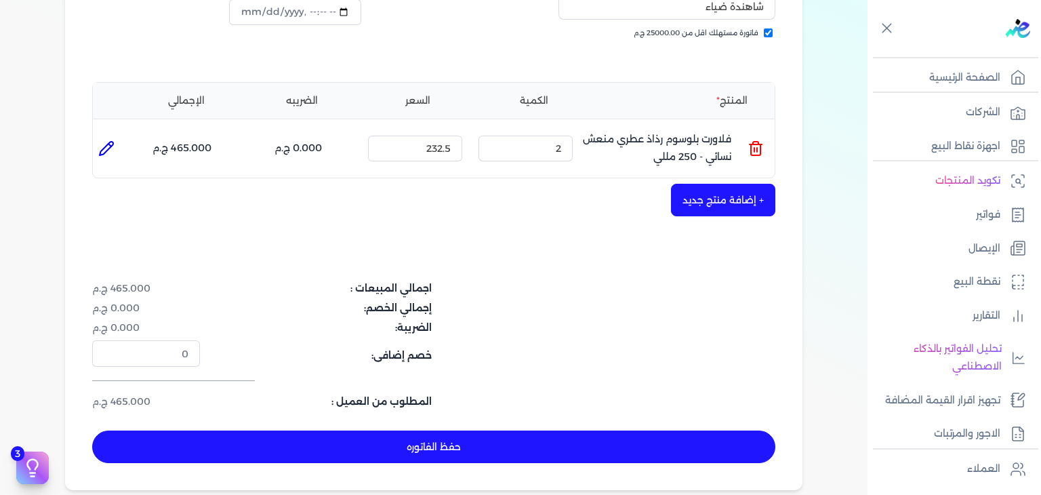
scroll to position [294, 0]
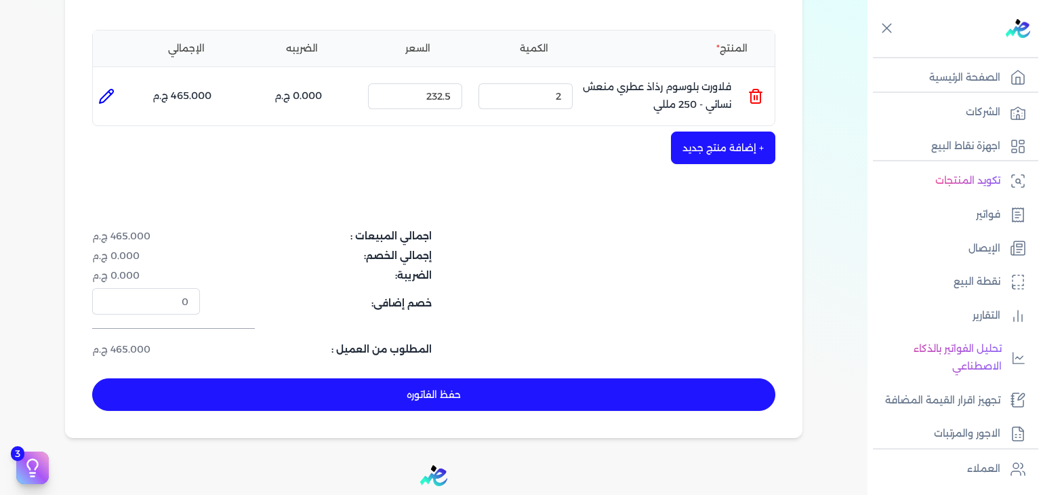
click at [454, 400] on button "حفظ الفاتوره" at bounding box center [433, 394] width 683 height 33
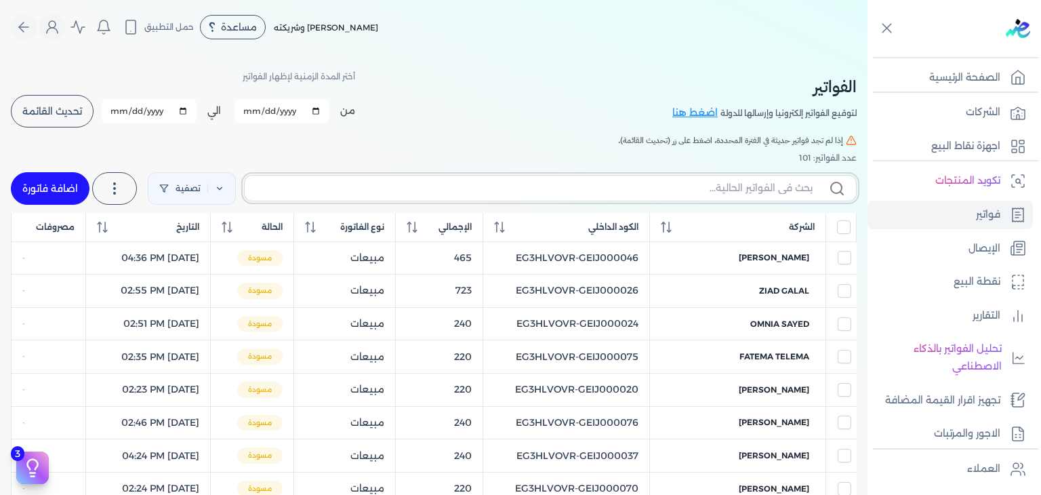
click at [682, 193] on input "text" at bounding box center [534, 188] width 557 height 14
paste input "فلاورت بلوسوم رذاذ عطري منعش نسائي - 250 مللي"
type input "فلاورت بلوسوم رذاذ عطري منعش نسائي - 250 مللي"
checkbox input "false"
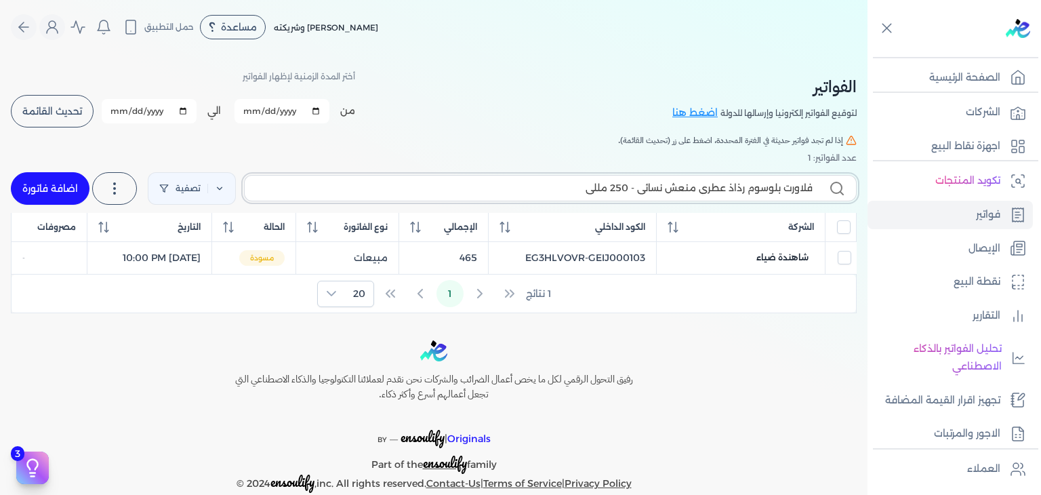
click at [684, 190] on input "فلاورت بلوسوم رذاذ عطري منعش نسائي - 250 مللي" at bounding box center [534, 188] width 557 height 14
paste input "EG3HLVOVR-GEIJ000104"
type input "EG3HLVOVR-GEIJ000104"
checkbox input "false"
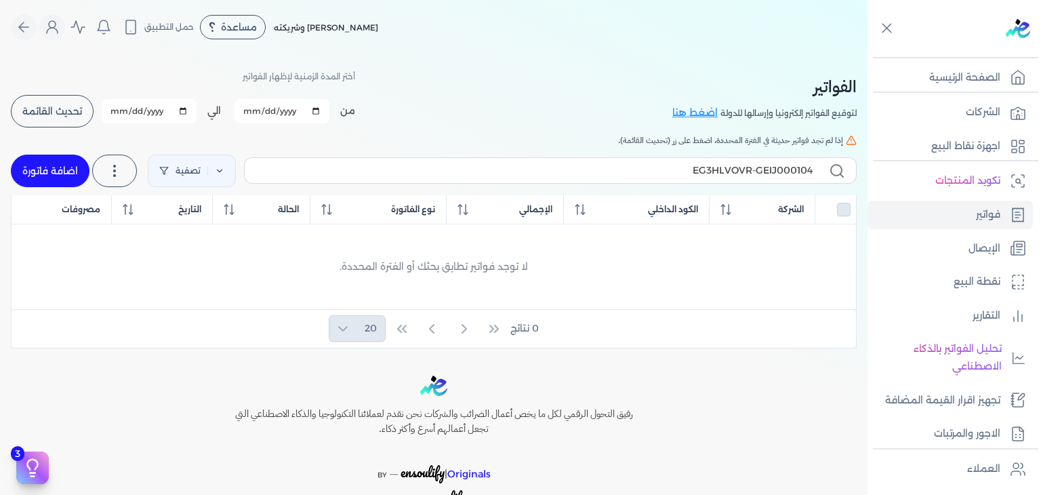
click at [49, 172] on link "اضافة فاتورة" at bounding box center [50, 171] width 79 height 33
select select "EGP"
select select "B"
select select "EGS"
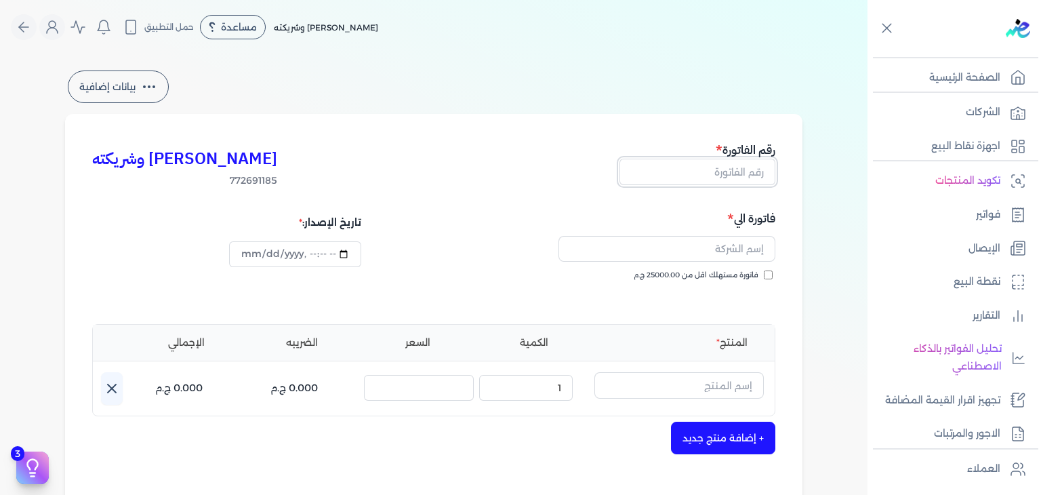
click at [757, 178] on input "text" at bounding box center [698, 172] width 156 height 26
paste input "EG3HLVOVR-GEIJ000104"
type input "EG3HLVOVR-GEIJ000104"
click at [767, 273] on input "فاتورة مستهلك اقل من 25000.00 ج.م" at bounding box center [768, 274] width 9 height 9
checkbox input "true"
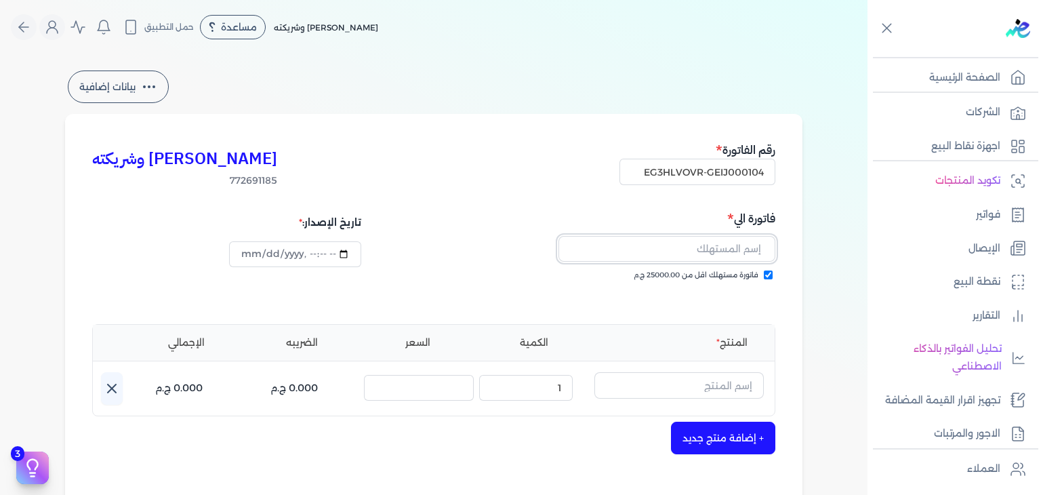
click at [662, 245] on input "text" at bounding box center [667, 249] width 217 height 26
paste input "[PERSON_NAME]"
type input "[PERSON_NAME]"
click at [249, 258] on input "datetime-local" at bounding box center [295, 254] width 132 height 26
type input "[DATE]T22:08:44"
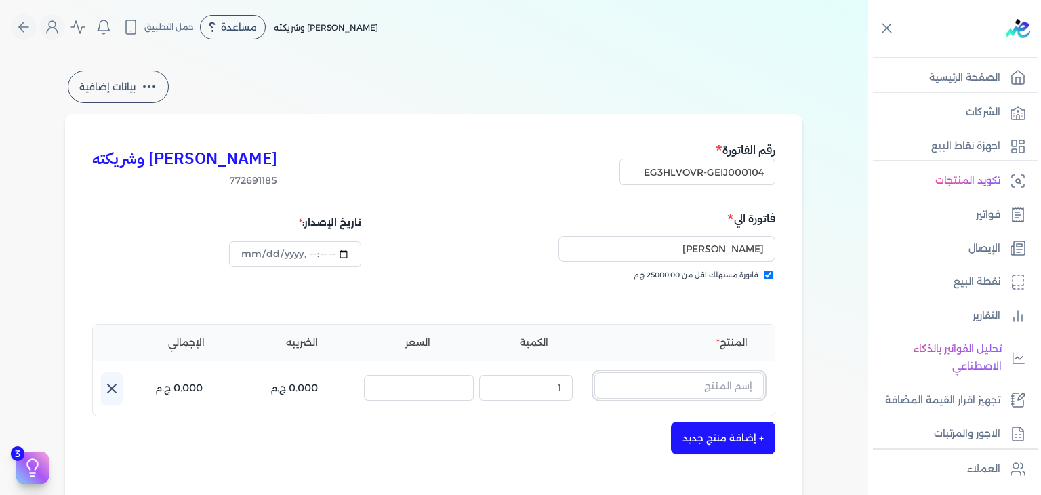
click at [707, 380] on input "text" at bounding box center [678, 385] width 169 height 26
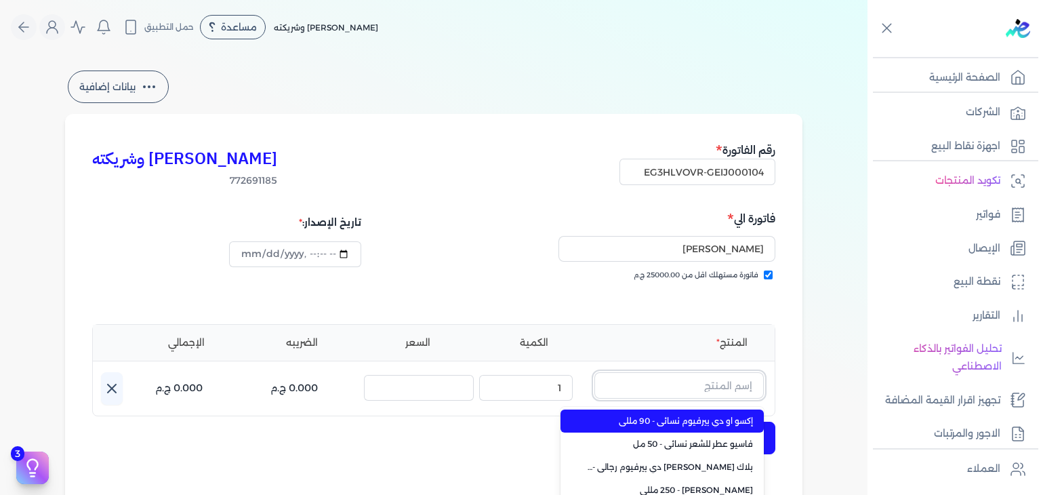
paste input "سويت بيتال بودي سبلاش نسائي - 250 مللي"
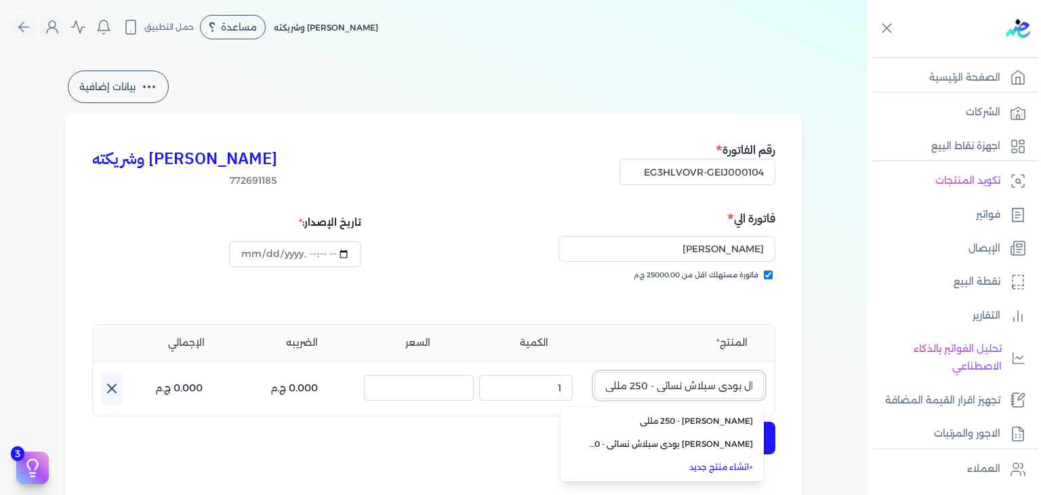
type input "سويت بيتال بودي سبلاش نسائي - 250 مللي"
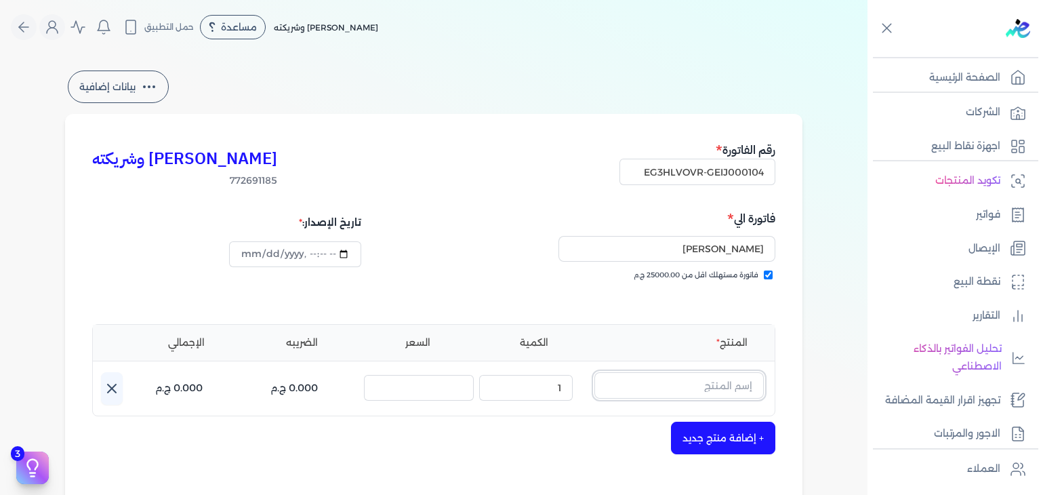
scroll to position [0, 0]
paste input "سويت بيتال بودي سبلاش نسائي - 250 مللي"
type input "سويت بيتال بودي سبلاش نسائي - 250 مللي"
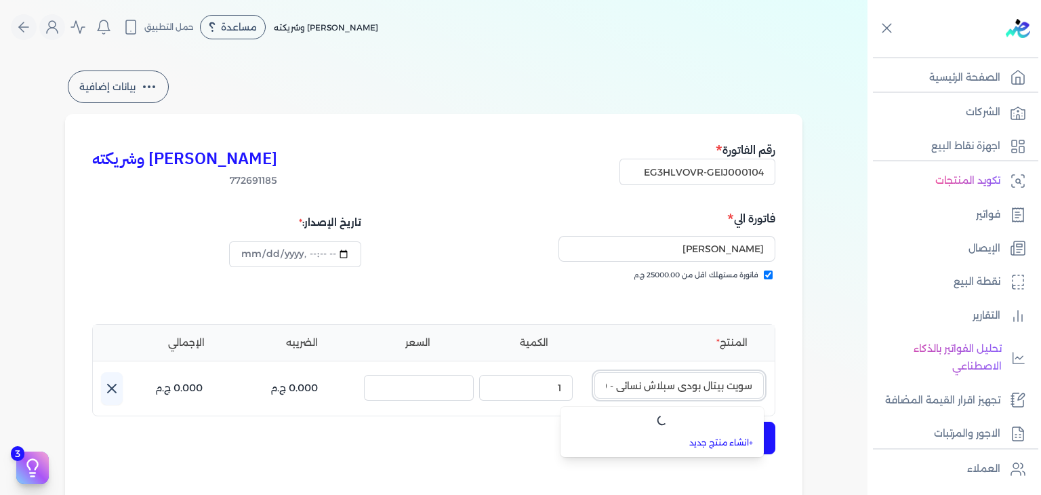
scroll to position [0, -43]
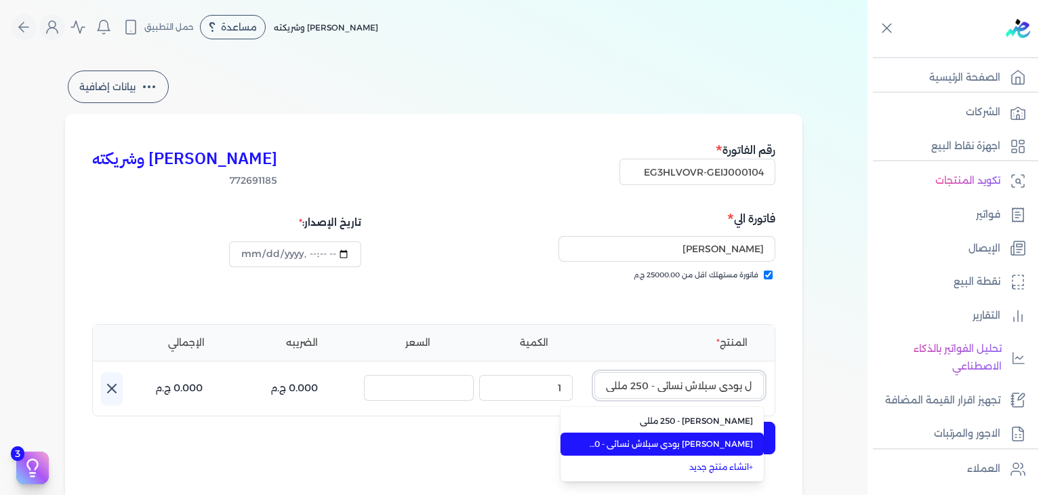
type input "[DATE]T22:09:14"
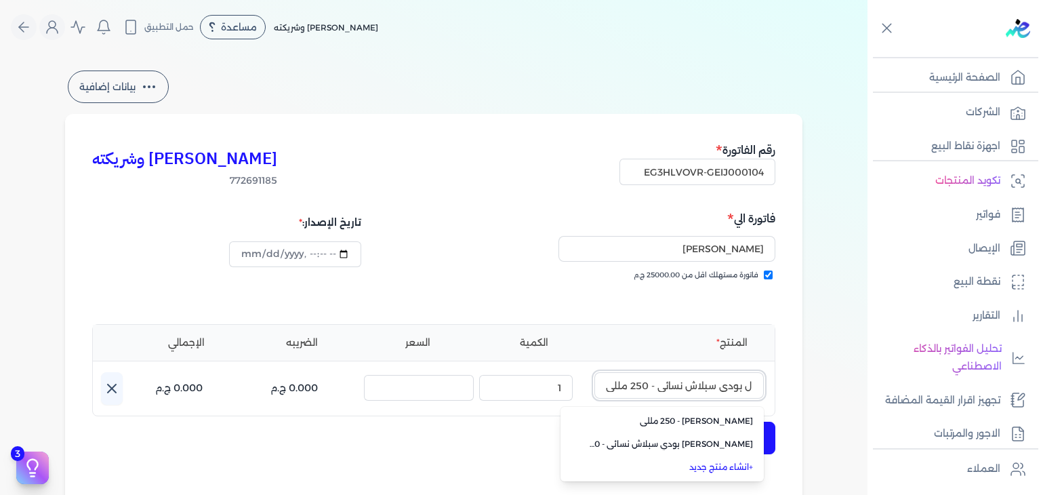
type input "سويت بيتال بودي سبلاش نسائي - 250 مللي"
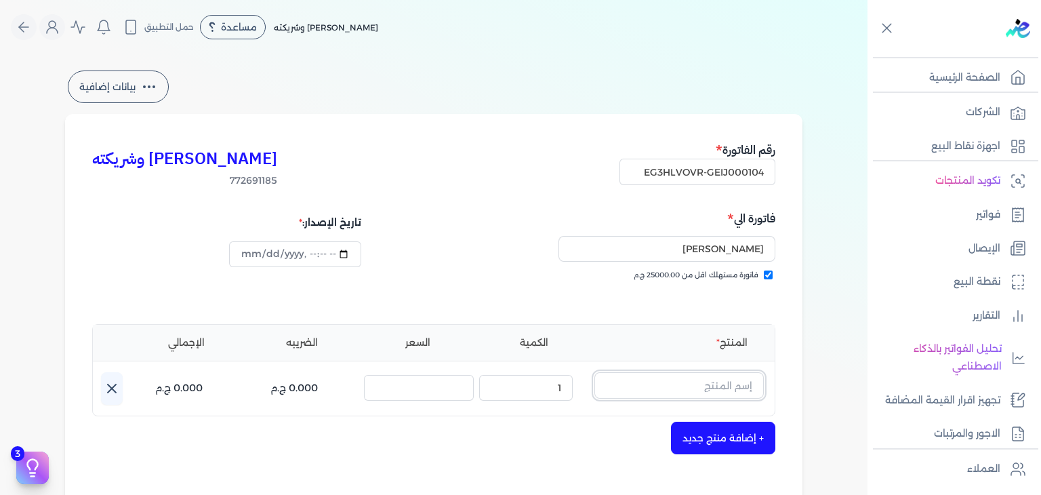
scroll to position [0, 0]
paste input "EG-772691185-FAPC-SC-BS-W-250-1"
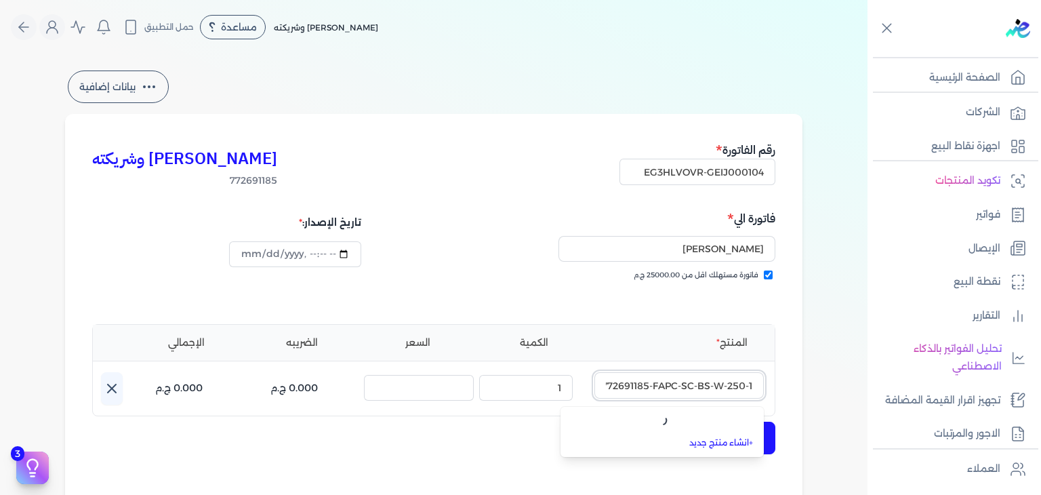
scroll to position [0, -21]
type input "EG-772691185-FAPC-SC-BS-W-250-1"
click at [748, 440] on ul "+ انشاء منتج جديد" at bounding box center [662, 432] width 203 height 50
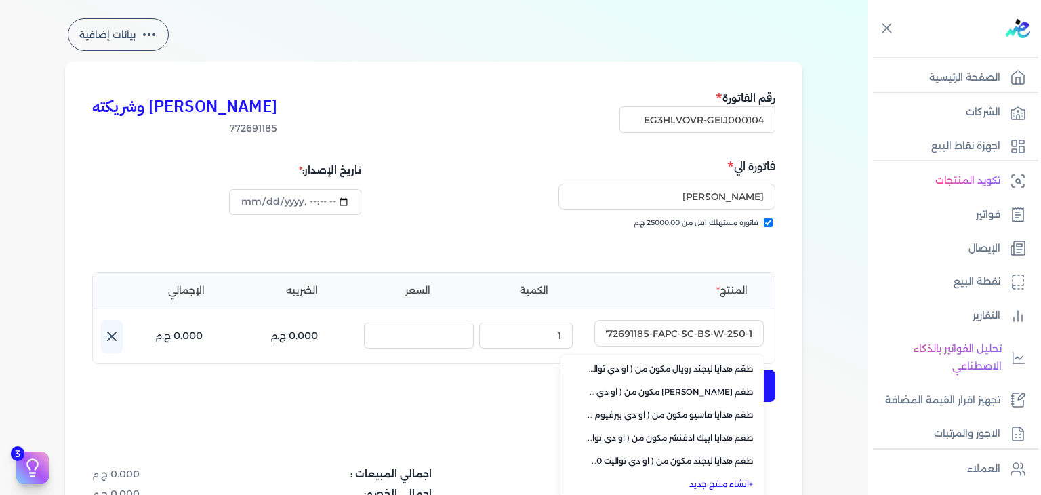
click at [703, 483] on link "+ انشاء منتج جديد" at bounding box center [670, 484] width 165 height 12
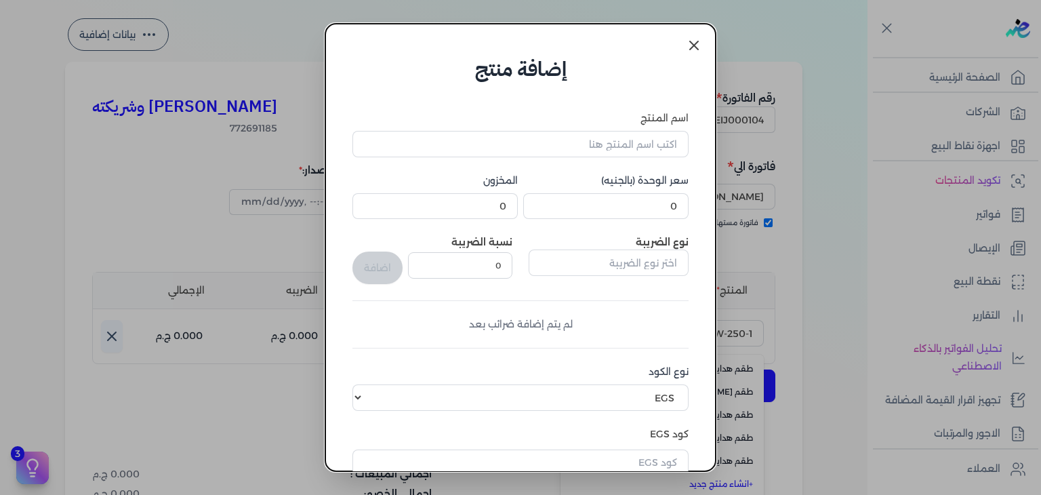
scroll to position [207, 0]
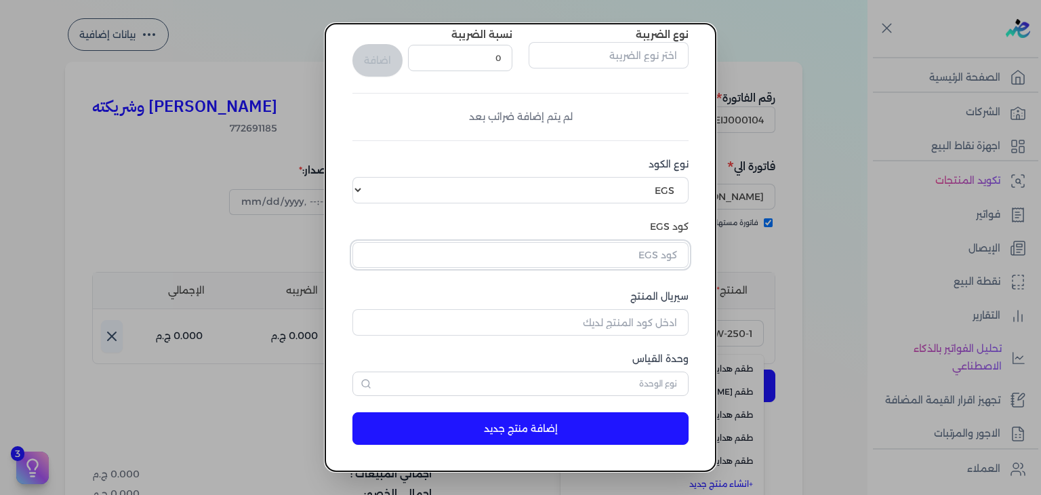
drag, startPoint x: 653, startPoint y: 245, endPoint x: 654, endPoint y: 253, distance: 7.6
click at [653, 245] on input "text" at bounding box center [520, 255] width 336 height 26
paste input "EG-772691185-FAPC-SC-BS-W-250-1"
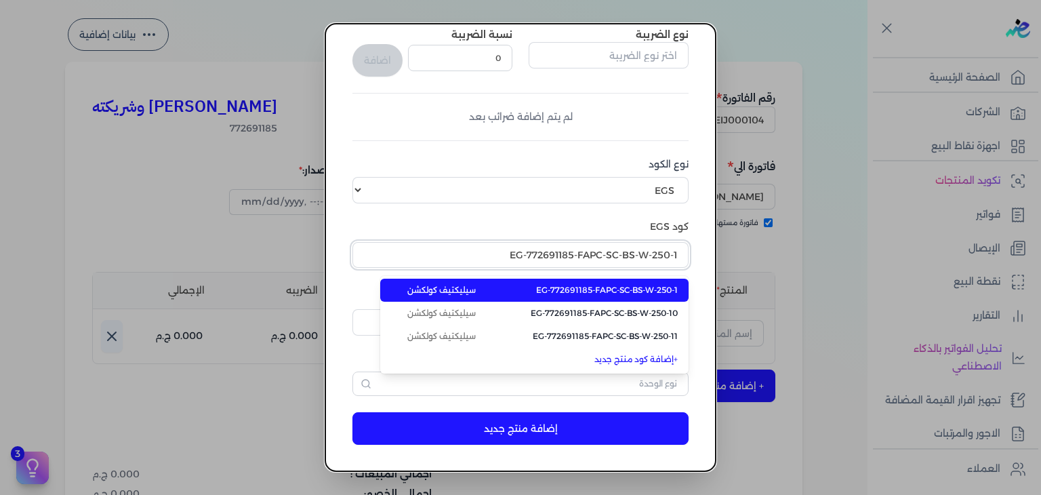
type input "EG-772691185-FAPC-SC-BS-W-250-1"
click at [656, 291] on span "EG-772691185-FAPC-SC-BS-W-250-1" at bounding box center [607, 290] width 142 height 12
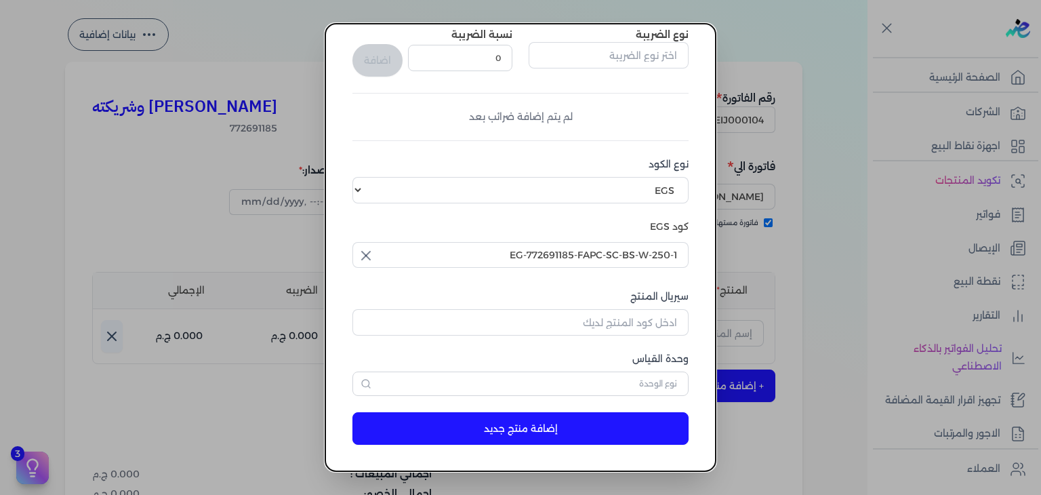
click at [634, 369] on div "وحدة القياس" at bounding box center [520, 374] width 336 height 44
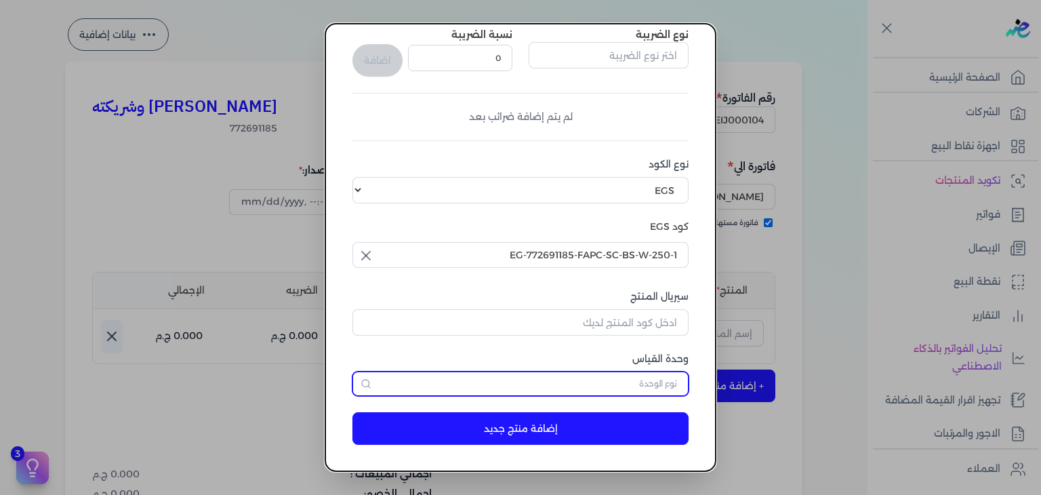
click at [634, 378] on input "text" at bounding box center [520, 383] width 336 height 24
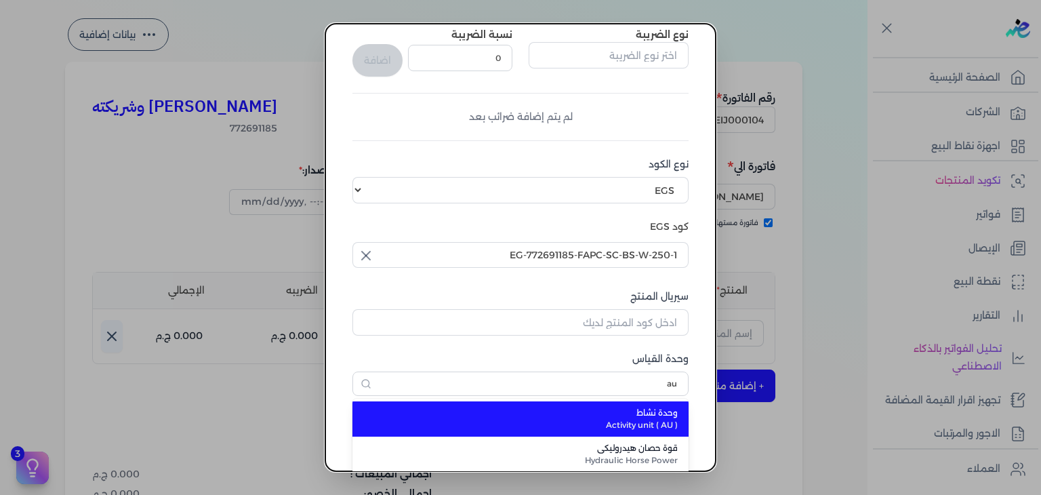
click at [632, 424] on span "Activity unit ( AU )" at bounding box center [529, 425] width 298 height 12
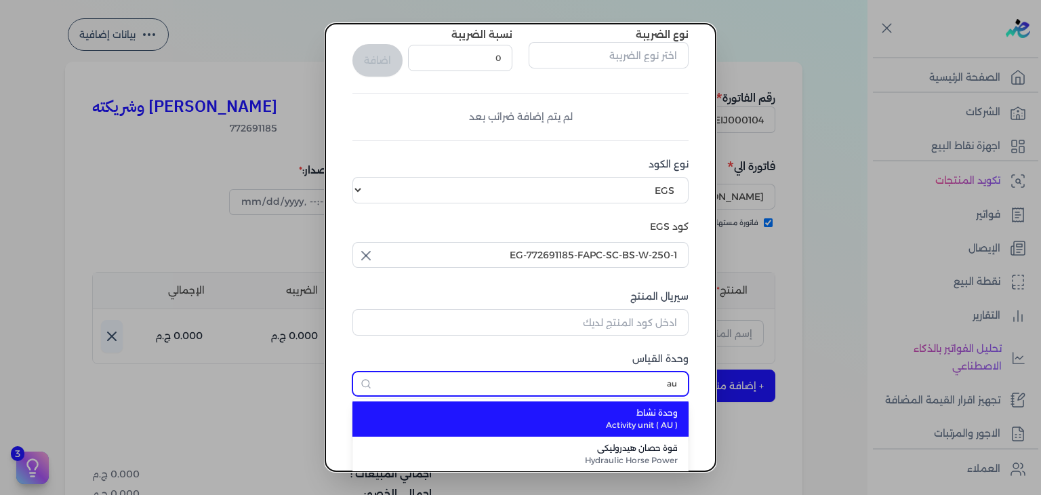
type input "وحدة نشاط"
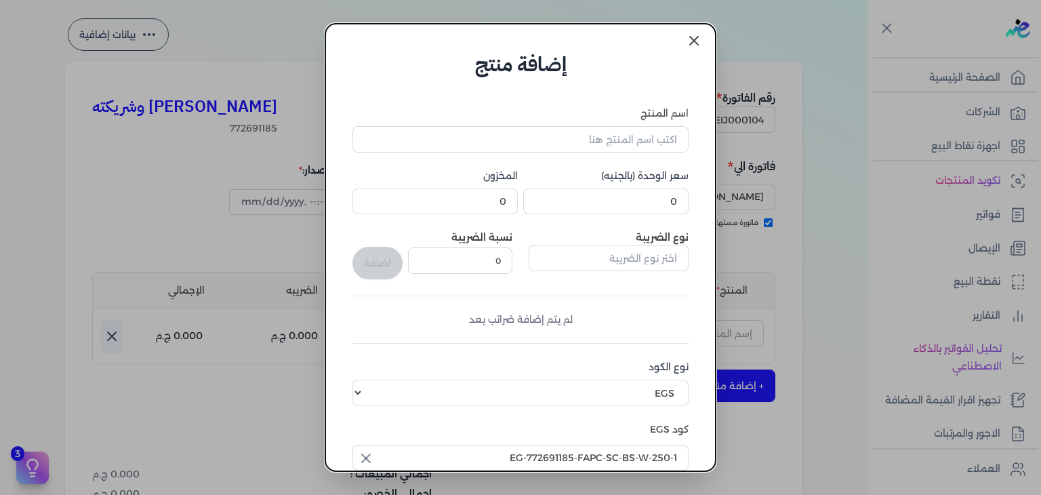
scroll to position [4, 0]
click at [627, 205] on input "0" at bounding box center [605, 202] width 165 height 26
type input "240"
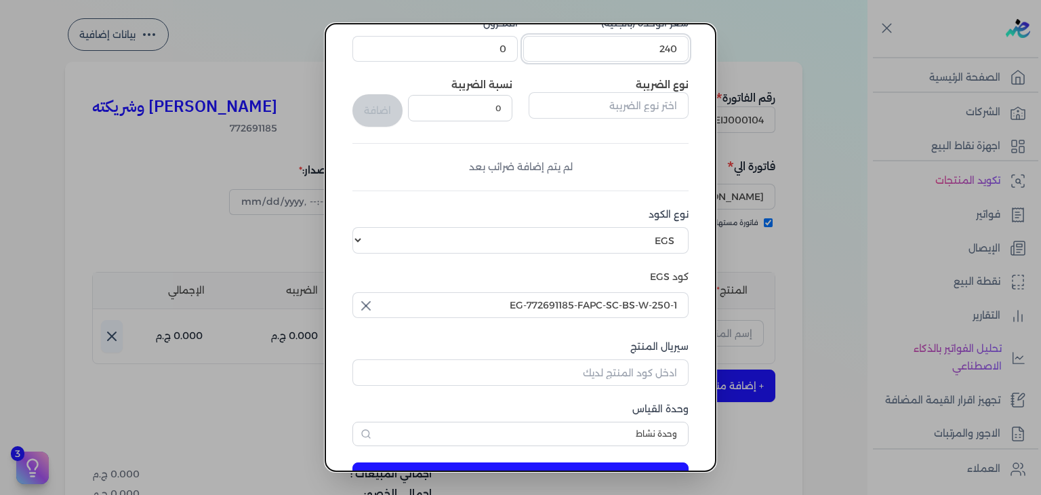
scroll to position [207, 0]
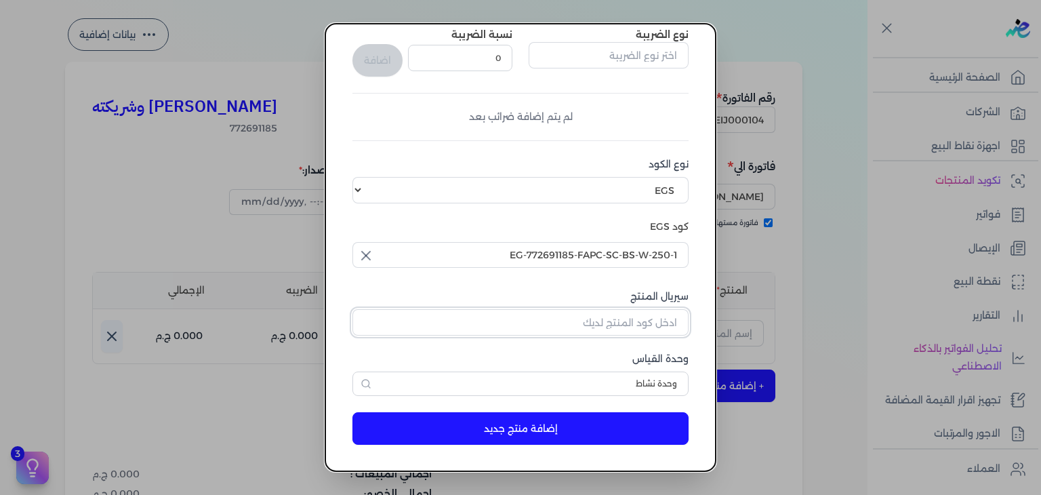
click at [656, 327] on input "سيريال المنتج" at bounding box center [520, 322] width 336 height 26
paste input "Z4214ADB335076E437421Z-1"
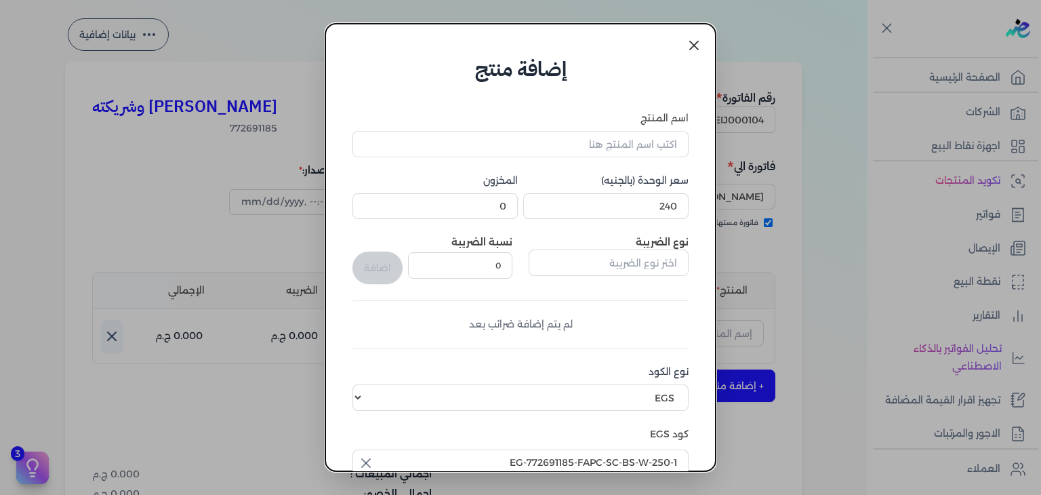
type input "Z4214ADB335076E437421Z-1"
click at [618, 154] on input "اسم المنتج" at bounding box center [520, 144] width 336 height 26
paste input "سويت بيتال بودي سبلاش نسائي - 250 مللي"
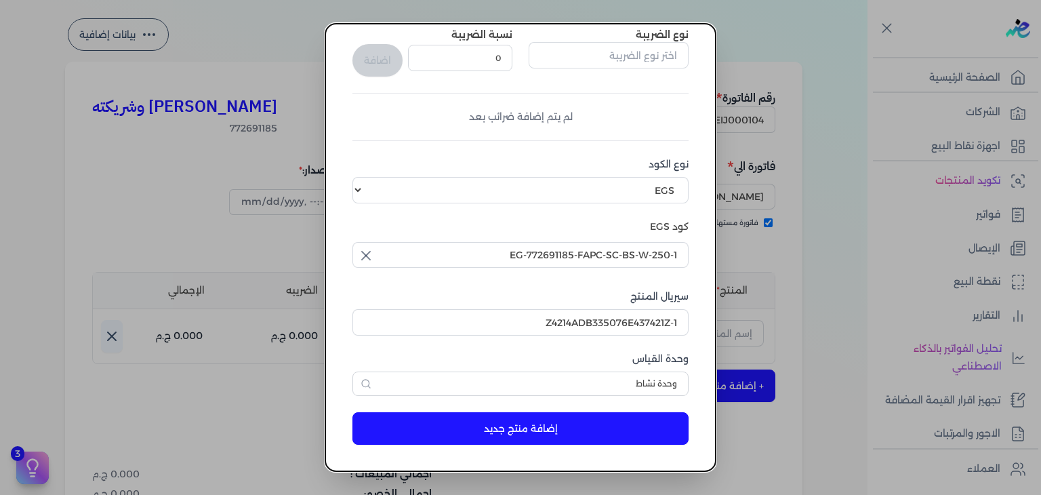
type input "سويت بيتال بودي سبلاش نسائي - 250 مللي"
click at [477, 436] on button "إضافة منتج جديد" at bounding box center [520, 428] width 336 height 33
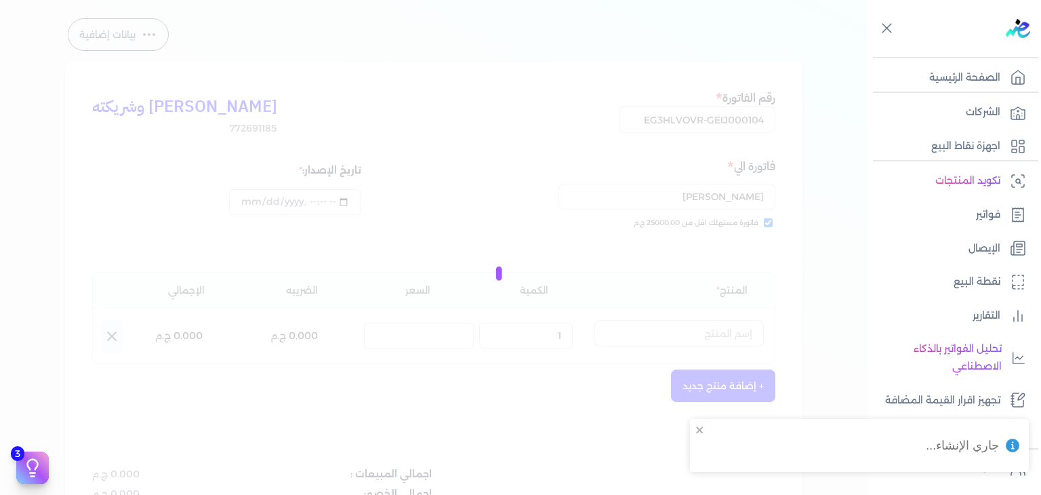
select select "EGS"
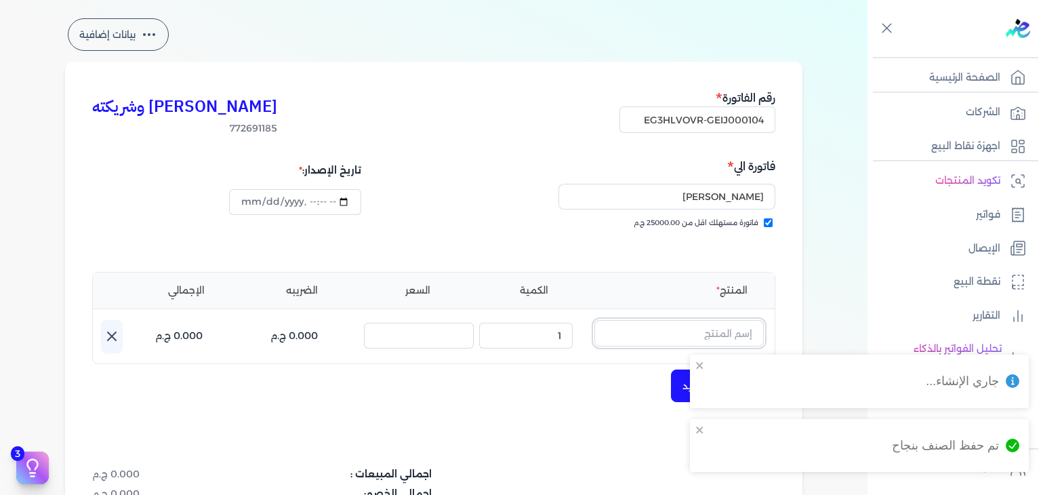
click at [672, 329] on input "text" at bounding box center [678, 333] width 169 height 26
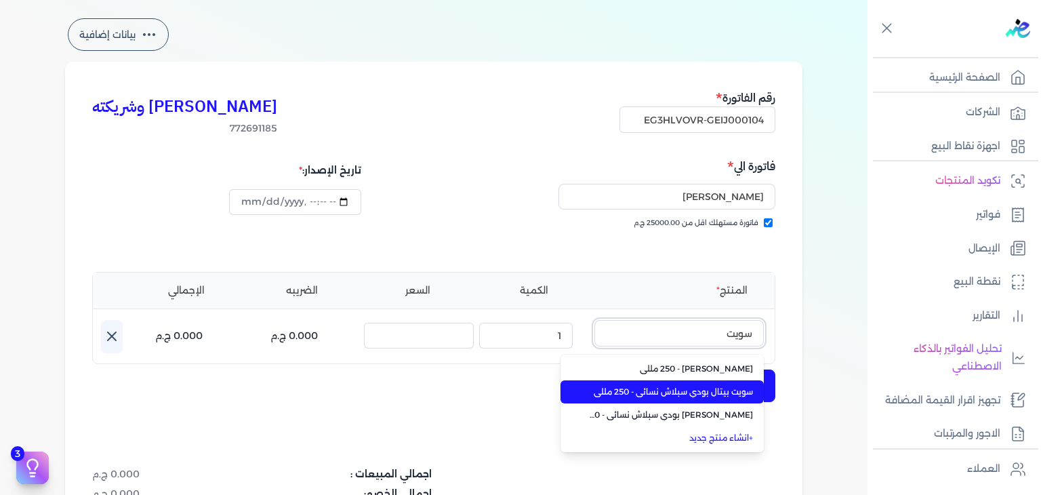
type input "سويت"
click at [705, 397] on span "سويت بيتال بودي سبلاش نسائي - 250 مللي" at bounding box center [670, 392] width 165 height 12
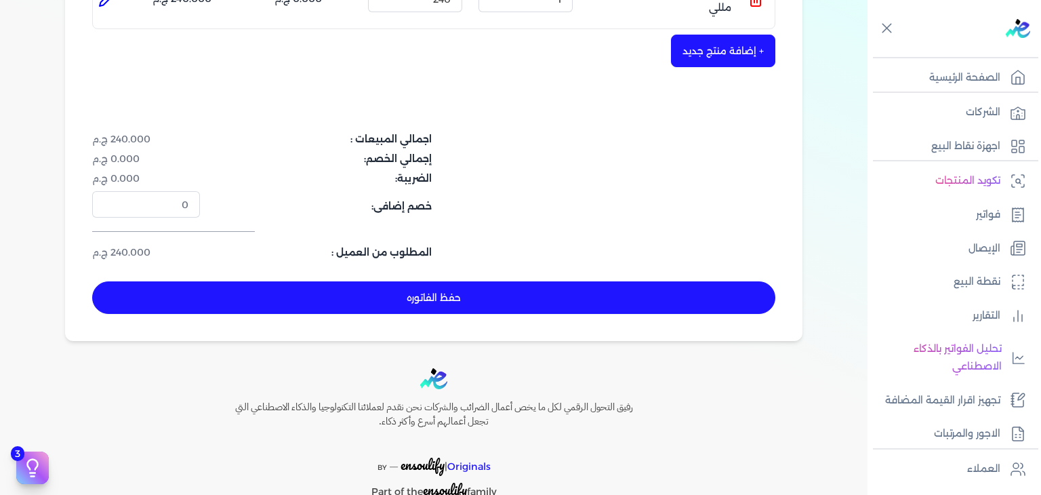
scroll to position [52, 0]
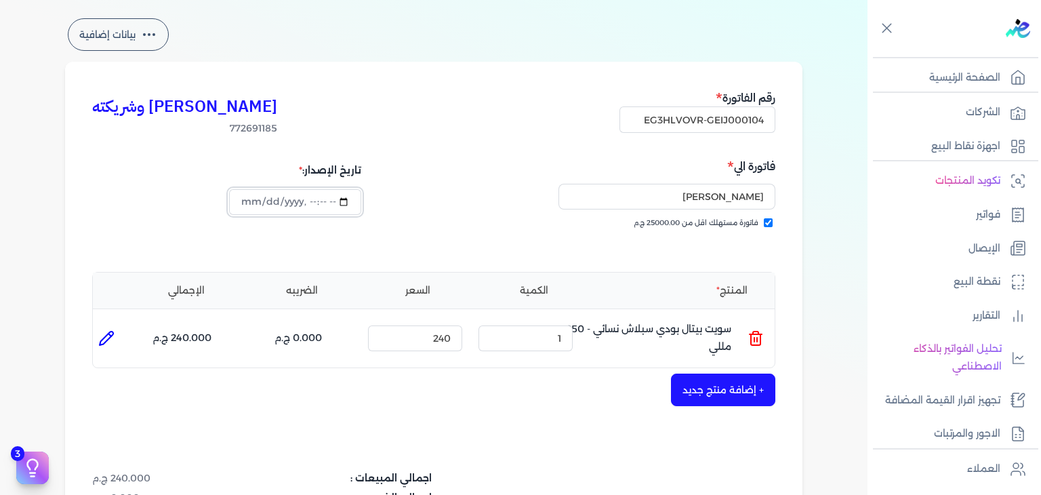
click at [250, 201] on input "datetime-local" at bounding box center [295, 202] width 132 height 26
type input "[DATE]T22:09:14"
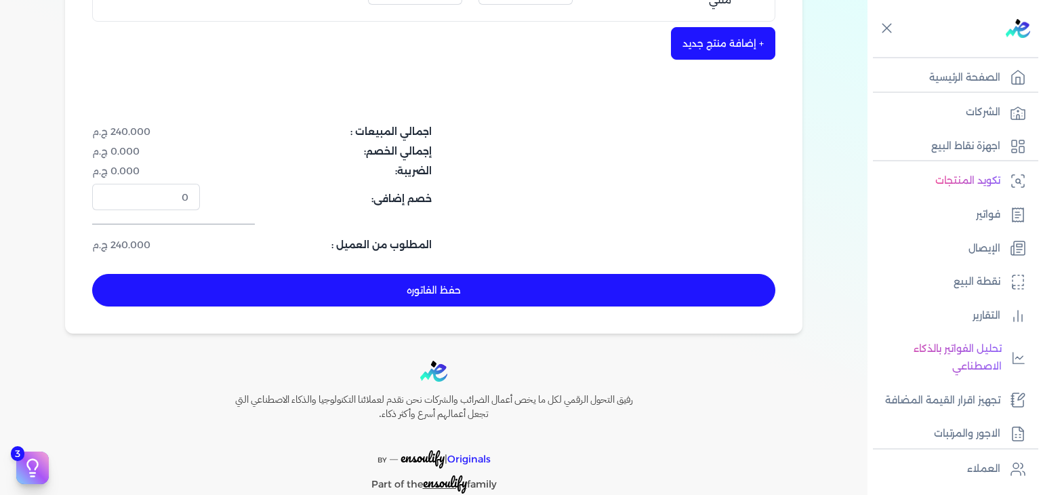
scroll to position [442, 0]
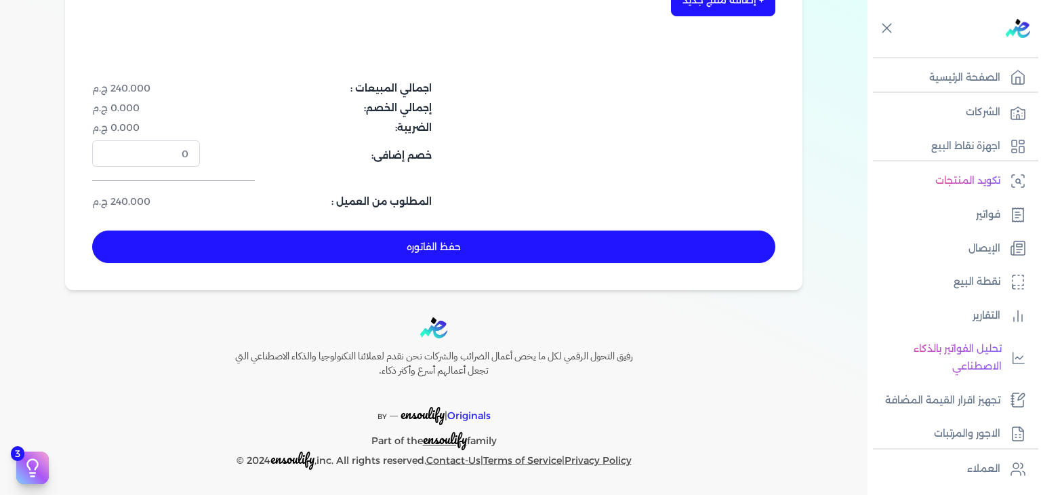
click at [531, 257] on button "حفظ الفاتوره" at bounding box center [433, 246] width 683 height 33
type input "[DATE]"
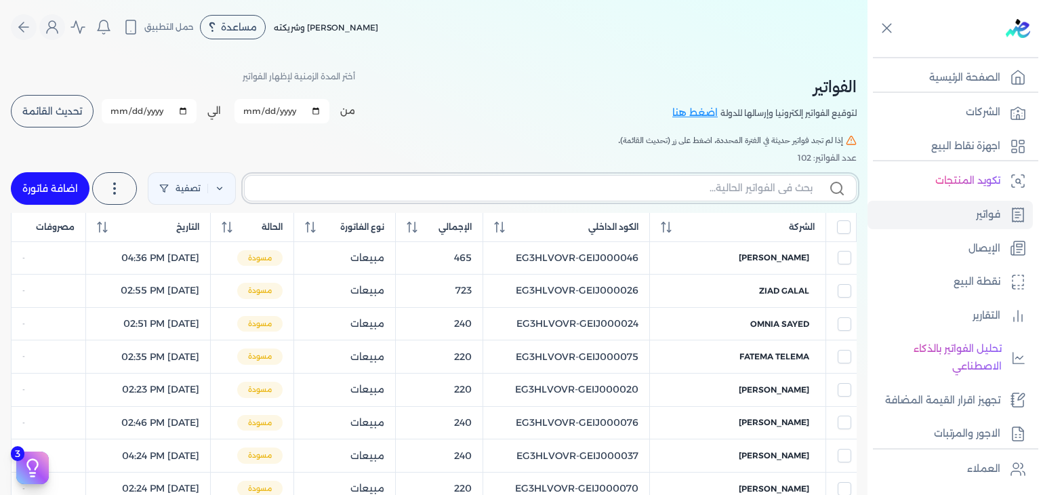
click at [761, 186] on input "text" at bounding box center [534, 188] width 557 height 14
paste input "EG3HLVOVR-GEIJ000104"
type input "EG3HLVOVR-GEIJ000104"
checkbox input "false"
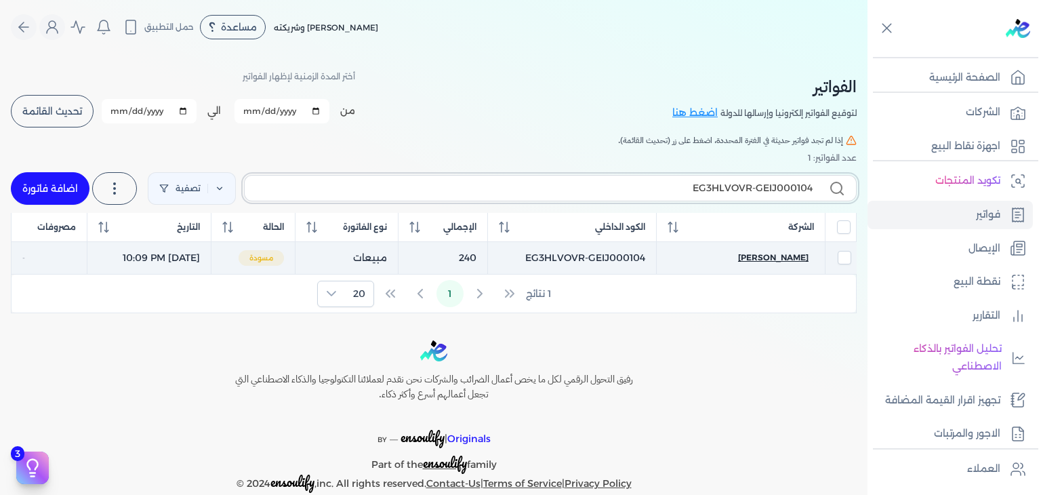
type input "EG3HLVOVR-GEIJ000104"
click at [783, 255] on span "[PERSON_NAME]" at bounding box center [773, 257] width 70 height 12
select select "EGP"
select select "B"
select select "EGS"
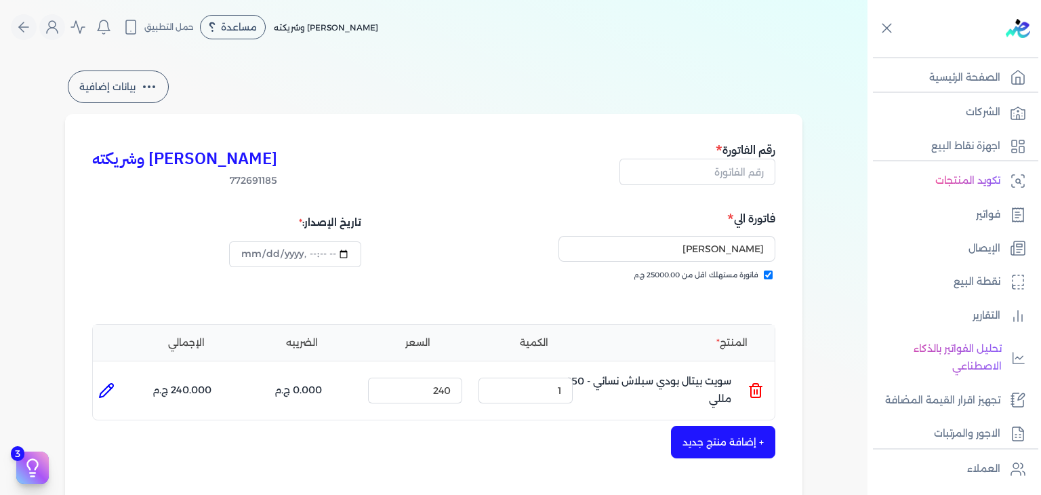
type input "EG3HLVOVR-GEIJ000104"
checkbox input "true"
type input "[DATE]T22:09:14"
type input "[DATE]"
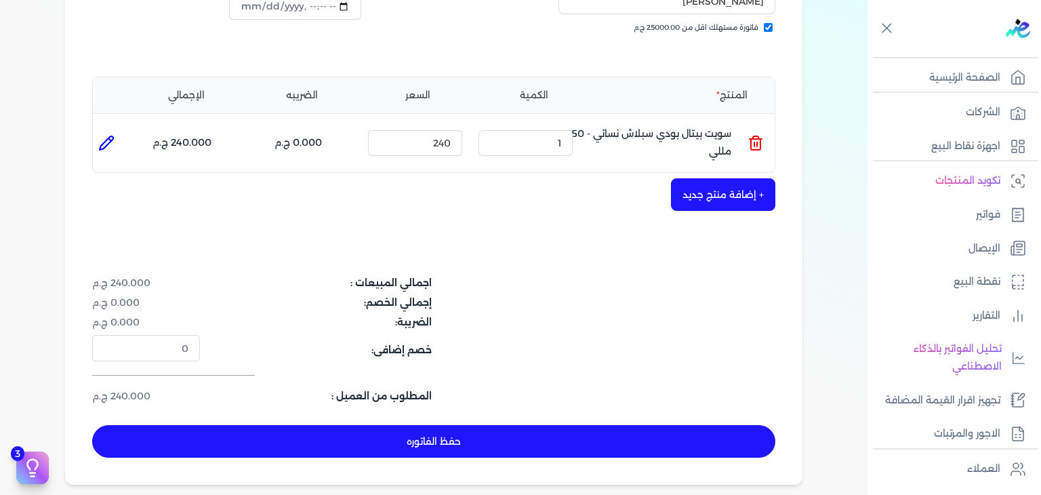
scroll to position [271, 0]
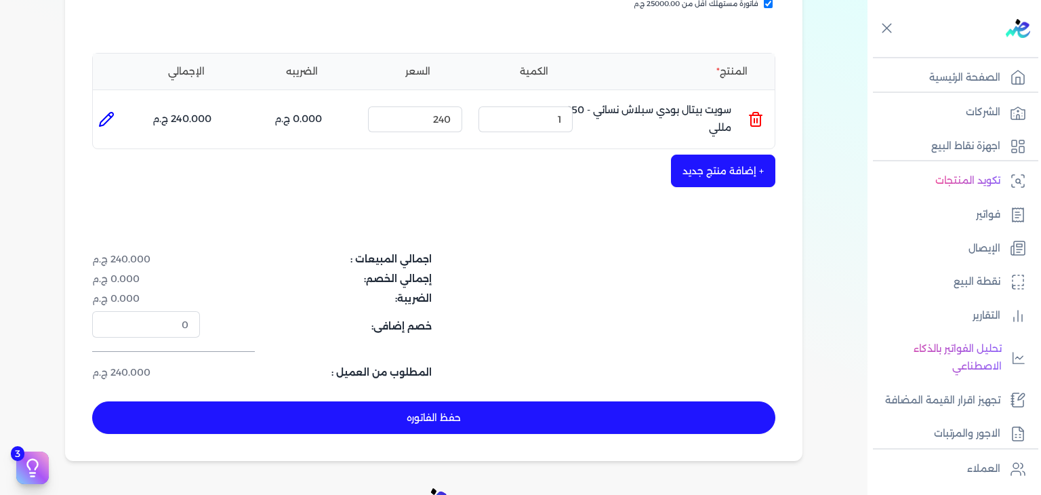
click at [410, 407] on button "حفظ الفاتوره" at bounding box center [433, 417] width 683 height 33
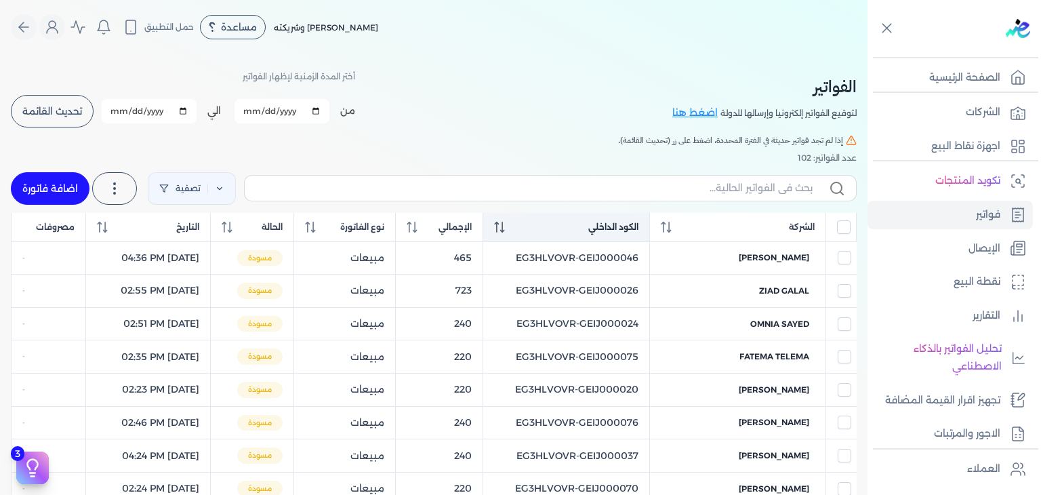
click at [531, 227] on div "الكود الداخلي" at bounding box center [566, 227] width 144 height 12
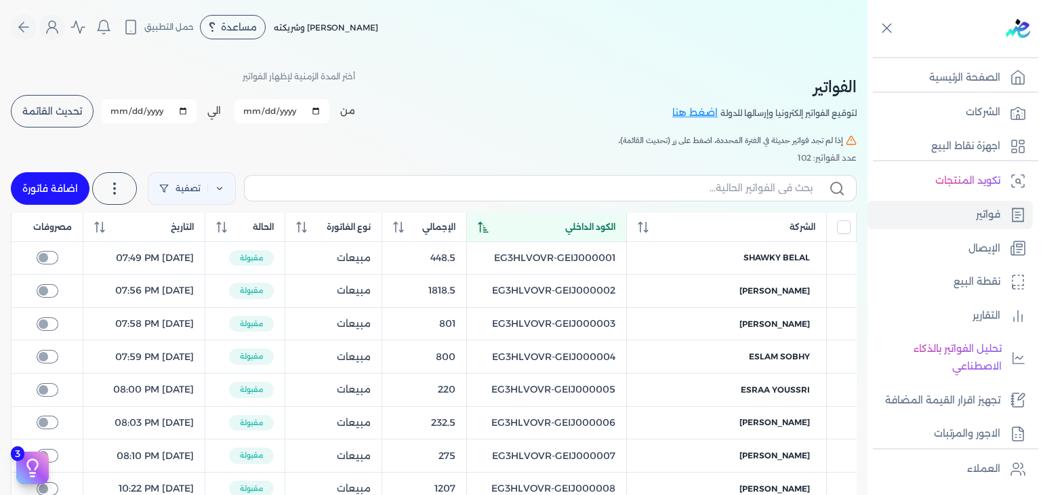
click at [531, 231] on div "الكود الداخلي" at bounding box center [547, 227] width 138 height 12
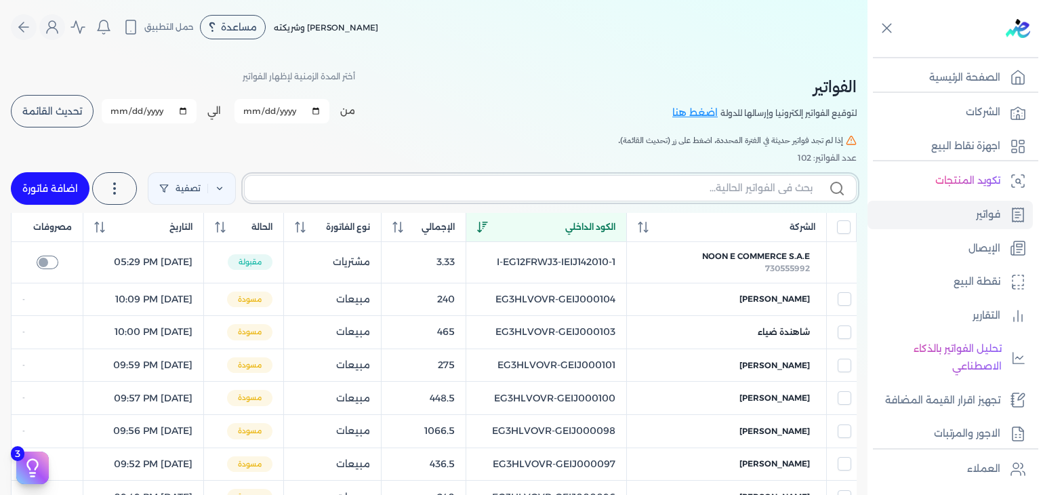
click at [681, 190] on input "text" at bounding box center [534, 188] width 557 height 14
paste input "EG3HLVOVR-GEIJ000105"
type input "EG3HLVOVR-GEIJ000105"
checkbox input "false"
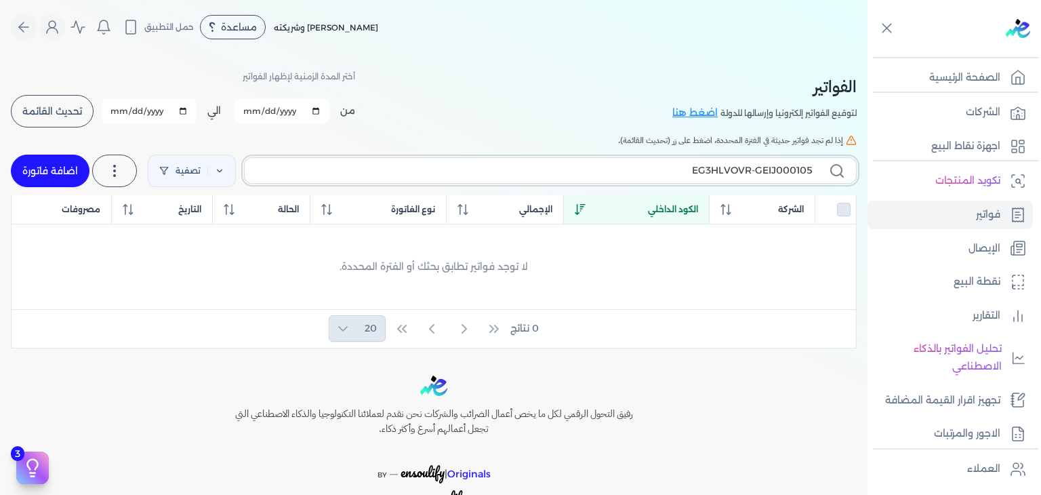
type input "EG3HLVOVR-GEIJ000105"
drag, startPoint x: 66, startPoint y: 164, endPoint x: 452, endPoint y: 260, distance: 398.2
click at [67, 164] on link "اضافة فاتورة" at bounding box center [50, 171] width 79 height 33
select select "EGP"
select select "B"
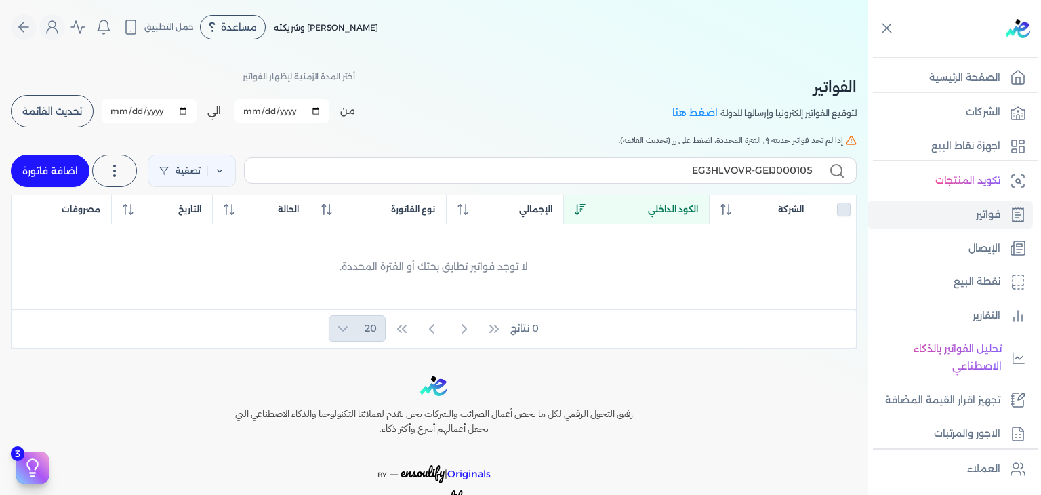
select select "EGS"
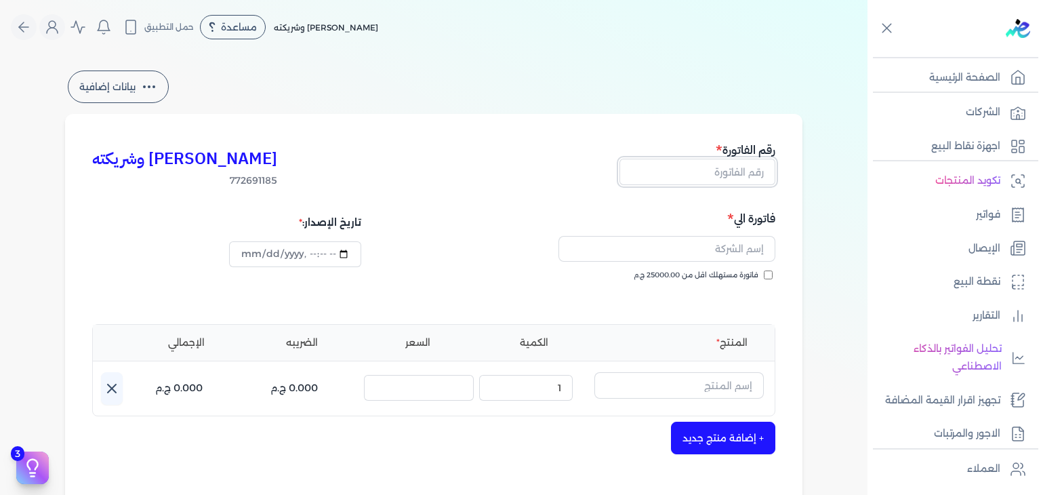
click at [694, 171] on input "text" at bounding box center [698, 172] width 156 height 26
paste input "EG3HLVOVR-GEIJ000105"
click at [772, 274] on input "فاتورة مستهلك اقل من 25000.00 ج.م" at bounding box center [768, 274] width 9 height 9
click at [708, 250] on input "text" at bounding box center [667, 249] width 217 height 26
paste input "[PERSON_NAME]"
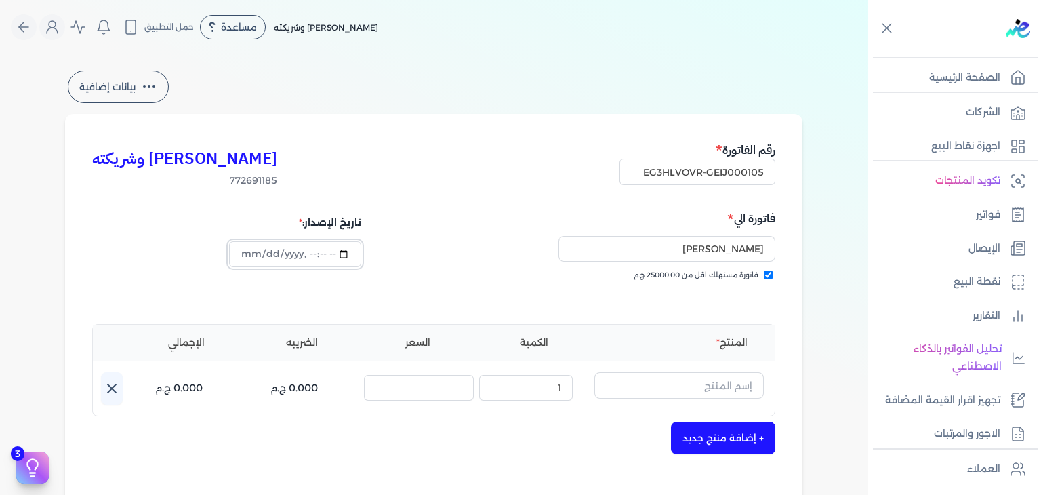
click at [249, 252] on input "datetime-local" at bounding box center [295, 254] width 132 height 26
click at [697, 373] on input "text" at bounding box center [678, 385] width 169 height 26
paste input "شنسي دي بلو او [PERSON_NAME] رجالي - 100 مللي"
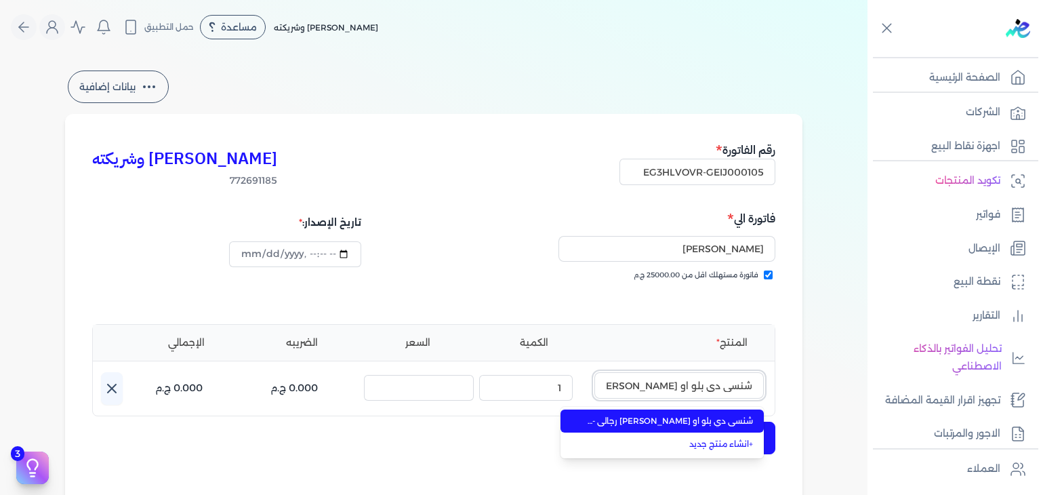
scroll to position [0, -51]
click at [686, 424] on span "شنسي دي بلو او [PERSON_NAME] رجالي - 100 مللي" at bounding box center [670, 421] width 165 height 12
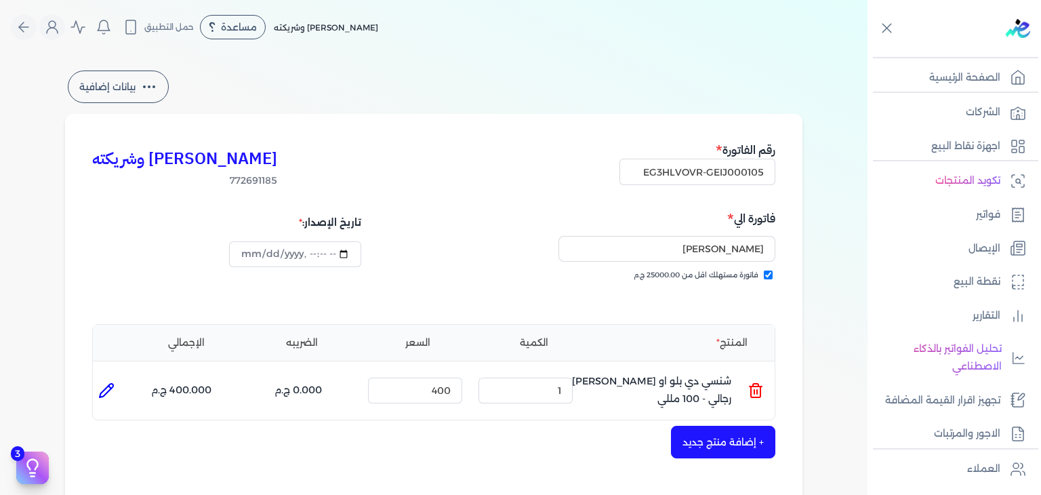
scroll to position [203, 0]
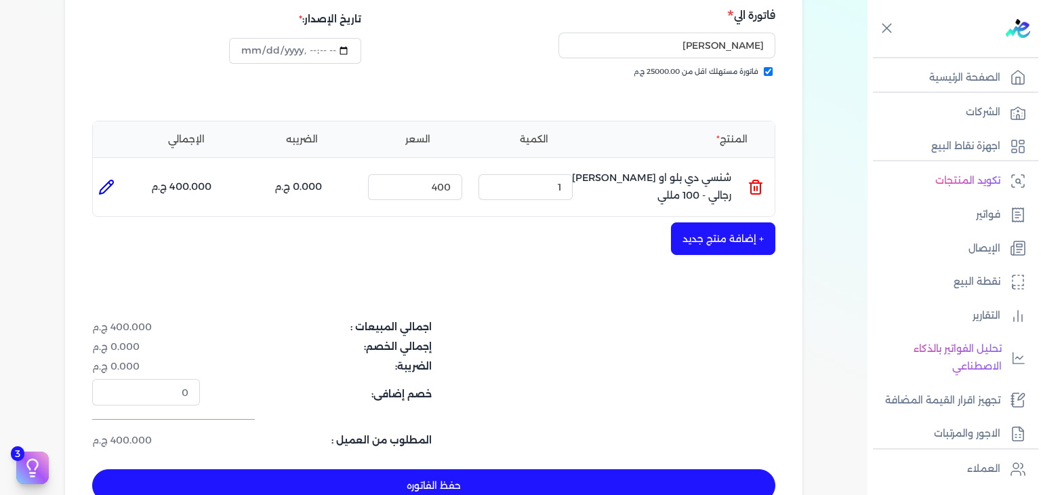
click at [574, 479] on button "حفظ الفاتوره" at bounding box center [433, 485] width 683 height 33
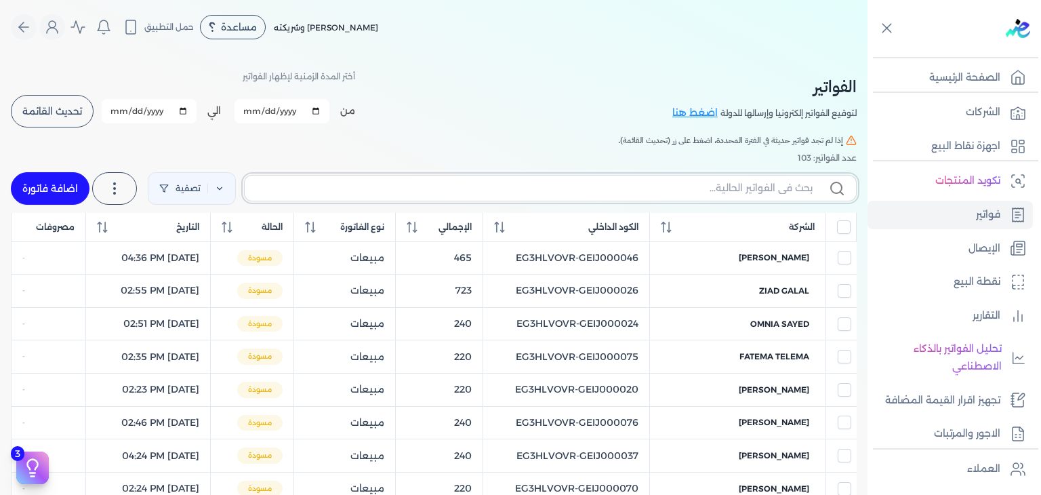
click at [784, 185] on input "text" at bounding box center [534, 188] width 557 height 14
paste input "EG3HLVOVR-GEIJ000105"
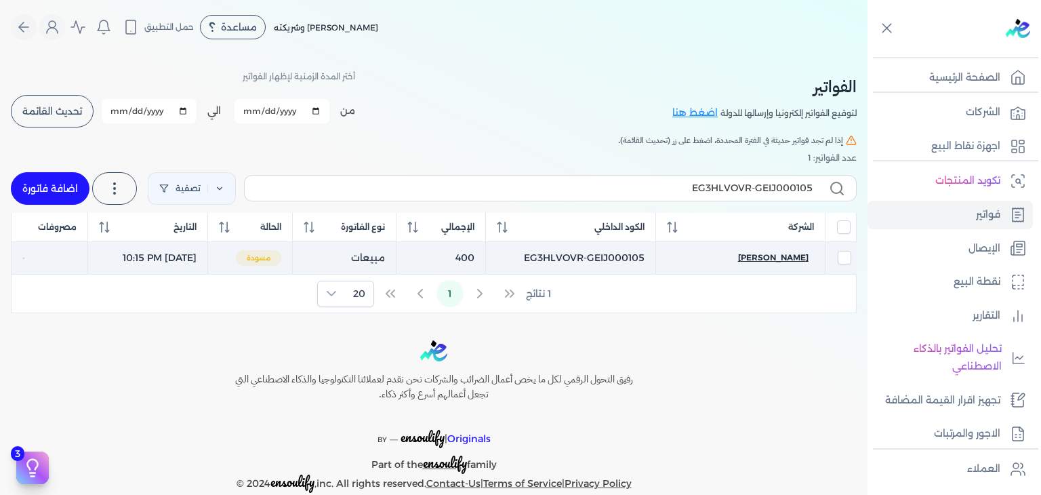
click at [781, 254] on span "[PERSON_NAME]" at bounding box center [773, 257] width 70 height 12
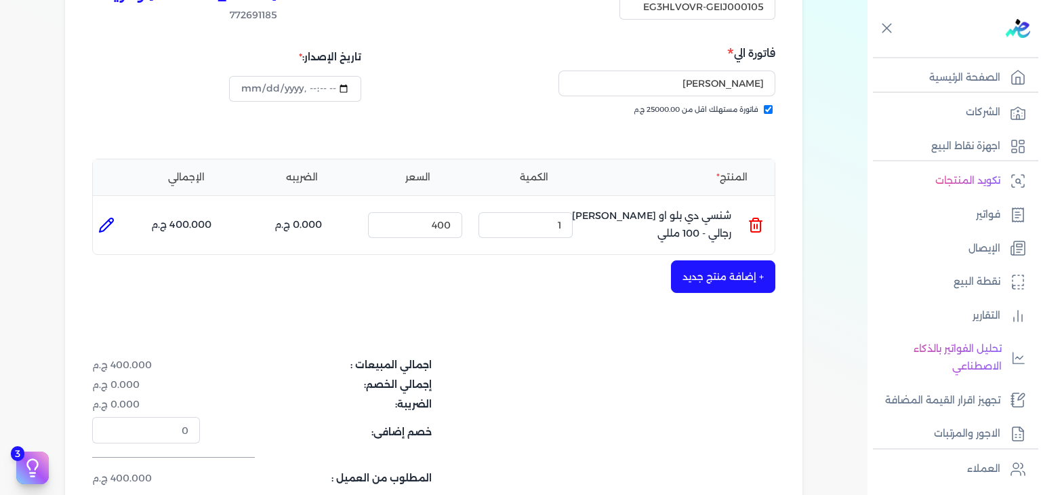
scroll to position [339, 0]
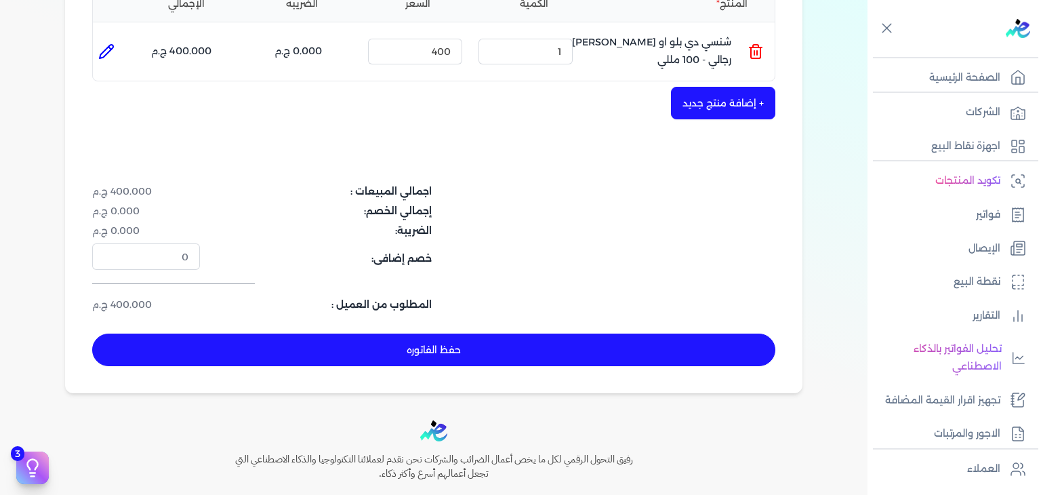
click at [487, 360] on button "حفظ الفاتوره" at bounding box center [433, 350] width 683 height 33
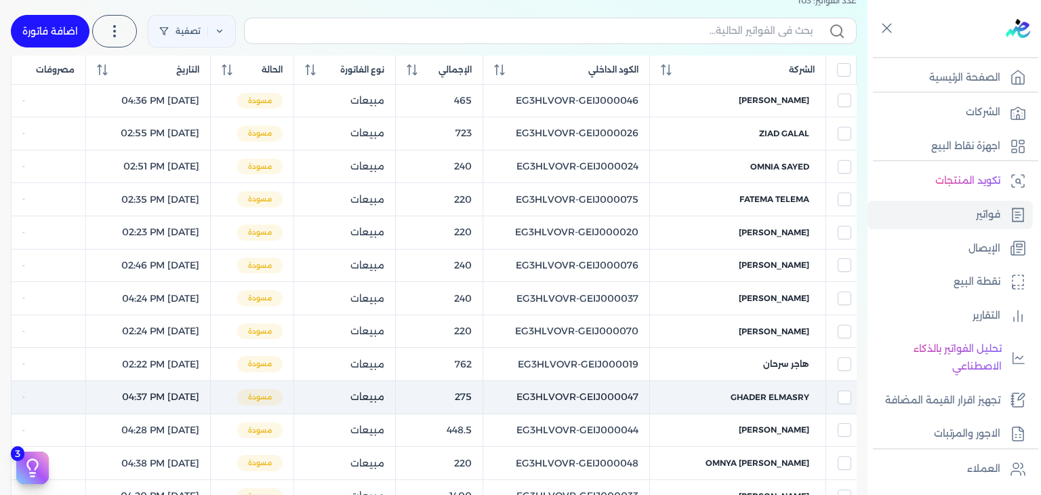
scroll to position [54, 0]
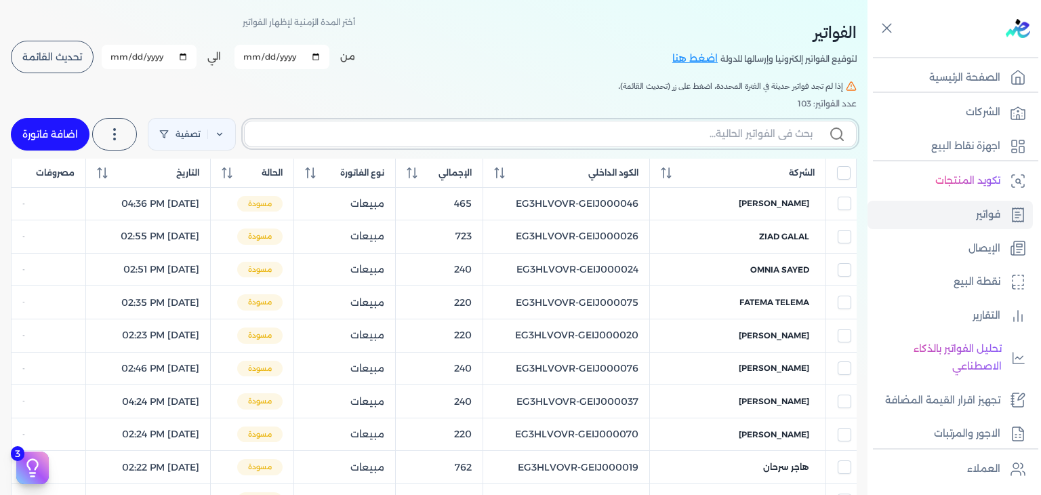
click at [705, 129] on input "text" at bounding box center [534, 134] width 557 height 14
paste input "EG3HLVOVR-GEIJ000106"
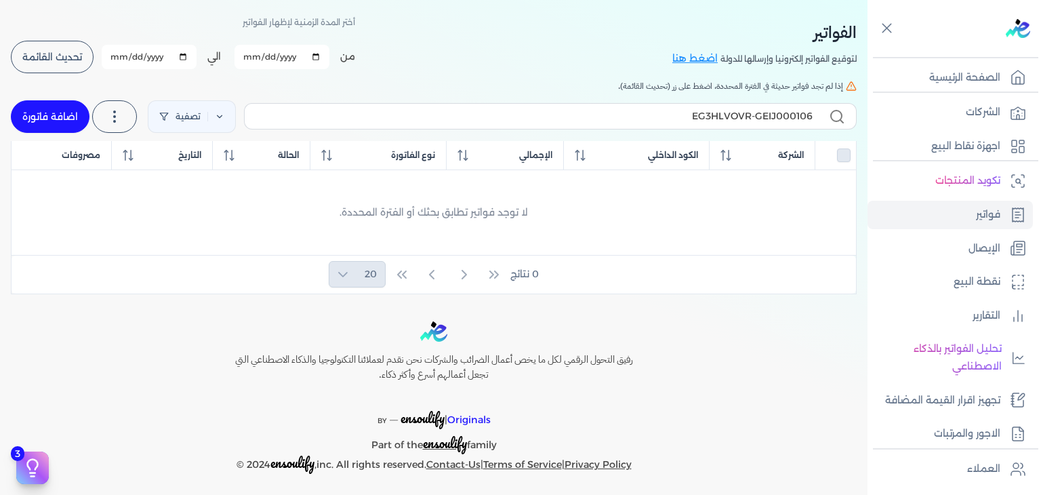
click at [68, 118] on link "اضافة فاتورة" at bounding box center [50, 116] width 79 height 33
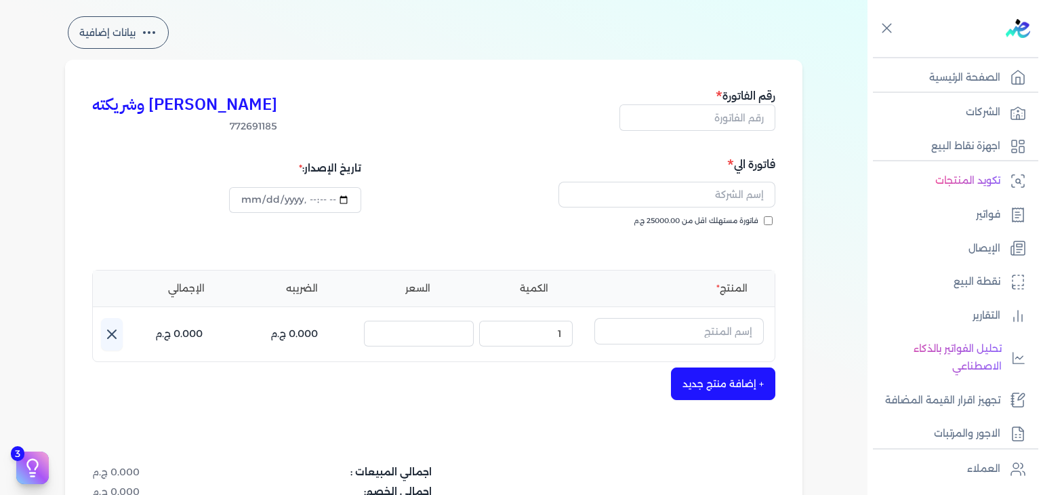
click at [773, 220] on input "فاتورة مستهلك اقل من 25000.00 ج.م" at bounding box center [768, 220] width 9 height 9
click at [732, 128] on input "text" at bounding box center [698, 117] width 156 height 26
paste input "EG3HLVOVR-GEIJ000106"
click at [721, 203] on input "text" at bounding box center [667, 195] width 217 height 26
paste input "[PERSON_NAME]"
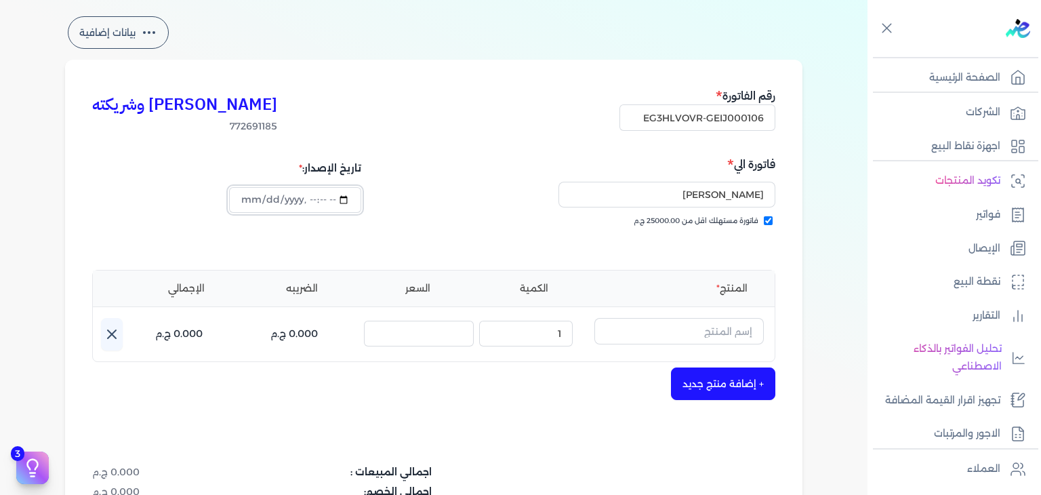
click at [251, 207] on input "datetime-local" at bounding box center [295, 200] width 132 height 26
click at [729, 328] on input "text" at bounding box center [678, 331] width 169 height 26
paste input "مشاعر نيلي او [PERSON_NAME] رجالي - 100 مللي + هديه مزيل عرق بداخل"
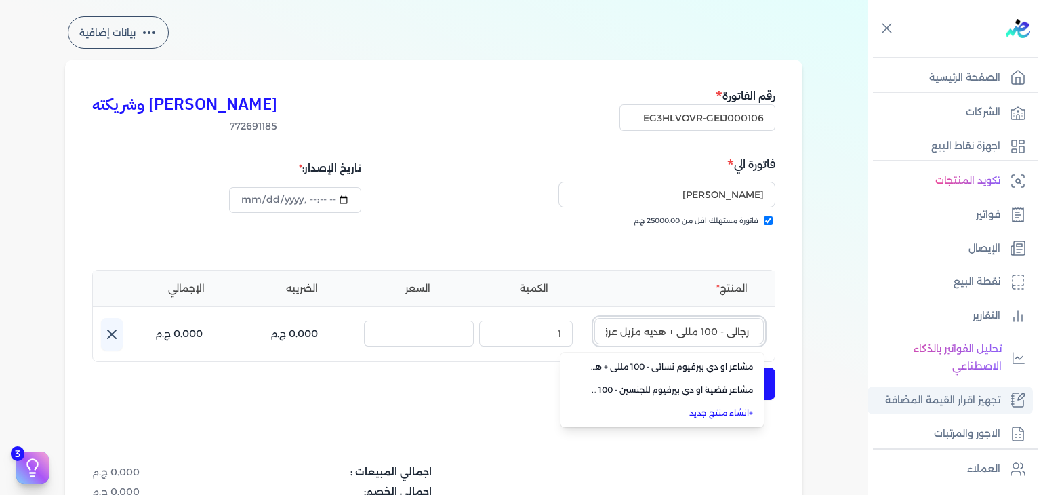
scroll to position [236, 0]
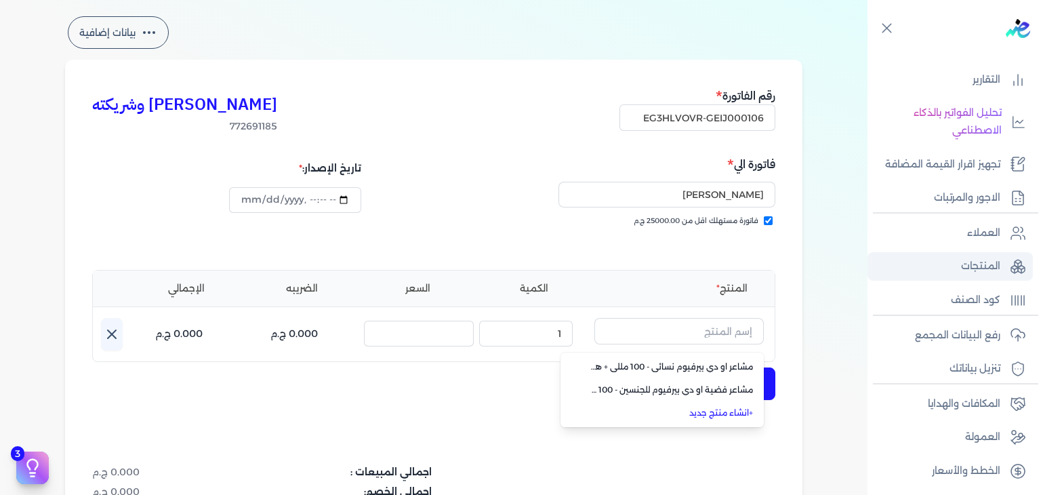
click at [989, 259] on p "المنتجات" at bounding box center [980, 267] width 39 height 18
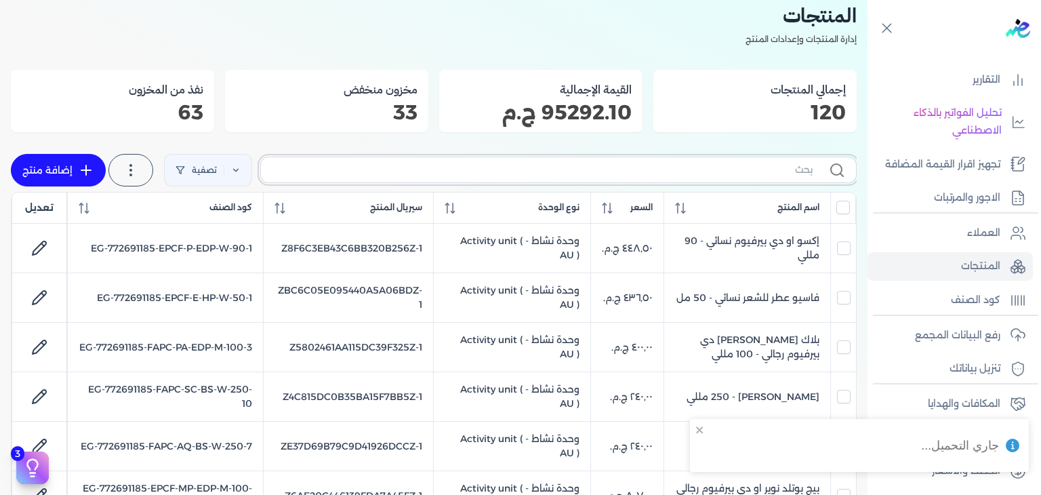
click at [689, 167] on input "text" at bounding box center [542, 170] width 541 height 14
paste input "EG-772691185-FAPC-FAAN-GS-M-100-1"
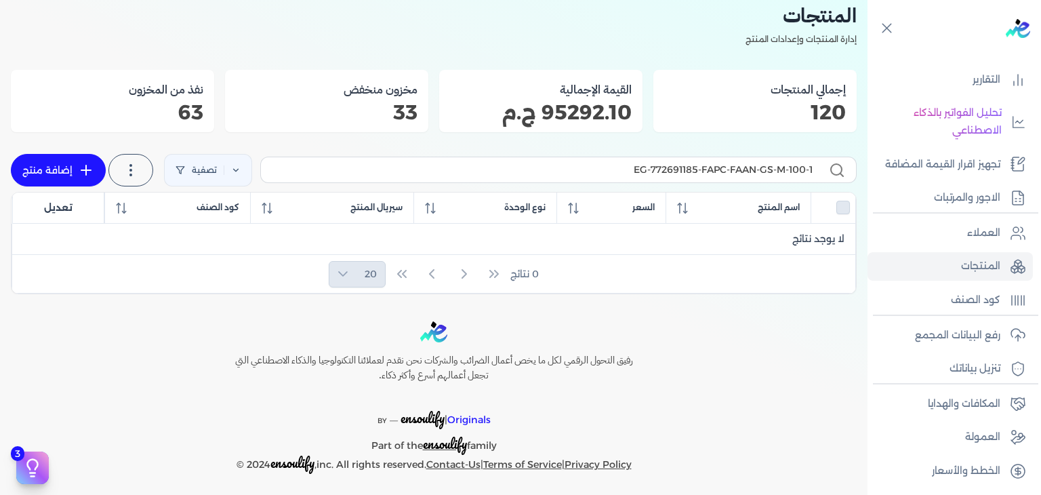
click at [84, 177] on icon at bounding box center [86, 170] width 16 height 16
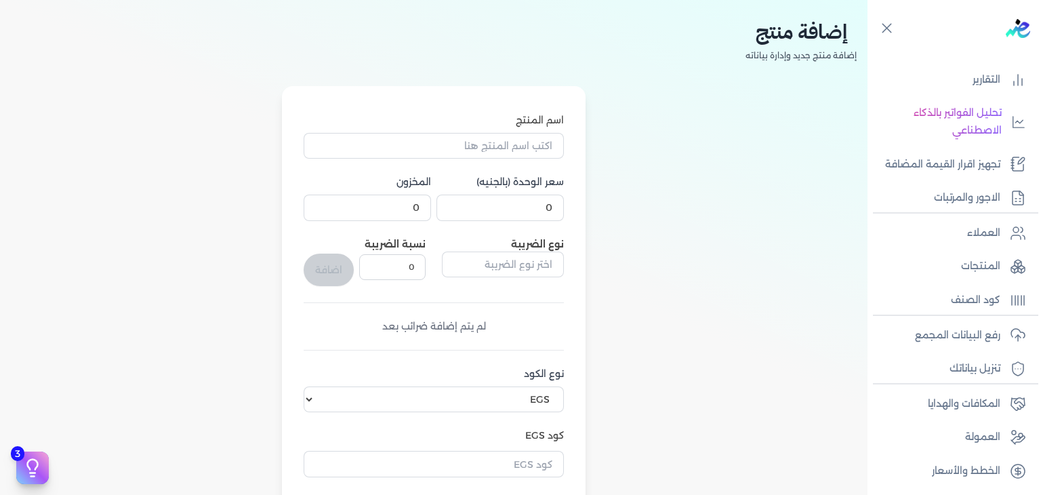
scroll to position [447, 0]
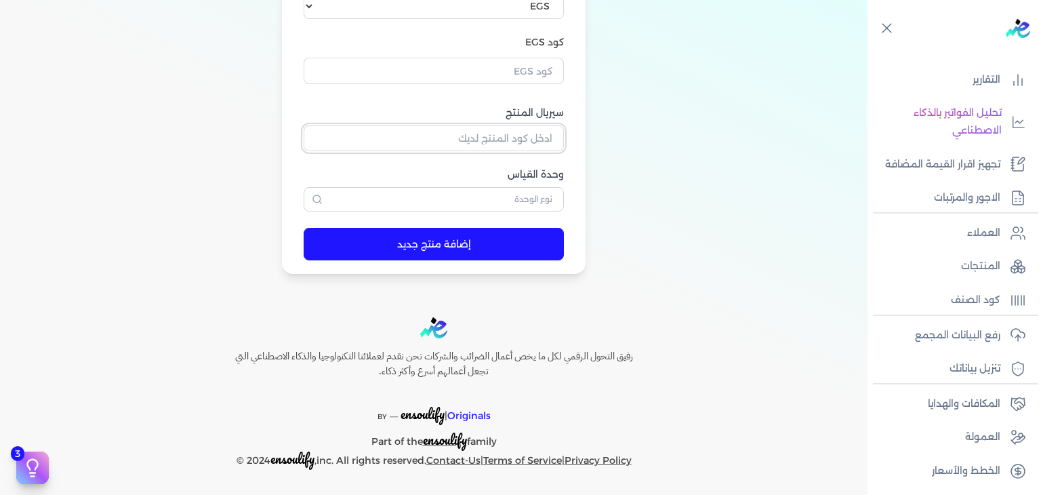
click at [542, 147] on input "سيريال المنتج" at bounding box center [434, 138] width 260 height 26
click at [542, 75] on input "text" at bounding box center [434, 71] width 260 height 26
paste input "EG-772691185-FAPC-FAAN-GS-M-100-1"
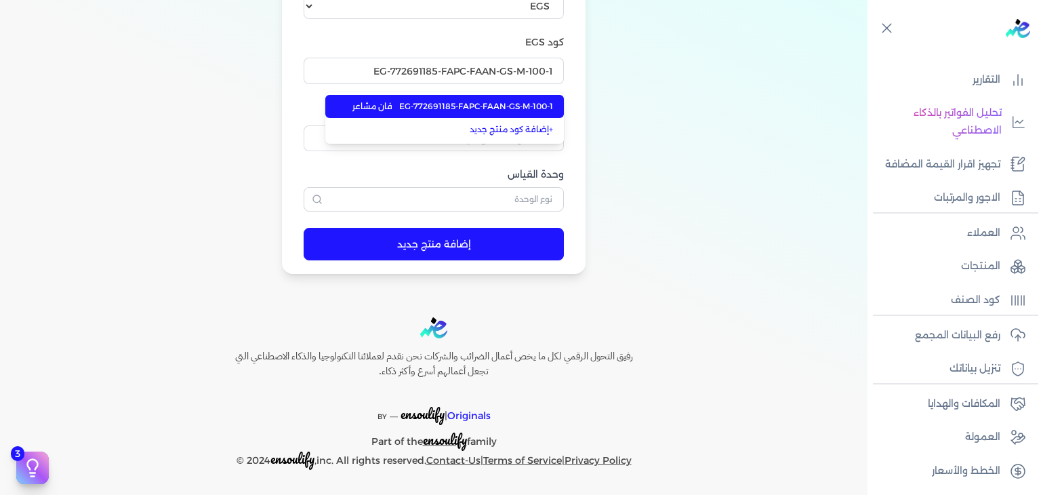
click at [533, 104] on span "EG-772691185-FAPC-FAAN-GS-M-100-1" at bounding box center [476, 106] width 154 height 12
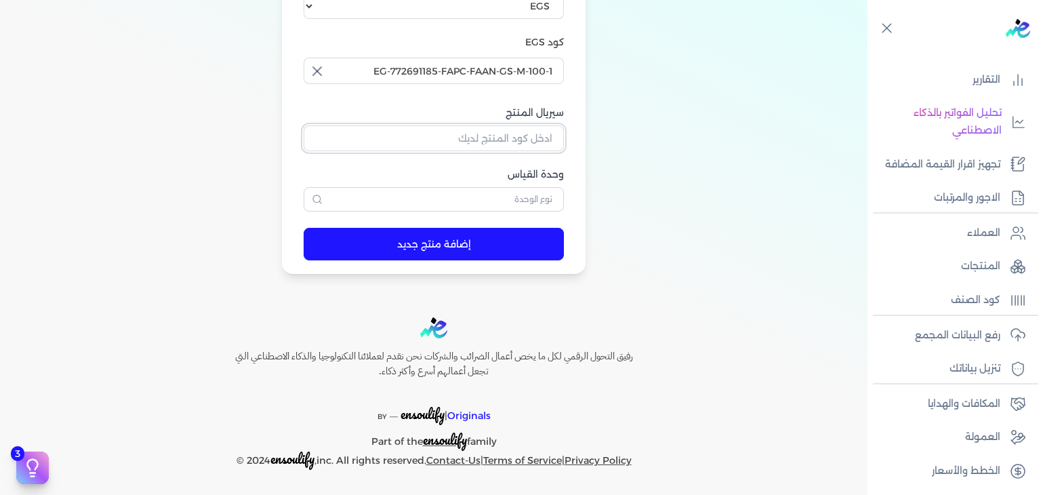
click at [537, 140] on input "سيريال المنتج" at bounding box center [434, 138] width 260 height 26
paste input "Z104F163B33ECAE90992EZ-1"
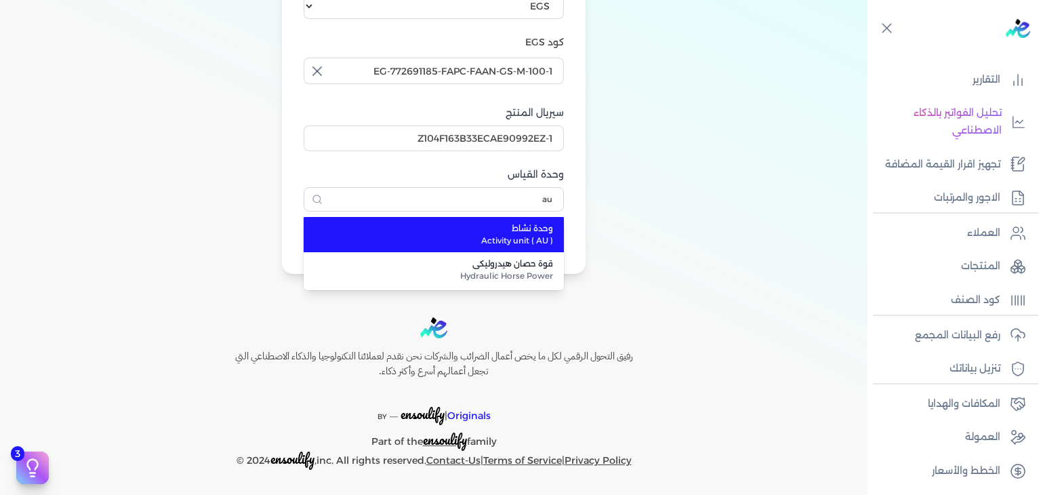
click at [501, 230] on span "وحدة نشاط" at bounding box center [442, 228] width 222 height 12
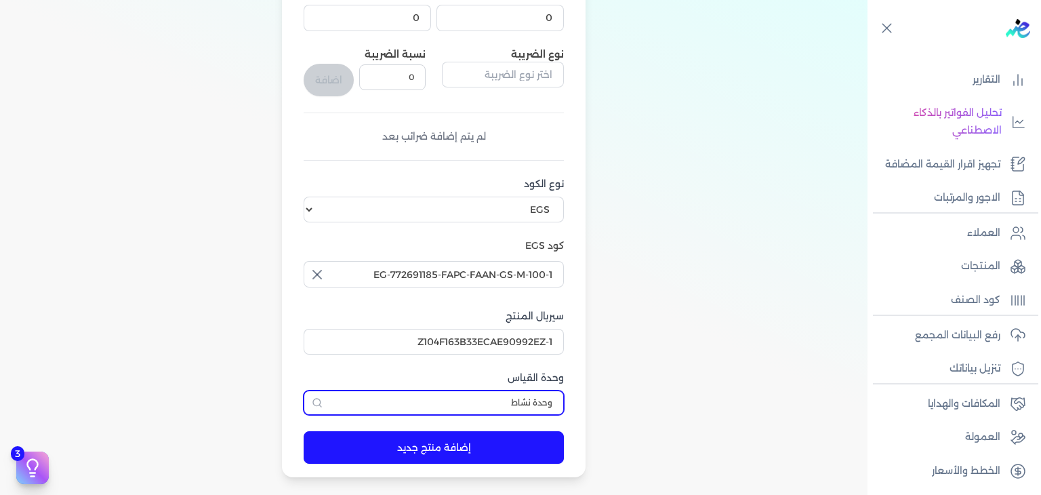
scroll to position [108, 0]
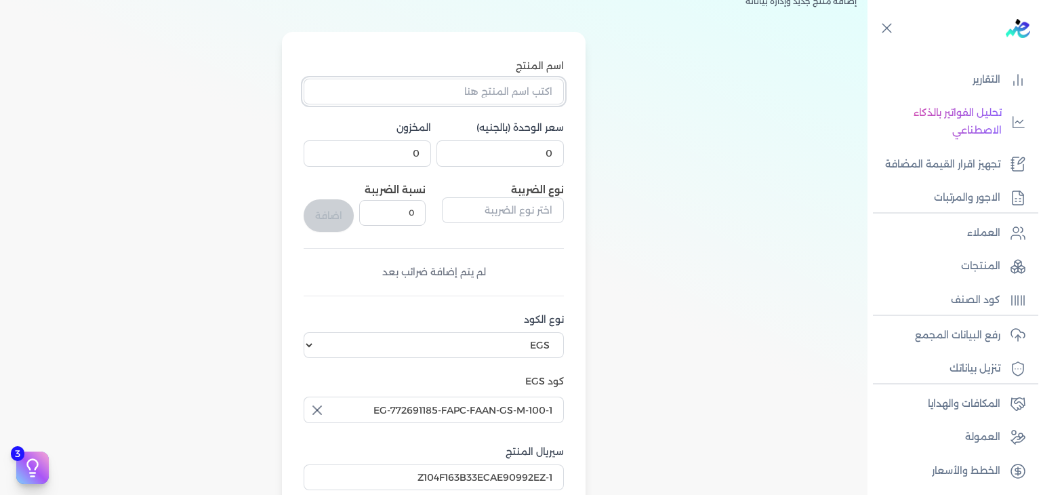
click at [500, 96] on input "اسم المنتج" at bounding box center [434, 92] width 260 height 26
paste input "مشاعر نيلي او [PERSON_NAME] رجالي - 100 مللي + هديه مزيل عرق بداخل"
click at [554, 160] on input "0" at bounding box center [500, 153] width 127 height 26
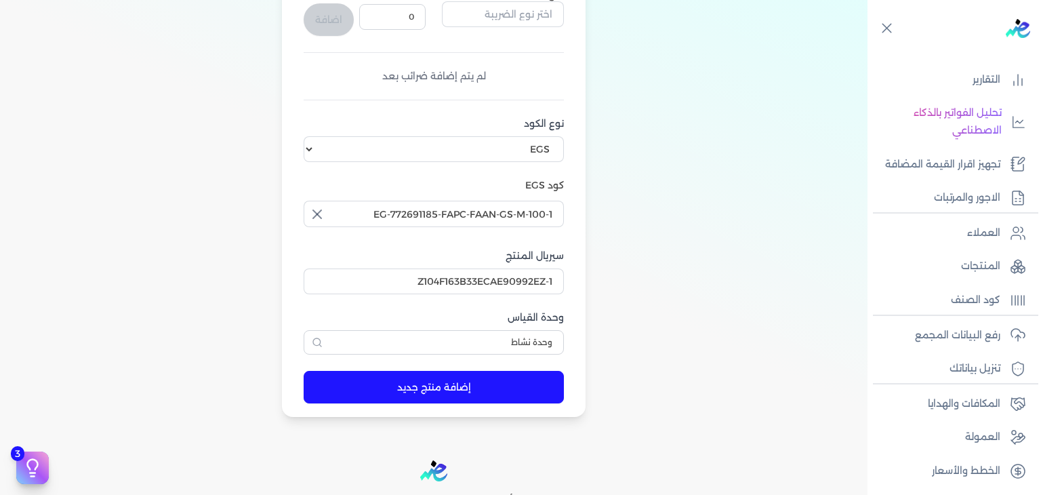
scroll to position [312, 0]
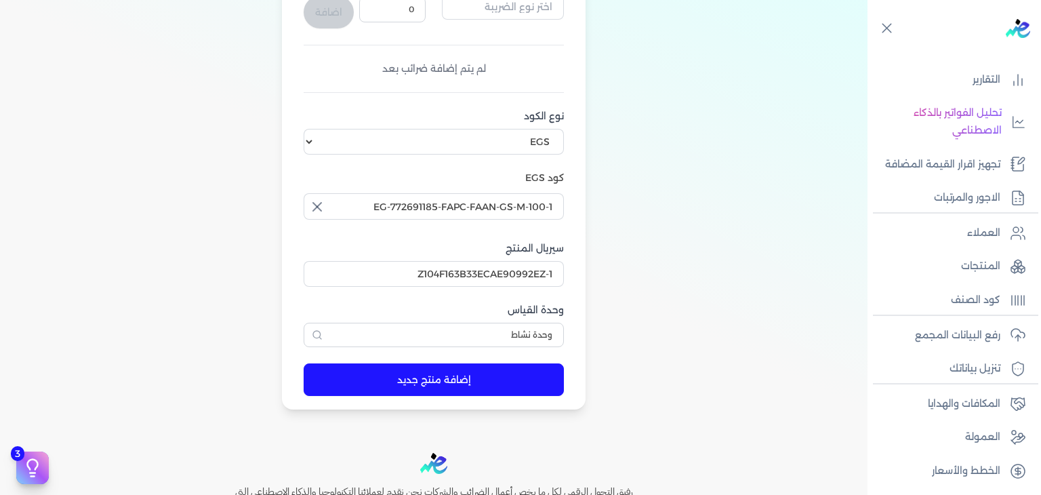
click at [504, 380] on button "إضافة منتج جديد" at bounding box center [434, 379] width 260 height 33
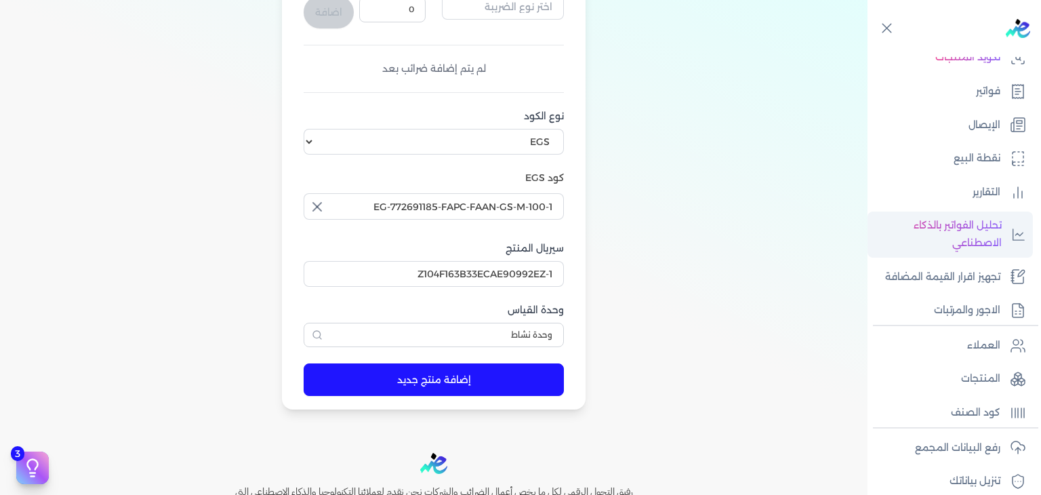
scroll to position [100, 0]
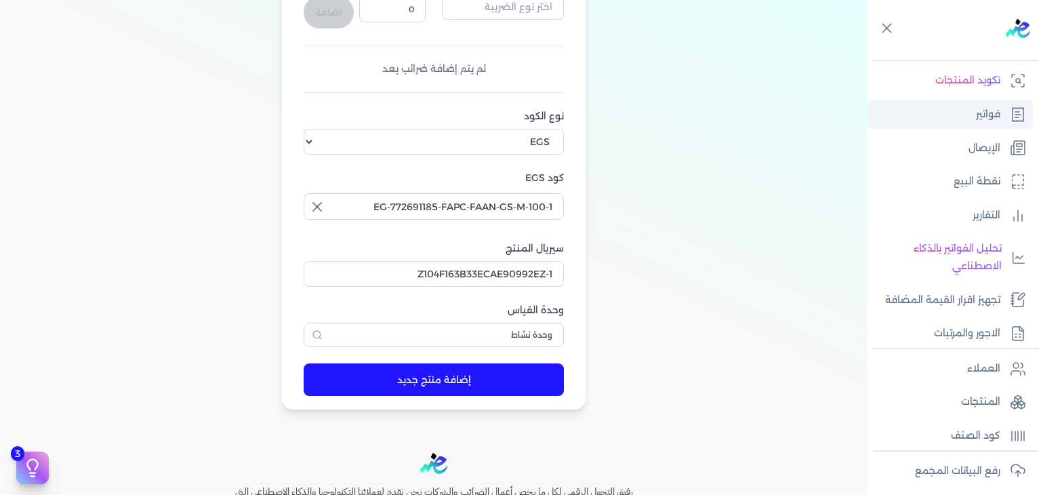
click at [996, 119] on p "فواتير" at bounding box center [988, 115] width 24 height 18
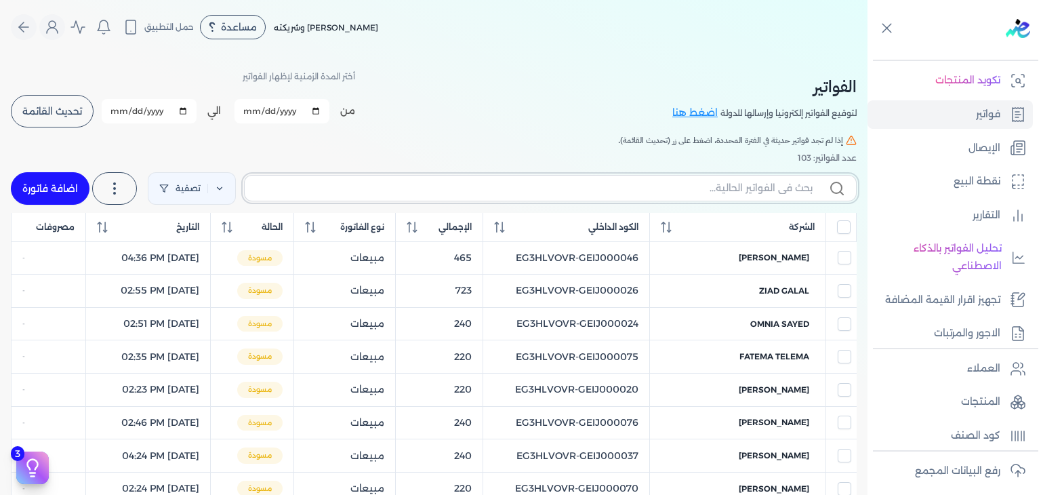
click at [681, 187] on input "text" at bounding box center [534, 188] width 557 height 14
paste input "مشاعر نيلي او [PERSON_NAME] رجالي - 100 مللي + هديه مزيل عرق بداخل"
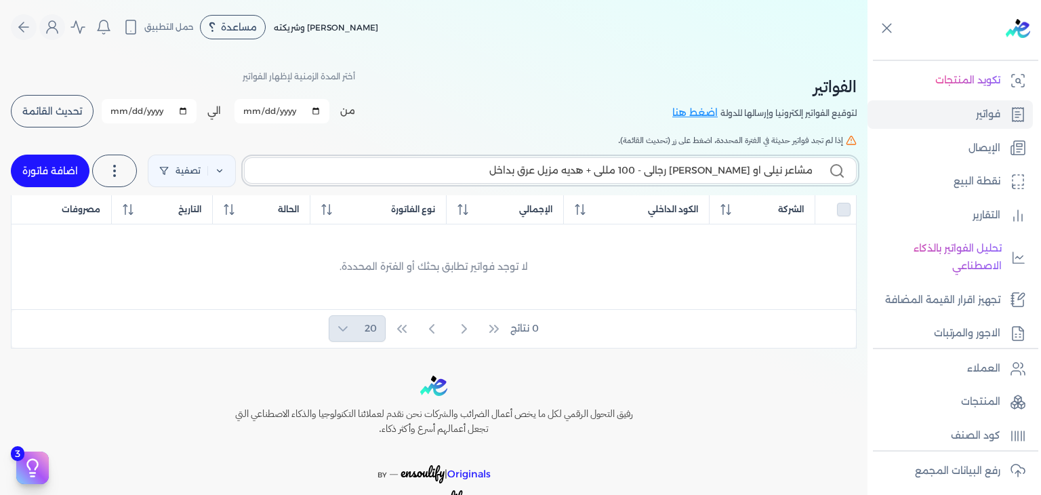
click at [771, 176] on input "مشاعر نيلي او [PERSON_NAME] رجالي - 100 مللي + هديه مزيل عرق بداخل" at bounding box center [534, 170] width 557 height 14
paste input "EG3HLVOVR-GEIJ000106"
click at [58, 169] on link "اضافة فاتورة" at bounding box center [50, 171] width 79 height 33
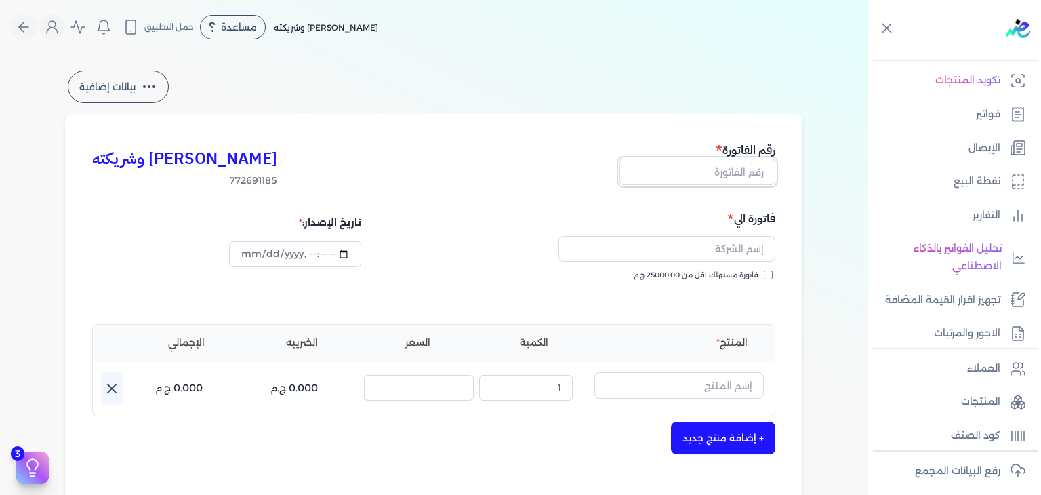
click at [746, 182] on input "text" at bounding box center [698, 172] width 156 height 26
paste input "EG3HLVOVR-GEIJ000106"
click at [769, 275] on input "فاتورة مستهلك اقل من 25000.00 ج.م" at bounding box center [768, 274] width 9 height 9
click at [760, 256] on input "text" at bounding box center [667, 249] width 217 height 26
paste input "[PERSON_NAME]"
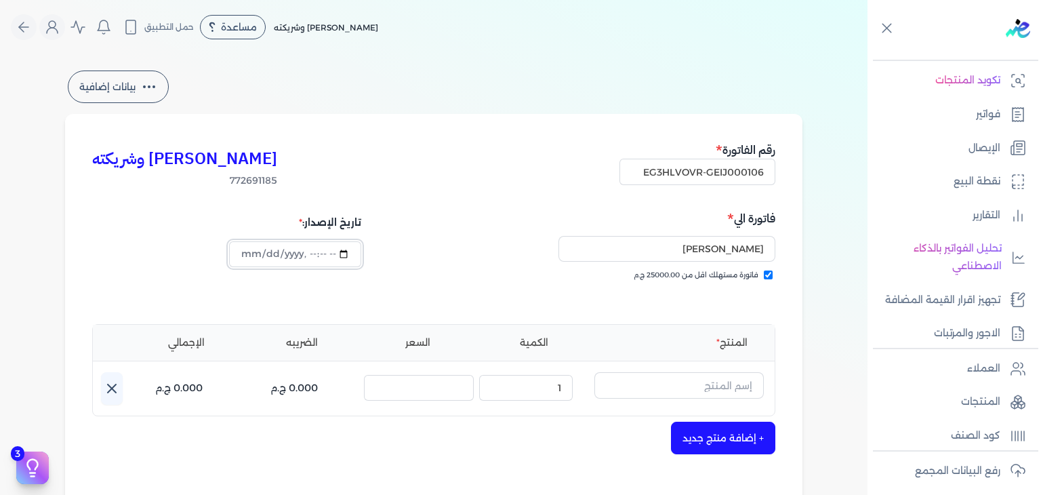
click at [252, 251] on input "datetime-local" at bounding box center [295, 254] width 132 height 26
click at [667, 374] on input "text" at bounding box center [678, 385] width 169 height 26
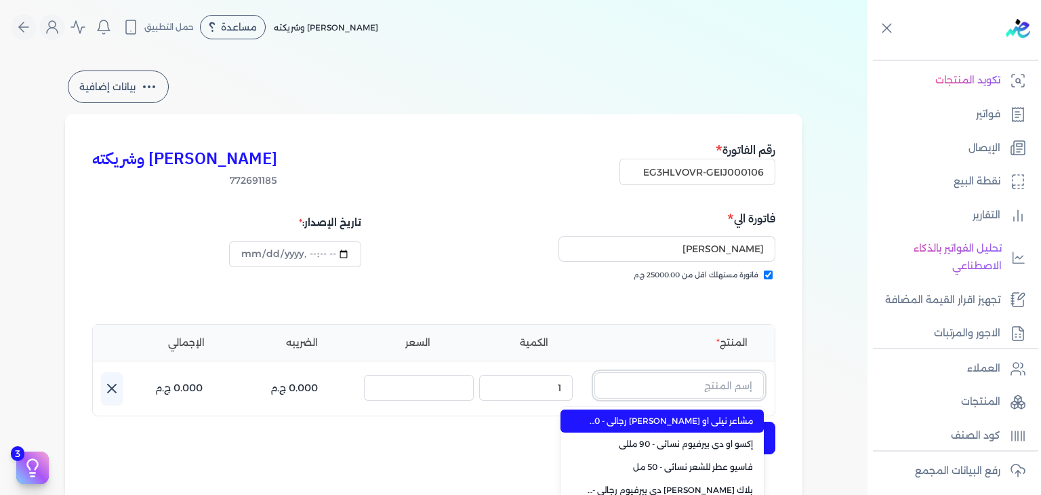
paste input "مشاعر نيلي او [PERSON_NAME] رجالي - 100 مللي + هديه مزيل عرق بداخل"
click at [663, 421] on span "مشاعر نيلي او [PERSON_NAME] رجالي - 100 مللي + هديه مزيل عرق بداخل" at bounding box center [670, 421] width 165 height 12
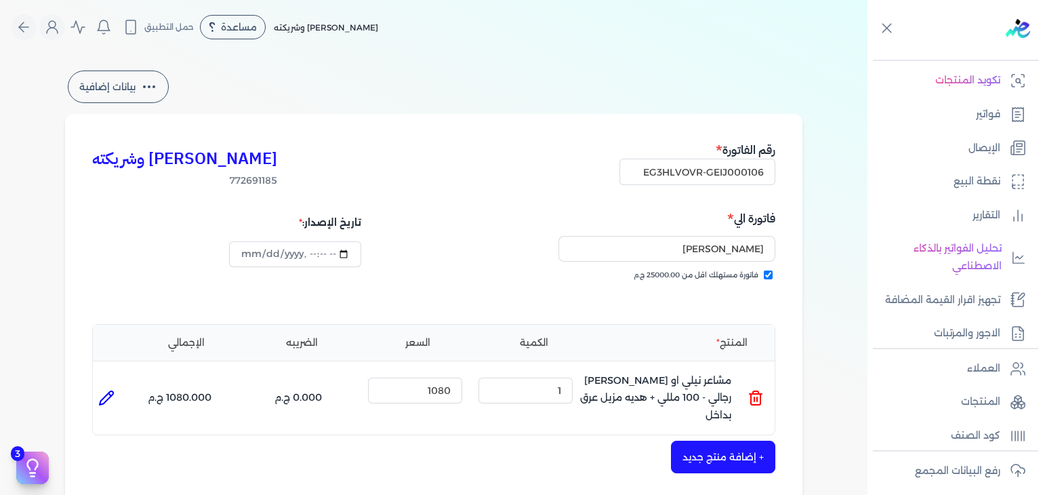
scroll to position [339, 0]
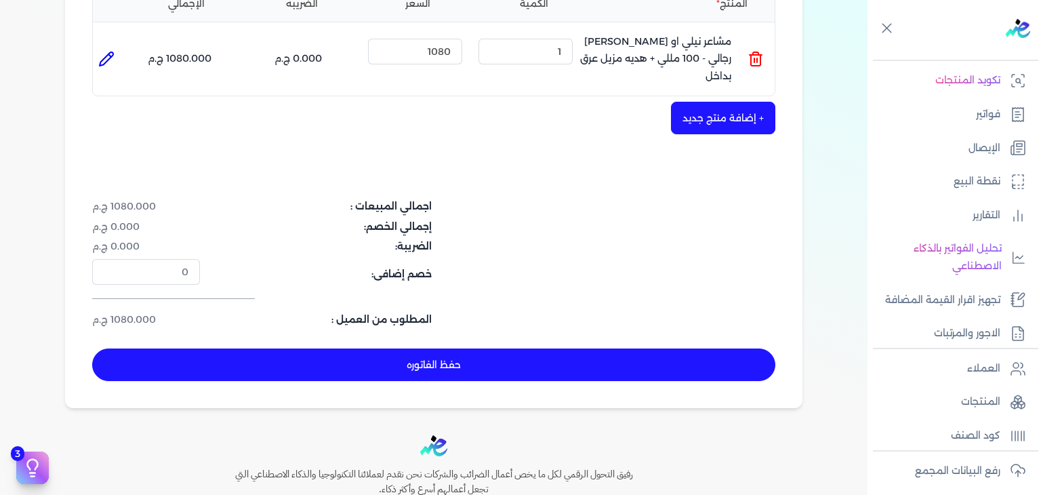
click at [628, 354] on button "حفظ الفاتوره" at bounding box center [433, 364] width 683 height 33
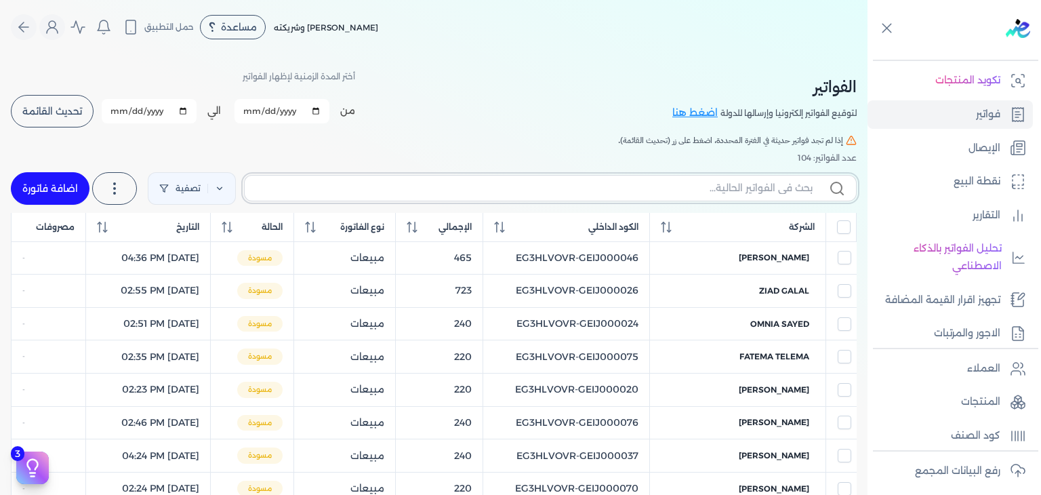
click at [726, 182] on input "text" at bounding box center [534, 188] width 557 height 14
paste input "EG3HLVOVR-GEIJ000106"
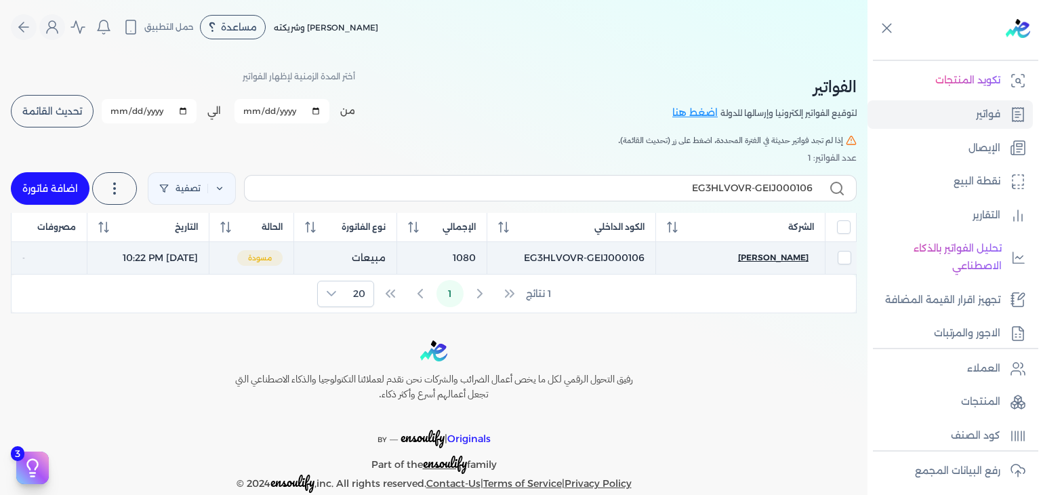
click at [792, 258] on span "[PERSON_NAME]" at bounding box center [773, 257] width 70 height 12
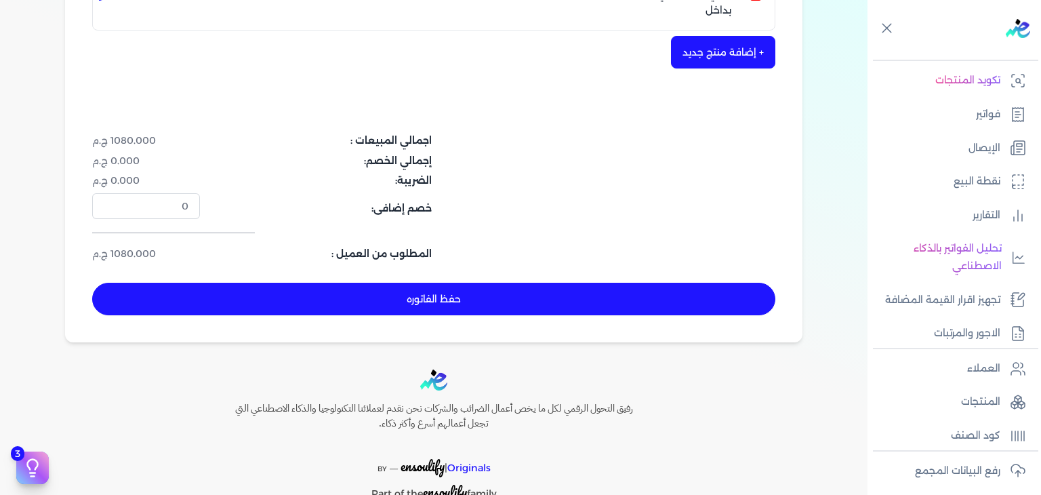
scroll to position [407, 0]
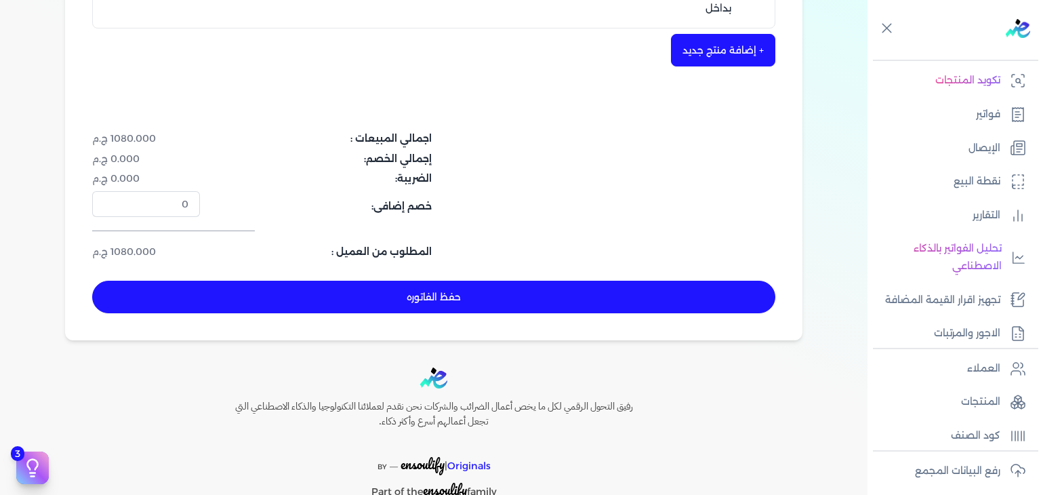
click at [434, 289] on button "حفظ الفاتوره" at bounding box center [433, 297] width 683 height 33
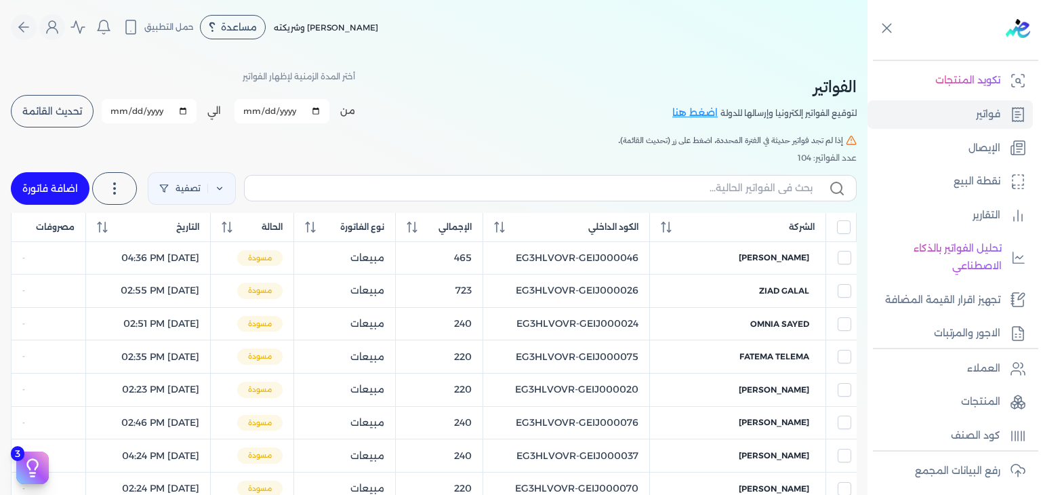
click at [736, 195] on label at bounding box center [550, 188] width 613 height 26
click at [736, 195] on input "text" at bounding box center [534, 188] width 557 height 14
click at [736, 195] on label at bounding box center [550, 188] width 613 height 26
click at [736, 195] on input "text" at bounding box center [534, 188] width 557 height 14
click at [737, 192] on input "text" at bounding box center [534, 188] width 557 height 14
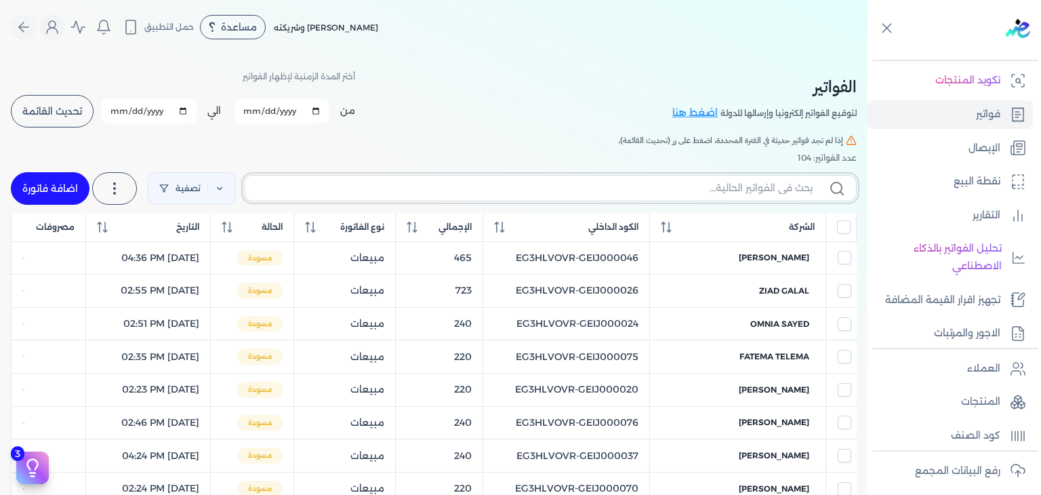
paste input "EG3HLVOVR-GEIJ000107"
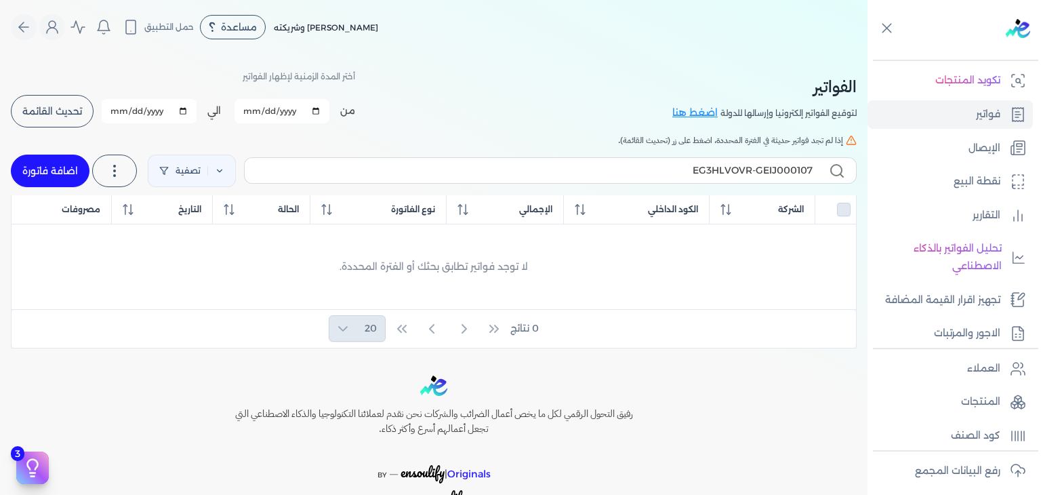
click at [47, 166] on link "اضافة فاتورة" at bounding box center [50, 171] width 79 height 33
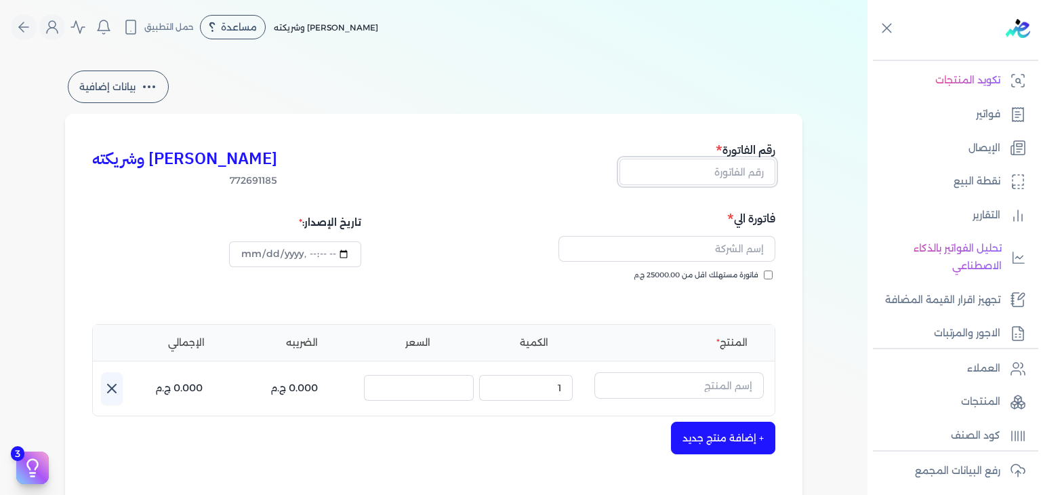
click at [754, 177] on input "text" at bounding box center [698, 172] width 156 height 26
paste input "EG3HLVOVR-GEIJ000107"
click at [773, 273] on input "فاتورة مستهلك اقل من 25000.00 ج.م" at bounding box center [768, 274] width 9 height 9
click at [744, 256] on input "text" at bounding box center [667, 249] width 217 height 26
paste input "[PERSON_NAME]"
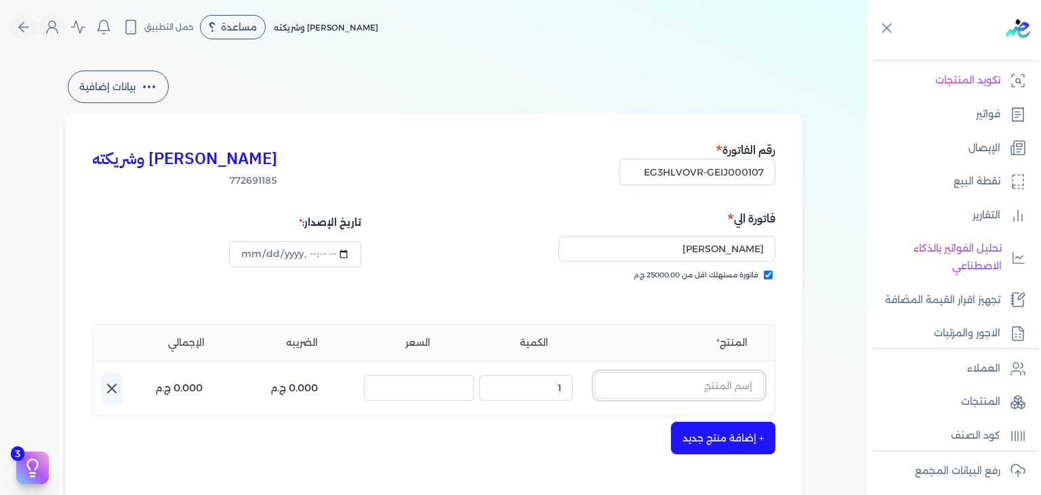
click at [678, 382] on input "text" at bounding box center [678, 385] width 169 height 26
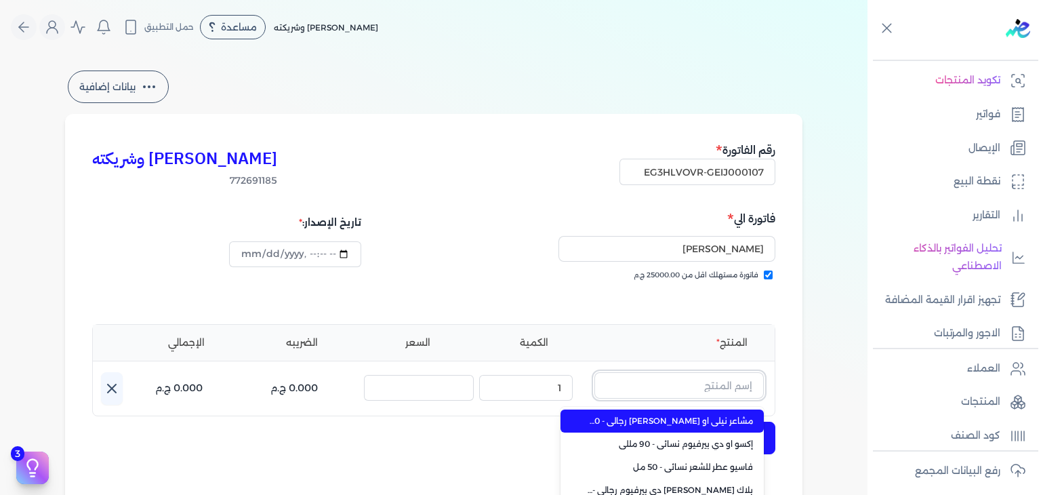
paste input "طقم هدايا فاسيو مكون من ( او دي بيرفيوم 100مللي - سبراي بيرفيوم 200مللي) نسائي"
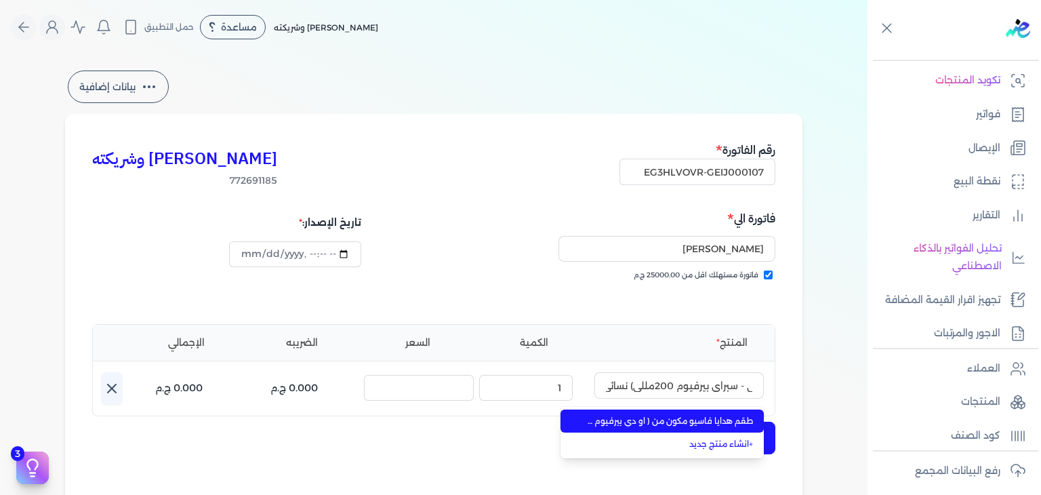
click at [675, 412] on li "طقم هدايا فاسيو مكون من ( او دي بيرفيوم 100مللي - سبراي بيرفيوم 200مللي) نسائي" at bounding box center [662, 420] width 203 height 23
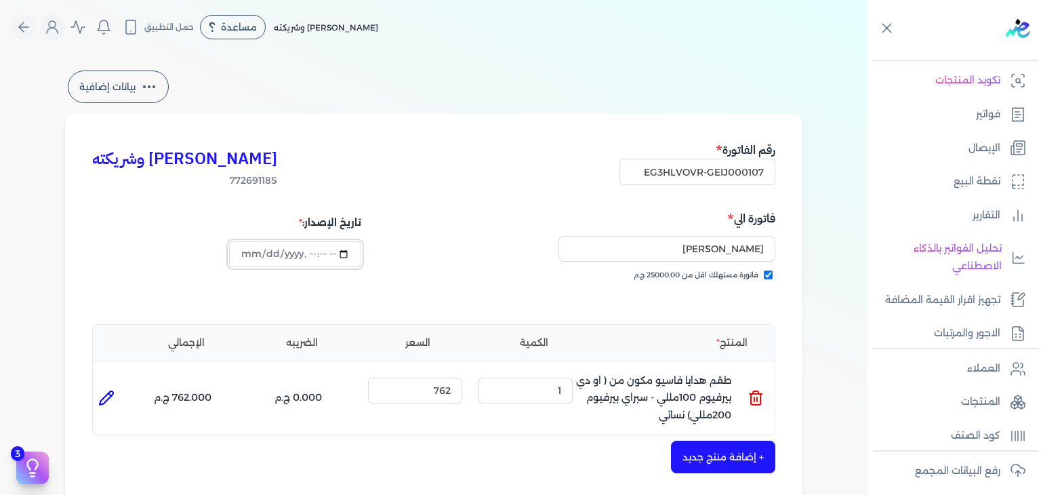
click at [245, 254] on input "datetime-local" at bounding box center [295, 254] width 132 height 26
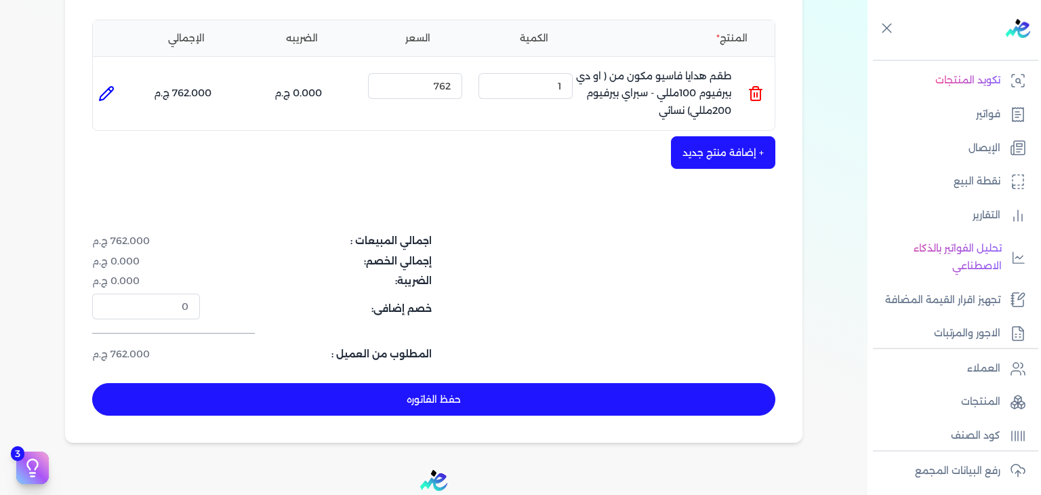
scroll to position [457, 0]
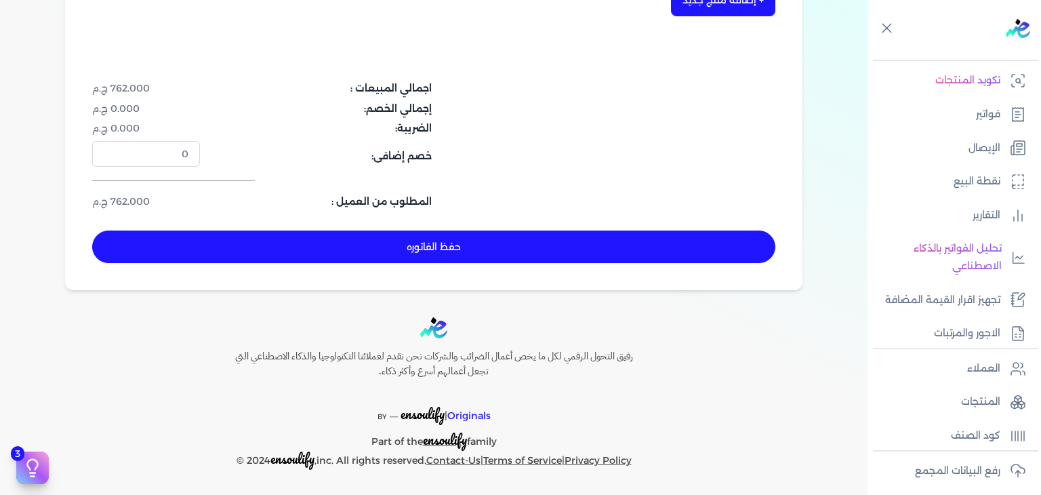
click at [590, 251] on button "حفظ الفاتوره" at bounding box center [433, 246] width 683 height 33
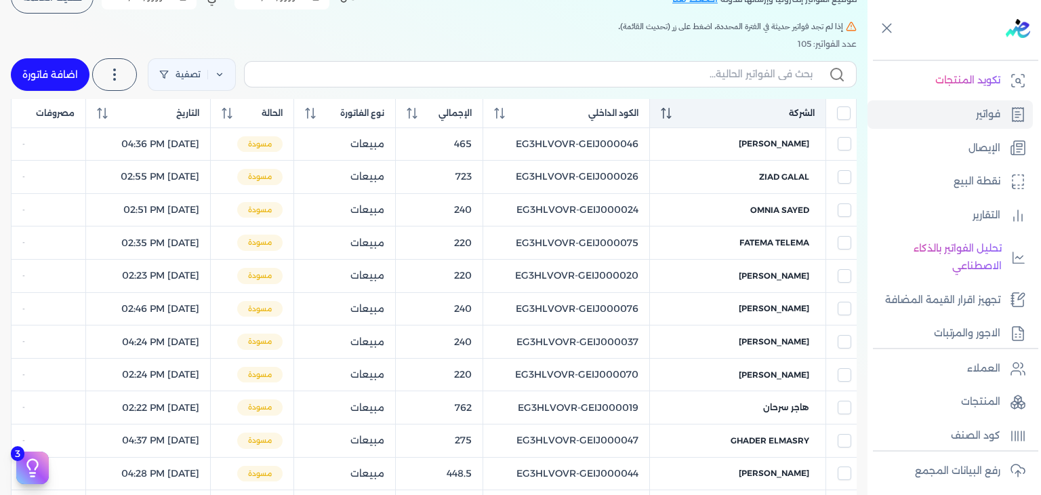
scroll to position [37, 0]
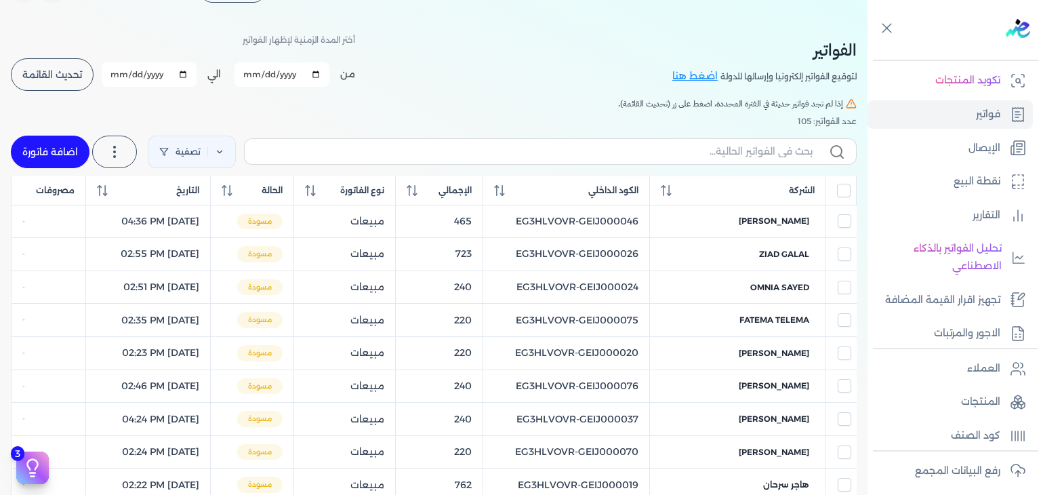
click at [681, 160] on label at bounding box center [550, 151] width 613 height 26
click at [681, 159] on input "text" at bounding box center [534, 151] width 557 height 14
paste input "EG3HLVOVR-GEIJ000107"
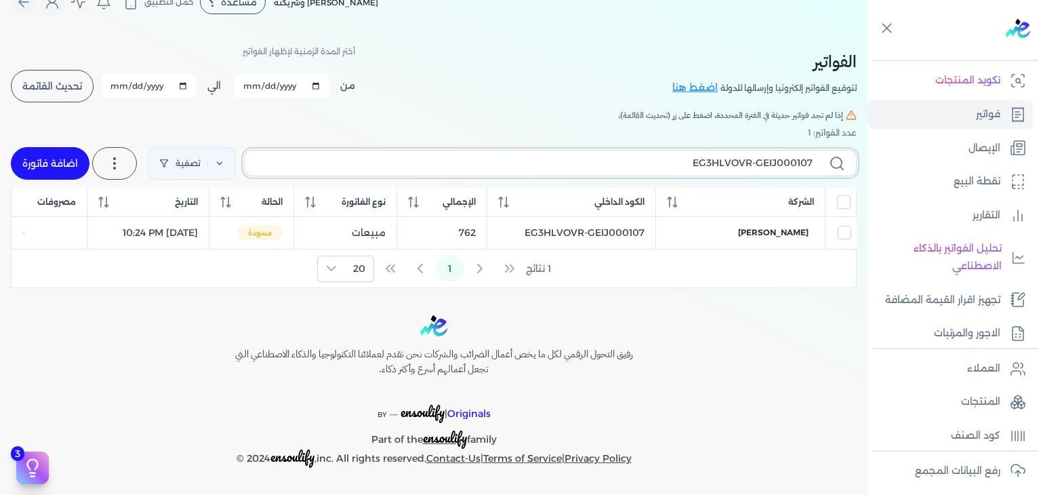
scroll to position [23, 0]
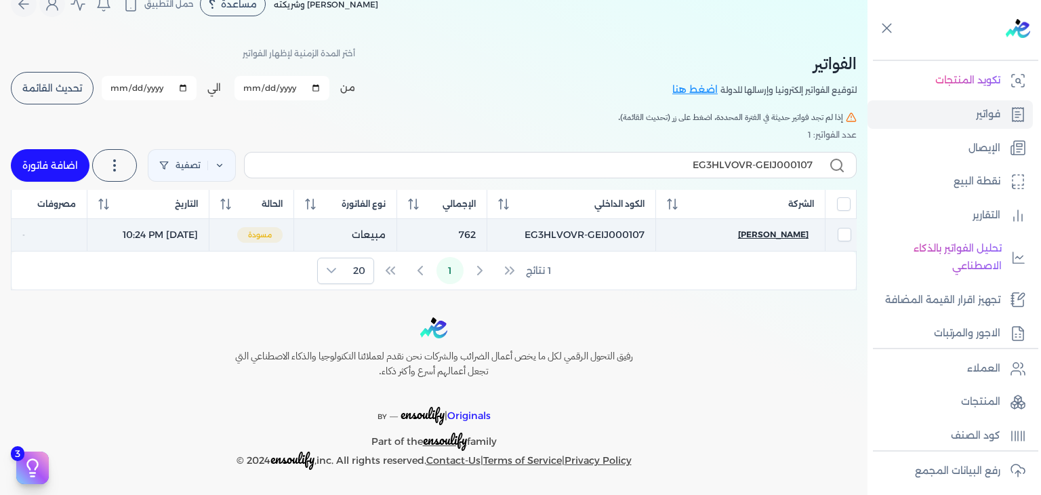
click at [782, 234] on span "[PERSON_NAME]" at bounding box center [773, 234] width 70 height 12
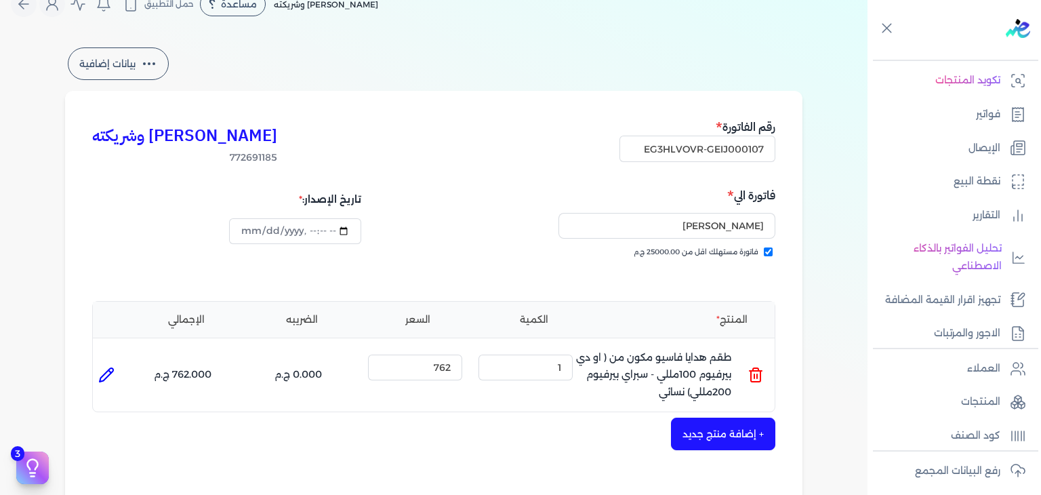
scroll to position [457, 0]
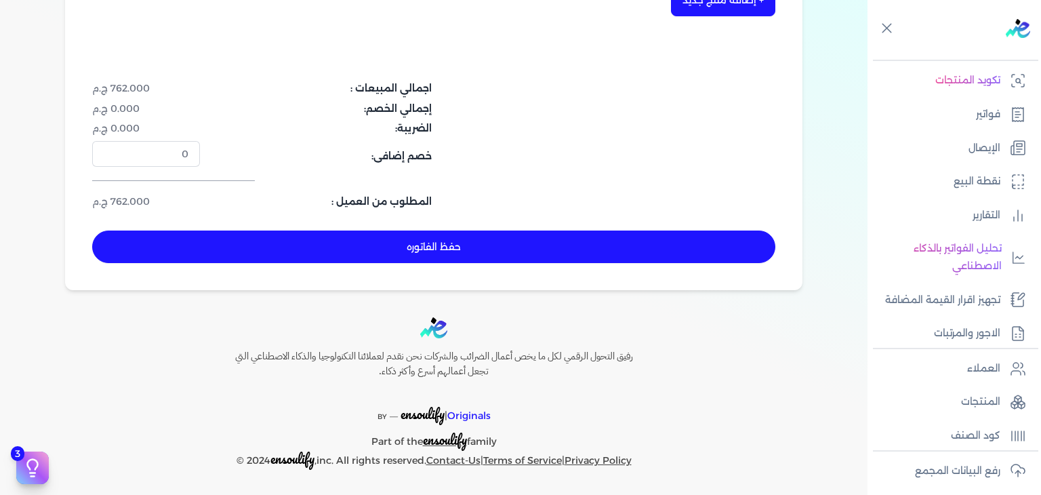
click at [416, 256] on button "حفظ الفاتوره" at bounding box center [433, 246] width 683 height 33
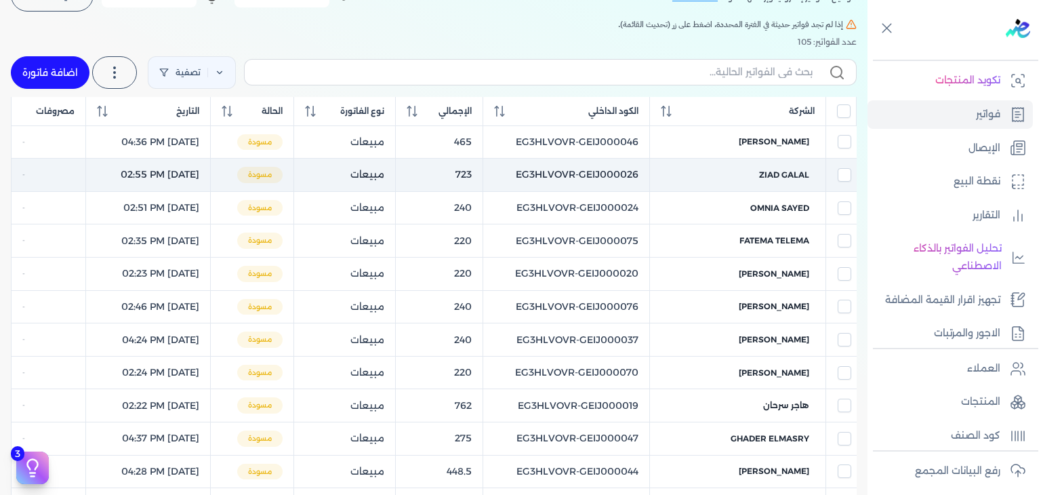
scroll to position [37, 0]
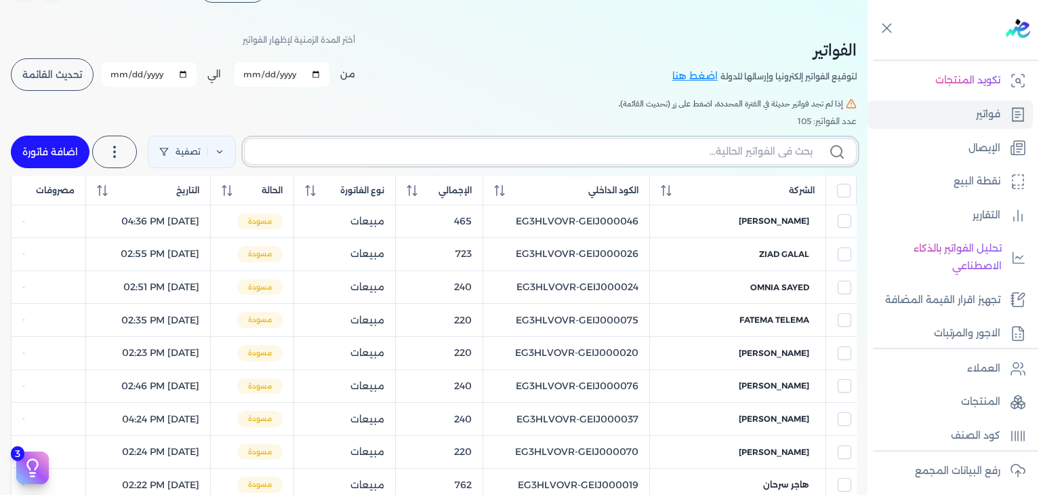
click at [588, 148] on input "text" at bounding box center [534, 151] width 557 height 14
paste input "EG3HLVOVR-GEIJ000108"
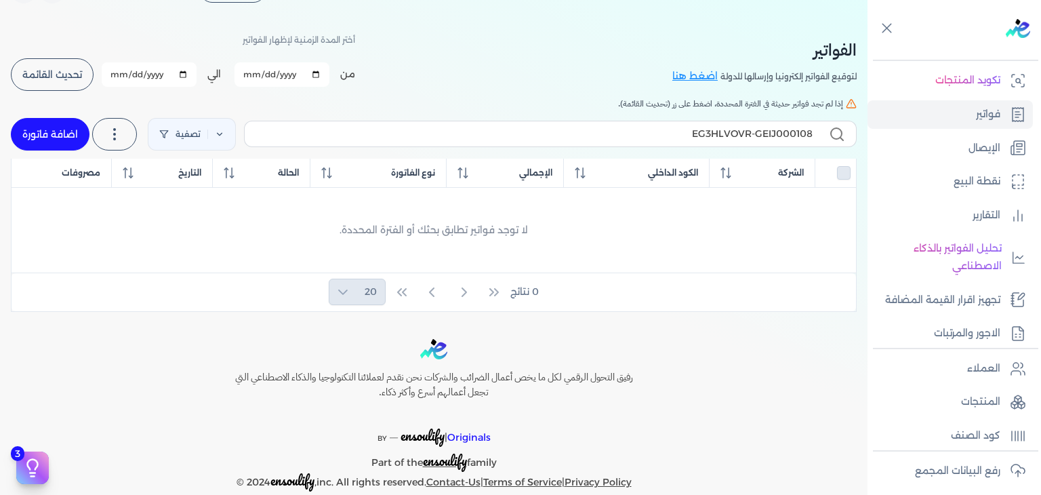
click at [58, 140] on link "اضافة فاتورة" at bounding box center [50, 134] width 79 height 33
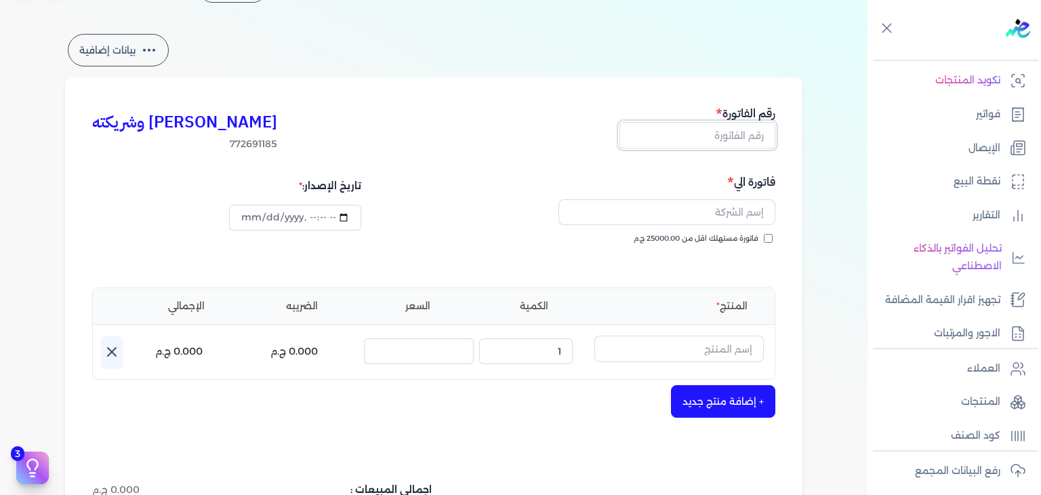
click at [748, 142] on input "text" at bounding box center [698, 135] width 156 height 26
paste input "EG3HLVOVR-GEIJ000108"
click at [769, 231] on div "فاتورة الي فاتورة مستهلك اقل من 25000.00 ج.م" at bounding box center [607, 222] width 338 height 98
click at [768, 237] on input "فاتورة مستهلك اقل من 25000.00 ج.م" at bounding box center [768, 238] width 9 height 9
click at [740, 214] on input "text" at bounding box center [667, 212] width 217 height 26
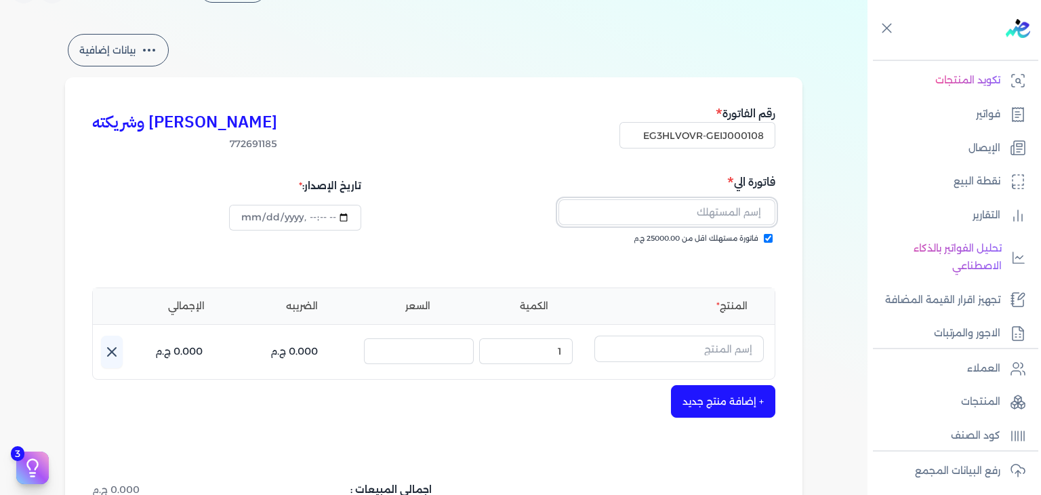
paste input "[PERSON_NAME]"
click at [694, 353] on input "text" at bounding box center [678, 349] width 169 height 26
paste input "خمرة الطيب بودي سبلاش نسائي - 250 مللي"
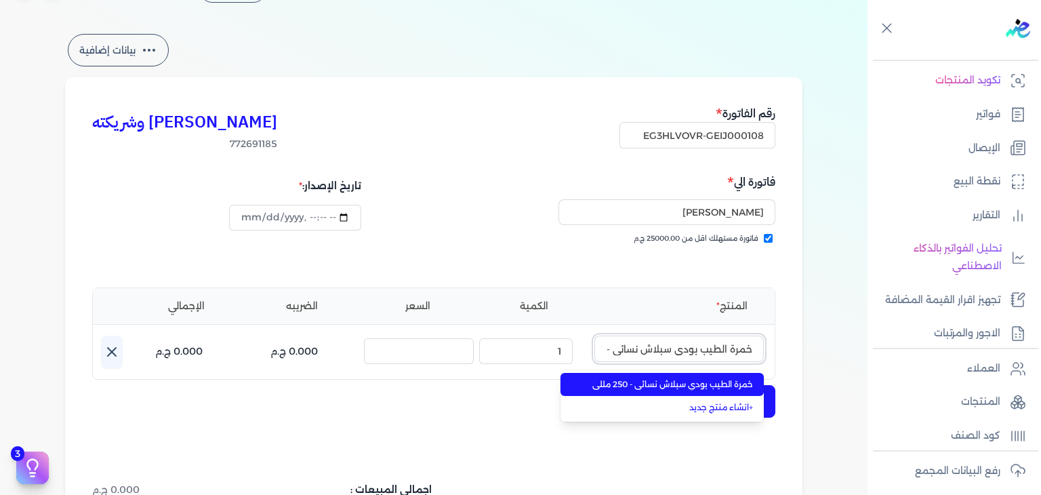
scroll to position [0, -43]
click at [685, 386] on span "خمرة الطيب بودي سبلاش نسائي - 250 مللي" at bounding box center [670, 384] width 165 height 12
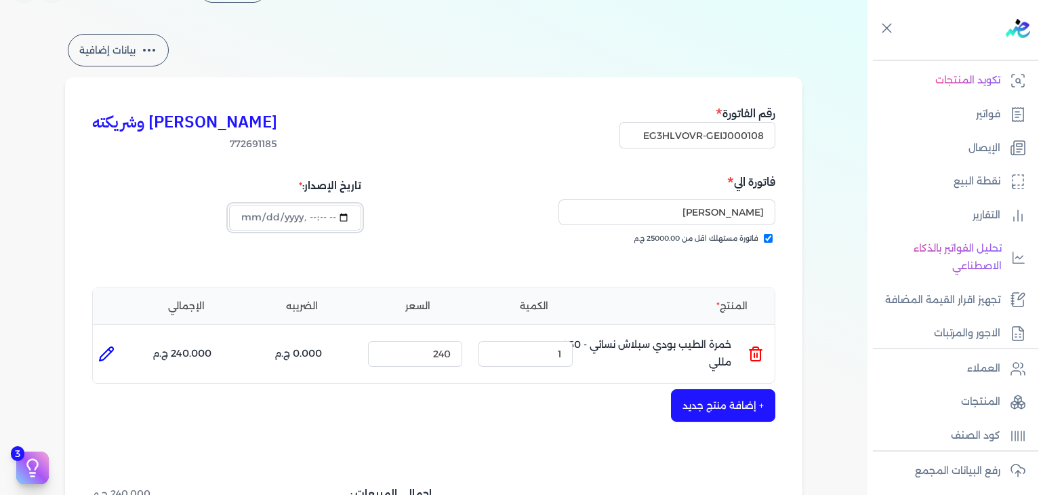
click at [251, 216] on input "datetime-local" at bounding box center [295, 218] width 132 height 26
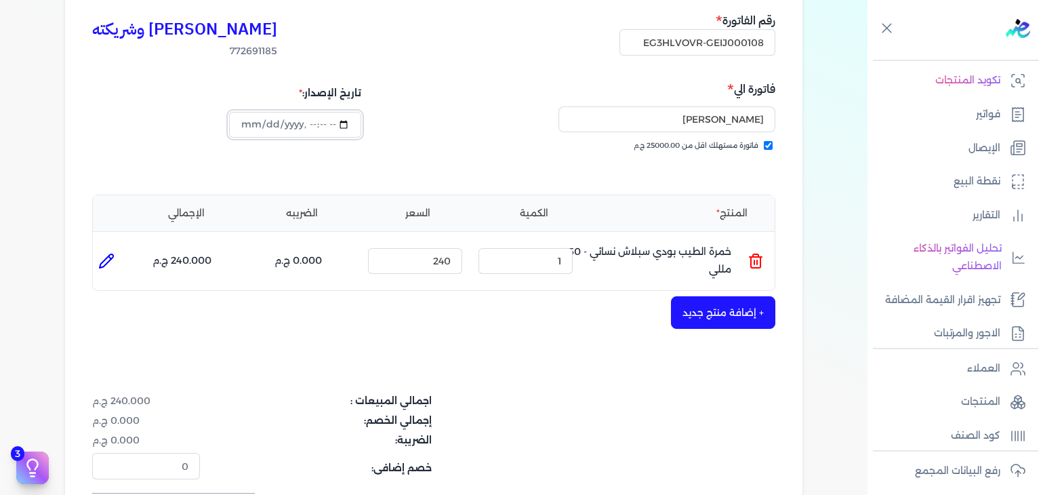
scroll to position [376, 0]
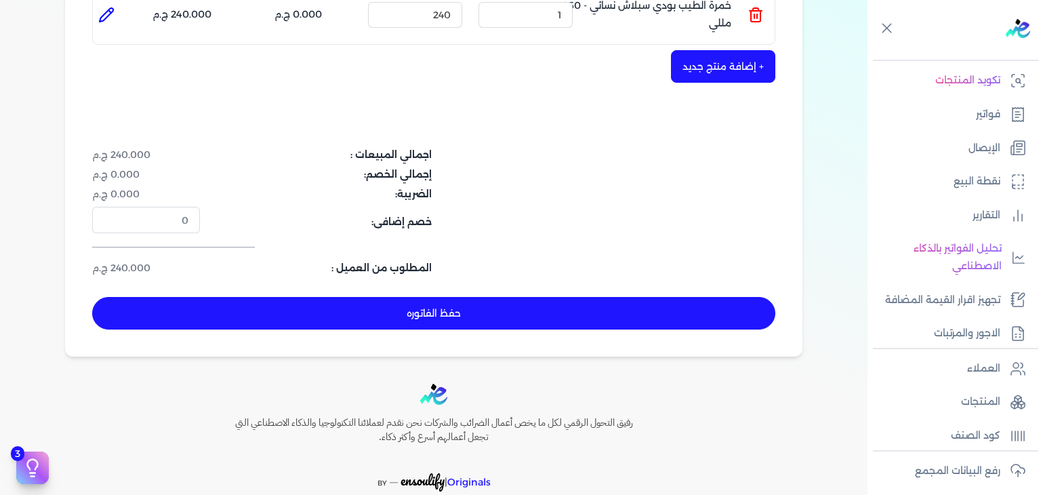
click at [444, 302] on button "حفظ الفاتوره" at bounding box center [433, 313] width 683 height 33
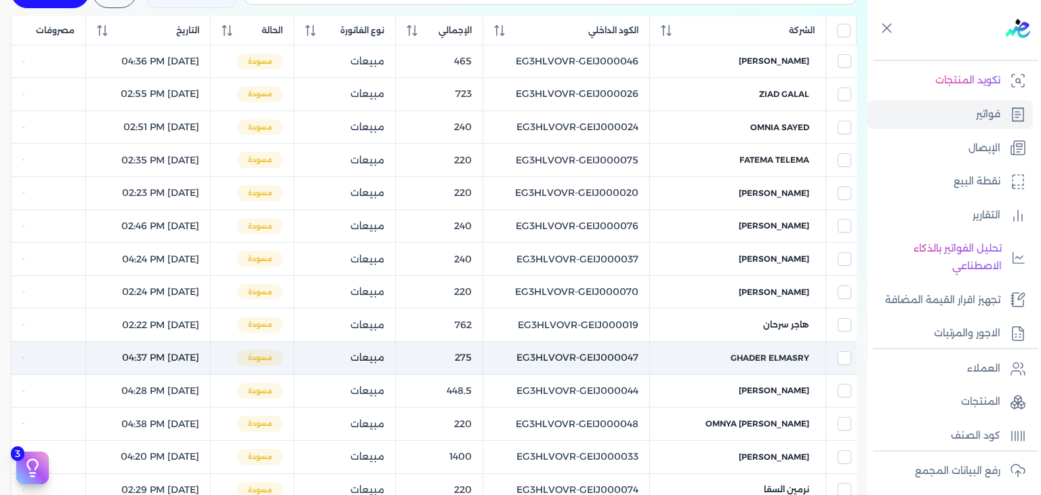
scroll to position [91, 0]
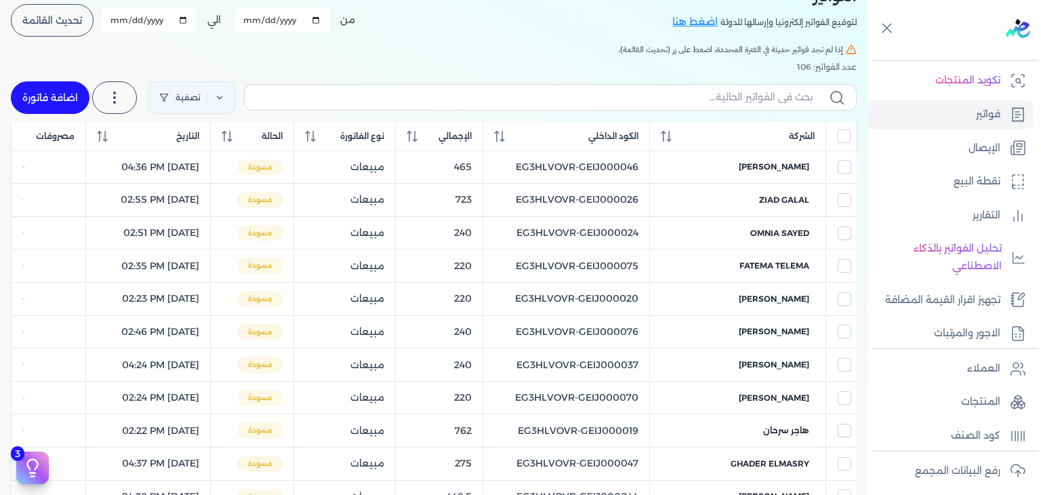
click at [754, 106] on label at bounding box center [550, 97] width 613 height 26
click at [754, 104] on input "text" at bounding box center [534, 97] width 557 height 14
paste input "EG3HLVOVR-GEIJ000108"
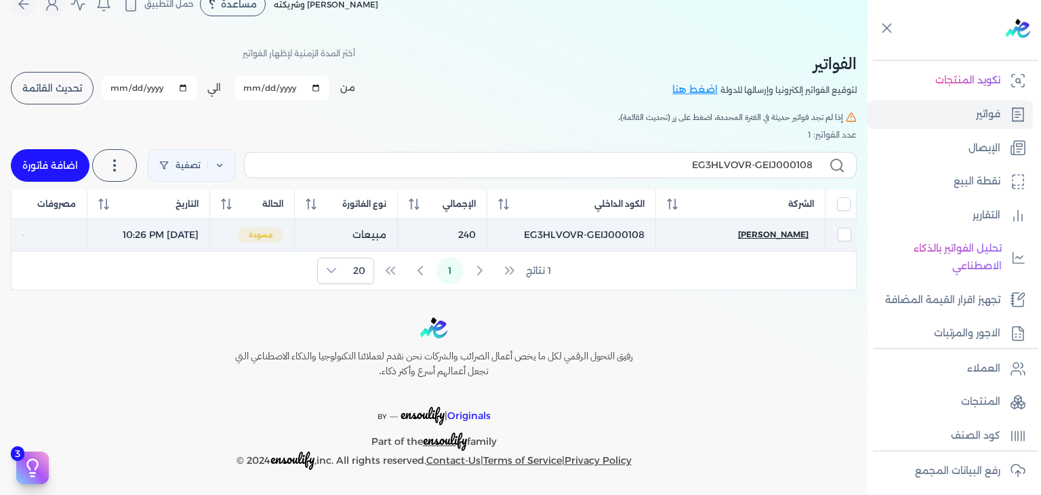
click at [786, 233] on span "[PERSON_NAME]" at bounding box center [773, 234] width 70 height 12
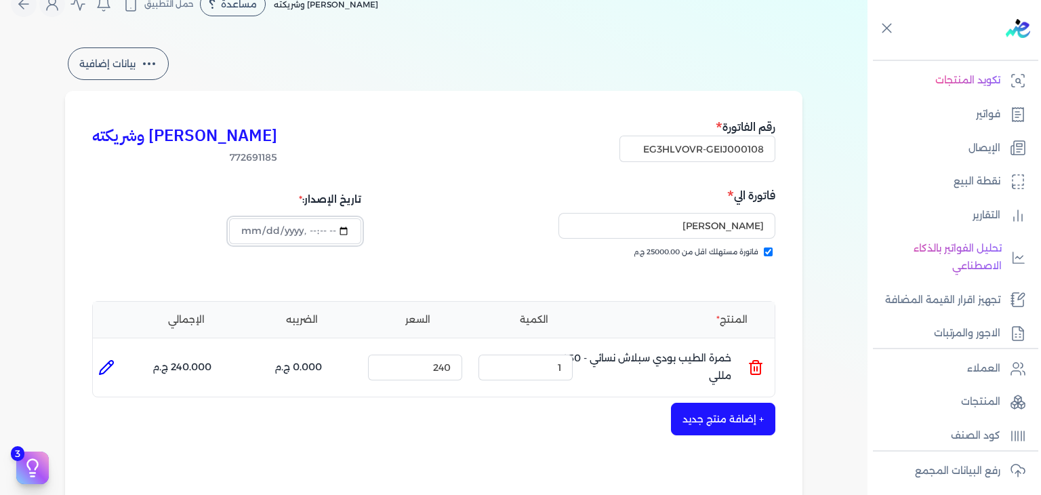
click at [247, 239] on input "datetime-local" at bounding box center [295, 231] width 132 height 26
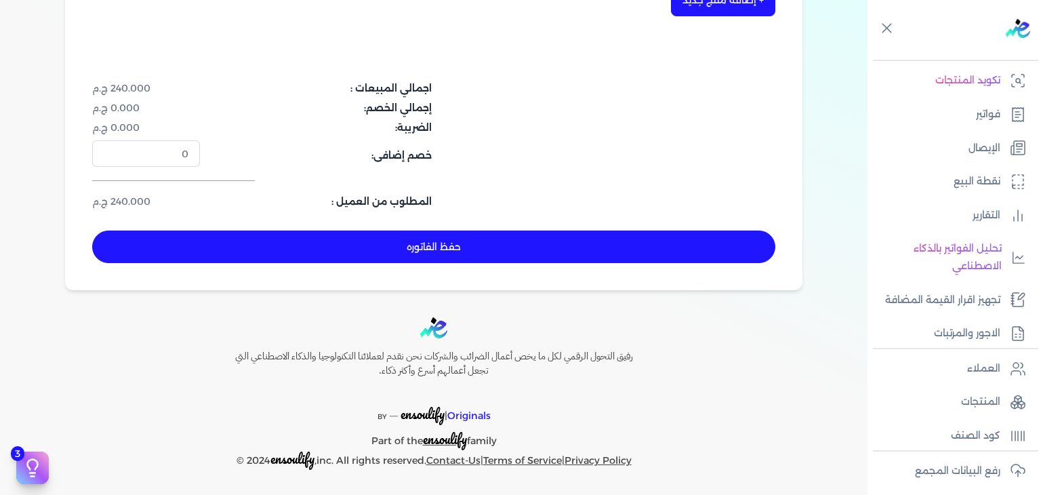
click at [460, 256] on button "حفظ الفاتوره" at bounding box center [433, 246] width 683 height 33
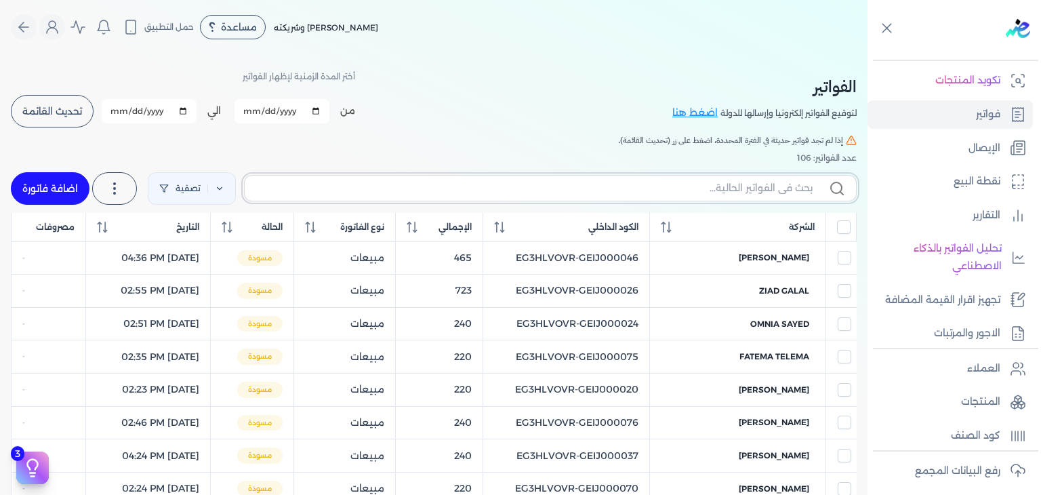
click at [418, 189] on input "text" at bounding box center [534, 188] width 557 height 14
paste input "EG3HLVOVR-GEIJ000109"
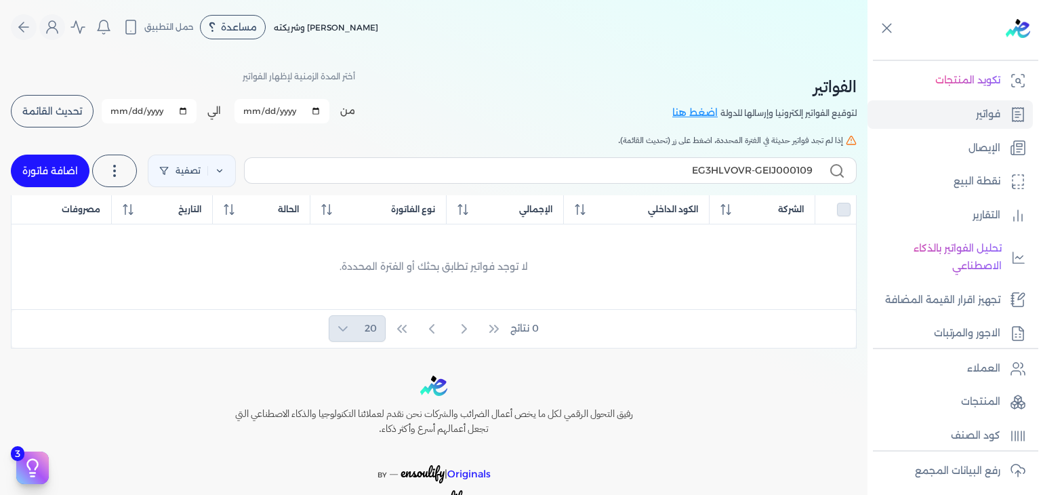
click at [60, 159] on link "اضافة فاتورة" at bounding box center [50, 171] width 79 height 33
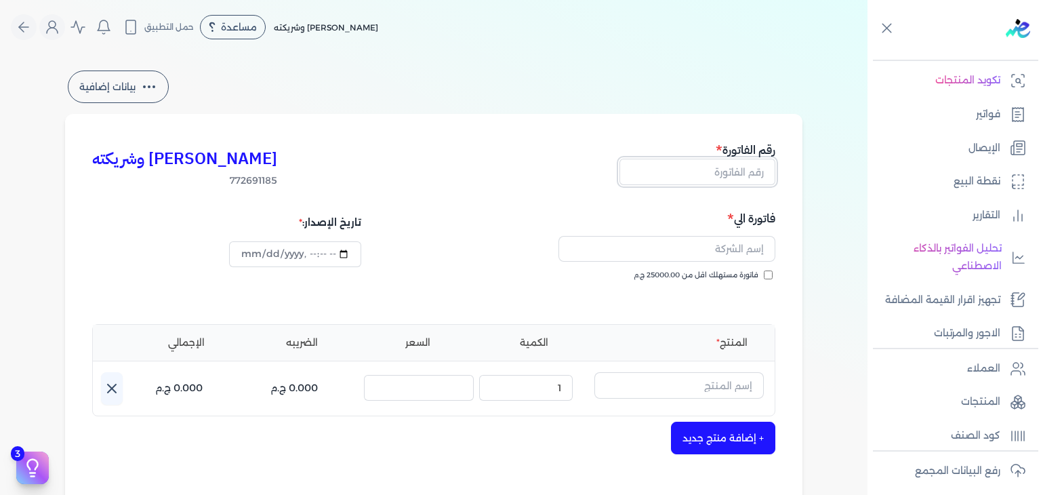
click at [744, 178] on input "text" at bounding box center [698, 172] width 156 height 26
paste input "EG3HLVOVR-GEIJ000109"
click at [773, 273] on input "فاتورة مستهلك اقل من 25000.00 ج.م" at bounding box center [768, 274] width 9 height 9
click at [740, 242] on input "text" at bounding box center [667, 249] width 217 height 26
paste input "[PERSON_NAME]"
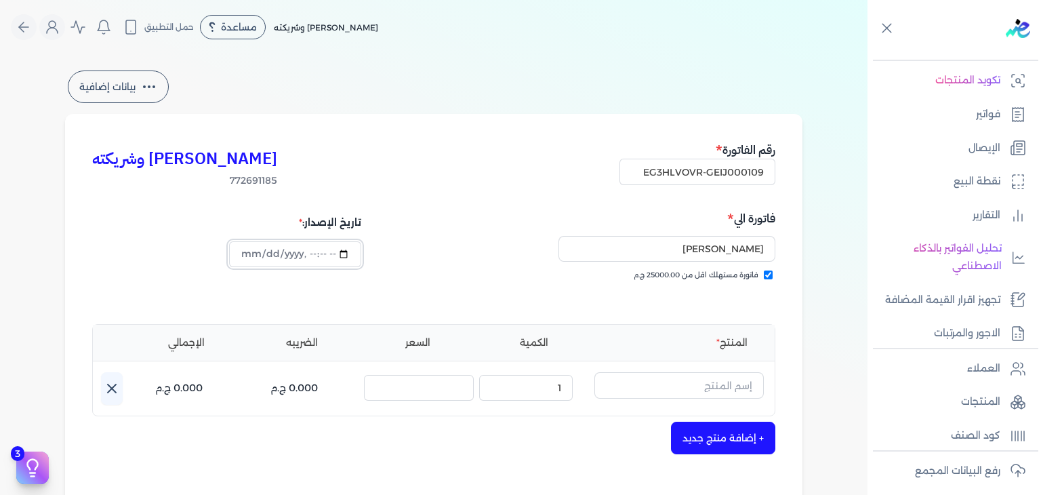
click at [254, 259] on input "datetime-local" at bounding box center [295, 254] width 132 height 26
click at [719, 390] on input "text" at bounding box center [678, 385] width 169 height 26
paste input "رقم. 230 او دي بيرفيوم نسائي - 100 مللي"
click at [735, 391] on input "text" at bounding box center [678, 385] width 169 height 26
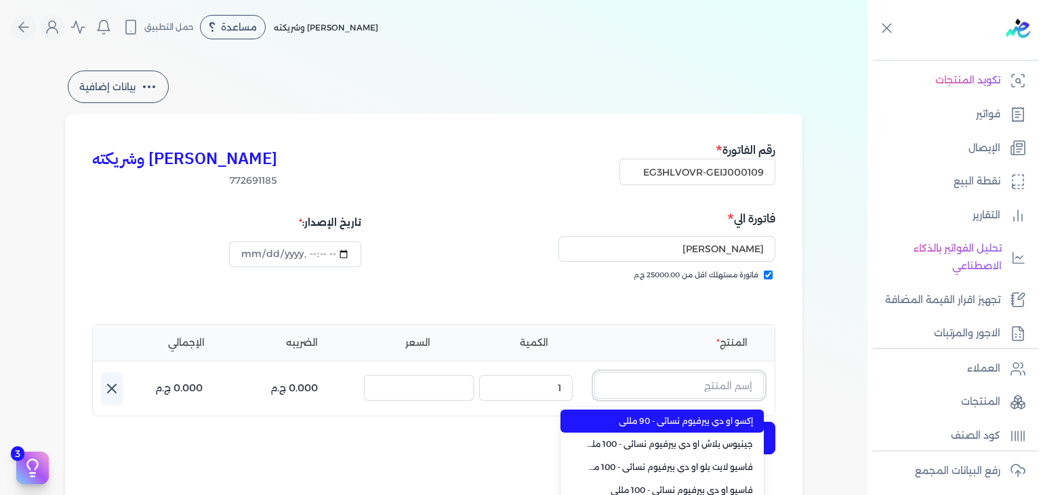
paste input "EG-772691185-FAPC-SC-EDP-W-100-6"
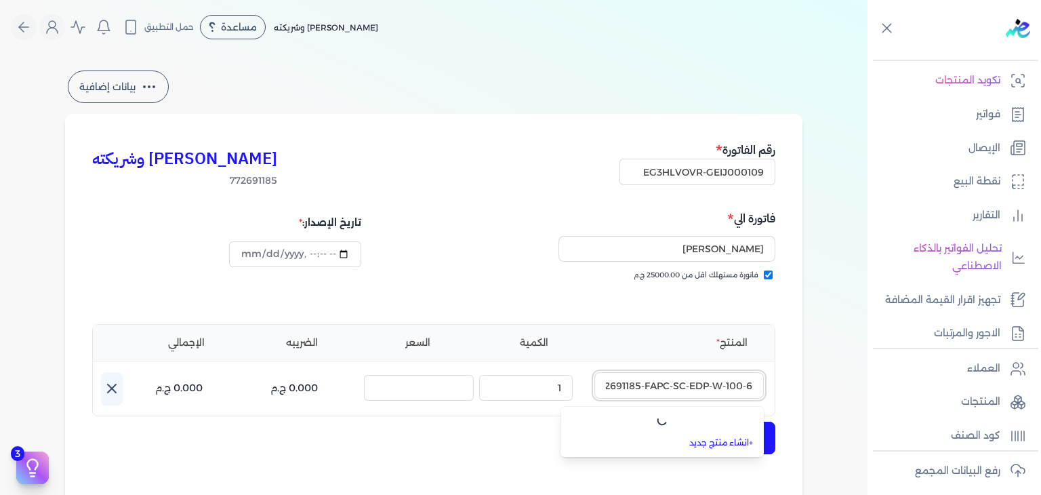
scroll to position [0, -30]
click at [732, 440] on link "+ انشاء منتج جديد" at bounding box center [670, 443] width 165 height 12
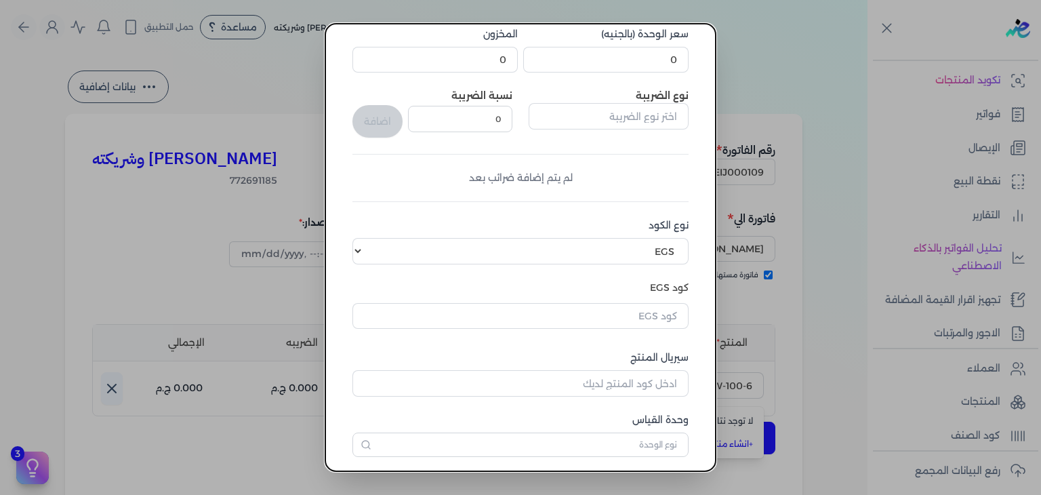
scroll to position [207, 0]
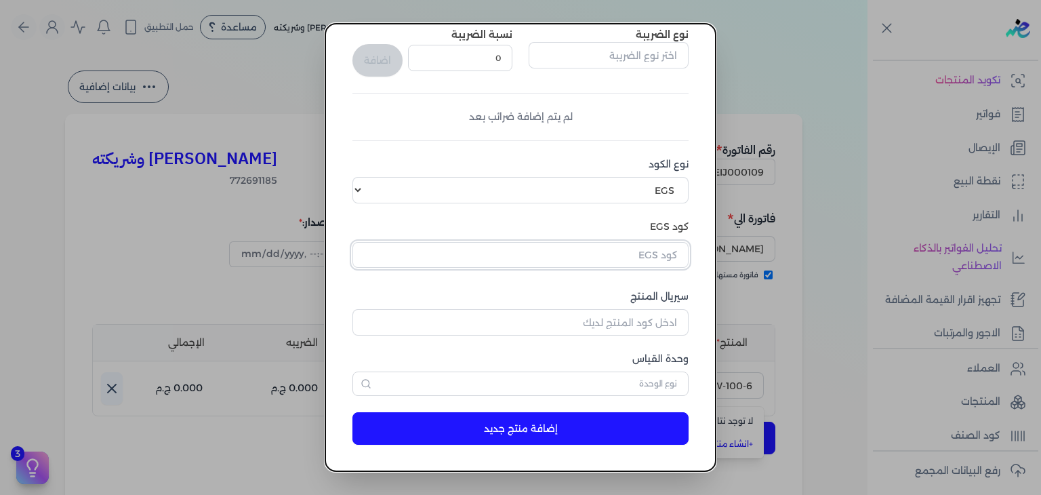
click at [640, 255] on input "text" at bounding box center [520, 255] width 336 height 26
paste input "EG-772691185-FAPC-SC-EDP-W-100-6"
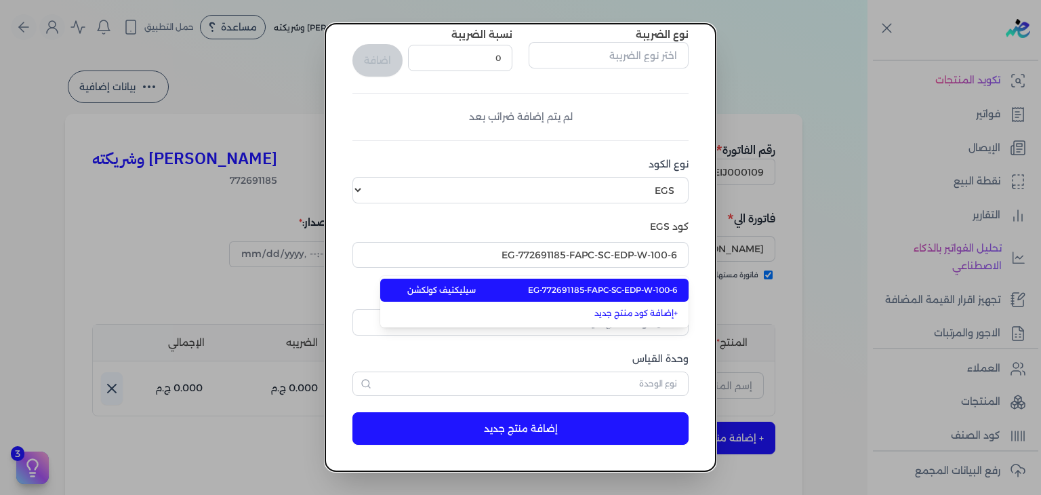
click at [644, 291] on span "EG-772691185-FAPC-SC-EDP-W-100-6" at bounding box center [603, 290] width 150 height 12
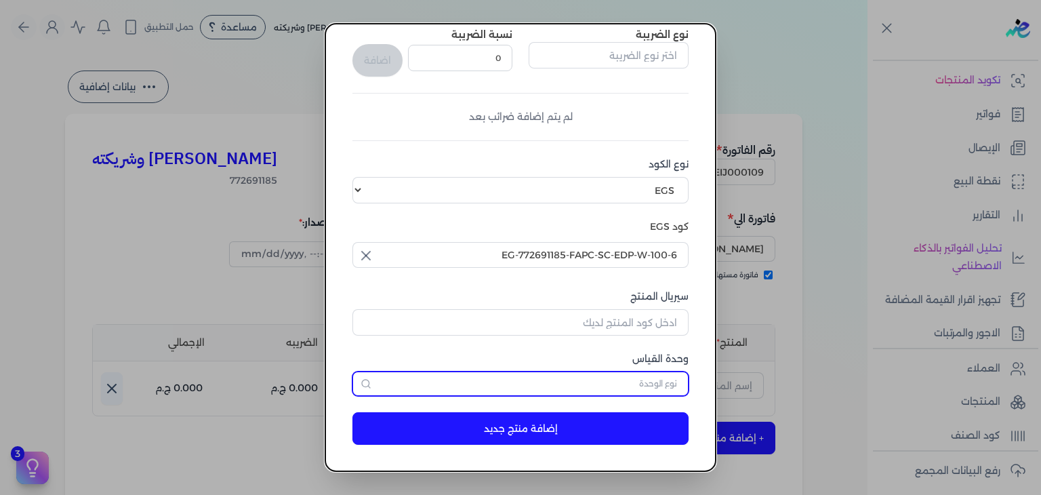
click at [641, 383] on input "text" at bounding box center [520, 383] width 336 height 24
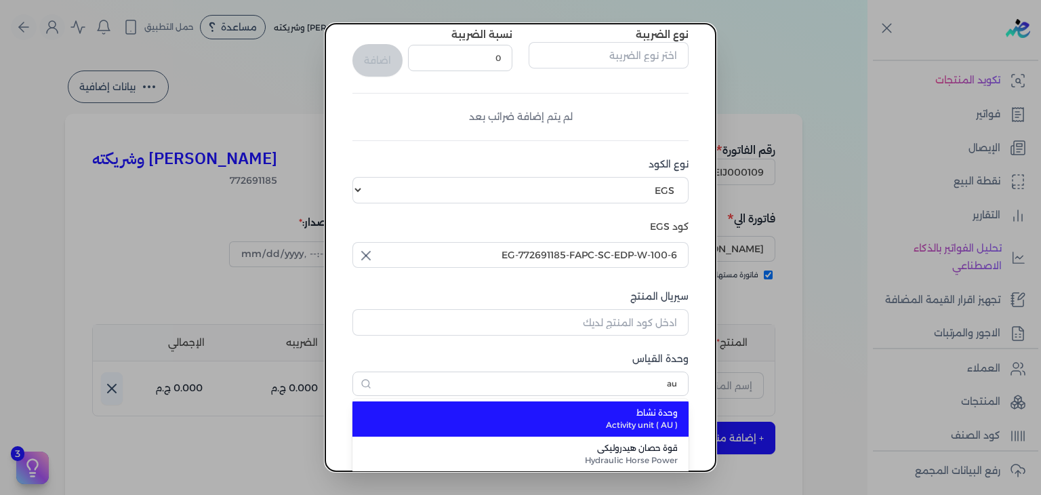
click at [630, 412] on span "وحدة نشاط" at bounding box center [529, 413] width 298 height 12
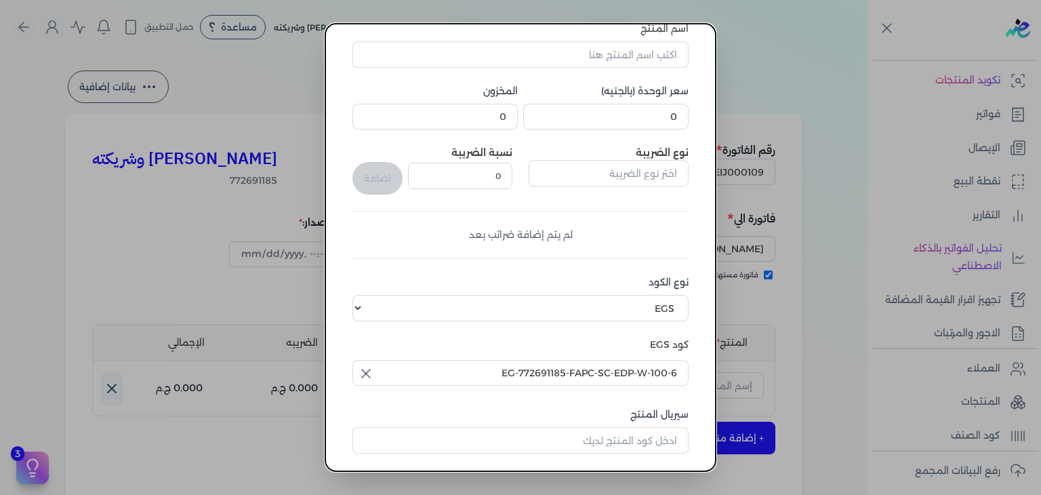
scroll to position [0, 0]
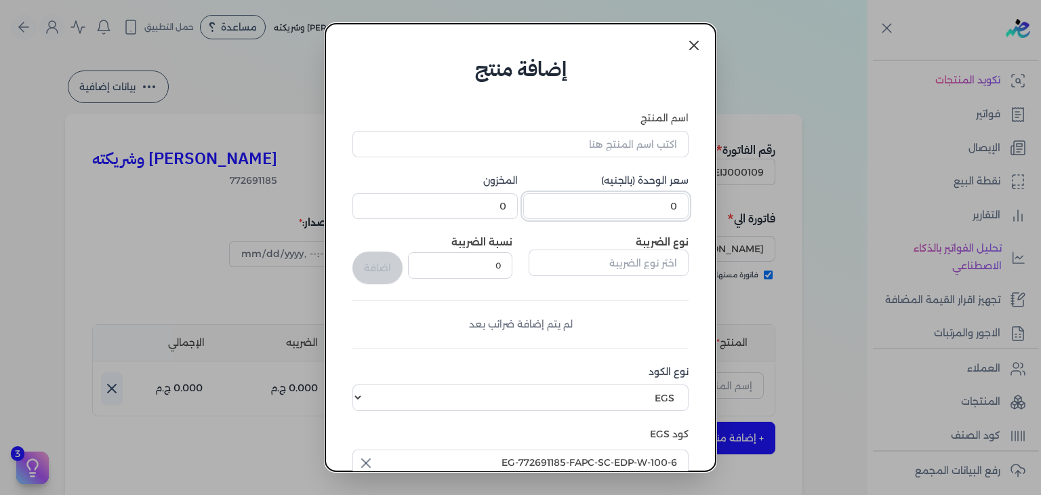
click at [653, 201] on input "0" at bounding box center [605, 206] width 165 height 26
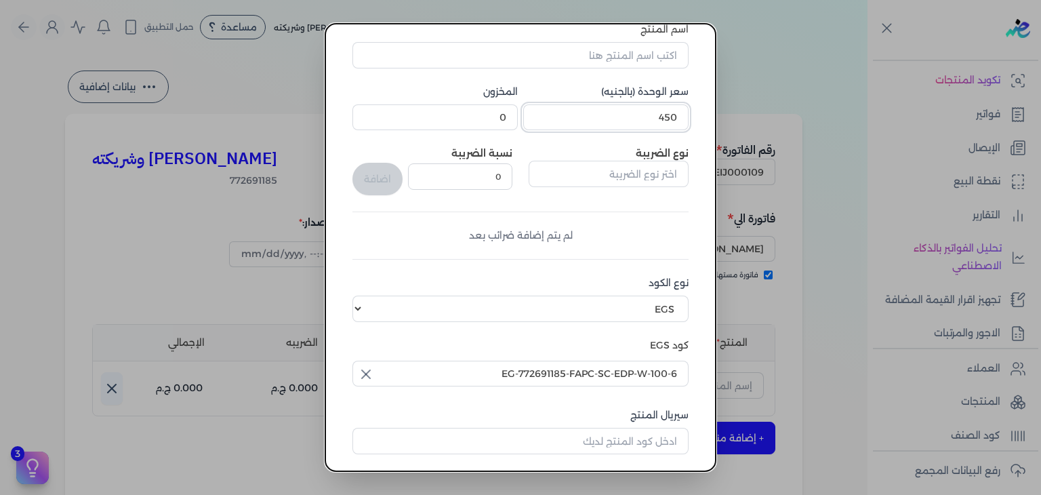
scroll to position [207, 0]
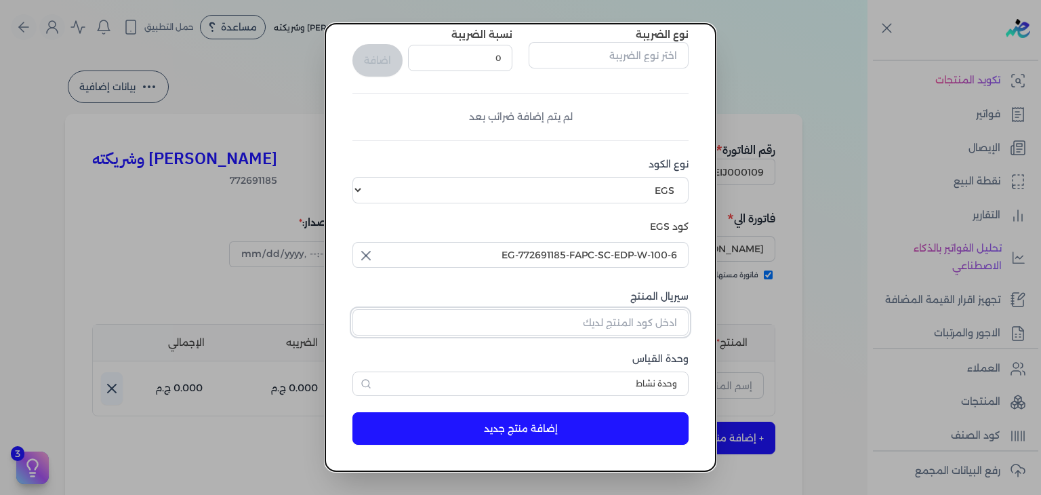
click at [643, 318] on input "سيريال المنتج" at bounding box center [520, 322] width 336 height 26
paste input "Z1A96C2CBD970DFE5FD79Z-1"
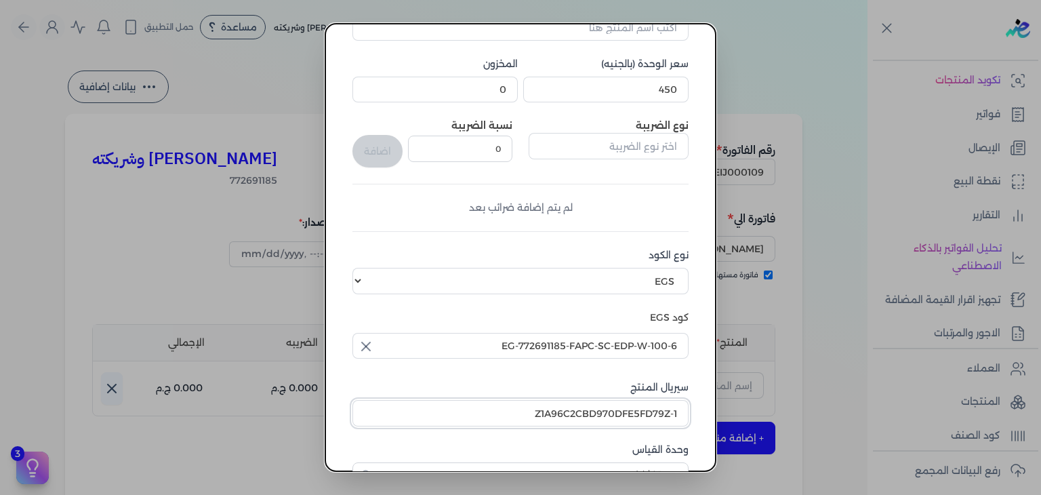
scroll to position [0, 0]
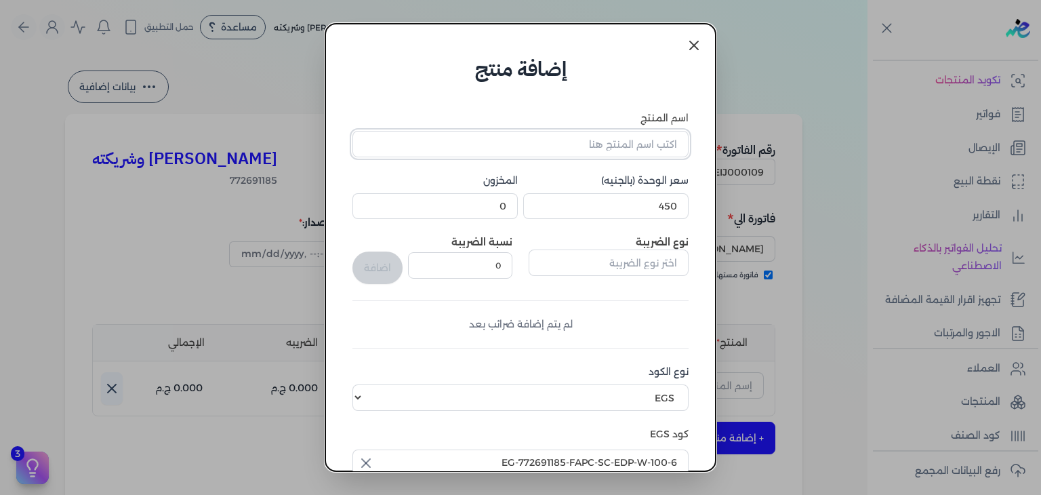
click at [639, 150] on input "اسم المنتج" at bounding box center [520, 144] width 336 height 26
paste input "رقم. 230 او دي بيرفيوم نسائي - 100 مللي"
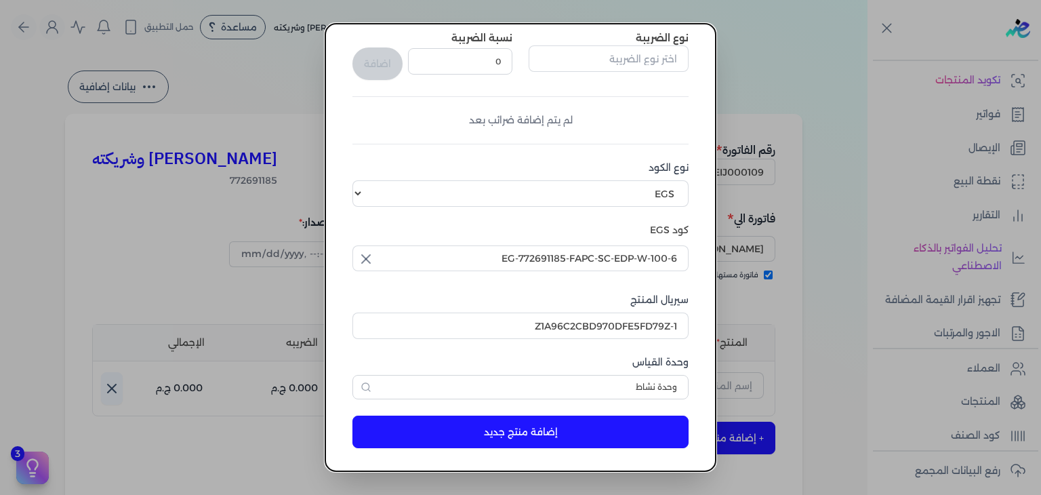
scroll to position [207, 0]
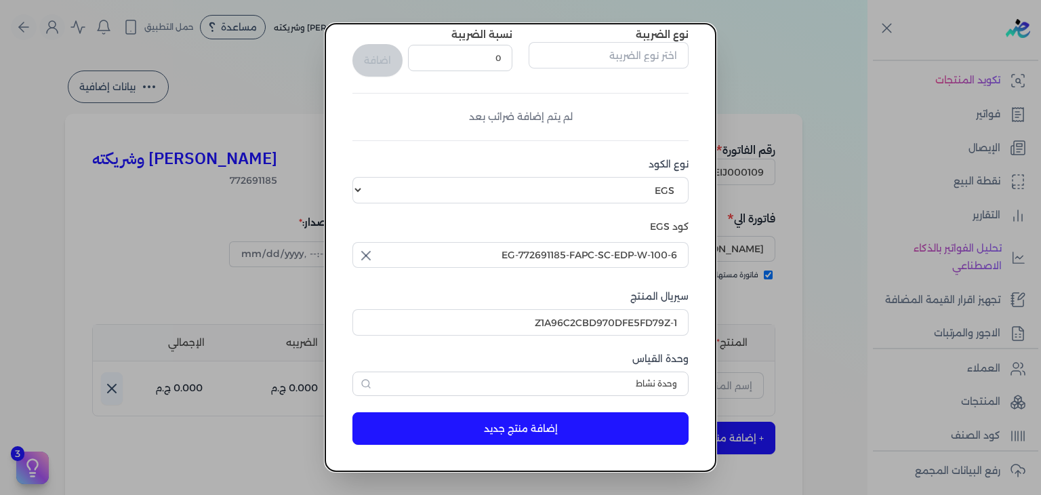
click at [582, 428] on button "إضافة منتج جديد" at bounding box center [520, 428] width 336 height 33
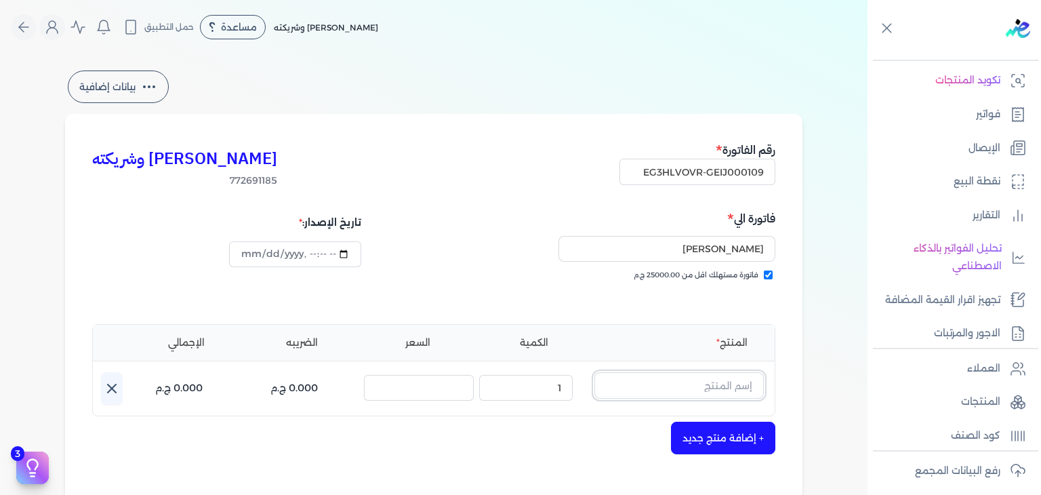
click at [684, 382] on input "text" at bounding box center [678, 385] width 169 height 26
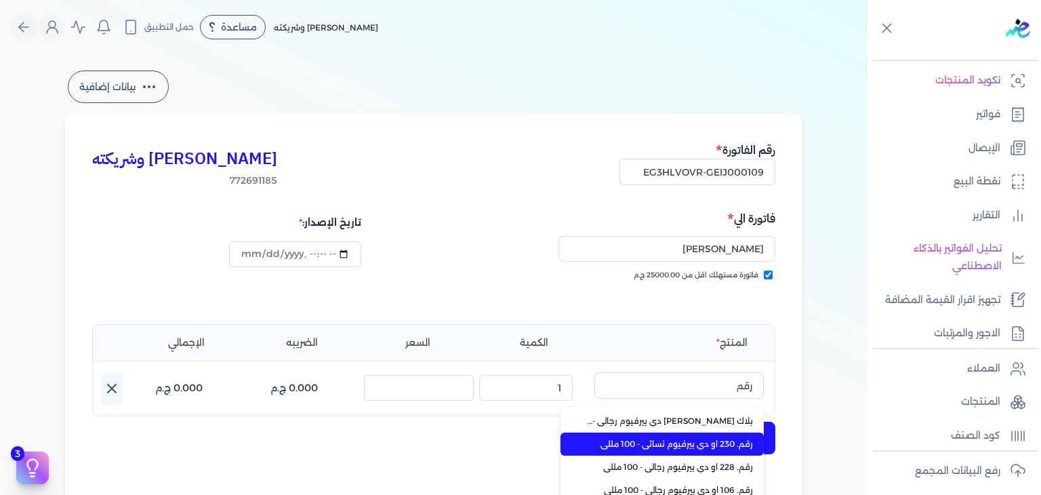
click at [658, 447] on span "رقم. 230 او دي بيرفيوم نسائي - 100 مللي" at bounding box center [670, 444] width 165 height 12
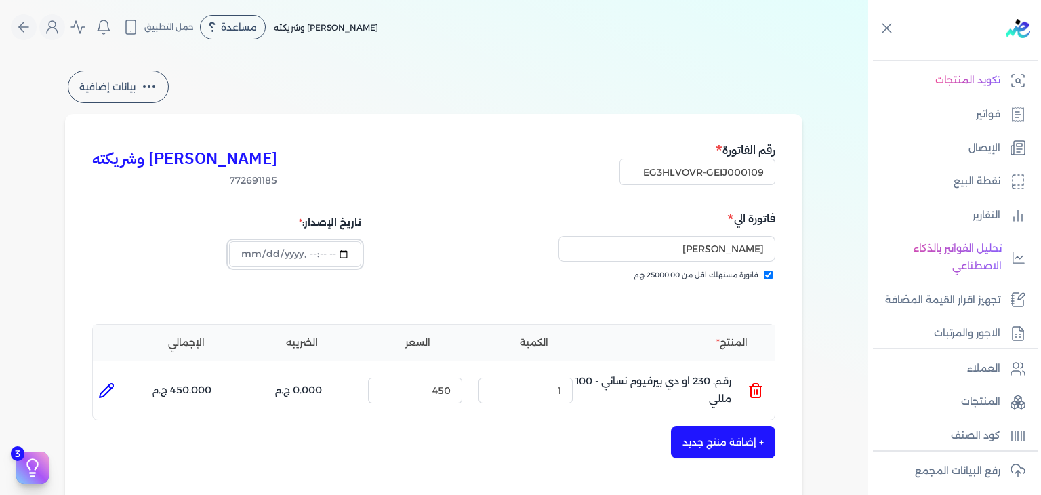
click at [244, 256] on input "datetime-local" at bounding box center [295, 254] width 132 height 26
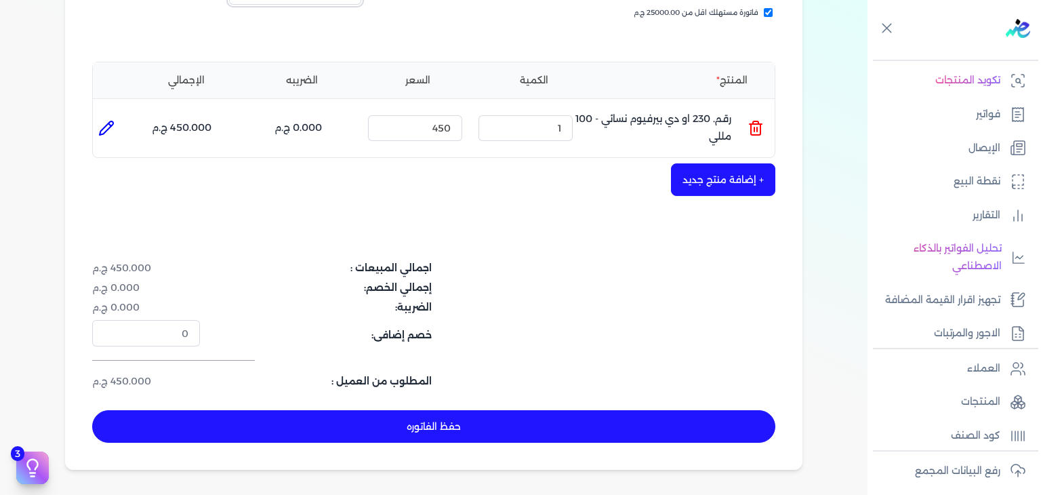
scroll to position [442, 0]
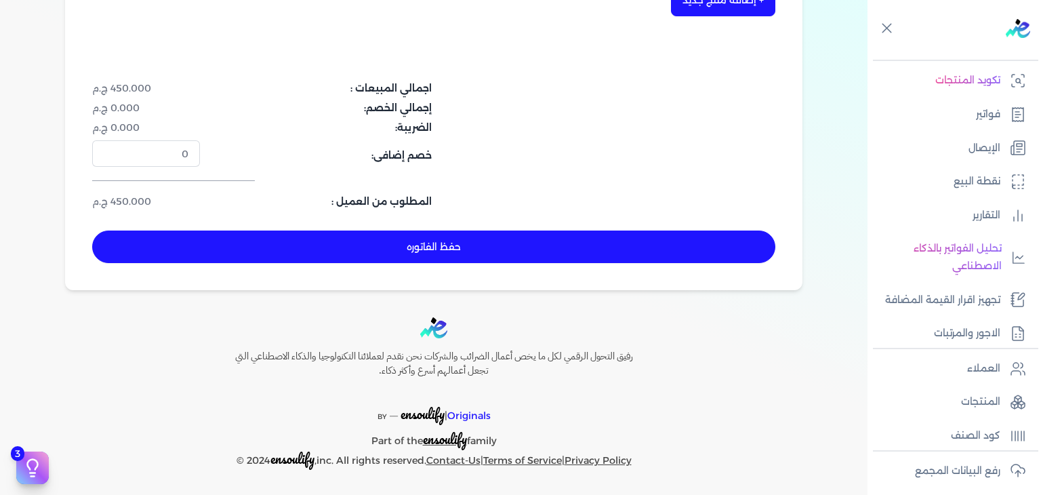
drag, startPoint x: 435, startPoint y: 238, endPoint x: 480, endPoint y: 271, distance: 55.7
click at [437, 239] on button "حفظ الفاتوره" at bounding box center [433, 246] width 683 height 33
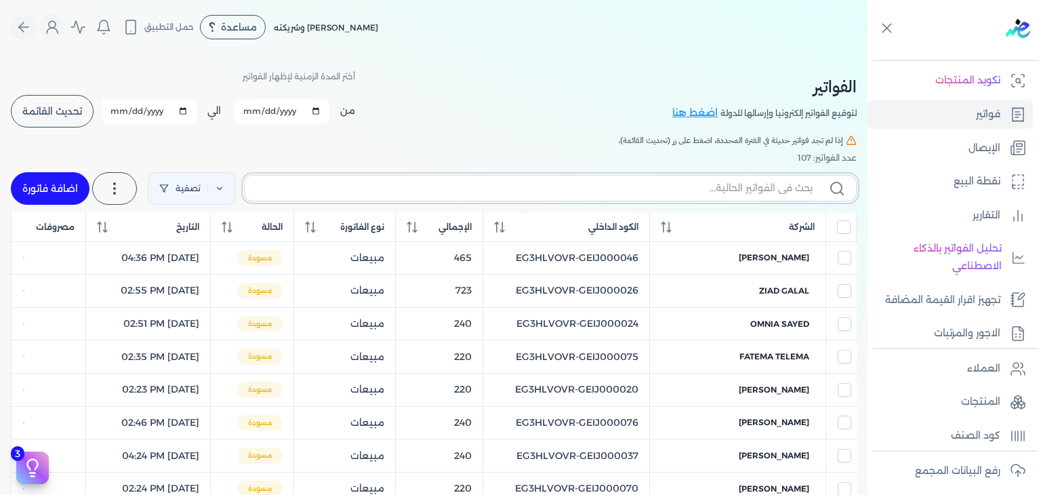
click at [601, 187] on input "text" at bounding box center [534, 188] width 557 height 14
paste input "EG3HLVOVR-GEIJ000109"
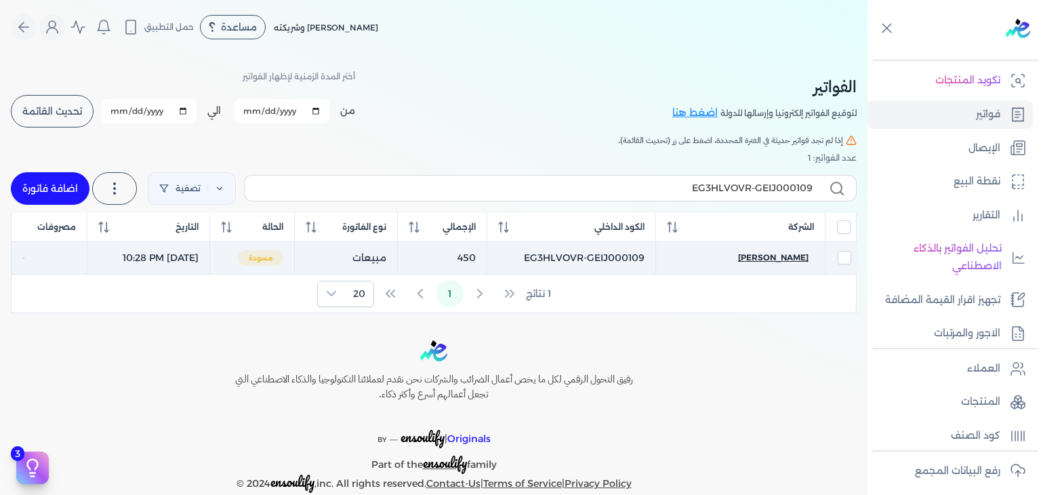
click at [756, 258] on span "[PERSON_NAME]" at bounding box center [773, 257] width 70 height 12
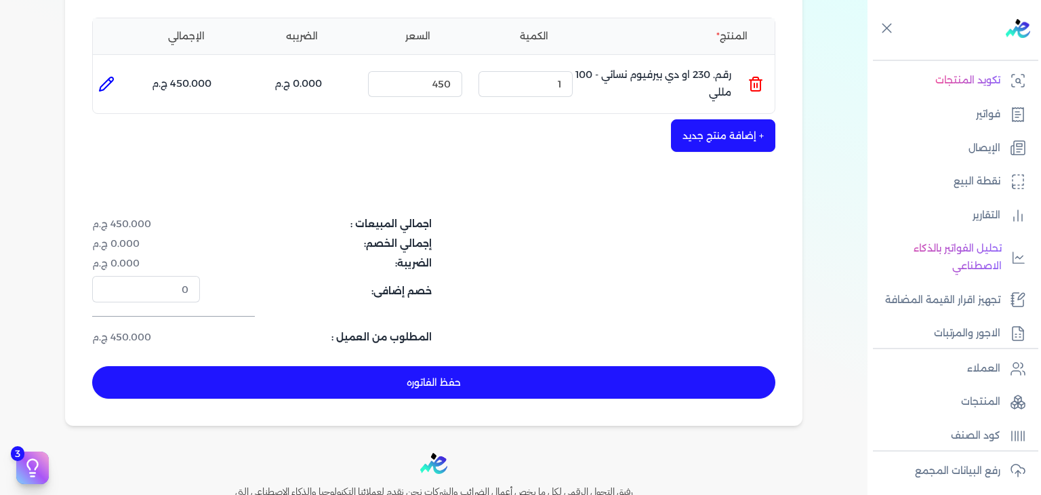
scroll to position [407, 0]
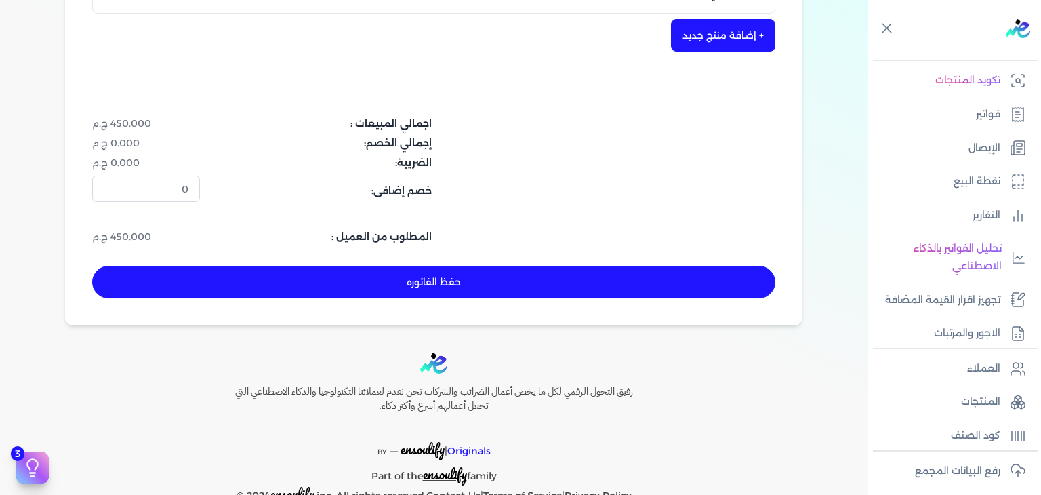
drag, startPoint x: 440, startPoint y: 293, endPoint x: 453, endPoint y: 295, distance: 13.0
click at [441, 292] on button "حفظ الفاتوره" at bounding box center [433, 282] width 683 height 33
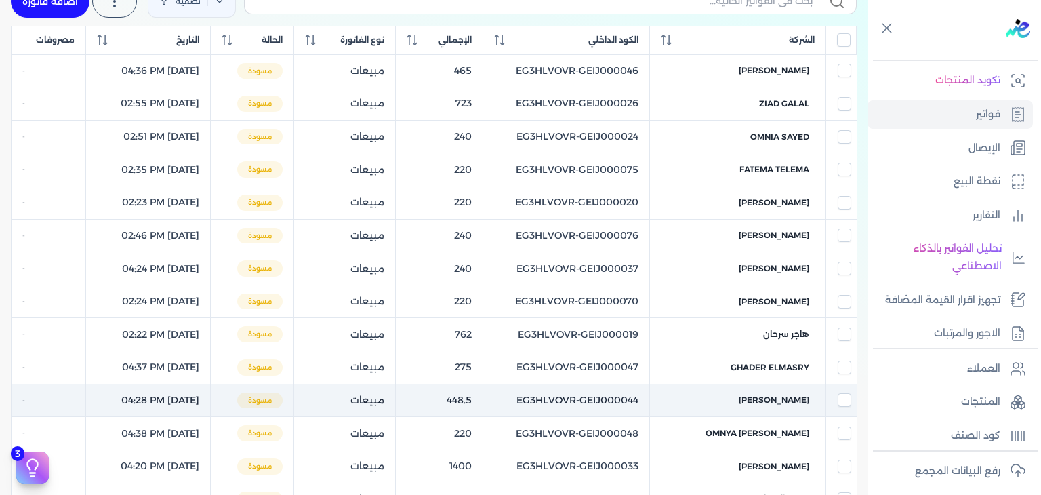
scroll to position [122, 0]
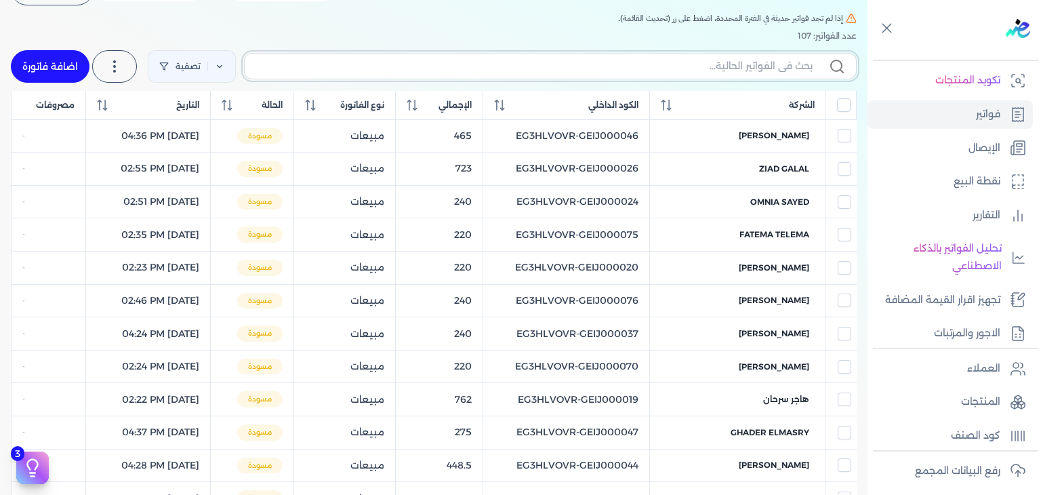
click at [489, 70] on input "text" at bounding box center [534, 66] width 557 height 14
paste input "EG3HLVOVR-GEIJ000110"
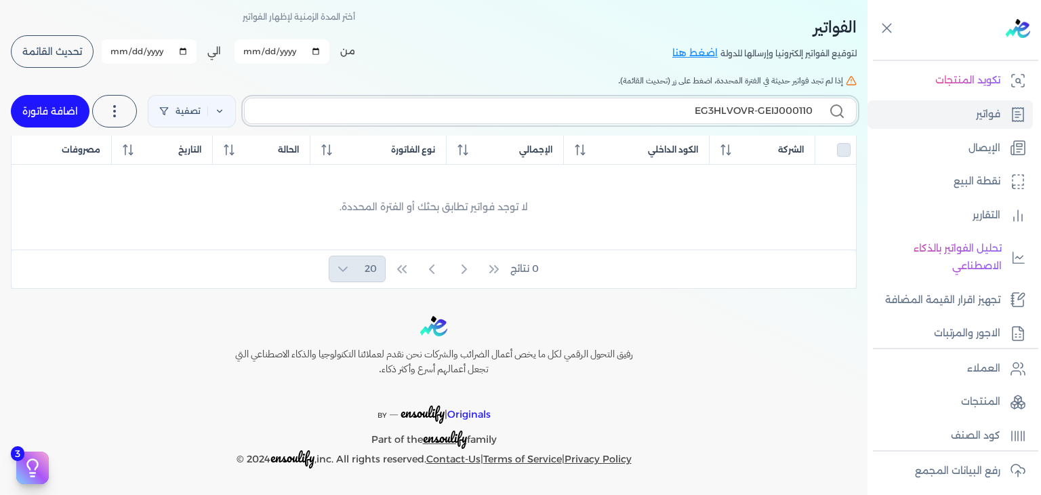
scroll to position [58, 0]
click at [77, 112] on link "اضافة فاتورة" at bounding box center [50, 112] width 79 height 33
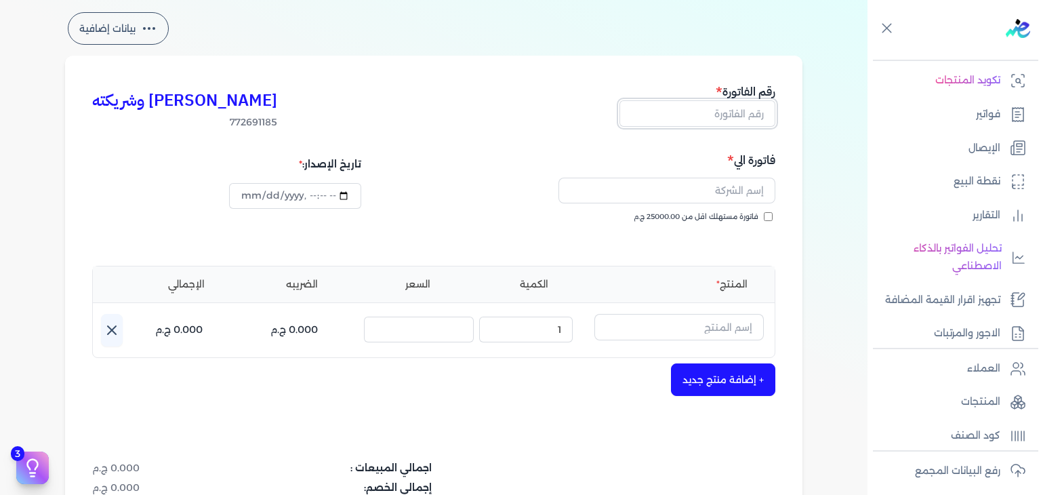
click at [721, 119] on input "text" at bounding box center [698, 113] width 156 height 26
paste input "EG3HLVOVR-GEIJ000110"
click at [767, 214] on input "فاتورة مستهلك اقل من 25000.00 ج.م" at bounding box center [768, 216] width 9 height 9
click at [247, 197] on input "datetime-local" at bounding box center [295, 196] width 132 height 26
click at [748, 190] on input "text" at bounding box center [667, 191] width 217 height 26
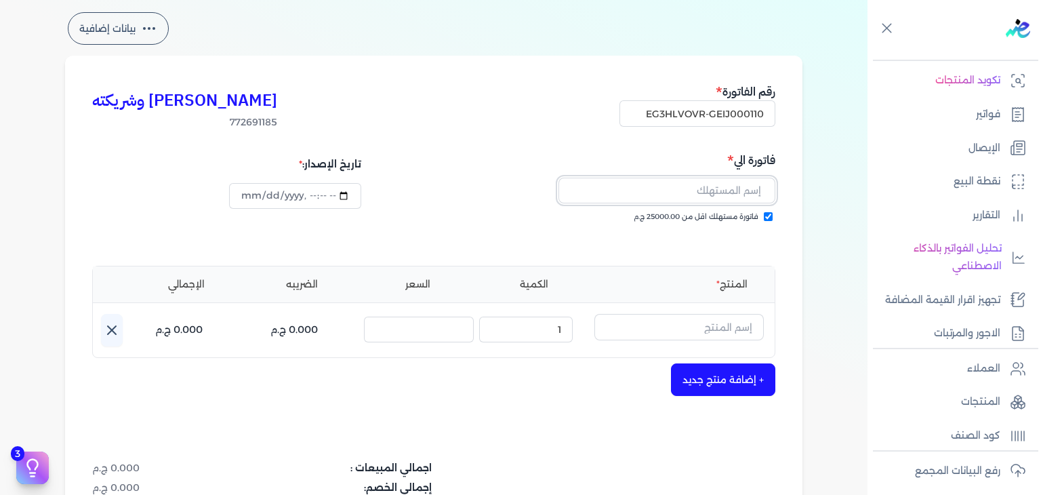
paste input "[PERSON_NAME]"
click at [745, 321] on input "text" at bounding box center [678, 327] width 169 height 26
click at [735, 317] on input "text" at bounding box center [678, 327] width 169 height 26
paste input "[PERSON_NAME] فيلينج بودي سبلاش نسائي - 250 مللي"
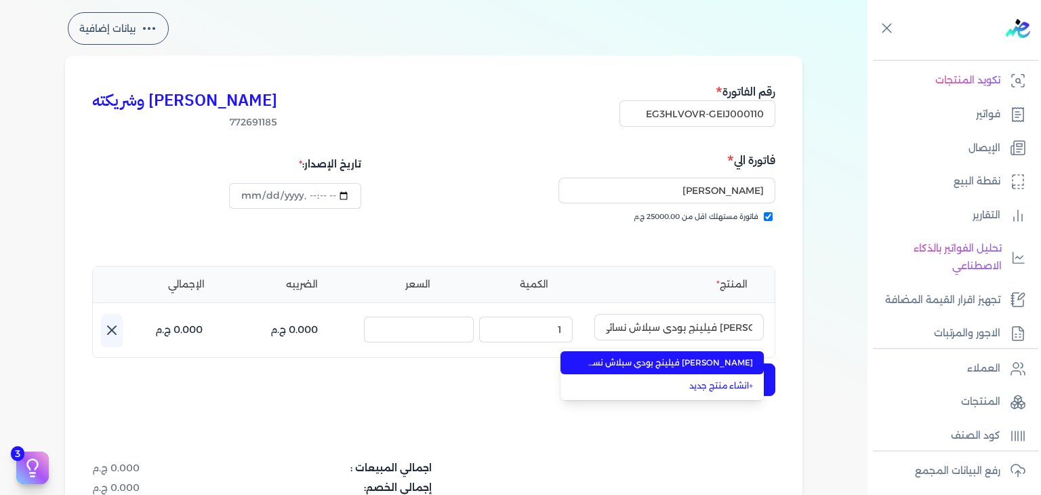
click at [714, 361] on span "[PERSON_NAME] فيلينج بودي سبلاش نسائي - 250 مللي" at bounding box center [670, 363] width 165 height 12
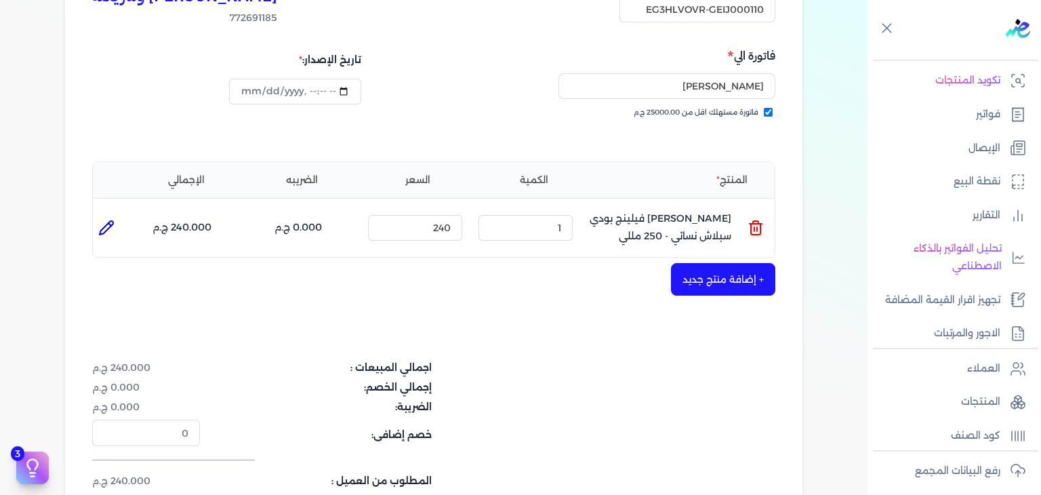
scroll to position [0, 0]
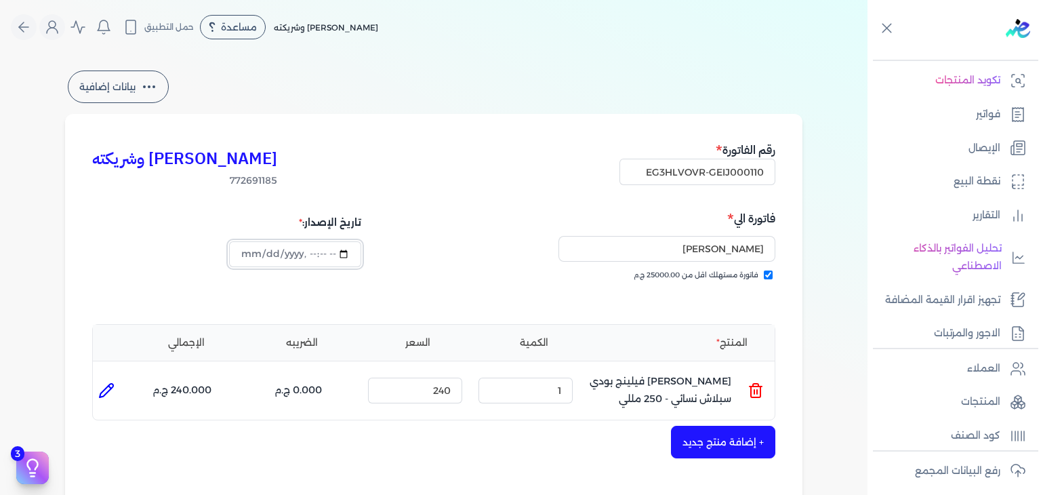
click at [254, 258] on input "datetime-local" at bounding box center [295, 254] width 132 height 26
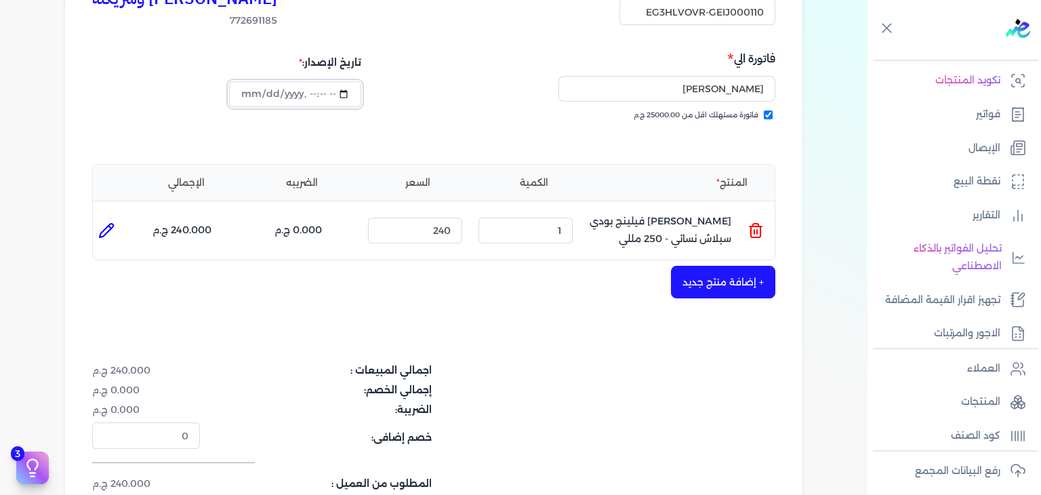
scroll to position [442, 0]
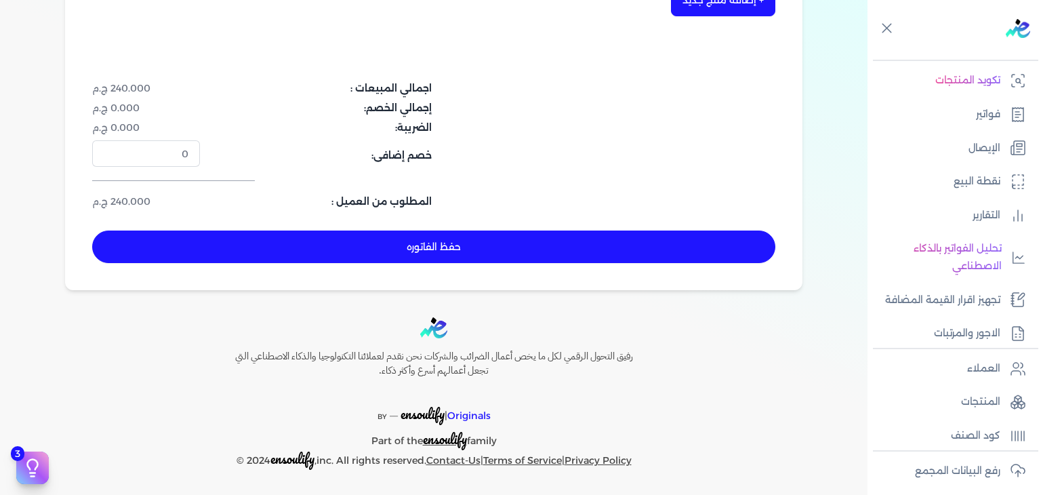
click at [492, 256] on button "حفظ الفاتوره" at bounding box center [433, 246] width 683 height 33
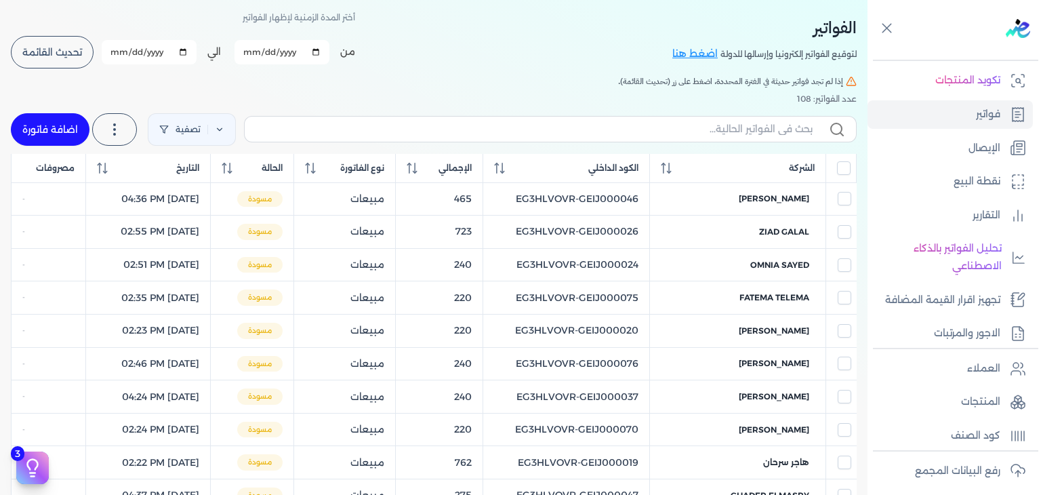
scroll to position [22, 0]
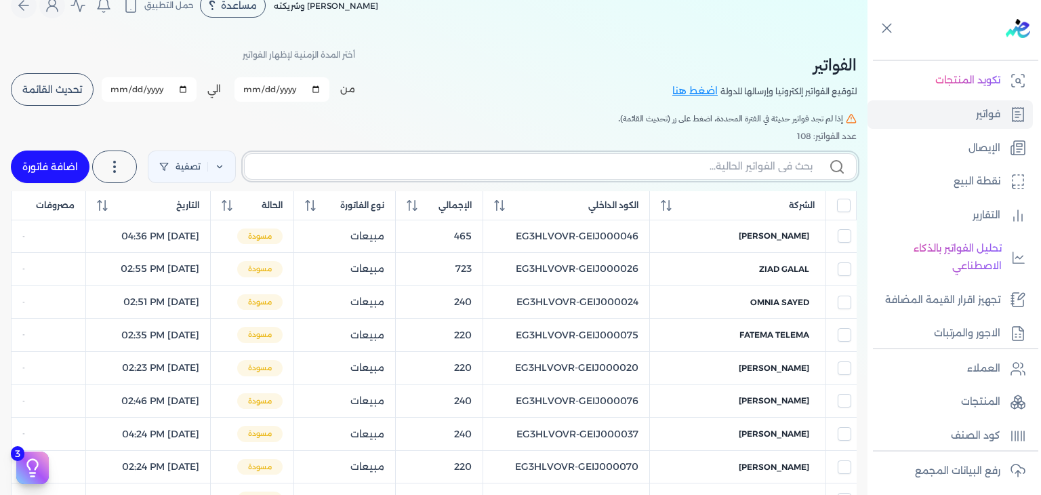
click at [760, 165] on input "text" at bounding box center [534, 166] width 557 height 14
paste input "EG3HLVOVR-GEIJ000110"
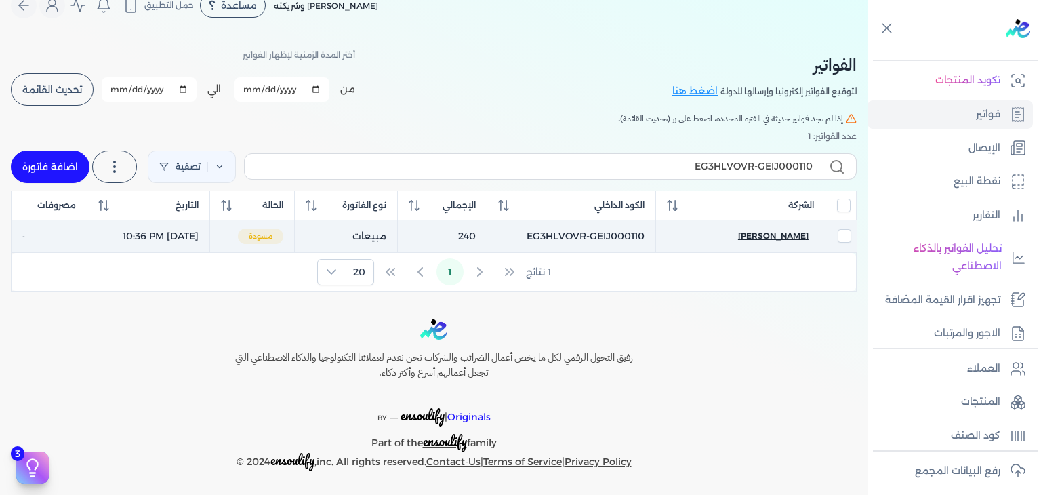
click at [790, 231] on span "[PERSON_NAME]" at bounding box center [773, 236] width 70 height 12
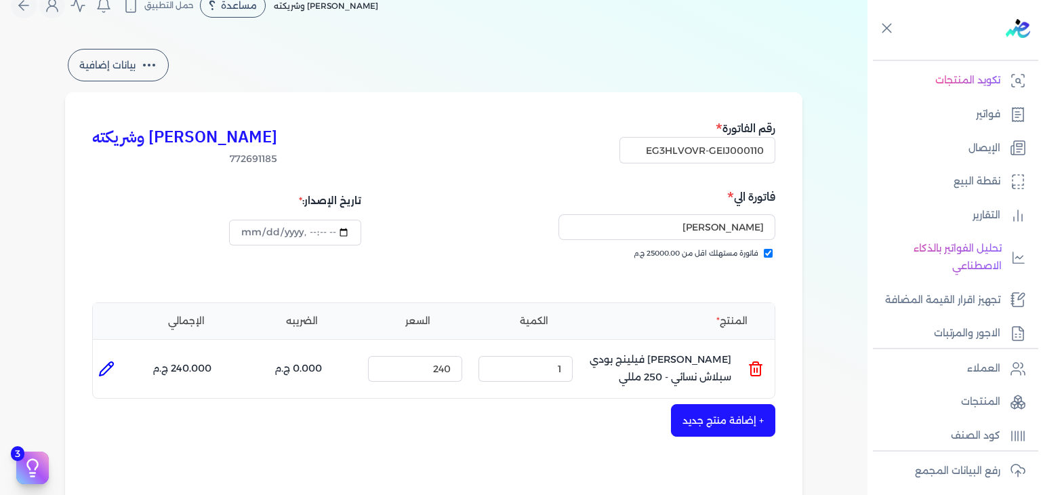
scroll to position [442, 0]
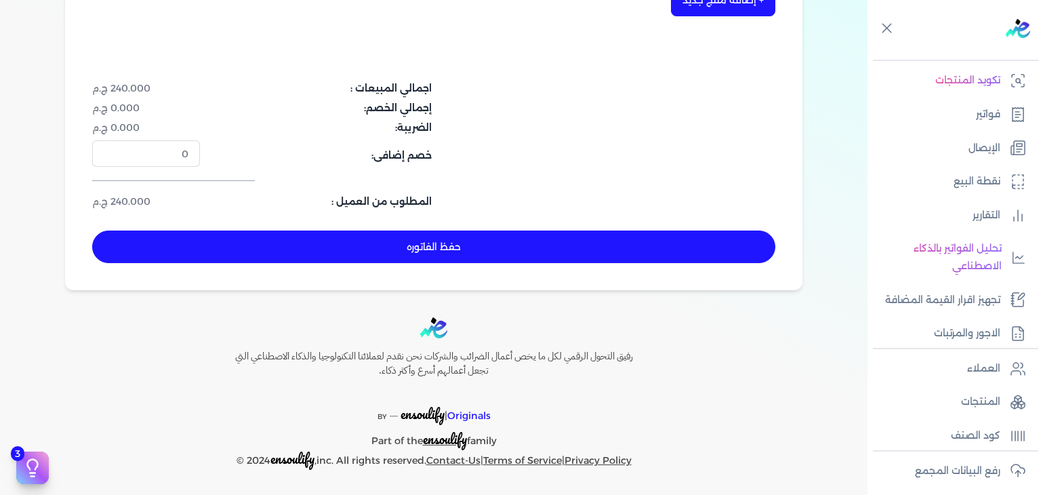
click at [525, 258] on button "حفظ الفاتوره" at bounding box center [433, 246] width 683 height 33
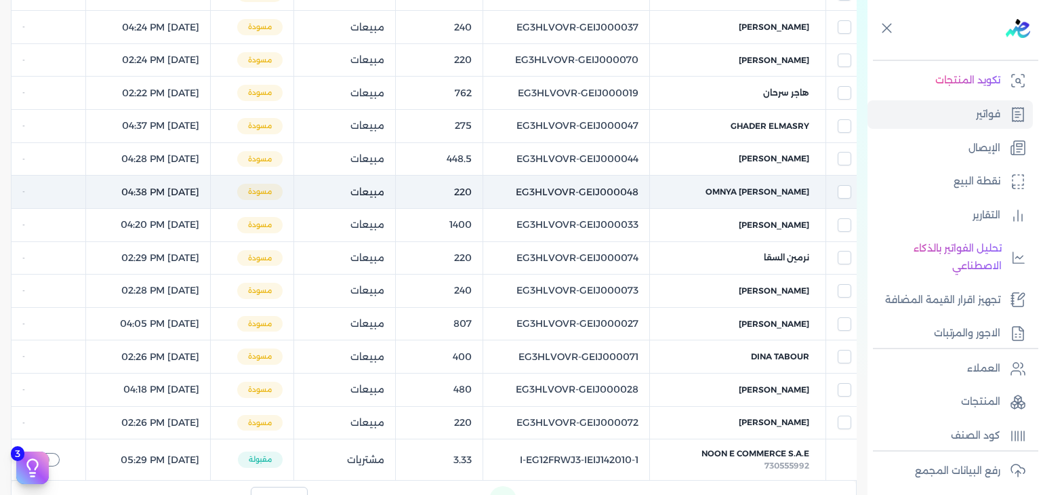
scroll to position [22, 0]
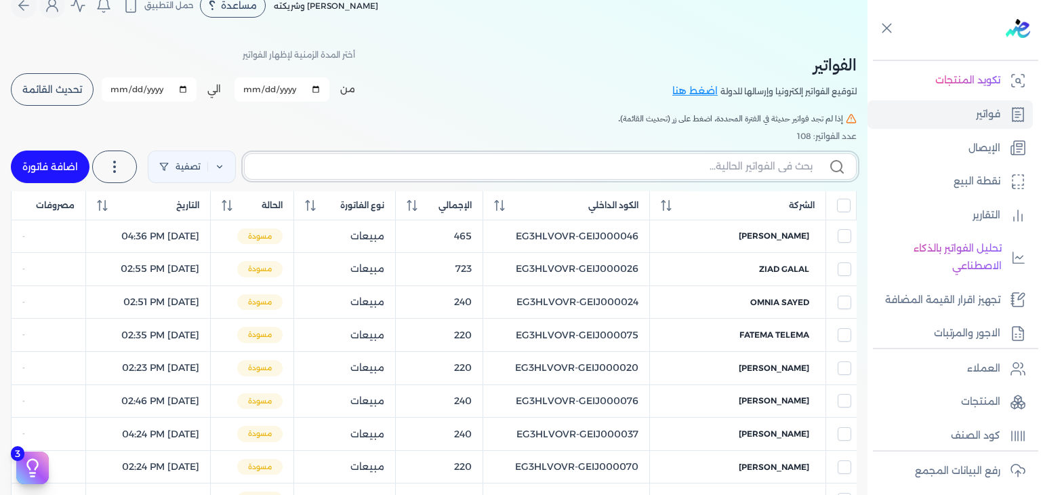
click at [630, 161] on input "text" at bounding box center [534, 166] width 557 height 14
paste input "EG3HLVOVR-GEIJ000111"
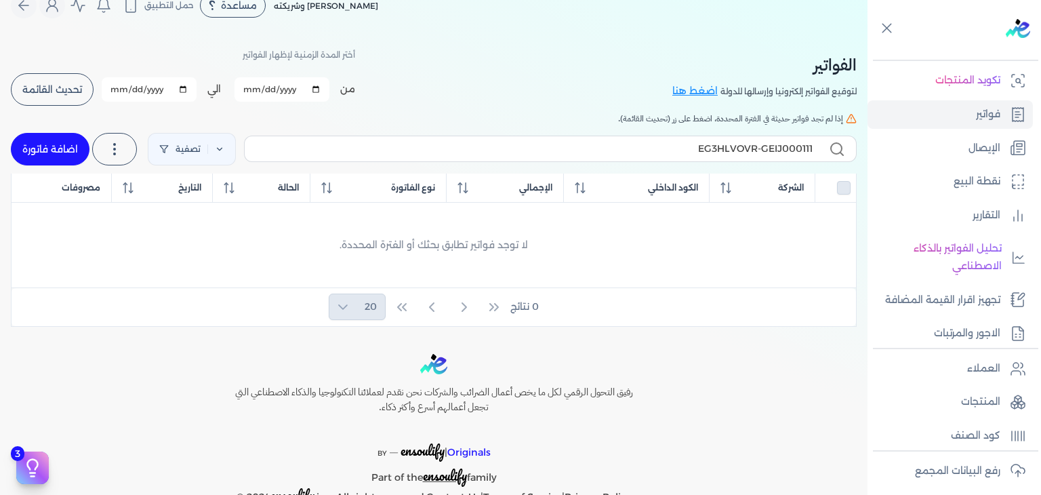
click at [42, 157] on link "اضافة فاتورة" at bounding box center [50, 149] width 79 height 33
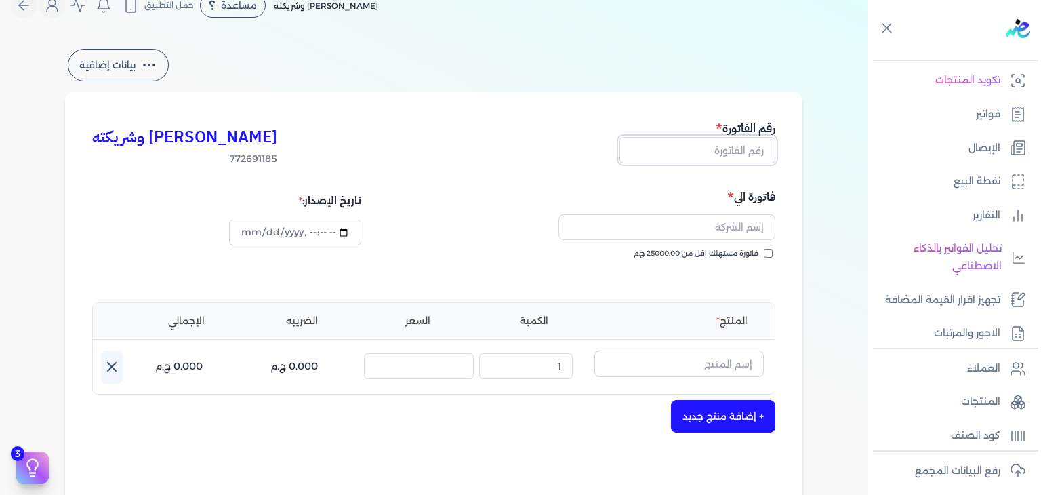
click at [735, 156] on input "text" at bounding box center [698, 150] width 156 height 26
paste input "EG3HLVOVR-GEIJ000111"
click at [771, 256] on input "فاتورة مستهلك اقل من 25000.00 ج.م" at bounding box center [768, 253] width 9 height 9
click at [717, 226] on input "text" at bounding box center [667, 227] width 217 height 26
paste input "[PERSON_NAME]"
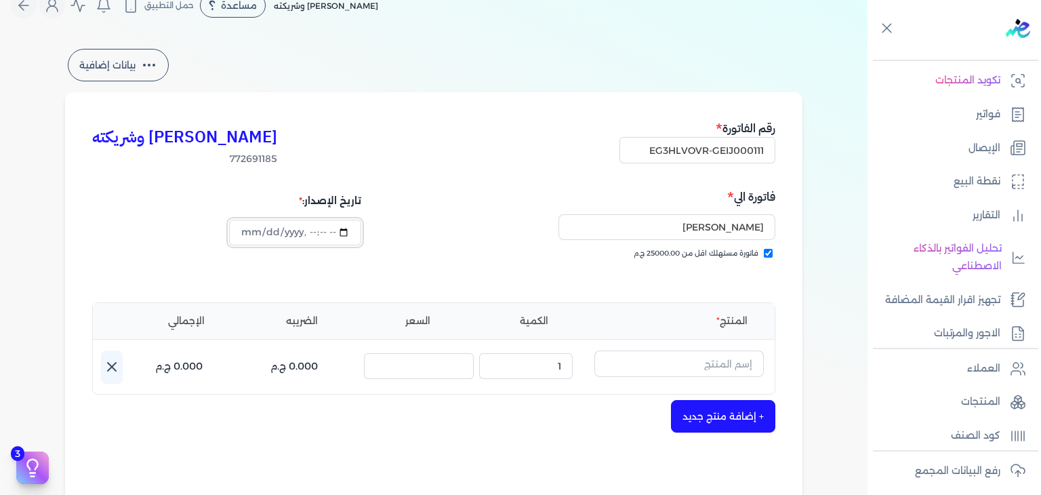
click at [255, 238] on input "datetime-local" at bounding box center [295, 233] width 132 height 26
click at [704, 145] on input "EG3HLVOVR-GEIJ000111" at bounding box center [698, 150] width 156 height 26
paste input "2"
click at [752, 227] on input "[PERSON_NAME]" at bounding box center [667, 227] width 217 height 26
paste input "[PERSON_NAME]"
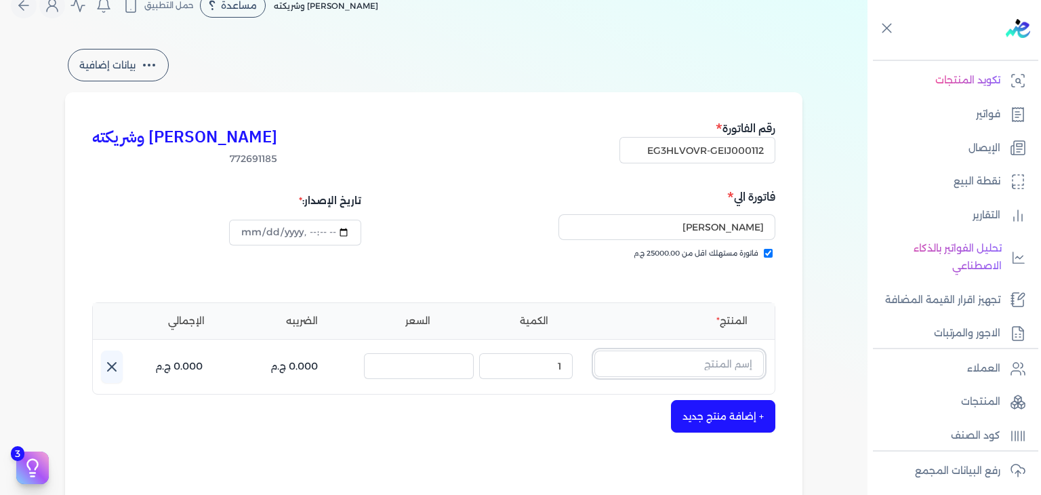
click at [690, 370] on input "text" at bounding box center [678, 363] width 169 height 26
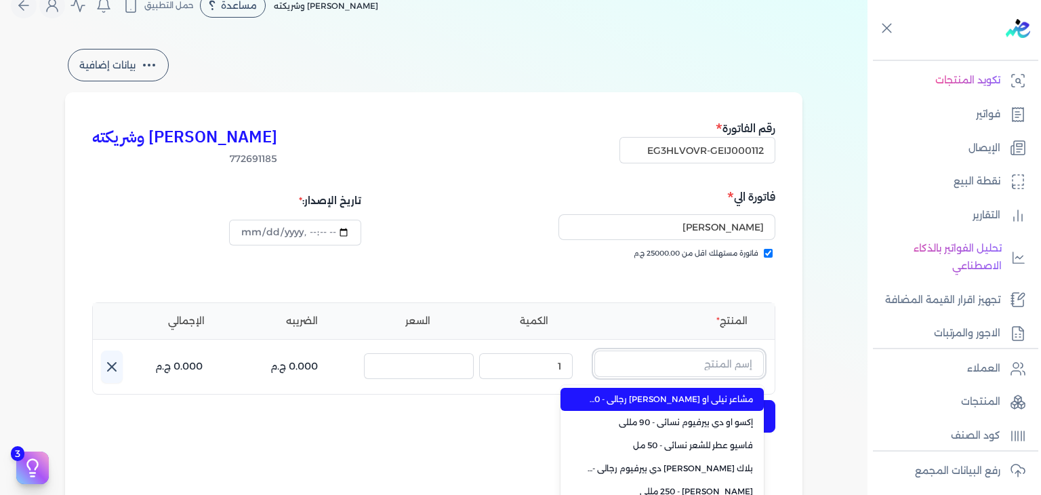
paste input "اليشون انتينس او [PERSON_NAME] رجالي - 100 مللي"
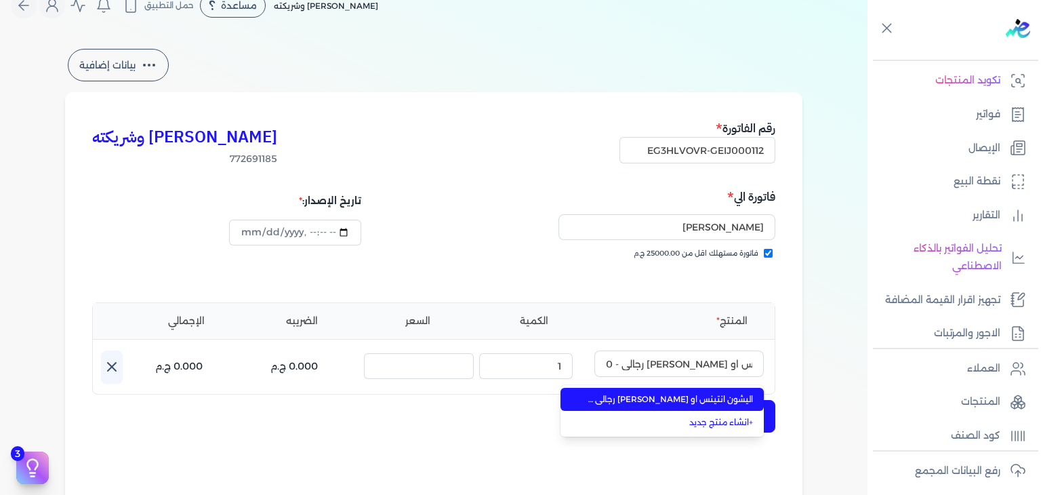
click at [671, 397] on span "اليشون انتينس او [PERSON_NAME] رجالي - 100 مللي" at bounding box center [670, 399] width 165 height 12
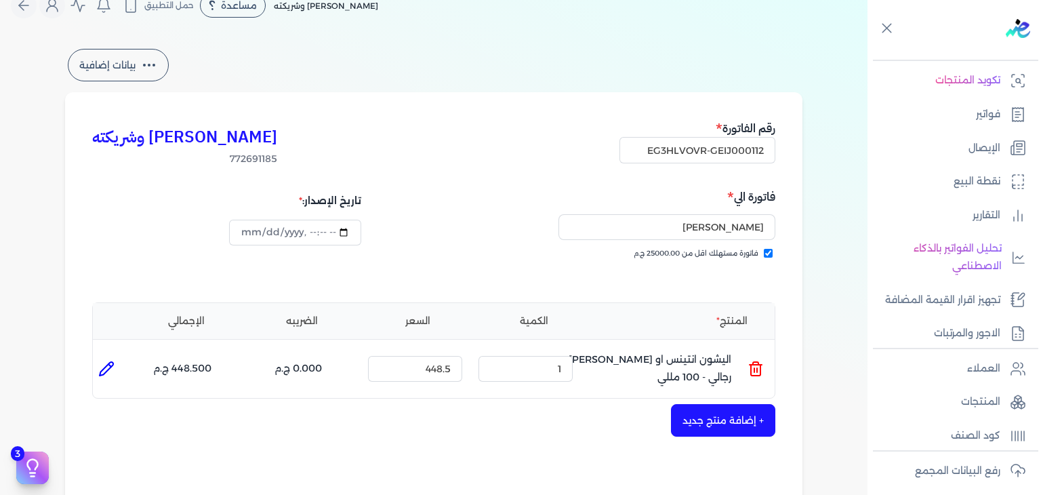
scroll to position [293, 0]
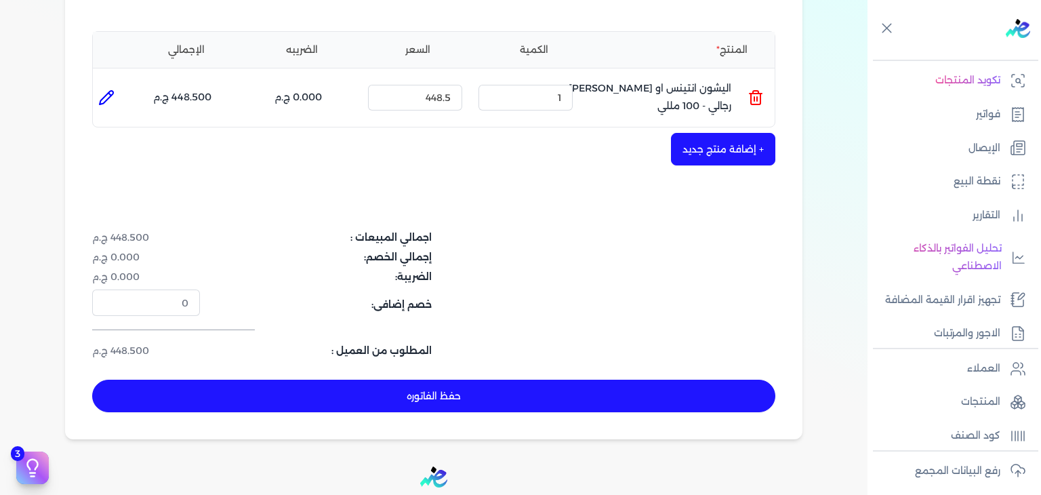
click at [544, 396] on button "حفظ الفاتوره" at bounding box center [433, 396] width 683 height 33
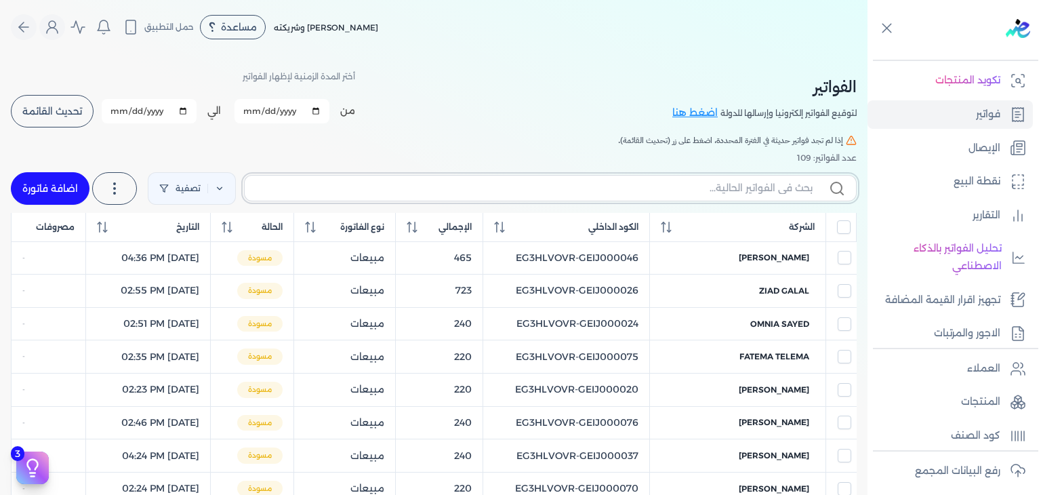
click at [610, 188] on input "text" at bounding box center [534, 188] width 557 height 14
paste input "EG3HLVOVR-GEIJ000112"
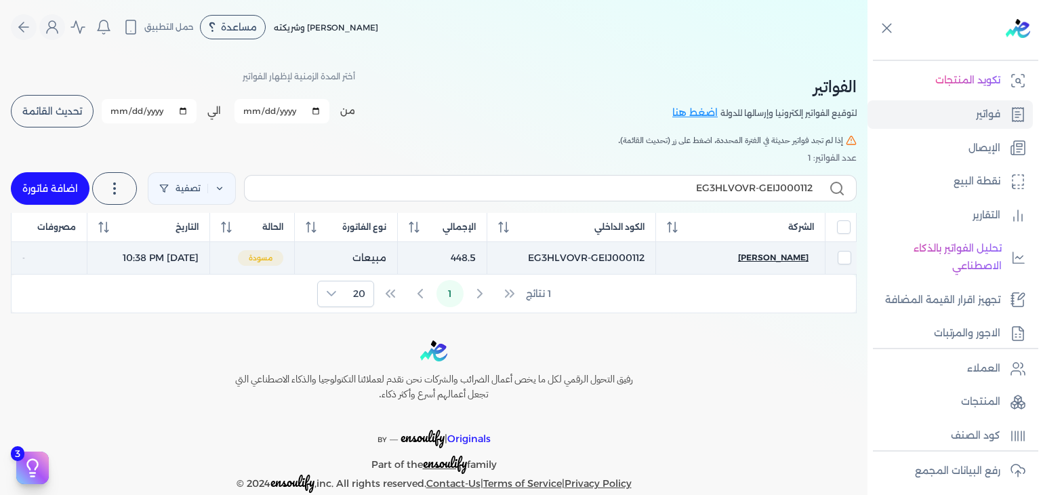
click at [759, 261] on span "[PERSON_NAME]" at bounding box center [773, 257] width 70 height 12
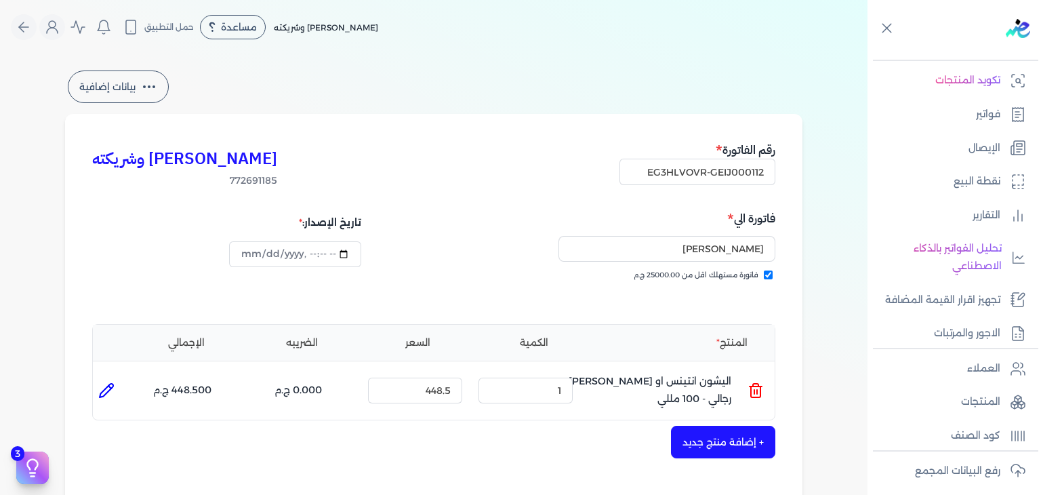
scroll to position [407, 0]
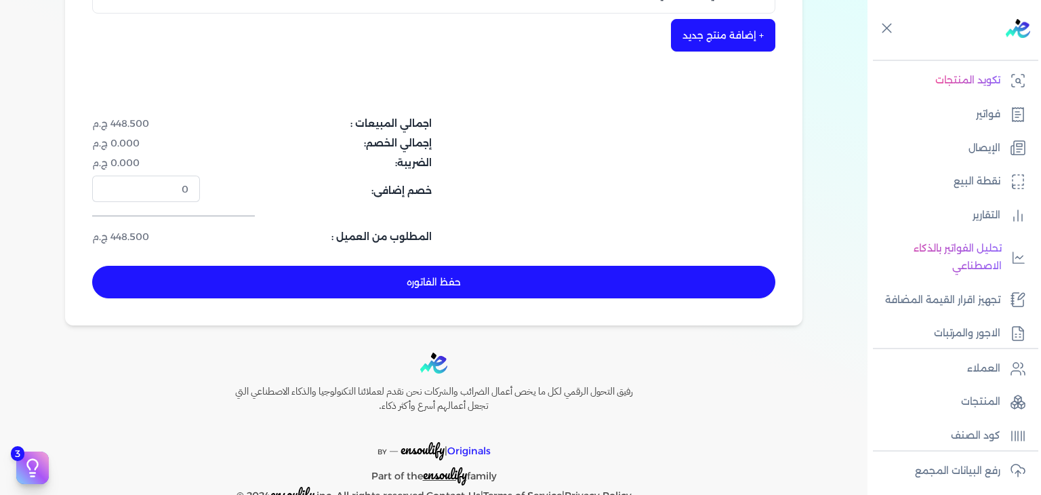
click at [390, 263] on div "[PERSON_NAME] وشريكته 772691185 رقم الفاتورة EG3HLVOVR-GEIJ000112 فاتورة الي [P…" at bounding box center [434, 16] width 738 height 618
drag, startPoint x: 396, startPoint y: 275, endPoint x: 513, endPoint y: 331, distance: 130.1
click at [396, 275] on button "حفظ الفاتوره" at bounding box center [433, 282] width 683 height 33
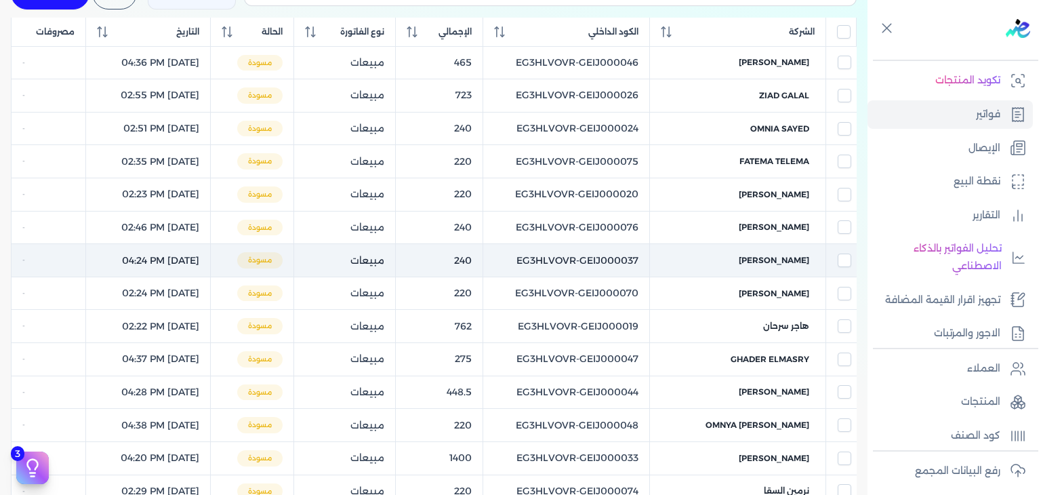
scroll to position [122, 0]
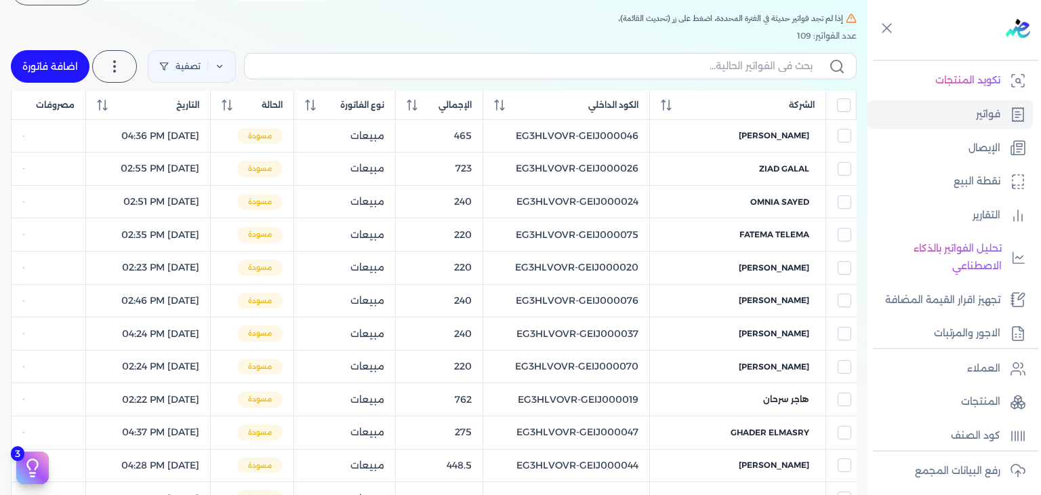
click at [655, 76] on label at bounding box center [550, 66] width 613 height 26
click at [655, 73] on input "text" at bounding box center [534, 66] width 557 height 14
paste input "EG3HLVOVR-GEIJ000113"
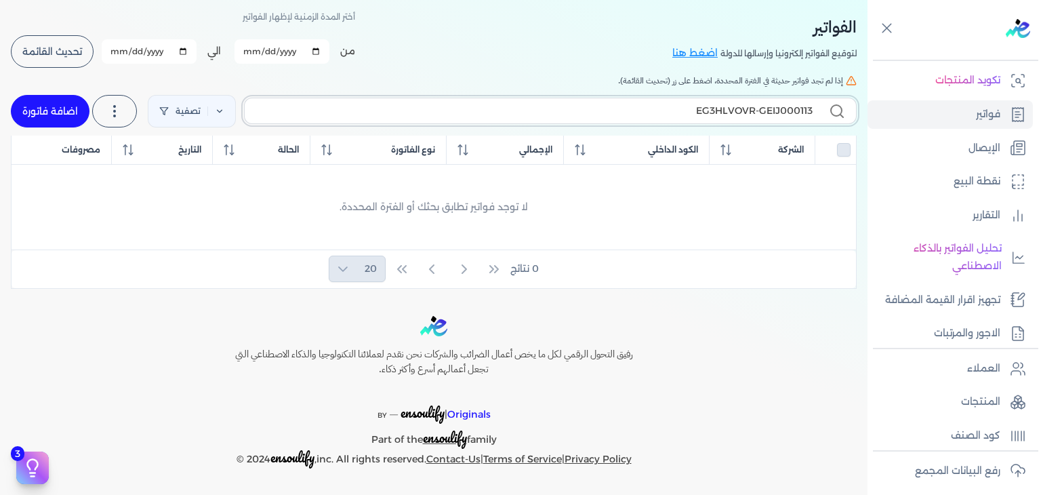
scroll to position [58, 0]
drag, startPoint x: 49, startPoint y: 115, endPoint x: 193, endPoint y: 154, distance: 149.6
click at [49, 114] on link "اضافة فاتورة" at bounding box center [50, 112] width 79 height 33
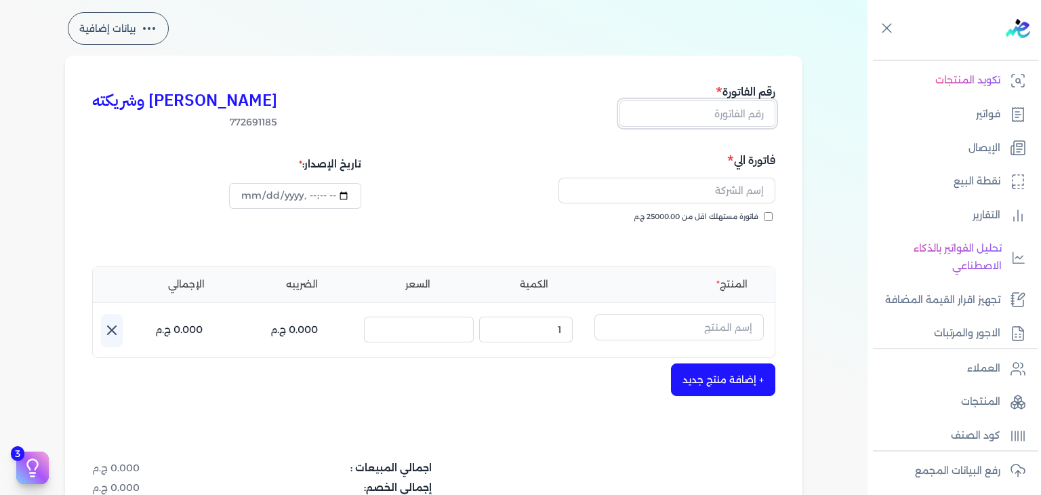
click at [752, 121] on input "text" at bounding box center [698, 113] width 156 height 26
paste
click at [771, 217] on input "فاتورة مستهلك اقل من 25000.00 ج.م" at bounding box center [768, 216] width 9 height 9
click at [754, 197] on input "text" at bounding box center [667, 191] width 217 height 26
click at [249, 196] on input "datetime-local" at bounding box center [295, 196] width 132 height 26
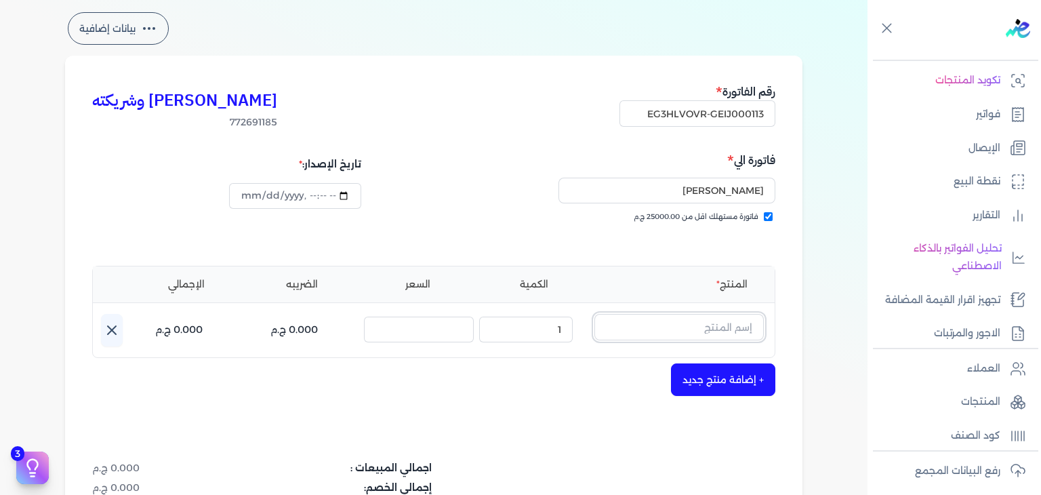
click at [686, 317] on input "text" at bounding box center [678, 327] width 169 height 26
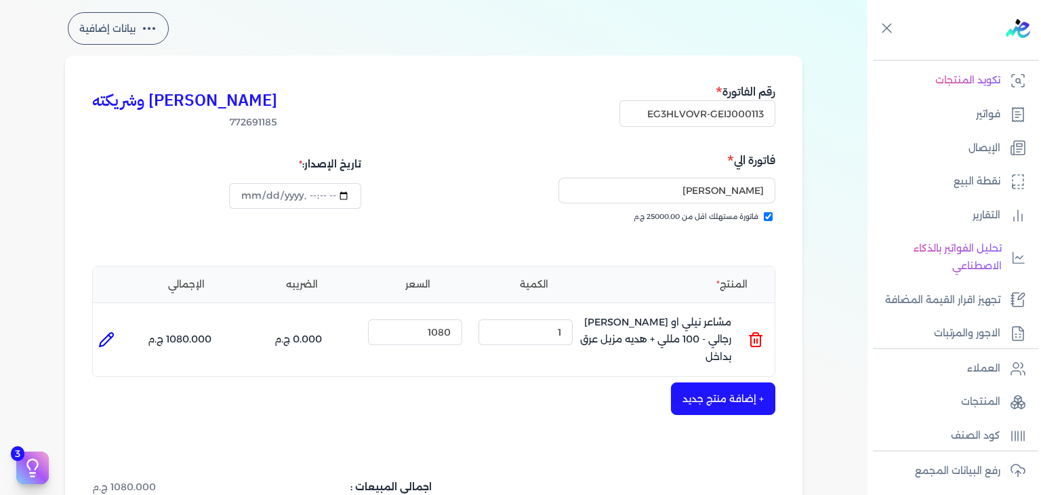
click at [755, 333] on icon at bounding box center [755, 334] width 5 height 3
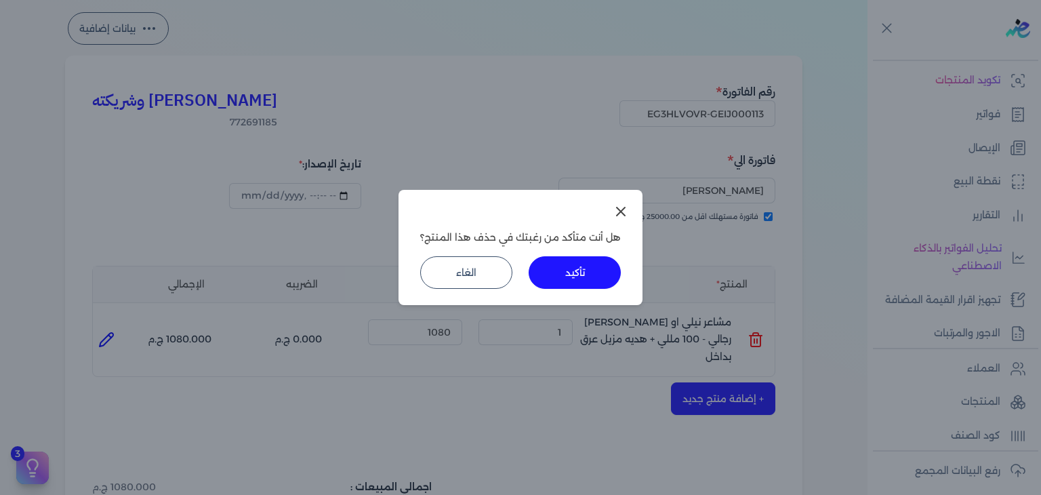
drag, startPoint x: 577, startPoint y: 268, endPoint x: 588, endPoint y: 277, distance: 14.0
click at [578, 269] on button "تأكيد" at bounding box center [575, 272] width 92 height 33
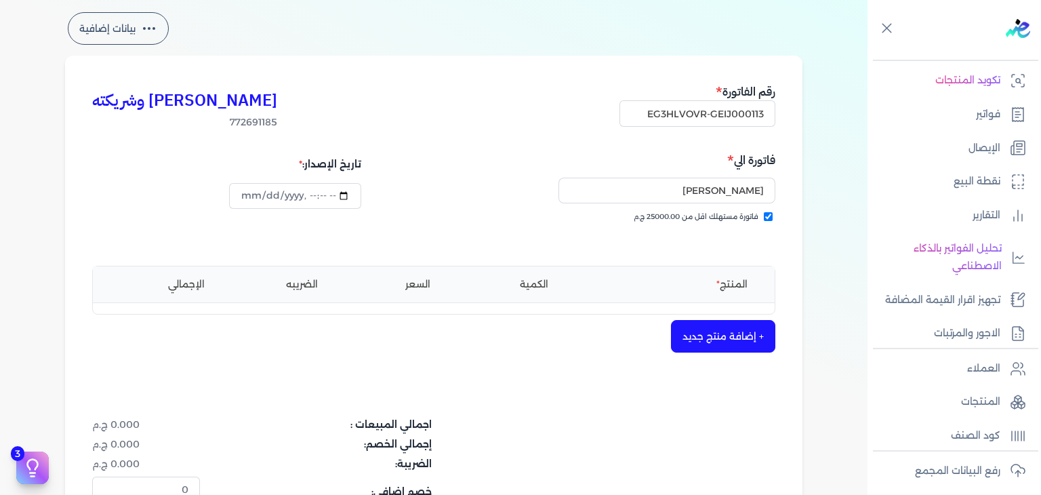
click at [729, 342] on button "+ إضافة منتج جديد" at bounding box center [723, 336] width 104 height 33
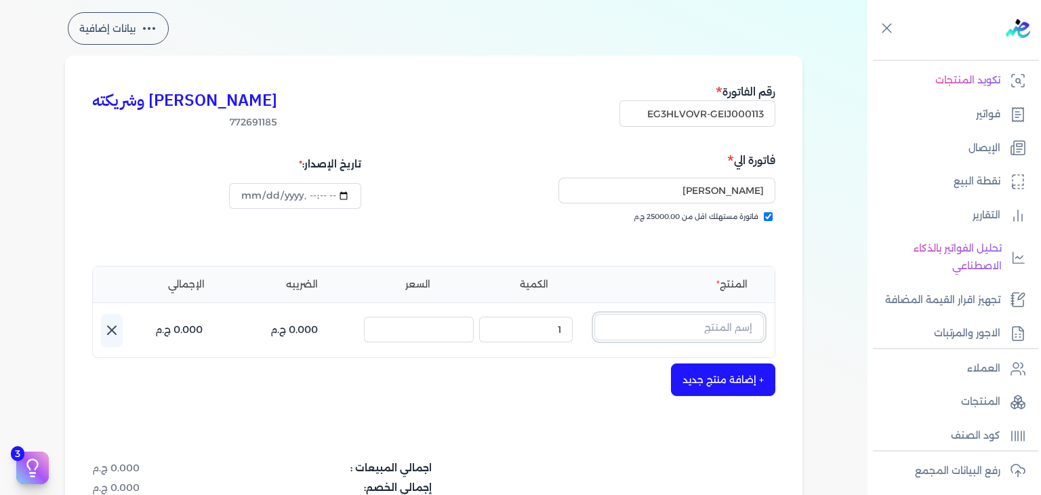
click at [723, 326] on input "text" at bounding box center [678, 327] width 169 height 26
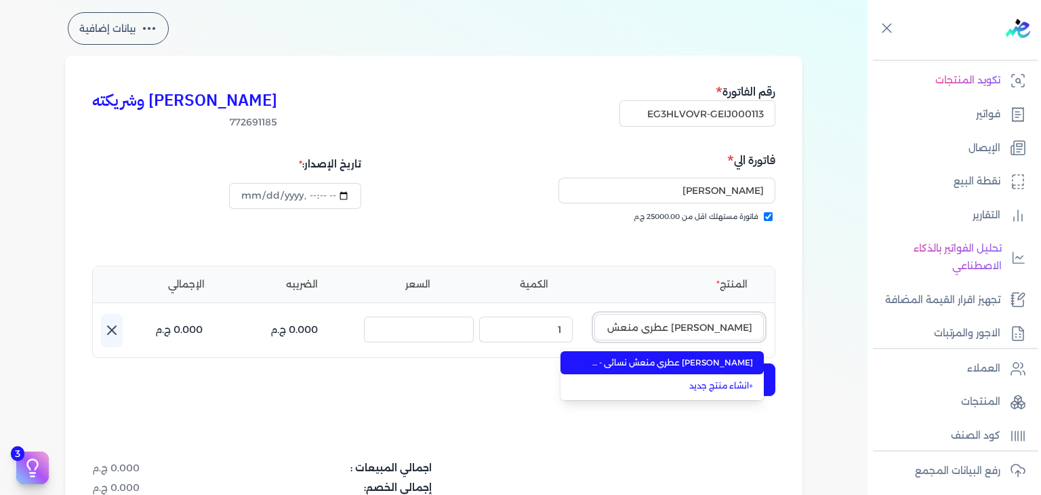
scroll to position [0, -24]
click at [692, 363] on span "[PERSON_NAME] عطري منعش نسائي - 250 مللي" at bounding box center [670, 363] width 165 height 12
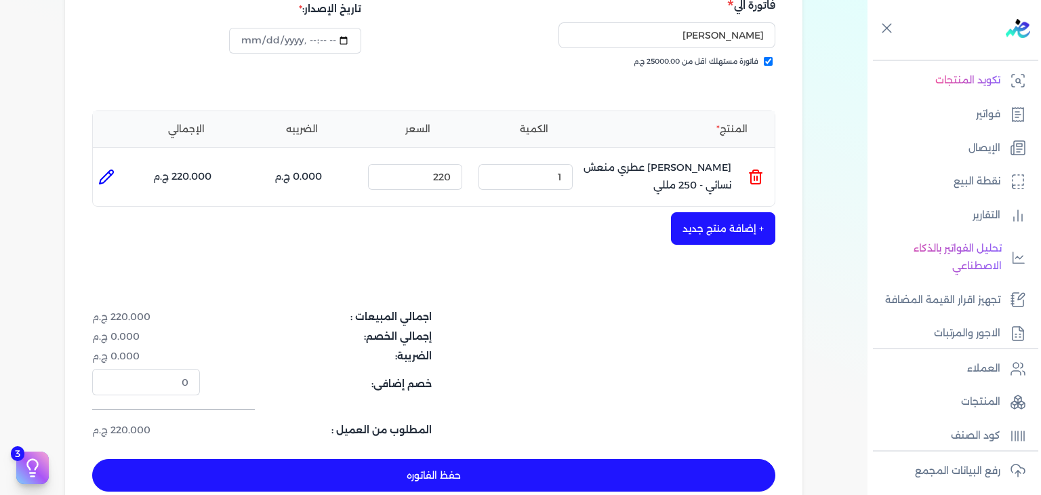
scroll to position [262, 0]
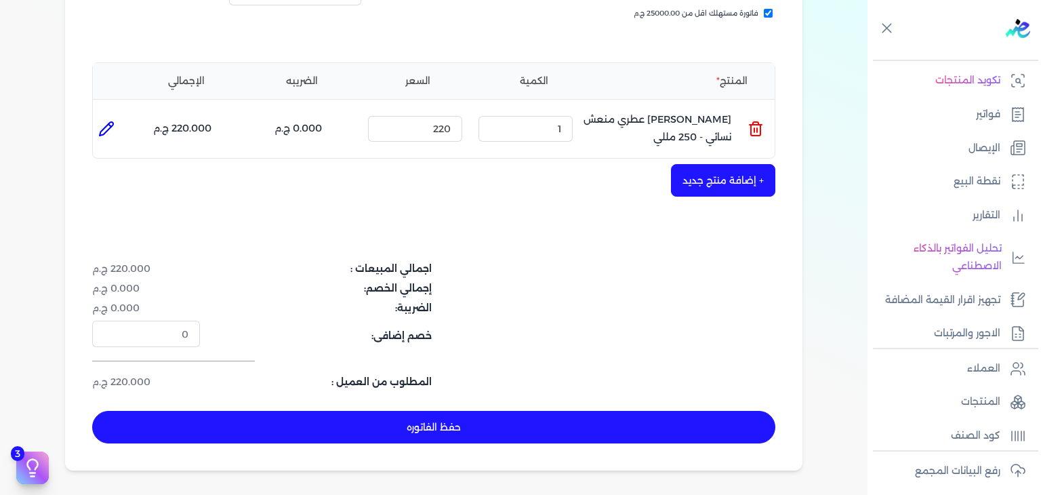
click at [570, 424] on button "حفظ الفاتوره" at bounding box center [433, 427] width 683 height 33
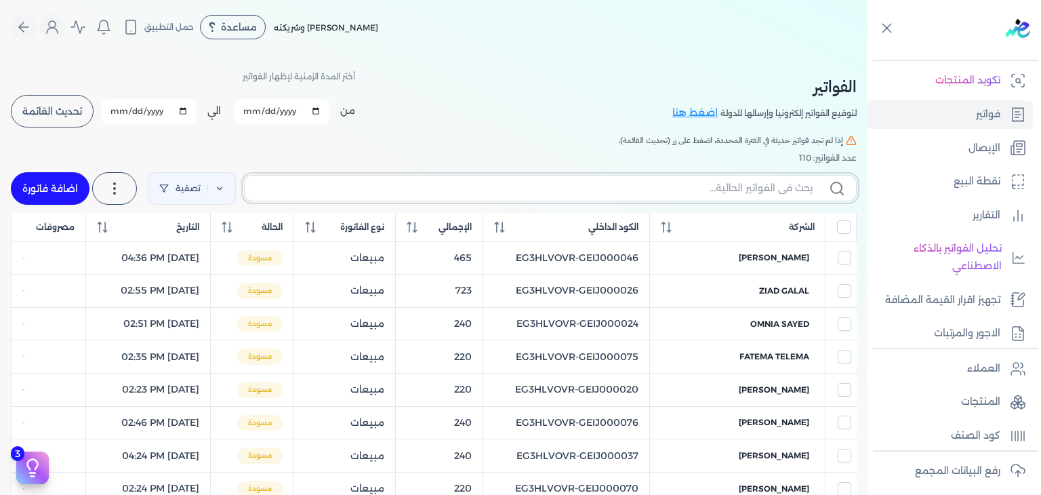
click at [629, 183] on input "text" at bounding box center [534, 188] width 557 height 14
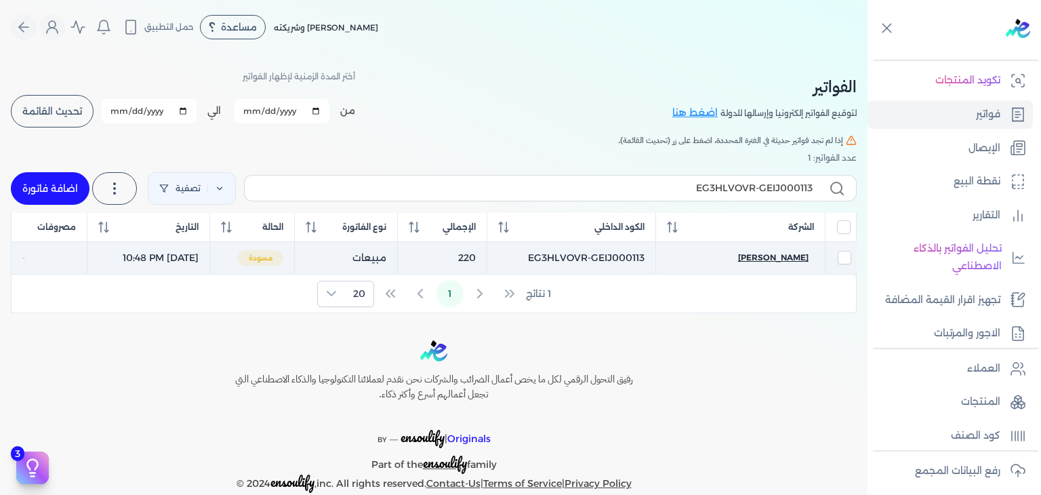
click at [785, 256] on span "[PERSON_NAME]" at bounding box center [773, 257] width 70 height 12
